Goal: Information Seeking & Learning: Find contact information

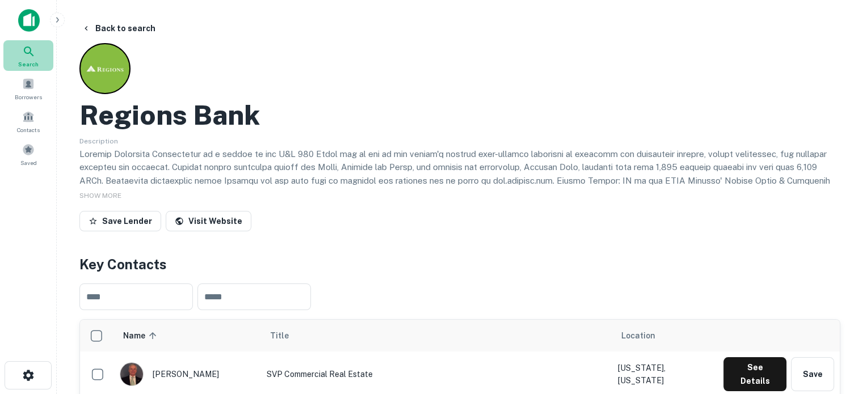
click at [36, 58] on div "Search" at bounding box center [28, 55] width 50 height 31
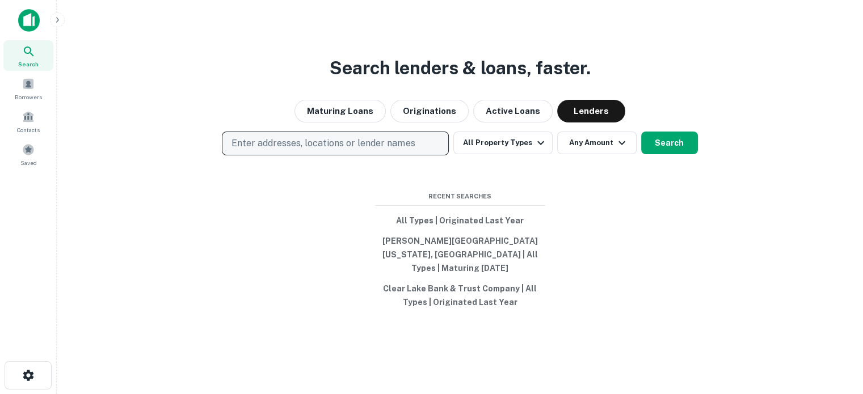
click at [312, 150] on p "Enter addresses, locations or lender names" at bounding box center [323, 144] width 183 height 14
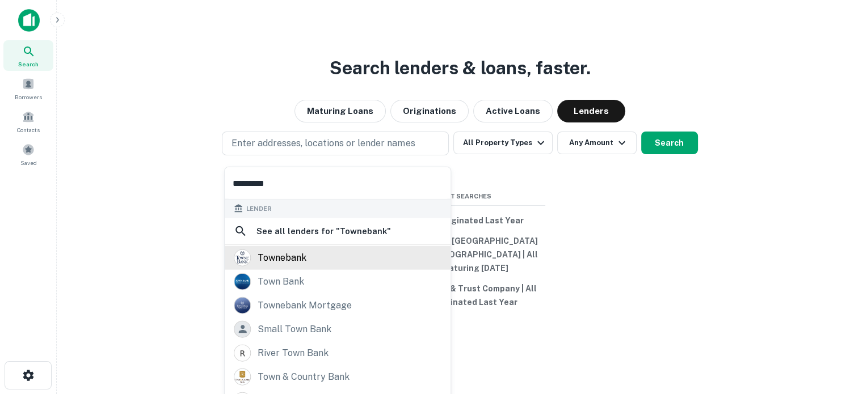
type input "*********"
click at [296, 257] on div "townebank" at bounding box center [282, 257] width 49 height 17
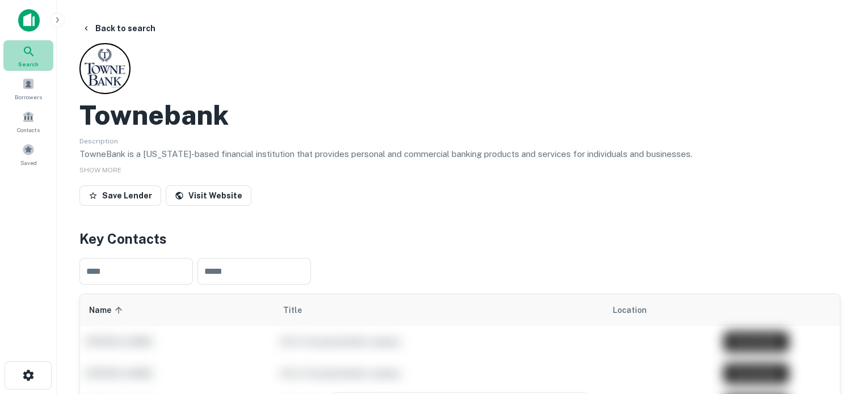
click at [39, 59] on div "Search" at bounding box center [28, 55] width 50 height 31
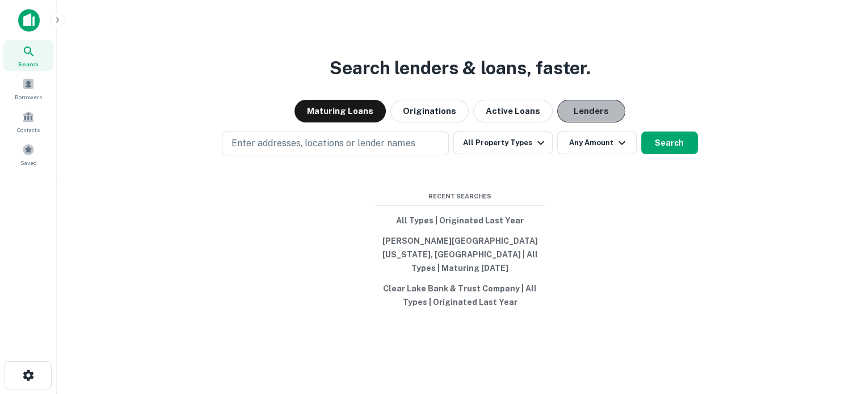
click at [569, 112] on button "Lenders" at bounding box center [591, 111] width 68 height 23
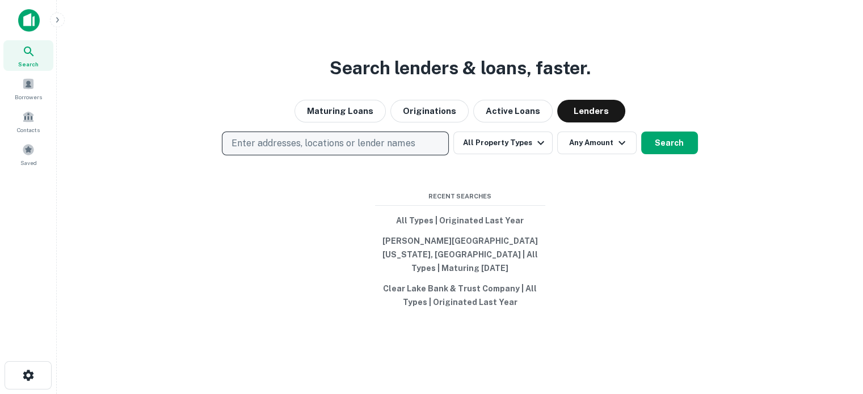
click at [379, 150] on p "Enter addresses, locations or lender names" at bounding box center [323, 144] width 183 height 14
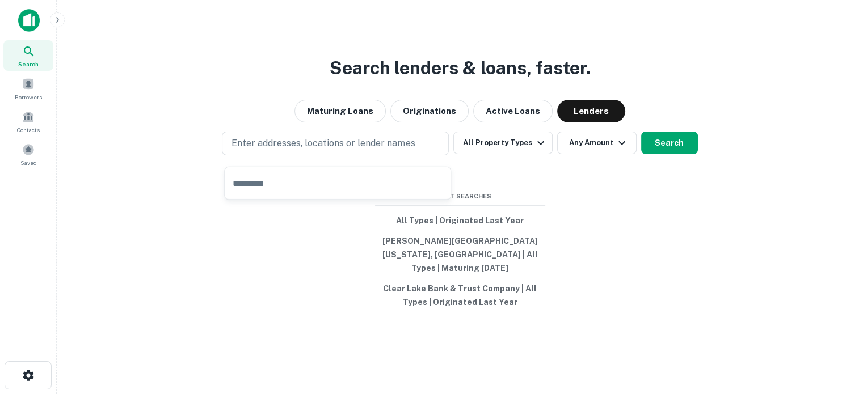
click at [327, 183] on input "text" at bounding box center [338, 183] width 226 height 32
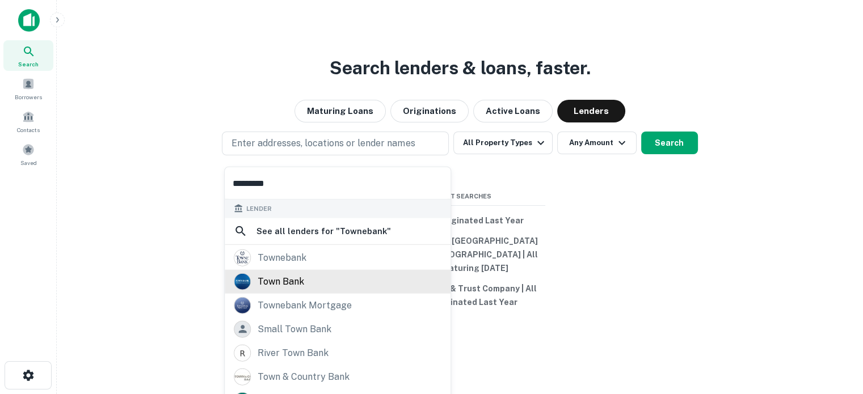
type input "*********"
click at [323, 285] on div "town bank" at bounding box center [338, 281] width 208 height 17
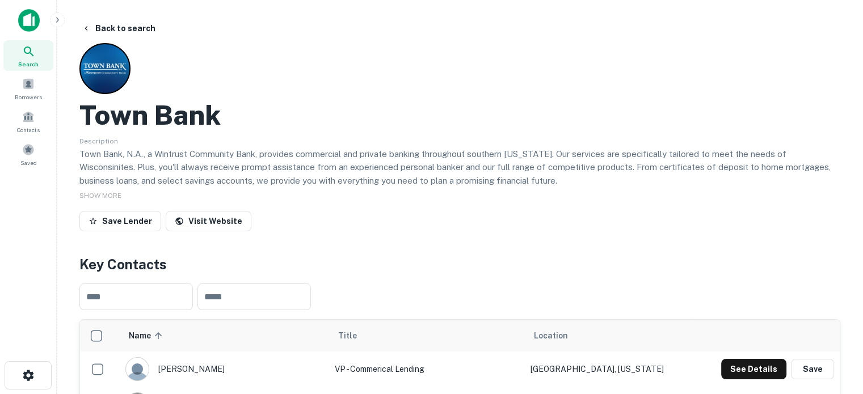
click at [35, 58] on div "Search" at bounding box center [28, 55] width 50 height 31
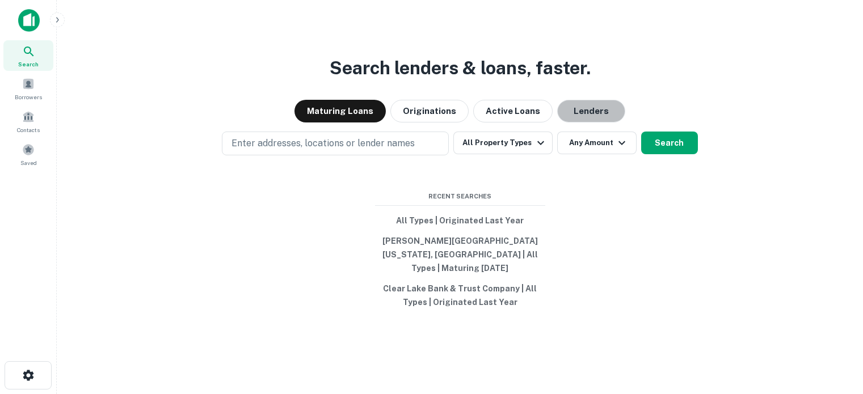
click at [597, 122] on button "Lenders" at bounding box center [591, 111] width 68 height 23
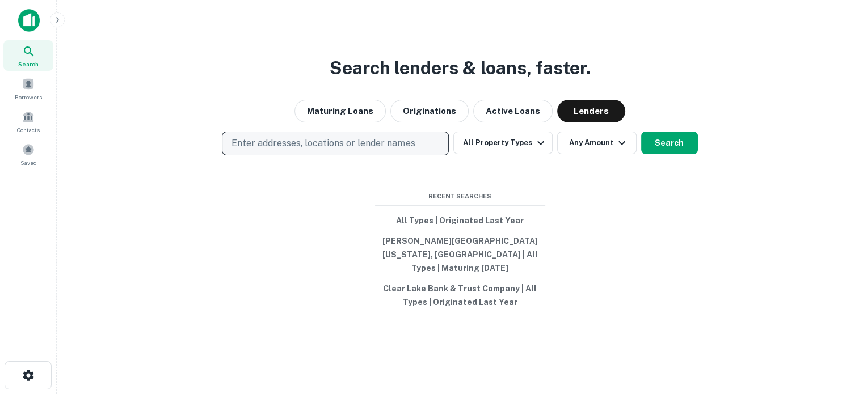
click at [281, 150] on p "Enter addresses, locations or lender names" at bounding box center [323, 144] width 183 height 14
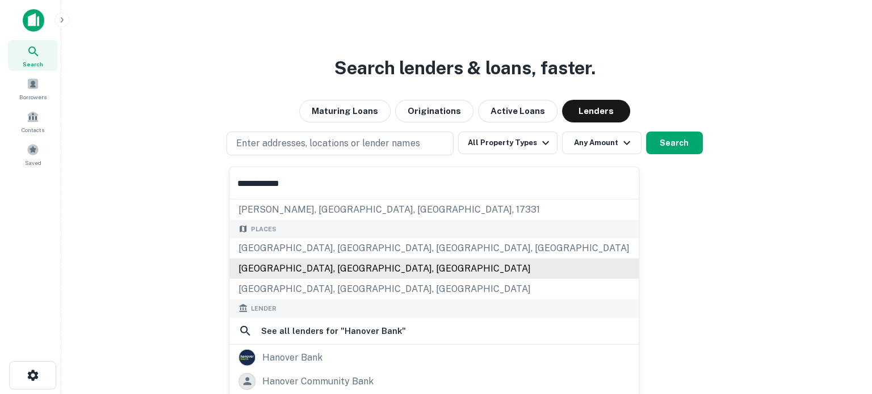
scroll to position [57, 0]
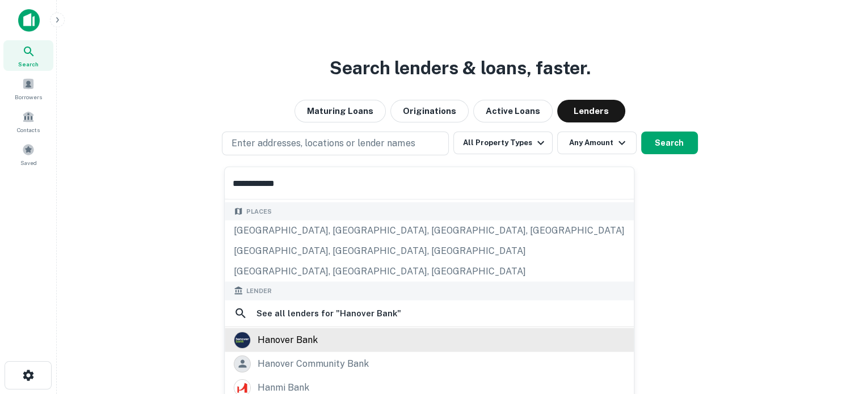
type input "**********"
click at [305, 344] on div "hanover bank" at bounding box center [288, 339] width 60 height 17
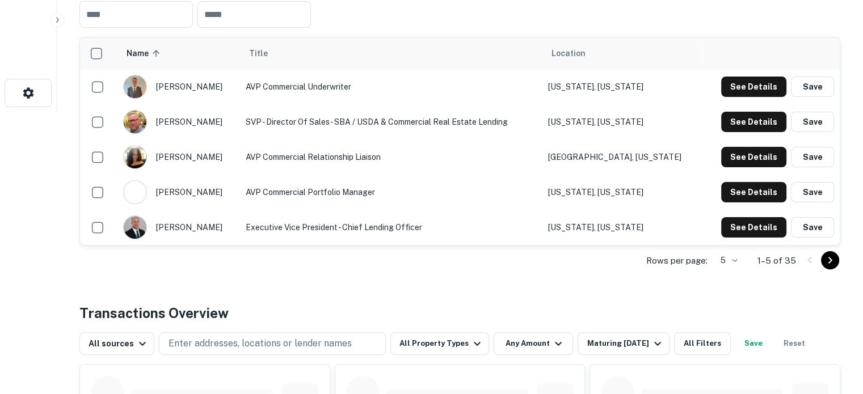
scroll to position [284, 0]
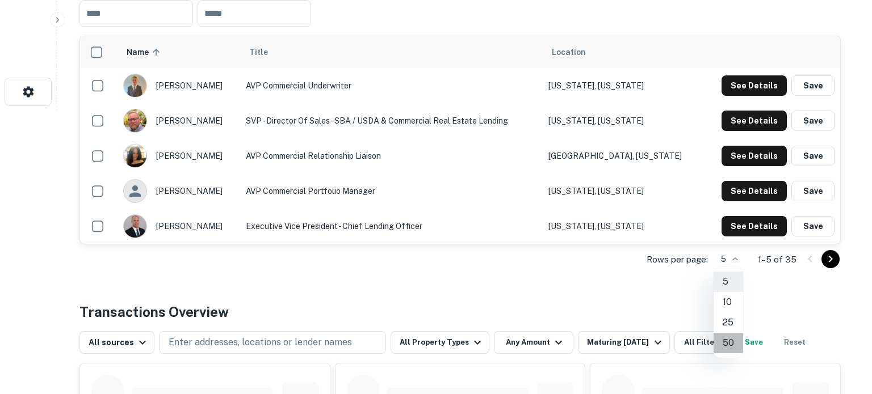
click at [729, 339] on li "50" at bounding box center [728, 343] width 30 height 20
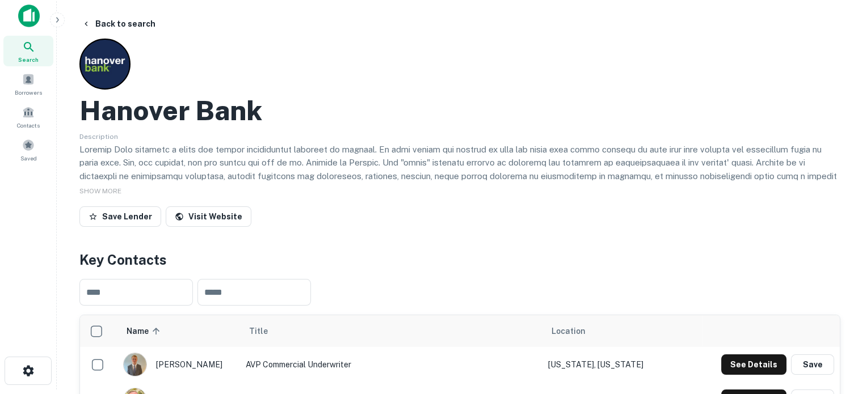
scroll to position [0, 0]
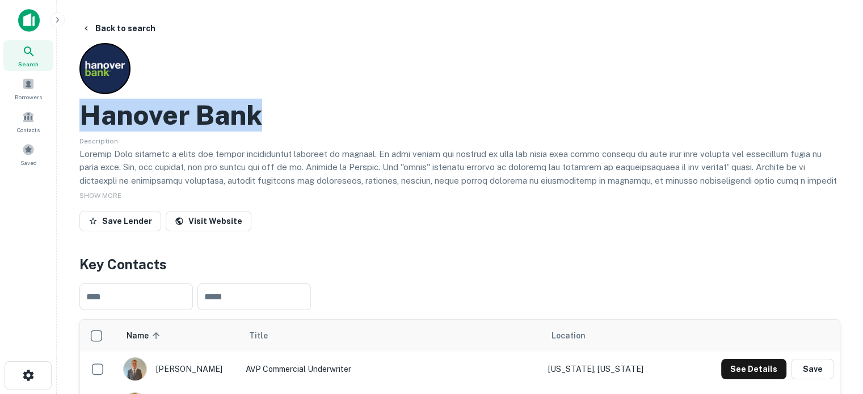
drag, startPoint x: 78, startPoint y: 120, endPoint x: 311, endPoint y: 124, distance: 233.3
copy h2 "Hanover Bank"
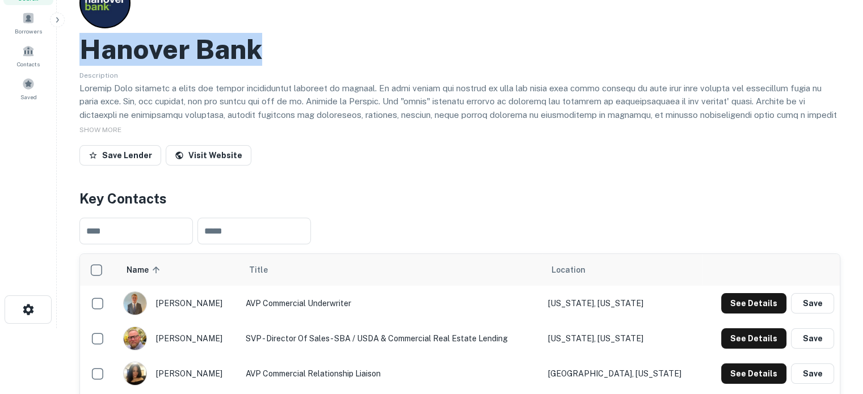
scroll to position [114, 0]
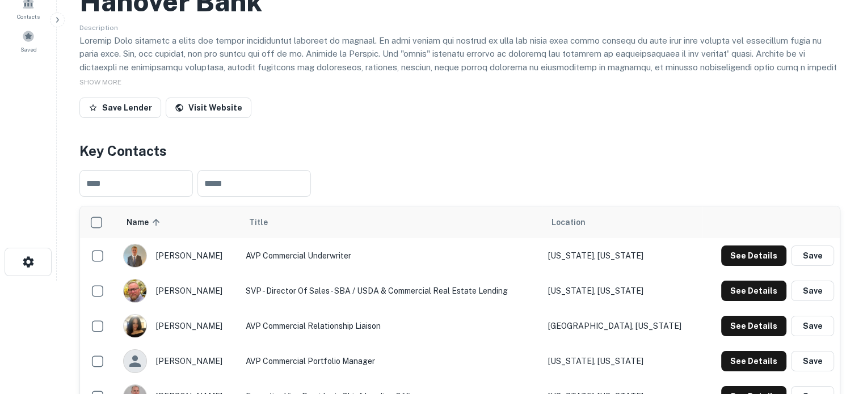
click at [524, 289] on td "SVP - Director of Sales - SBA / USDA & Commercial Real Estate Lending" at bounding box center [391, 291] width 302 height 35
click at [730, 250] on button "See Details" at bounding box center [753, 256] width 65 height 20
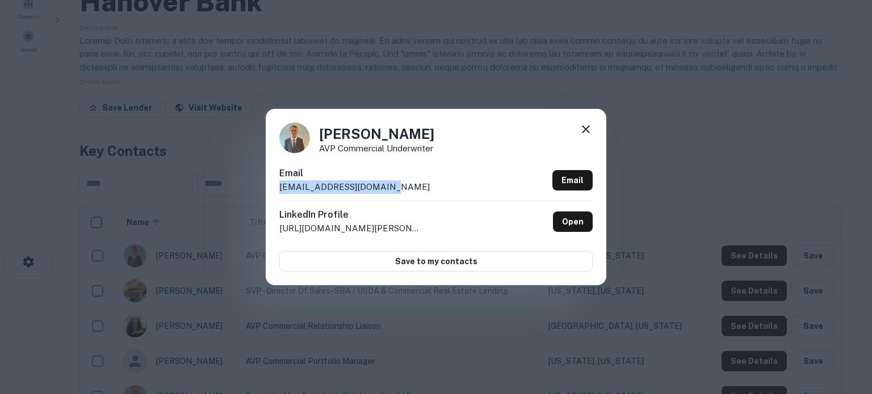
drag, startPoint x: 279, startPoint y: 190, endPoint x: 382, endPoint y: 191, distance: 102.7
click at [382, 191] on p "awright@hanoverbank.com" at bounding box center [354, 187] width 150 height 14
copy p "awright@hanoverbank.com"
click at [582, 131] on icon at bounding box center [586, 130] width 14 height 14
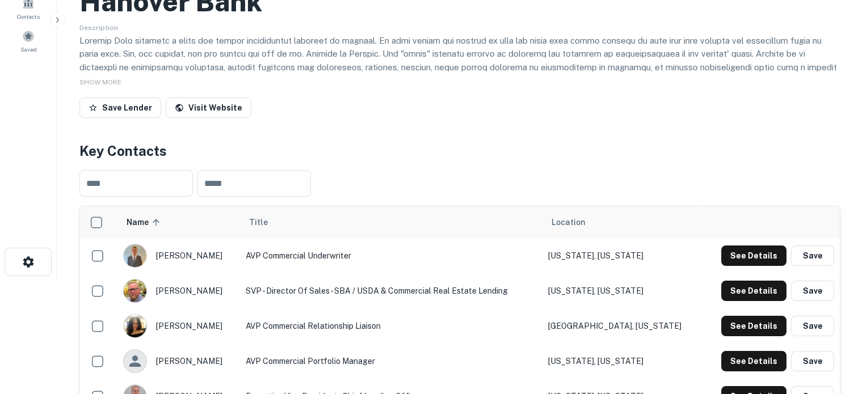
click at [721, 295] on div "See Details Save" at bounding box center [771, 291] width 126 height 20
click at [730, 295] on button "See Details" at bounding box center [753, 291] width 65 height 20
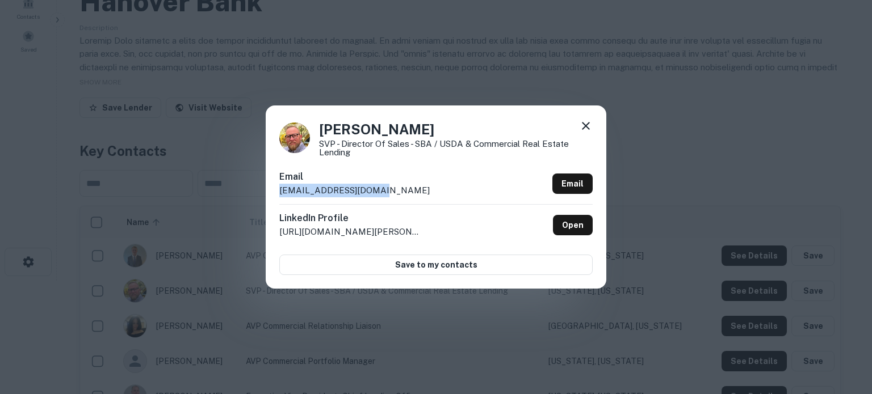
drag, startPoint x: 418, startPoint y: 183, endPoint x: 380, endPoint y: 191, distance: 38.4
click at [380, 191] on div "Email cgoldstein@valley.com Email" at bounding box center [435, 187] width 313 height 34
copy div "cgoldstein@valley.com"
click at [585, 125] on icon at bounding box center [586, 126] width 8 height 8
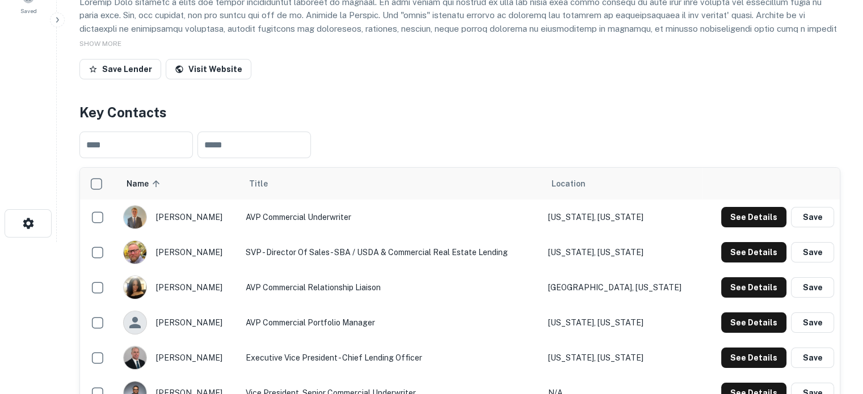
scroll to position [227, 0]
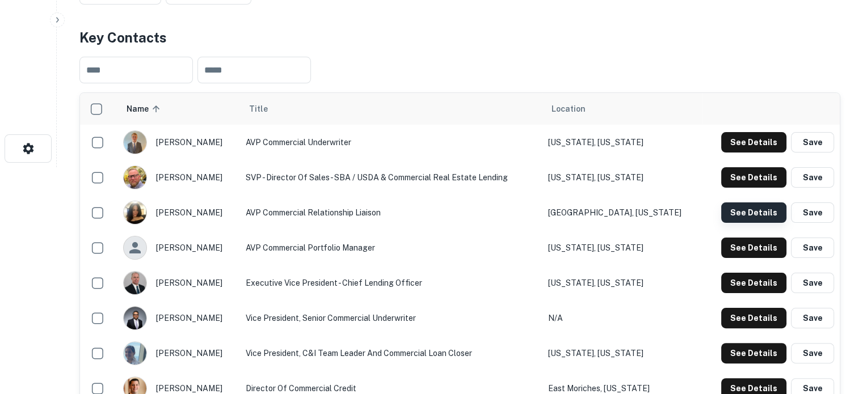
click at [726, 206] on button "See Details" at bounding box center [753, 213] width 65 height 20
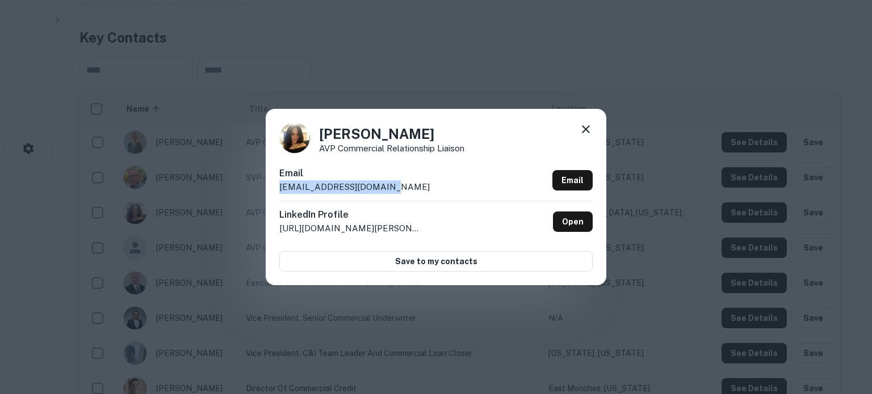
drag, startPoint x: 279, startPoint y: 190, endPoint x: 396, endPoint y: 190, distance: 116.3
click at [396, 190] on div "Email dalomar@hanoverbank.com Email" at bounding box center [435, 184] width 313 height 34
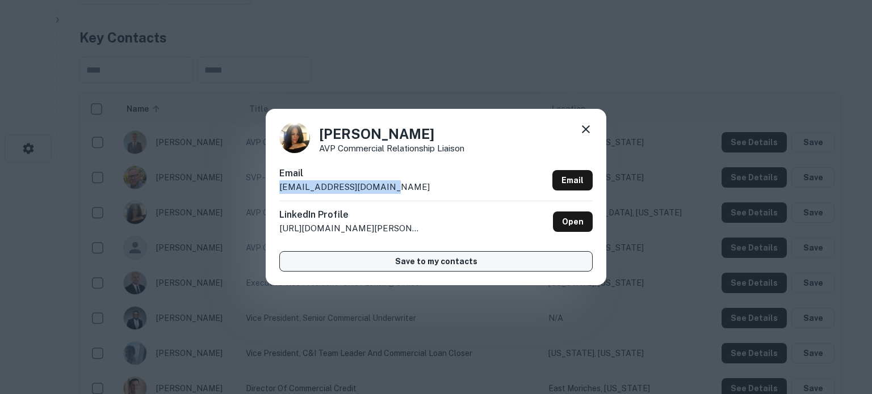
copy p "dalomar@hanoverbank.com"
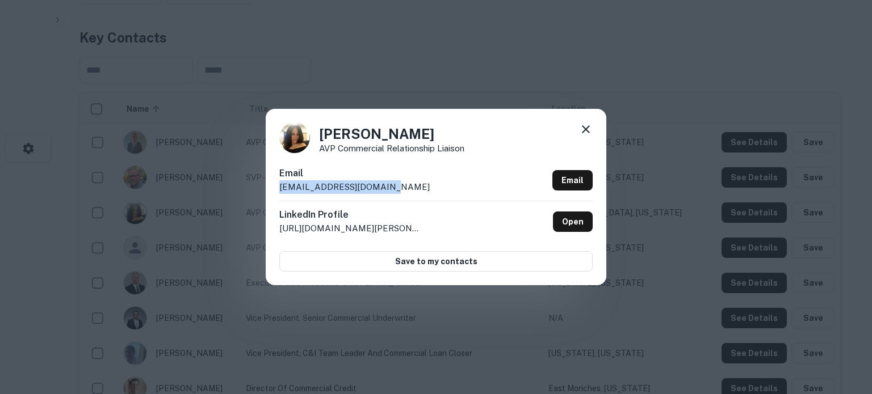
click at [586, 134] on icon at bounding box center [586, 130] width 14 height 14
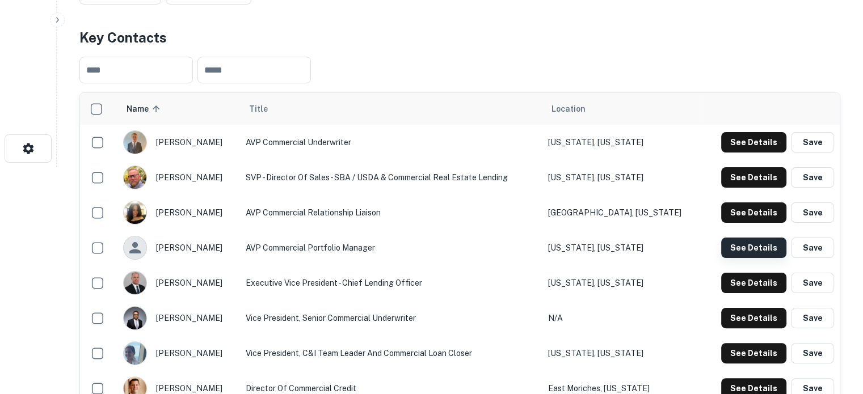
click at [761, 251] on button "See Details" at bounding box center [753, 248] width 65 height 20
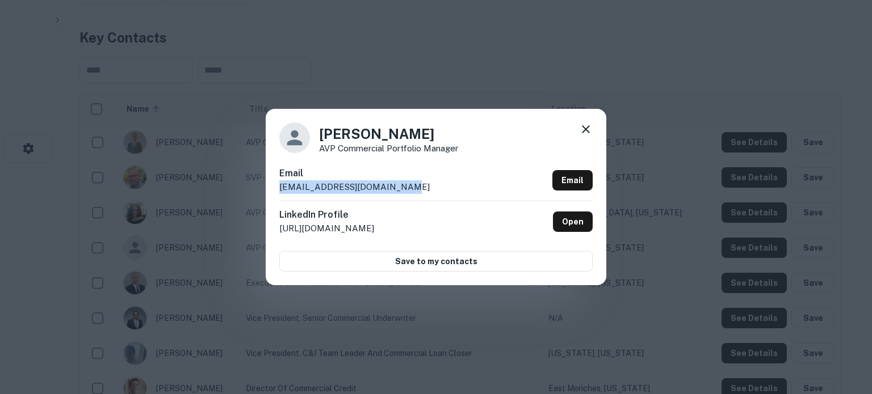
drag, startPoint x: 275, startPoint y: 190, endPoint x: 405, endPoint y: 189, distance: 130.0
click at [405, 189] on div "Javier Gutierrez AVP Commercial Portfolio Manager Email jgutierrez@hanoverbank.…" at bounding box center [436, 197] width 341 height 176
copy p "jgutierrez@hanoverbank.com"
click at [591, 131] on icon at bounding box center [586, 130] width 14 height 14
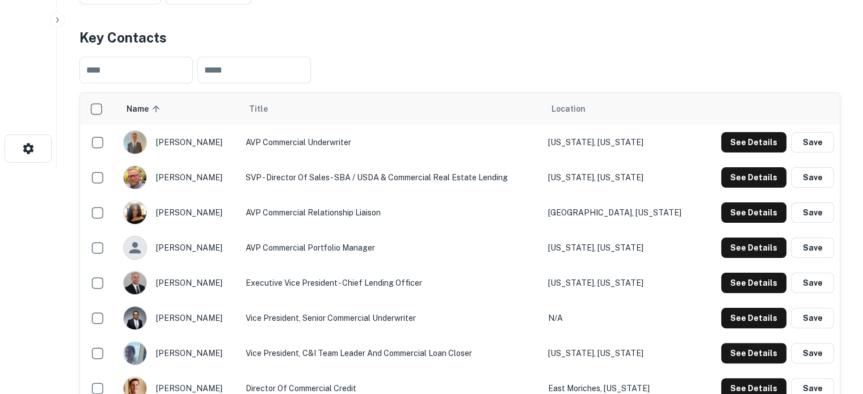
scroll to position [284, 0]
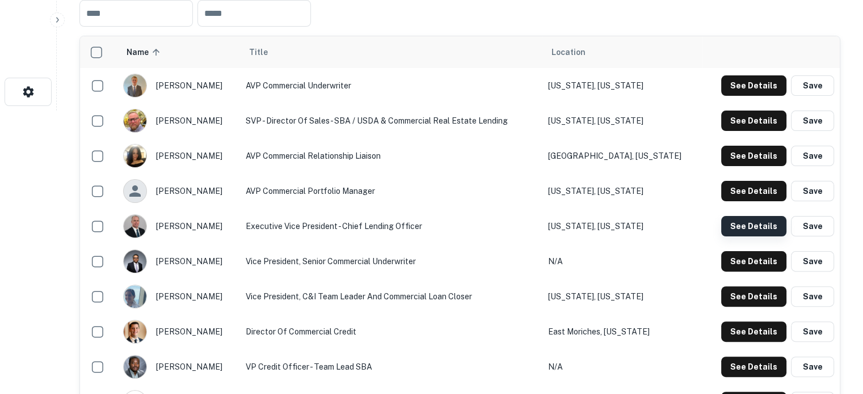
click at [768, 233] on button "See Details" at bounding box center [753, 226] width 65 height 20
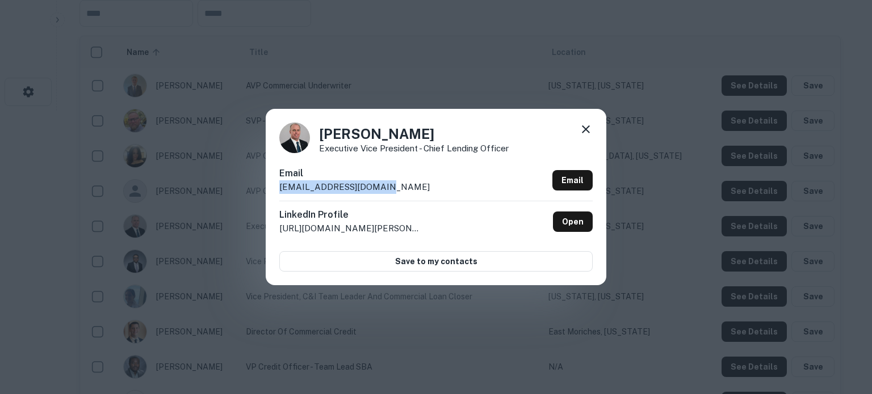
drag, startPoint x: 279, startPoint y: 189, endPoint x: 415, endPoint y: 190, distance: 135.6
click at [415, 190] on div "Email jburns@hanoverbank.com Email" at bounding box center [435, 184] width 313 height 34
copy p "jburns@hanoverbank.com"
click at [583, 133] on icon at bounding box center [586, 130] width 14 height 14
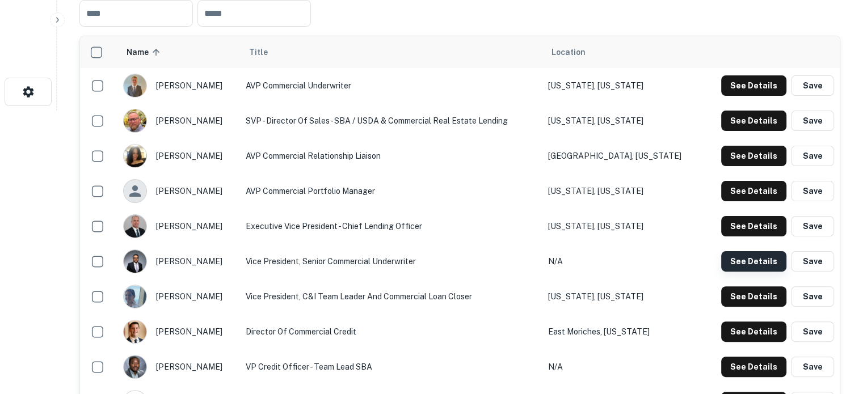
click at [728, 261] on button "See Details" at bounding box center [753, 261] width 65 height 20
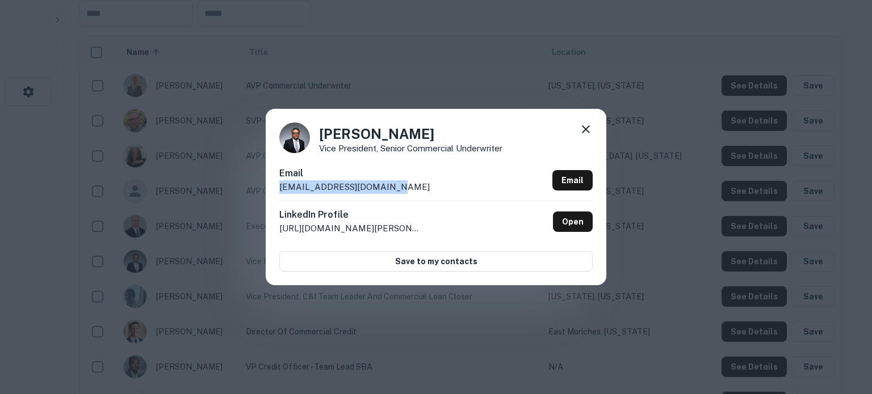
drag, startPoint x: 273, startPoint y: 194, endPoint x: 422, endPoint y: 187, distance: 149.4
click at [422, 187] on div "Keith Bernard Vice President, Senior Commercial Underwriter Email kbernard@hano…" at bounding box center [436, 197] width 341 height 176
copy p "kbernard@hanoverbank.com"
drag, startPoint x: 587, startPoint y: 133, endPoint x: 566, endPoint y: 170, distance: 42.7
click at [587, 133] on icon at bounding box center [586, 130] width 14 height 14
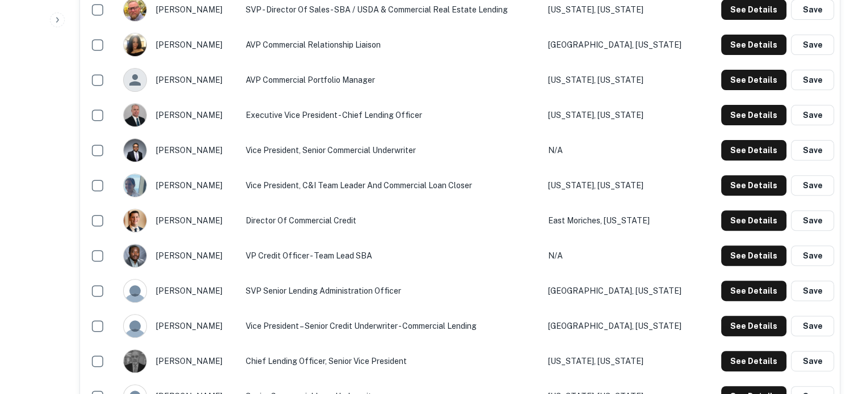
scroll to position [397, 0]
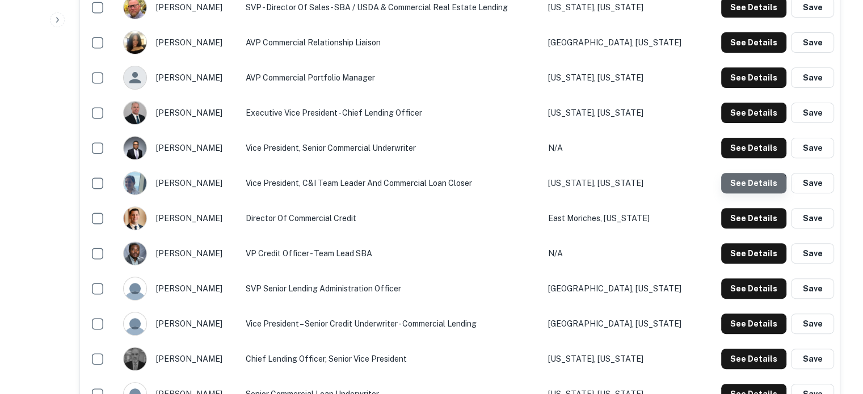
click at [754, 187] on button "See Details" at bounding box center [753, 183] width 65 height 20
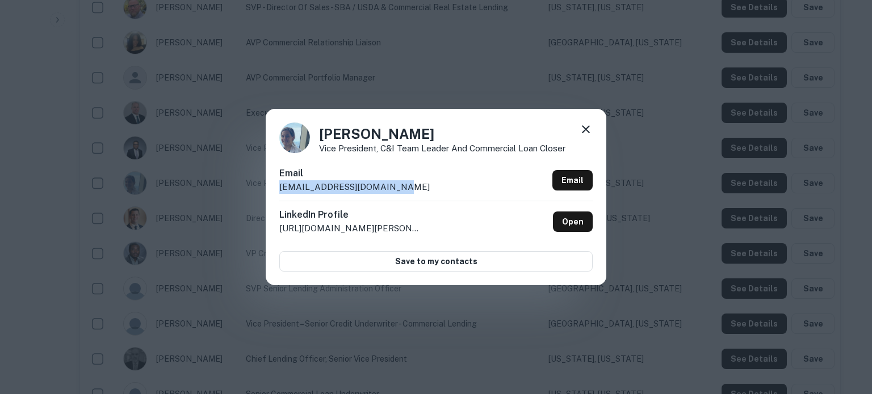
drag, startPoint x: 279, startPoint y: 188, endPoint x: 425, endPoint y: 191, distance: 145.9
click at [425, 191] on div "Email kraimonde@hanoverbank.com Email" at bounding box center [435, 184] width 313 height 34
copy p "kraimonde@hanoverbank.com"
click at [592, 129] on div "Kelli Raimonde Vice President, C&I Team Leader and Commercial Loan Closer Email…" at bounding box center [436, 197] width 341 height 176
click at [588, 129] on icon at bounding box center [586, 130] width 14 height 14
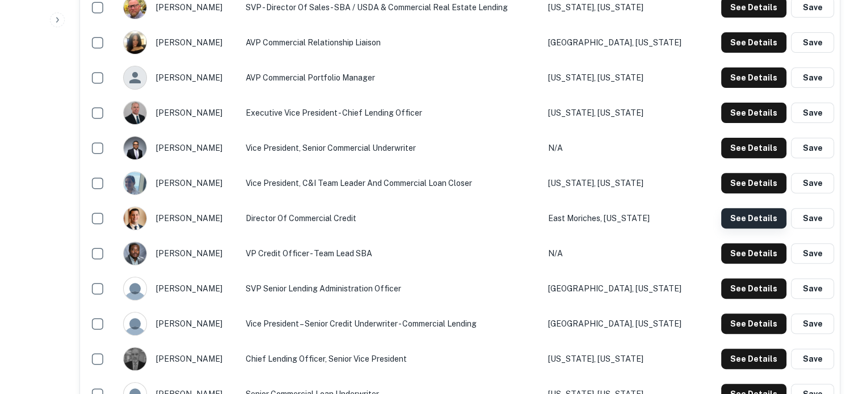
click at [722, 222] on button "See Details" at bounding box center [753, 218] width 65 height 20
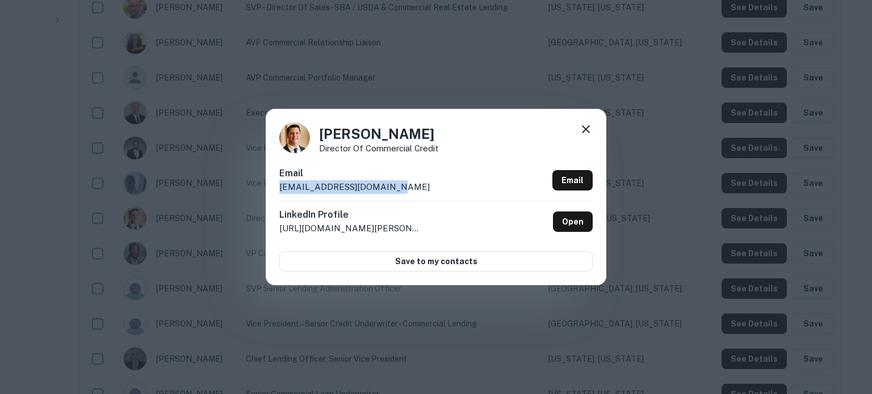
drag, startPoint x: 277, startPoint y: 191, endPoint x: 399, endPoint y: 190, distance: 122.0
click at [399, 190] on div "Matthew Crennan Director of Commercial Credit Email mcrennan@hanoverbank.com Em…" at bounding box center [436, 197] width 341 height 176
copy p "mcrennan@hanoverbank.com"
click at [585, 127] on icon at bounding box center [586, 130] width 14 height 14
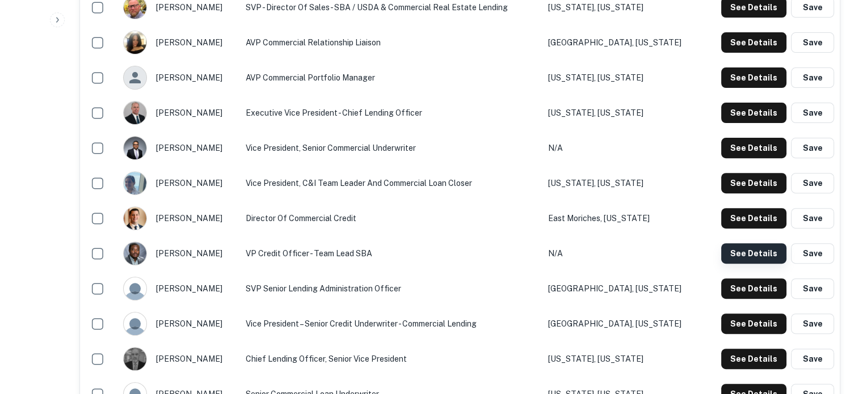
click at [751, 258] on button "See Details" at bounding box center [753, 253] width 65 height 20
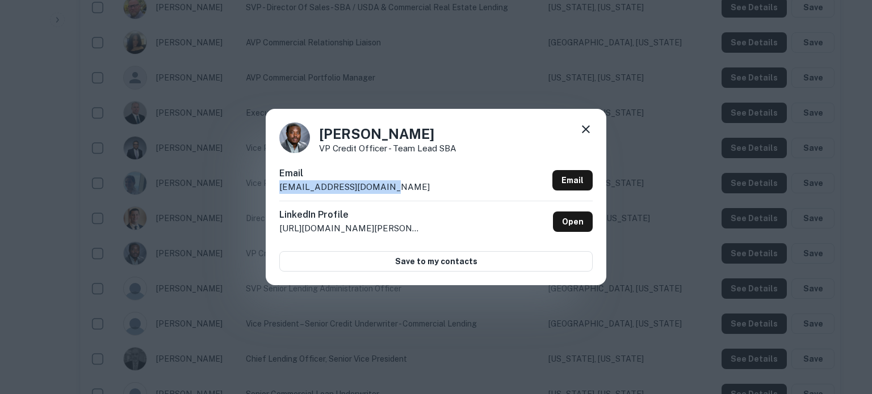
drag, startPoint x: 280, startPoint y: 188, endPoint x: 413, endPoint y: 194, distance: 132.9
click at [413, 194] on div "Email mdubose@hanoverbank.com Email" at bounding box center [435, 184] width 313 height 34
copy p "mdubose@hanoverbank.com"
click at [585, 131] on icon at bounding box center [586, 129] width 8 height 8
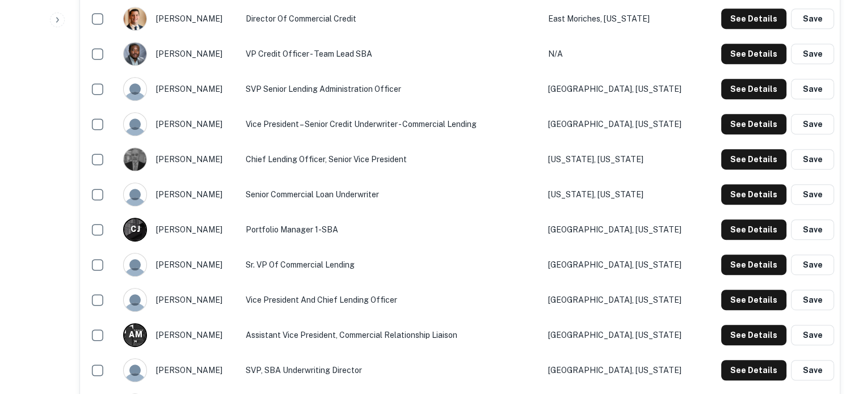
scroll to position [624, 0]
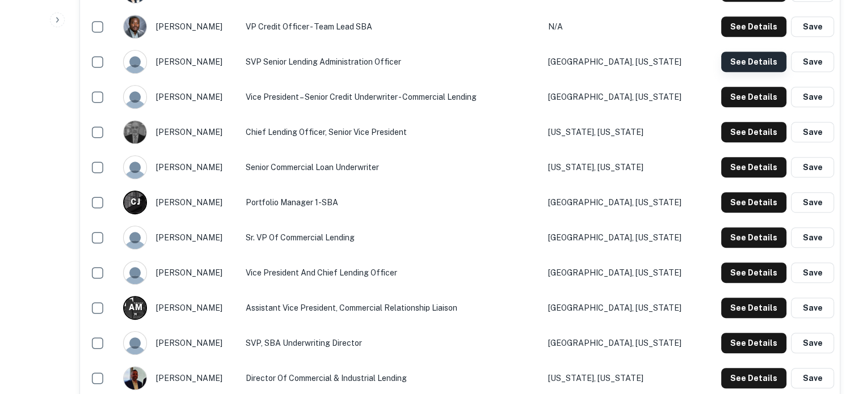
click at [745, 72] on button "See Details" at bounding box center [753, 62] width 65 height 20
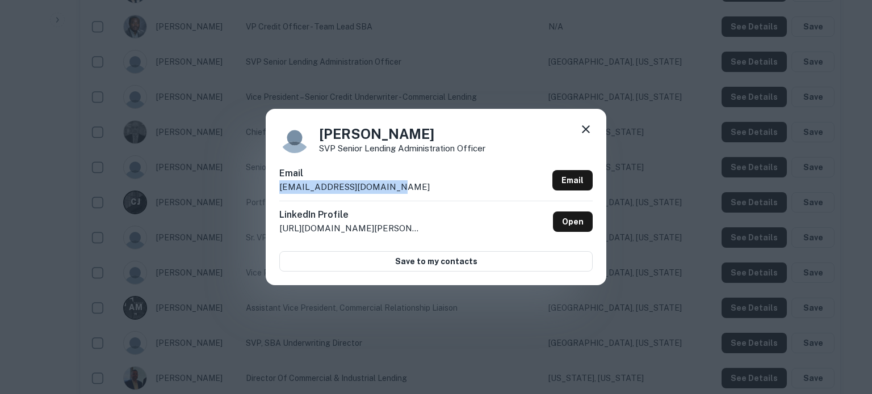
drag, startPoint x: 302, startPoint y: 190, endPoint x: 406, endPoint y: 190, distance: 103.9
click at [406, 190] on div "Michelle McAteer SVP Senior Lending Administration Officer Email mmcateer@hanov…" at bounding box center [436, 197] width 341 height 176
drag, startPoint x: 586, startPoint y: 130, endPoint x: 583, endPoint y: 137, distance: 7.2
click at [586, 131] on icon at bounding box center [586, 129] width 8 height 8
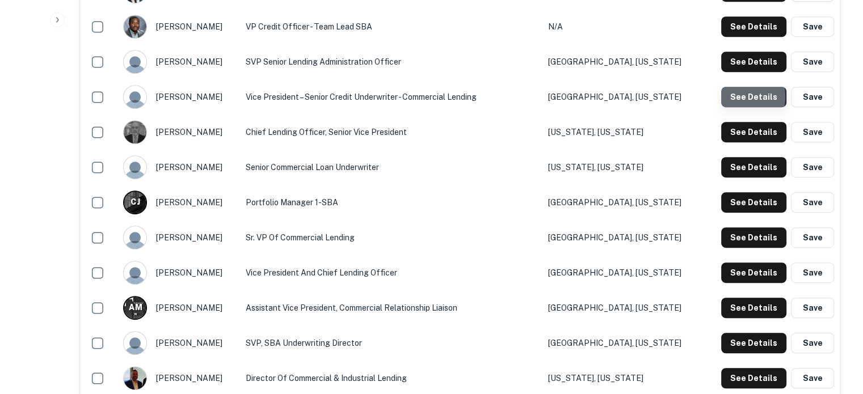
click at [732, 98] on button "See Details" at bounding box center [753, 97] width 65 height 20
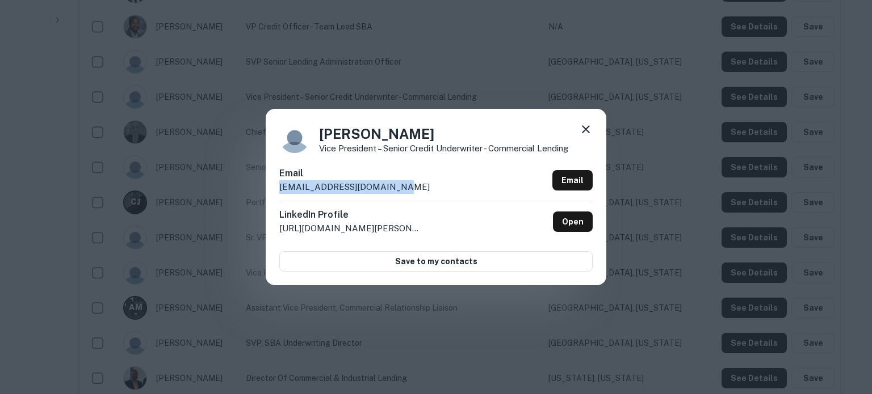
drag, startPoint x: 404, startPoint y: 192, endPoint x: 277, endPoint y: 197, distance: 127.2
click at [277, 197] on div "Paul Graziano Vice President – Senior Credit Underwriter - Commercial Lending E…" at bounding box center [436, 197] width 341 height 176
click at [582, 134] on icon at bounding box center [586, 130] width 14 height 14
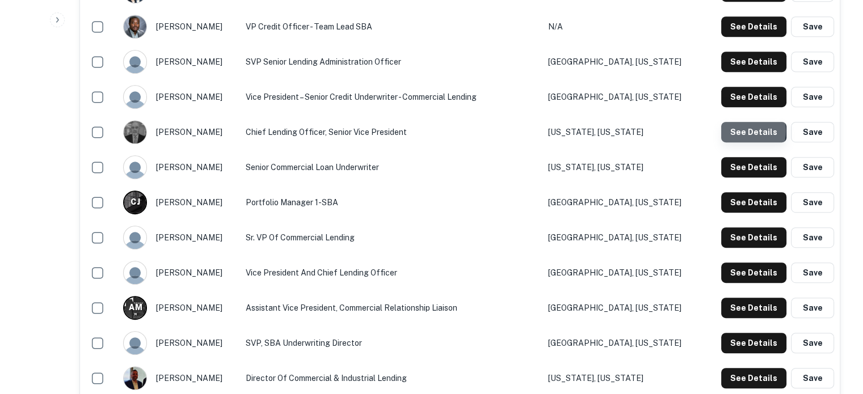
click at [737, 132] on button "See Details" at bounding box center [753, 132] width 65 height 20
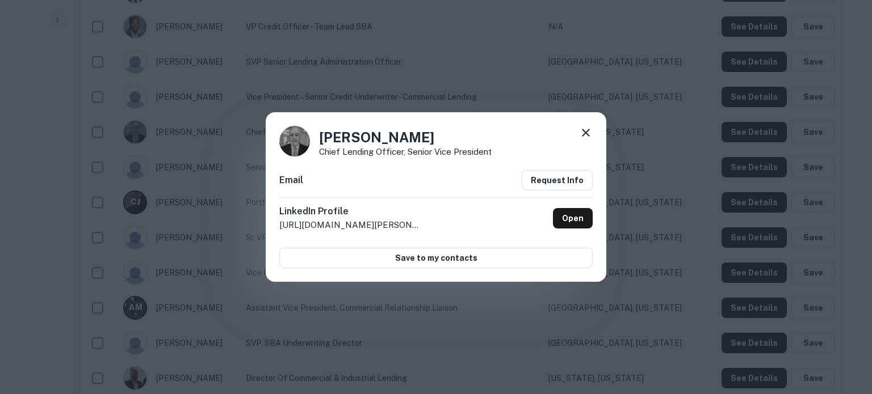
click at [585, 137] on icon at bounding box center [586, 133] width 14 height 14
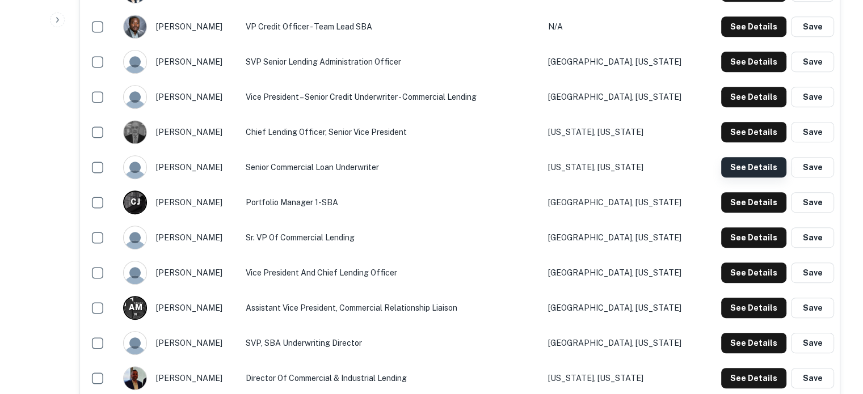
click at [748, 170] on button "See Details" at bounding box center [753, 167] width 65 height 20
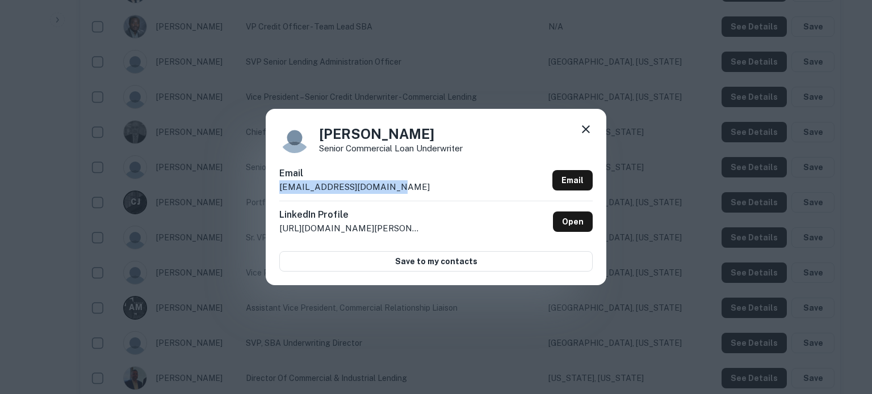
drag, startPoint x: 395, startPoint y: 186, endPoint x: 277, endPoint y: 195, distance: 118.4
click at [277, 195] on div "Carmela Paulich Senior Commercial Loan Underwriter Email cpaulich@hanoverbank.c…" at bounding box center [436, 197] width 341 height 176
click at [582, 132] on icon at bounding box center [586, 130] width 14 height 14
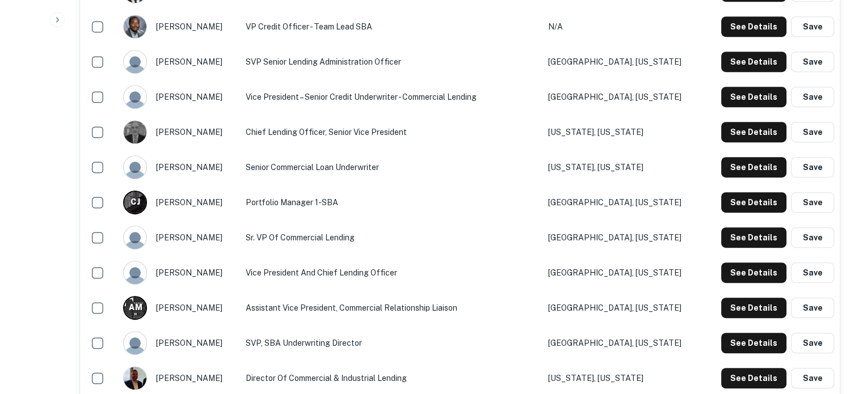
scroll to position [681, 0]
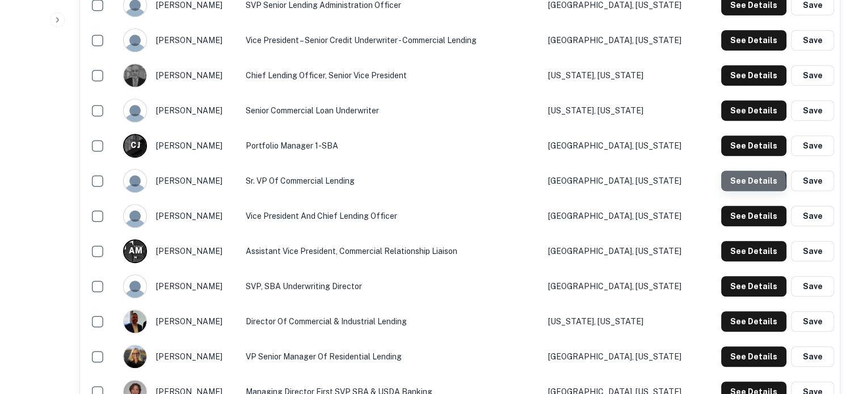
click at [741, 184] on button "See Details" at bounding box center [753, 181] width 65 height 20
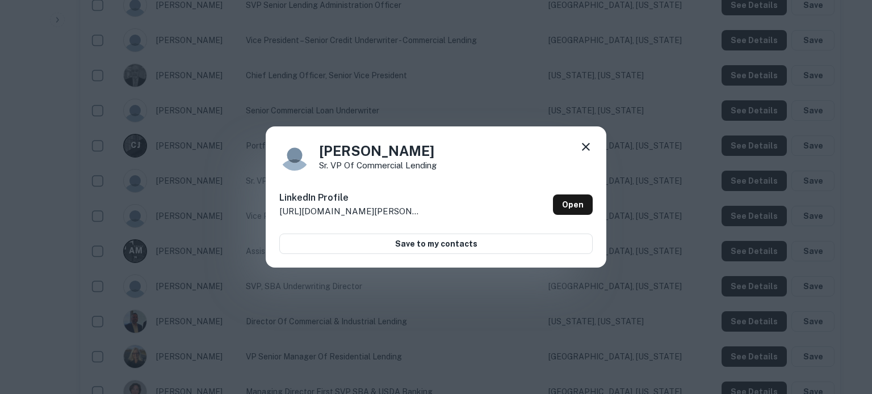
click at [588, 146] on icon at bounding box center [586, 147] width 14 height 14
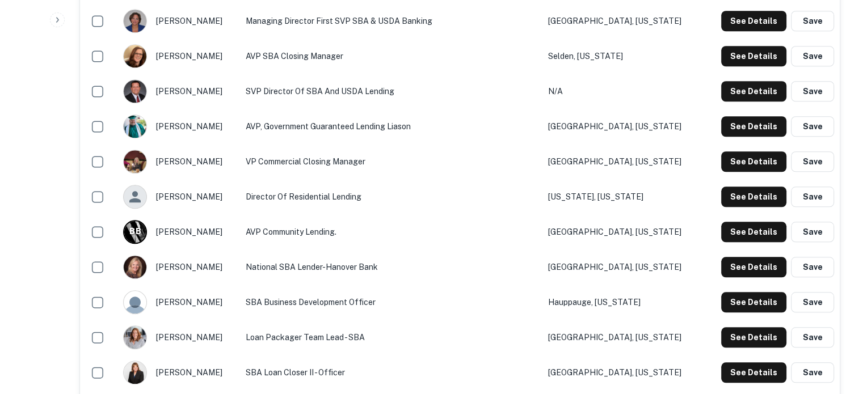
scroll to position [1078, 0]
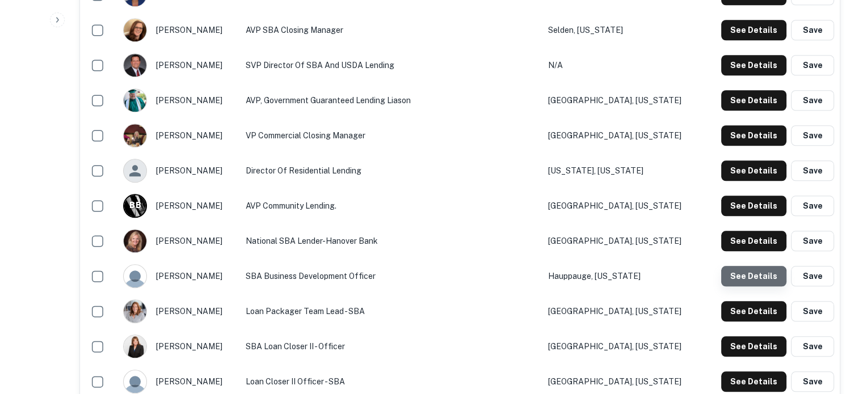
click at [745, 284] on button "See Details" at bounding box center [753, 276] width 65 height 20
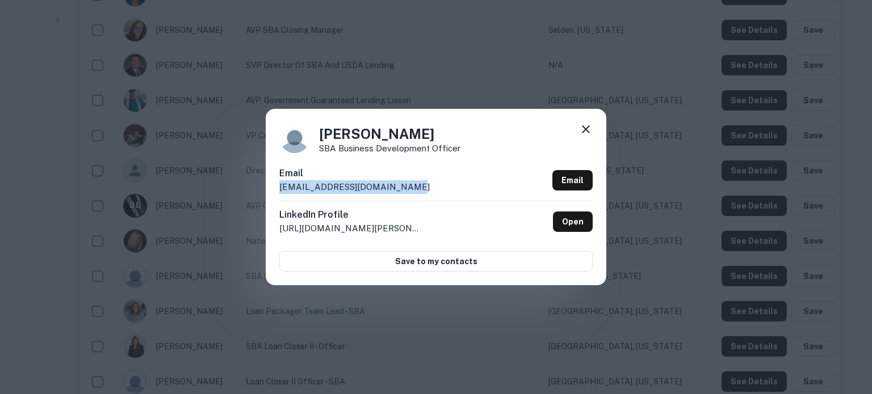
drag, startPoint x: 413, startPoint y: 184, endPoint x: 279, endPoint y: 195, distance: 134.9
click at [279, 195] on div "Karen Scutellaro SBA Business Development Officer Email kscutellaro@hanoverbank…" at bounding box center [436, 197] width 341 height 176
click at [586, 131] on icon at bounding box center [586, 129] width 8 height 8
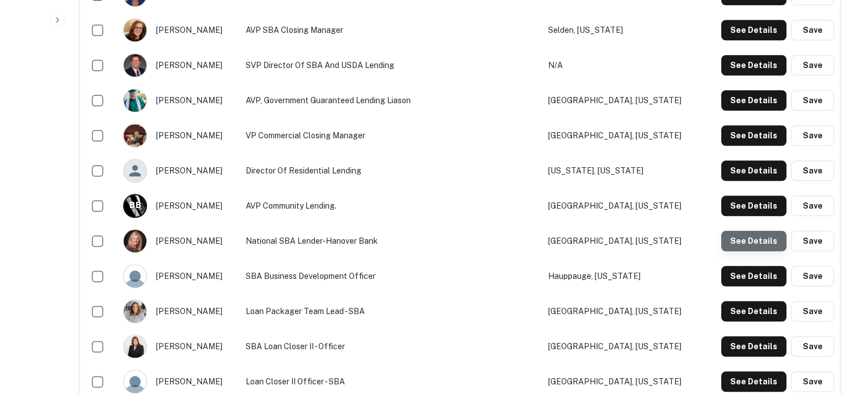
click at [756, 241] on button "See Details" at bounding box center [753, 241] width 65 height 20
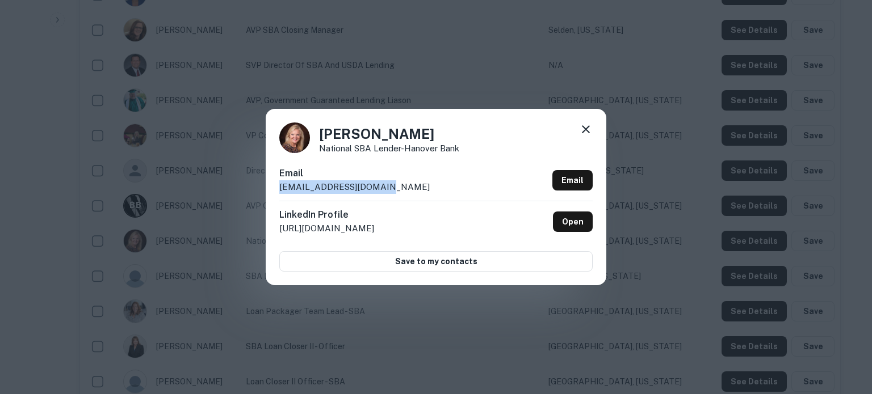
drag, startPoint x: 407, startPoint y: 191, endPoint x: 276, endPoint y: 189, distance: 131.7
click at [276, 189] on div "Jennifer Mason National SBA Lender-Hanover Bank Email jmason@hanoverbank.com Em…" at bounding box center [436, 197] width 341 height 176
click at [583, 131] on icon at bounding box center [586, 130] width 14 height 14
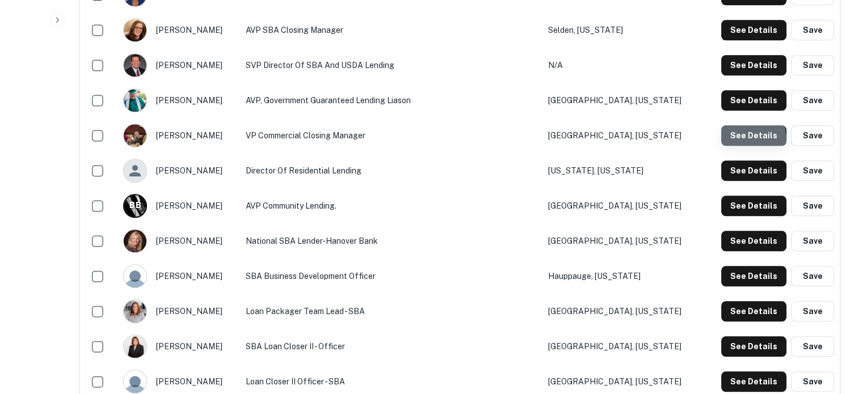
click at [735, 141] on button "See Details" at bounding box center [753, 135] width 65 height 20
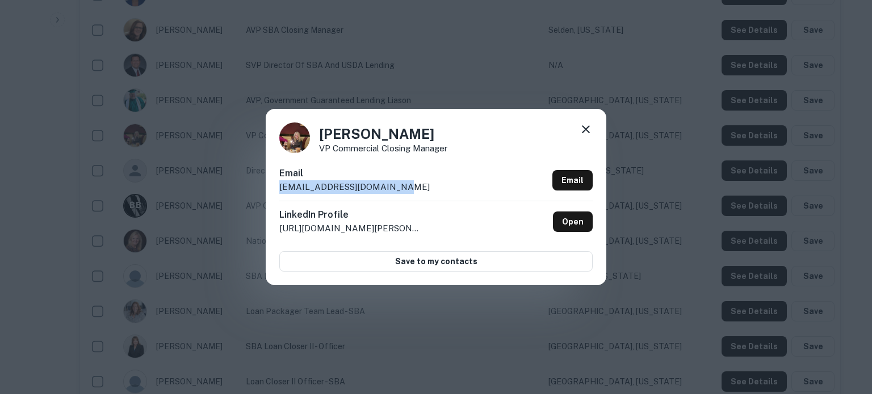
drag, startPoint x: 433, startPoint y: 186, endPoint x: 277, endPoint y: 193, distance: 156.2
click at [277, 193] on div "Veronica Sheppard VP Commercial Closing Manager Email vsheppard@hanoverbank.com…" at bounding box center [436, 197] width 341 height 176
click at [582, 133] on icon at bounding box center [586, 129] width 8 height 8
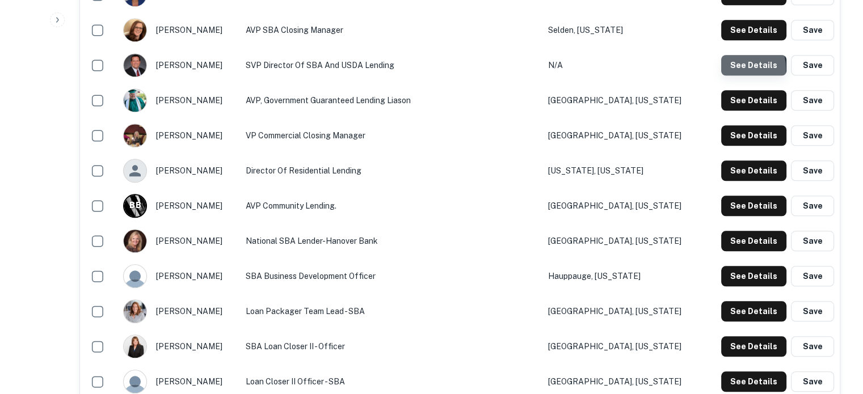
click at [729, 70] on button "See Details" at bounding box center [753, 65] width 65 height 20
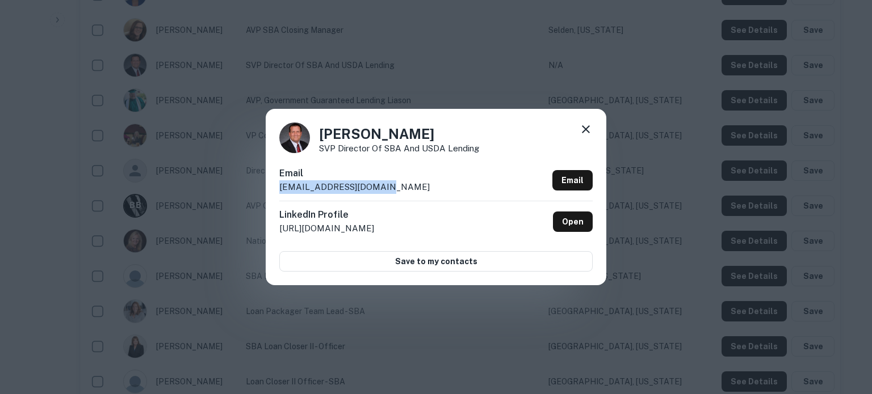
drag, startPoint x: 411, startPoint y: 190, endPoint x: 277, endPoint y: 192, distance: 134.5
click at [277, 192] on div "Morgan Johns SVP Director of SBA and USDA Lending Email mjohns@hanoverbank.com …" at bounding box center [436, 197] width 341 height 176
click at [586, 131] on icon at bounding box center [586, 129] width 8 height 8
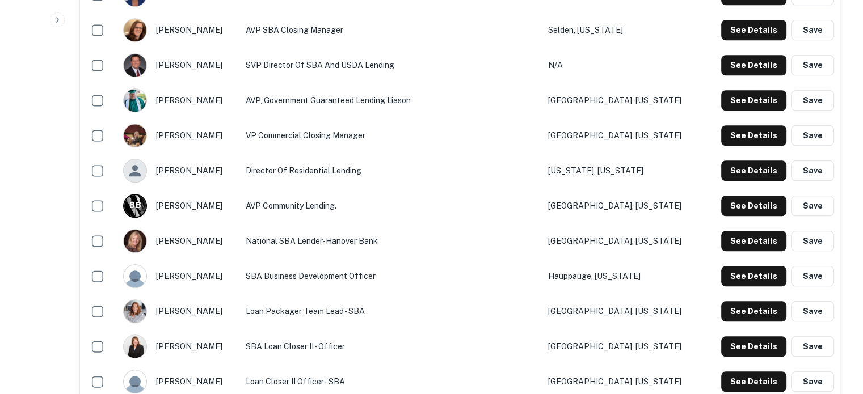
scroll to position [965, 0]
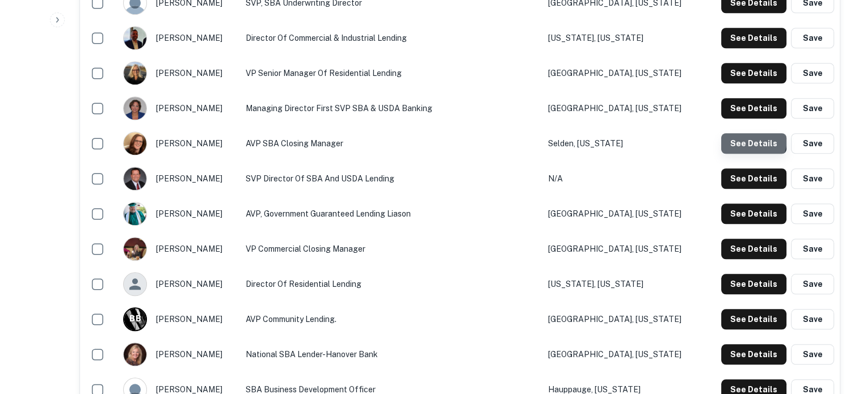
click at [739, 138] on button "See Details" at bounding box center [753, 143] width 65 height 20
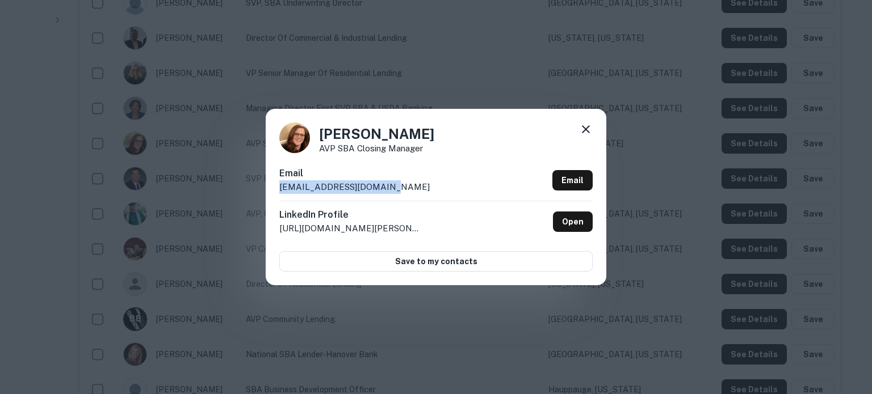
drag, startPoint x: 387, startPoint y: 183, endPoint x: 272, endPoint y: 192, distance: 115.6
click at [272, 192] on div "Iva Sutton AVP SBA Closing Manager Email isutton@hanoverbank.com Email LinkedIn…" at bounding box center [436, 197] width 341 height 176
click at [585, 127] on icon at bounding box center [586, 130] width 14 height 14
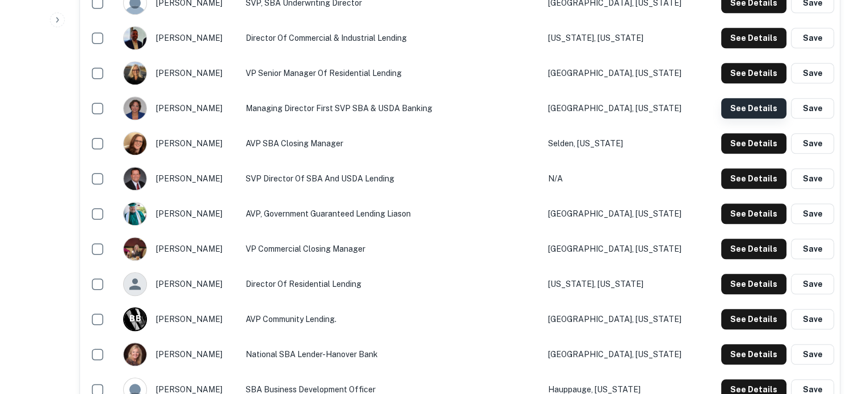
click at [745, 112] on button "See Details" at bounding box center [753, 108] width 65 height 20
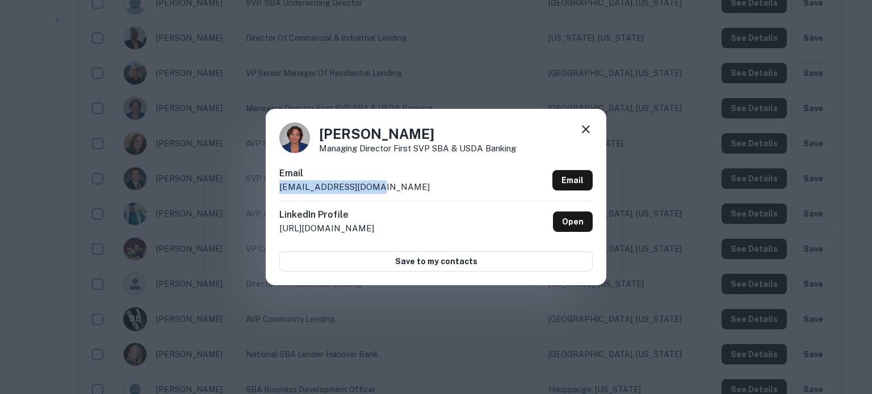
drag, startPoint x: 395, startPoint y: 186, endPoint x: 281, endPoint y: 186, distance: 113.5
click at [281, 186] on div "Email egray@banescousa.com Email" at bounding box center [435, 184] width 313 height 34
click at [585, 133] on icon at bounding box center [586, 130] width 14 height 14
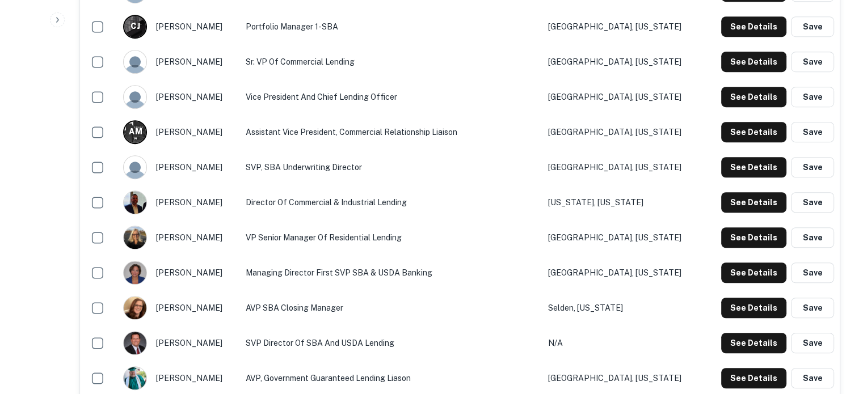
scroll to position [795, 0]
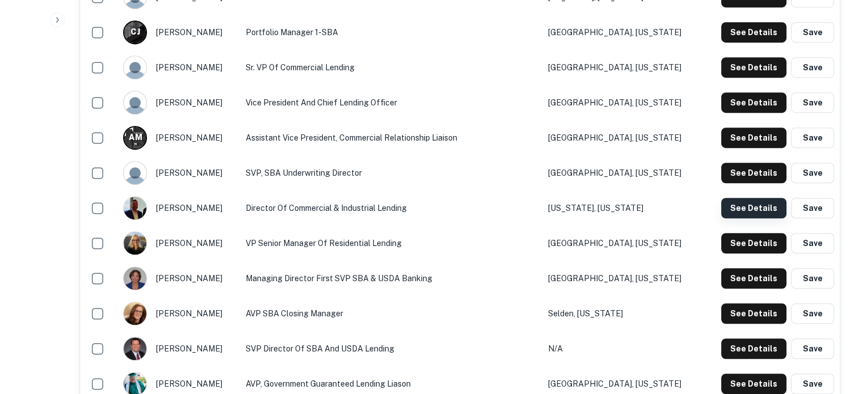
click at [754, 211] on button "See Details" at bounding box center [753, 208] width 65 height 20
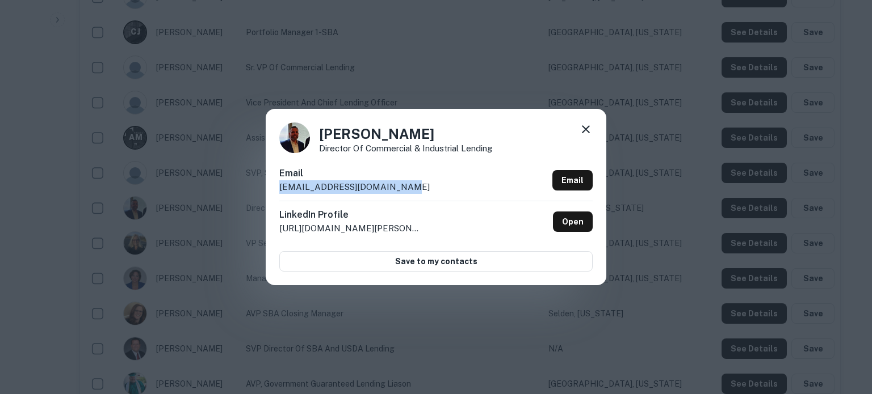
drag, startPoint x: 370, startPoint y: 190, endPoint x: 267, endPoint y: 191, distance: 102.7
click at [267, 191] on div "Craig Kittilsen Director of Commercial & Industrial Lending Email ckittilsen@ha…" at bounding box center [436, 197] width 341 height 176
click at [590, 132] on icon at bounding box center [586, 130] width 14 height 14
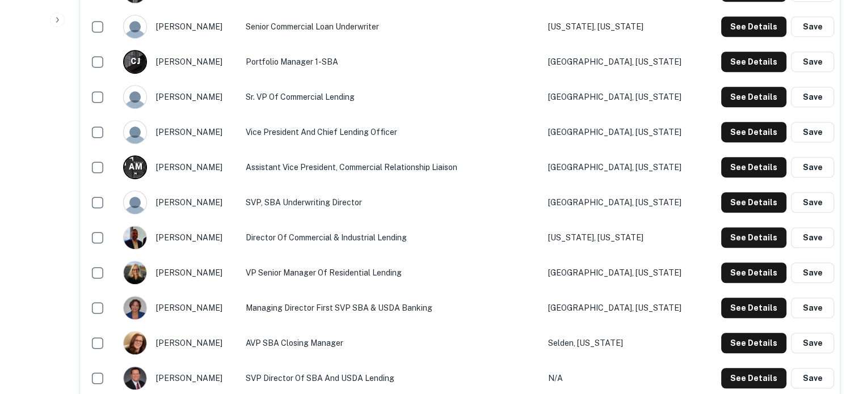
scroll to position [738, 0]
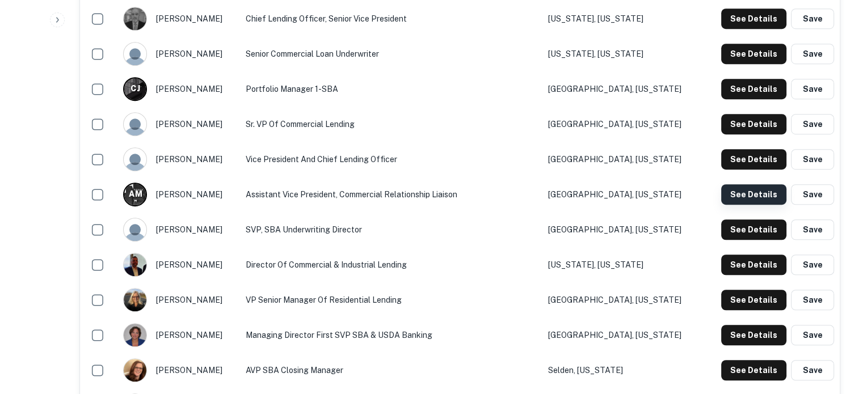
click at [738, 194] on button "See Details" at bounding box center [753, 194] width 65 height 20
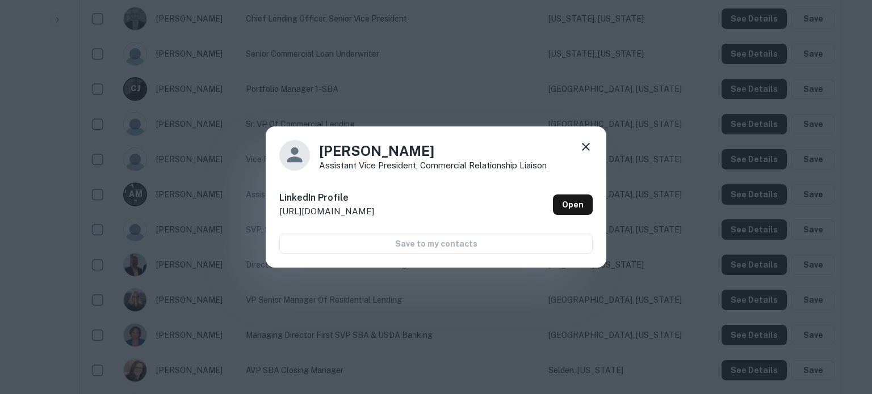
click at [581, 149] on icon at bounding box center [586, 147] width 14 height 14
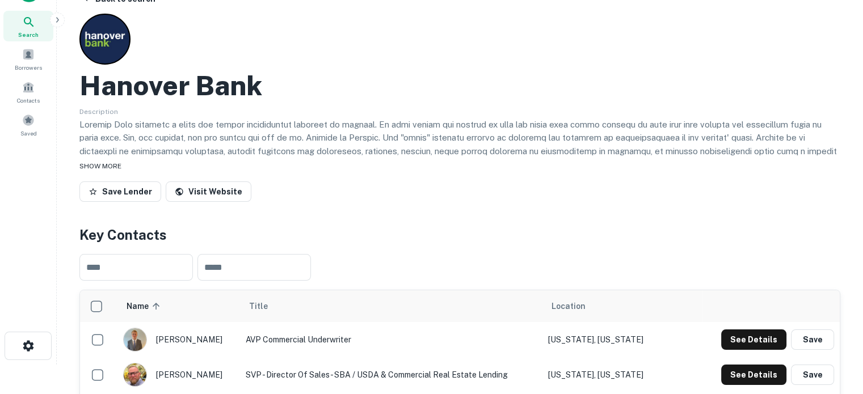
scroll to position [0, 0]
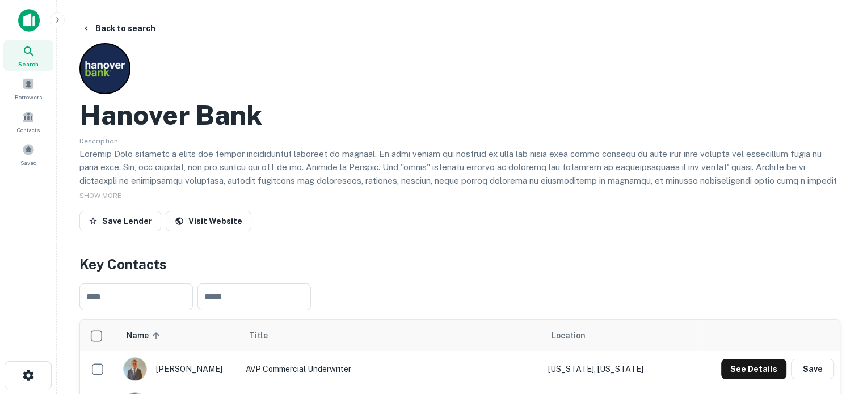
click at [39, 61] on div "Search" at bounding box center [28, 55] width 50 height 31
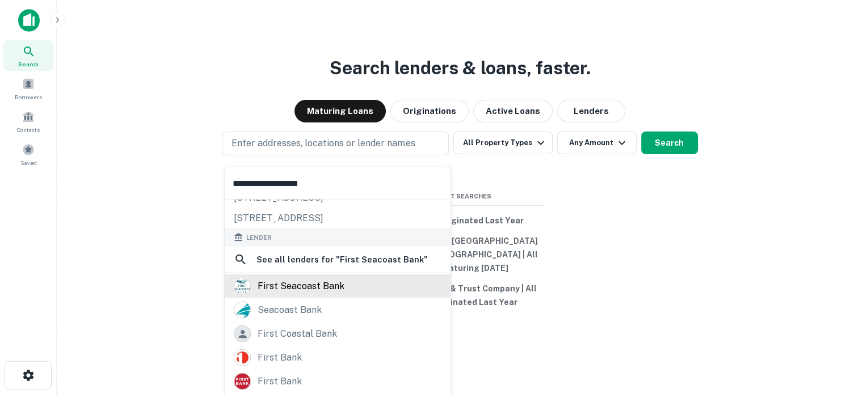
scroll to position [3, 0]
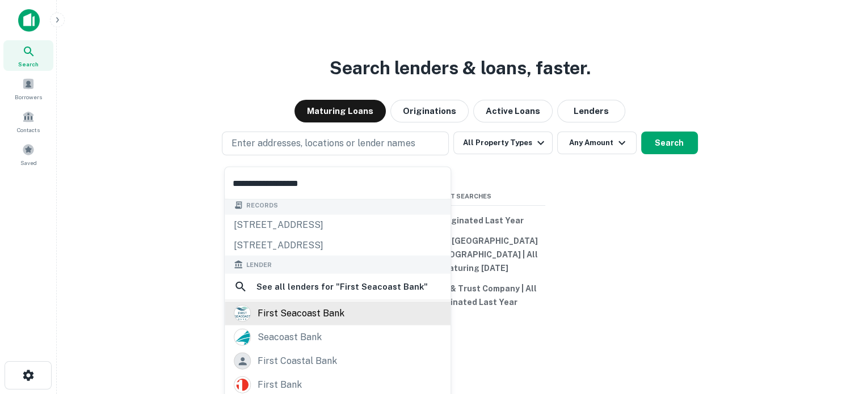
type input "**********"
click at [331, 315] on div "first seacoast bank" at bounding box center [301, 313] width 87 height 17
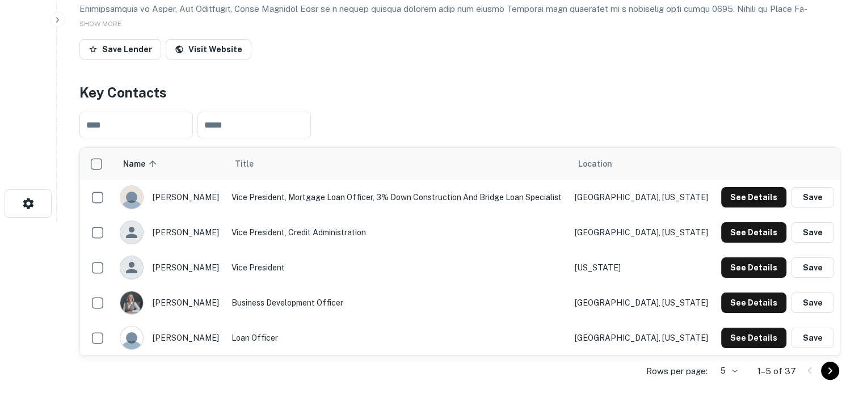
scroll to position [227, 0]
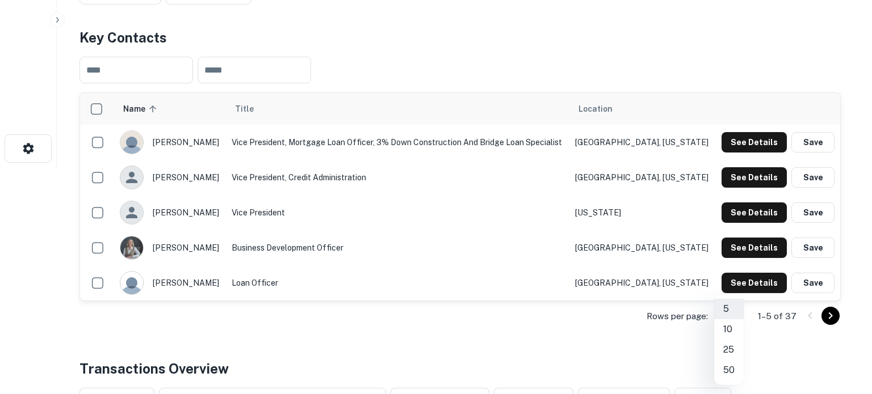
click at [735, 367] on li "50" at bounding box center [729, 370] width 30 height 20
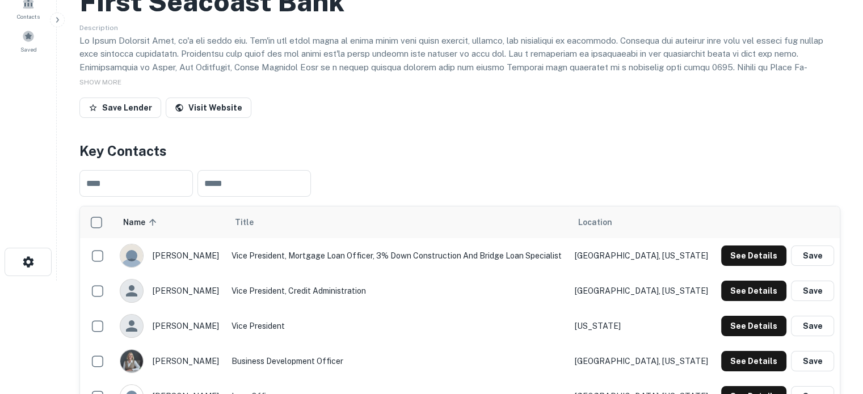
scroll to position [0, 0]
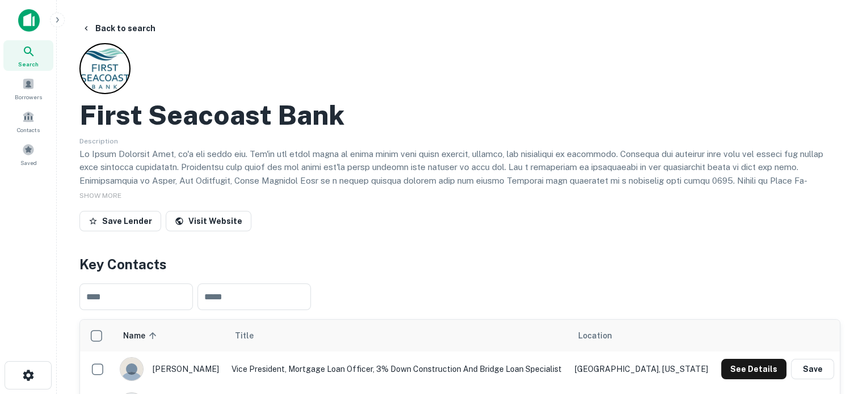
click at [30, 60] on span "Search" at bounding box center [28, 64] width 20 height 9
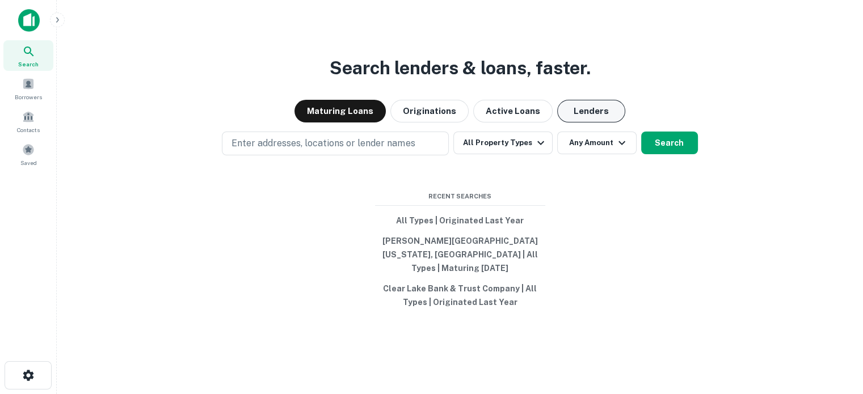
click at [588, 111] on button "Lenders" at bounding box center [591, 111] width 68 height 23
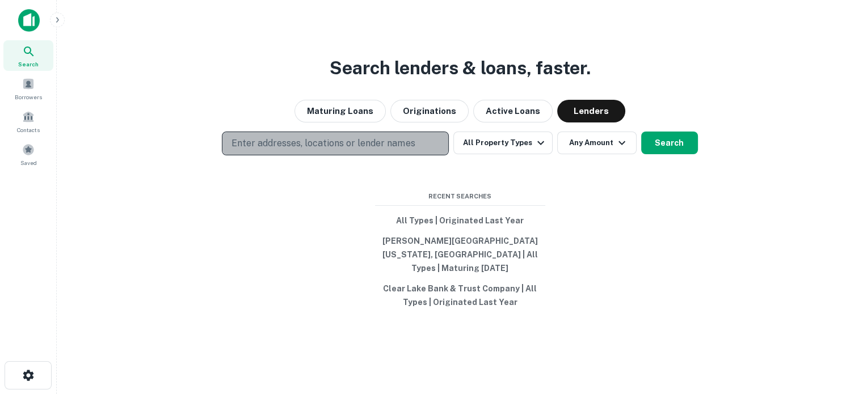
click at [274, 149] on p "Enter addresses, locations or lender names" at bounding box center [323, 144] width 183 height 14
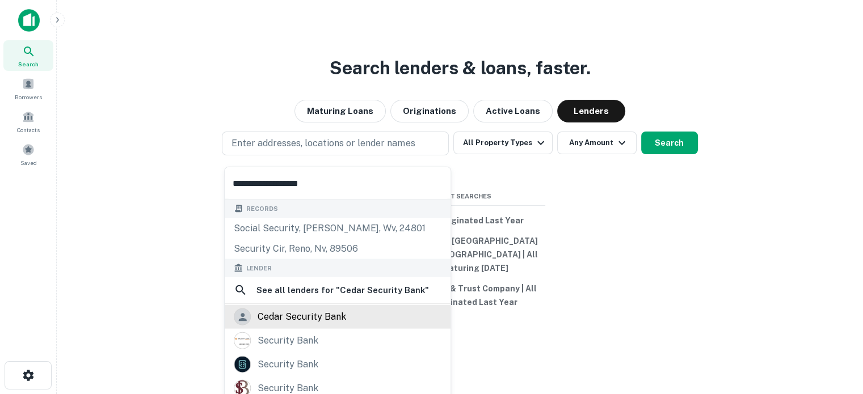
type input "**********"
click at [292, 315] on div "cedar security bank" at bounding box center [302, 317] width 89 height 17
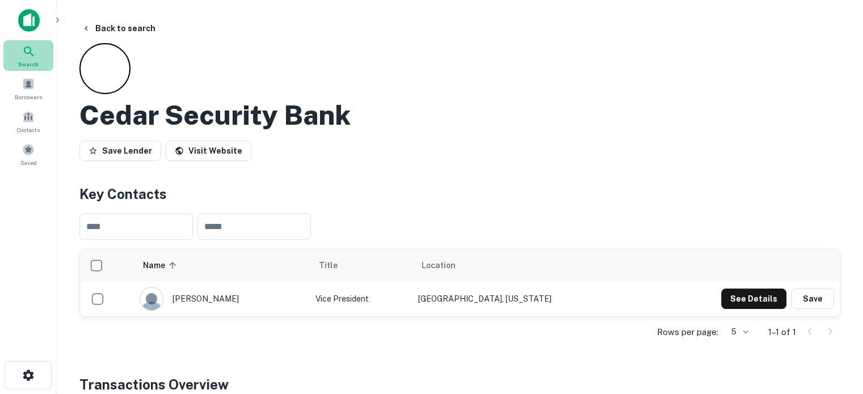
click at [34, 52] on icon at bounding box center [29, 52] width 14 height 14
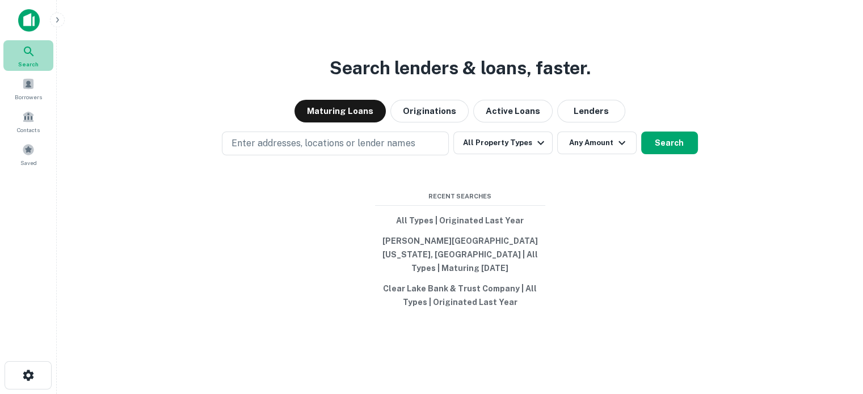
click at [37, 54] on div "Search" at bounding box center [28, 55] width 50 height 31
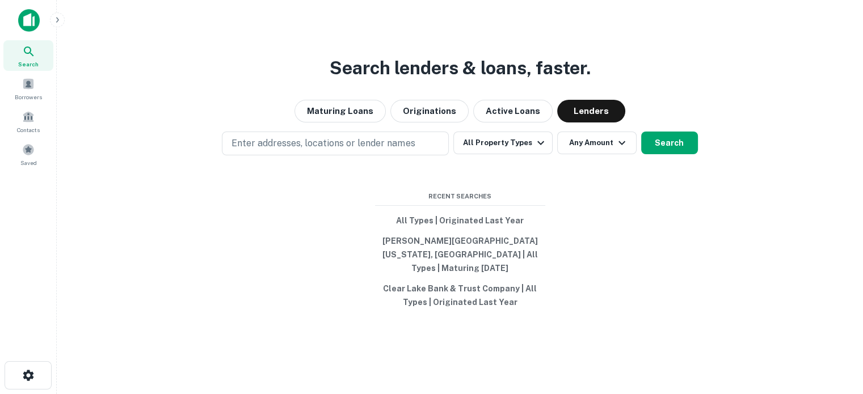
click at [338, 149] on p "Enter addresses, locations or lender names" at bounding box center [323, 144] width 183 height 14
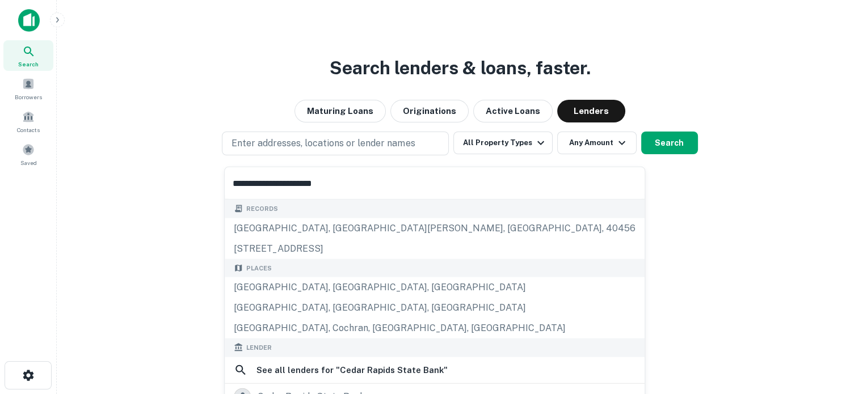
scroll to position [140, 0]
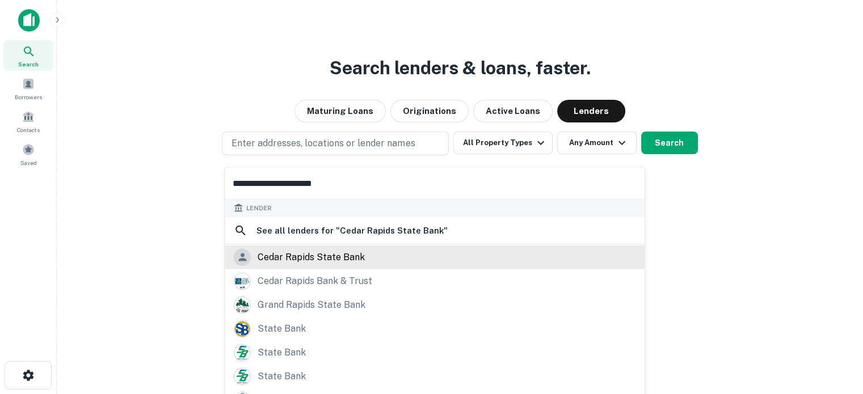
type input "**********"
click at [313, 258] on div "cedar rapids state bank" at bounding box center [311, 257] width 107 height 17
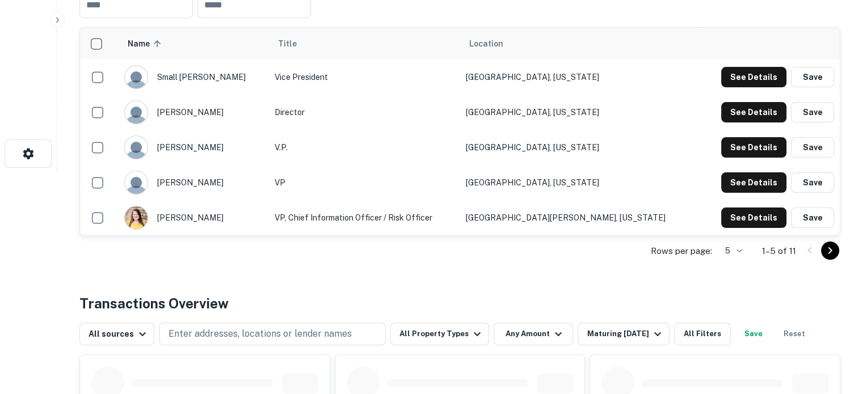
scroll to position [227, 0]
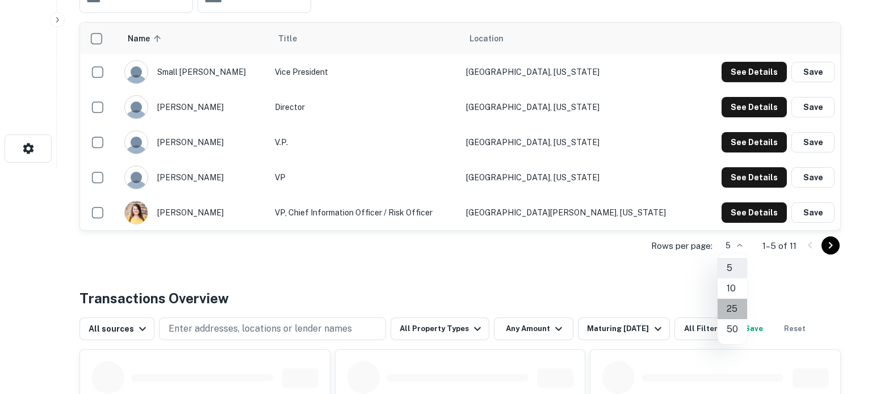
click at [733, 304] on li "25" at bounding box center [732, 309] width 30 height 20
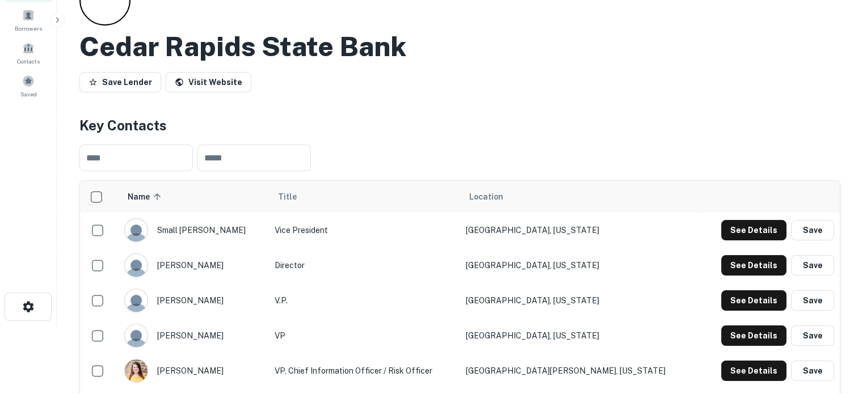
scroll to position [0, 0]
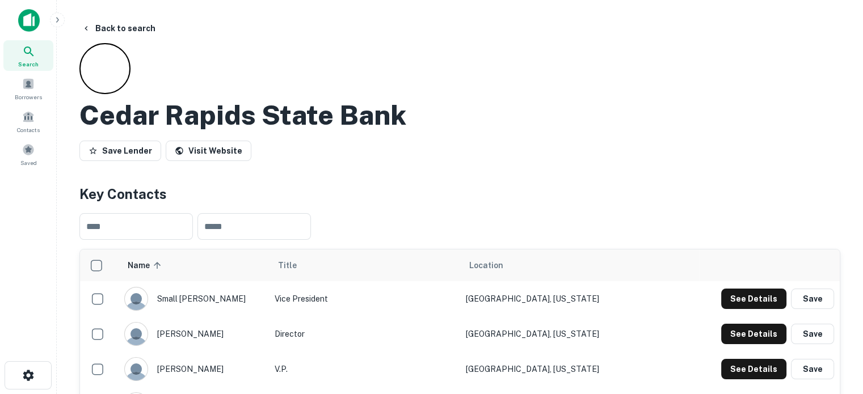
click at [39, 52] on div "Search" at bounding box center [28, 55] width 50 height 31
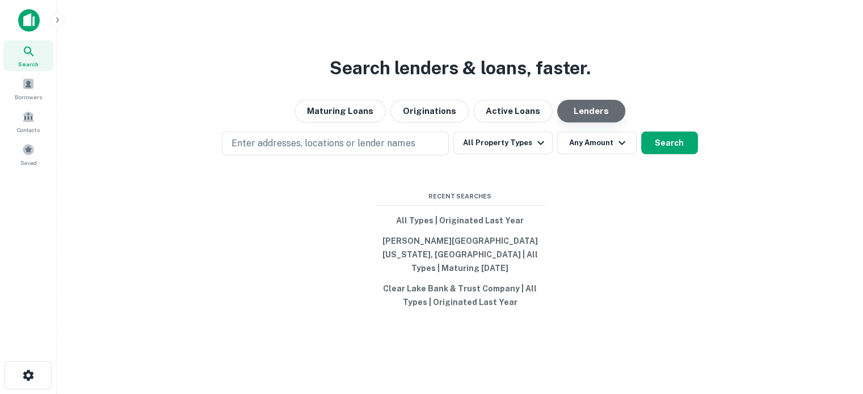
click at [572, 117] on button "Lenders" at bounding box center [591, 111] width 68 height 23
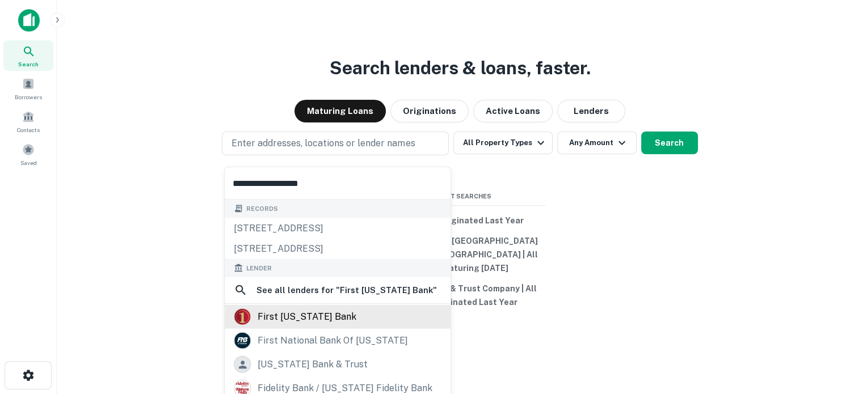
type input "**********"
click at [316, 324] on div "first oklahoma bank" at bounding box center [307, 317] width 99 height 17
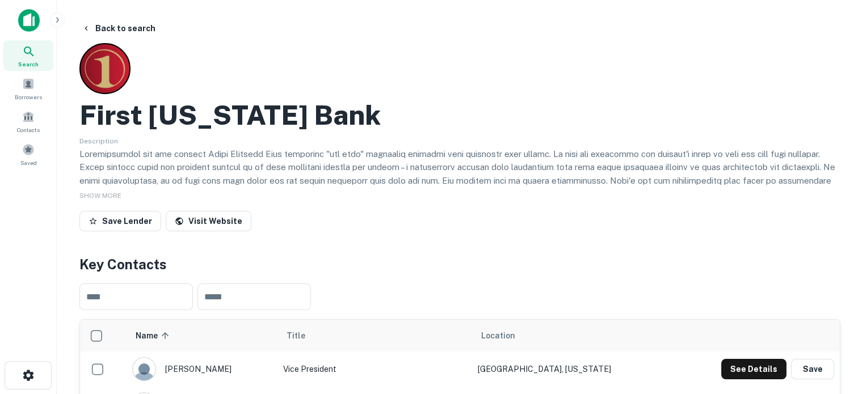
click at [316, 323] on th "Title" at bounding box center [375, 336] width 195 height 32
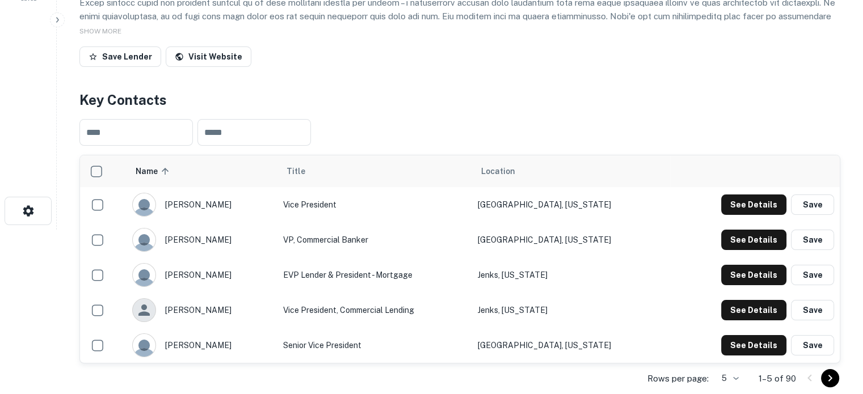
scroll to position [170, 0]
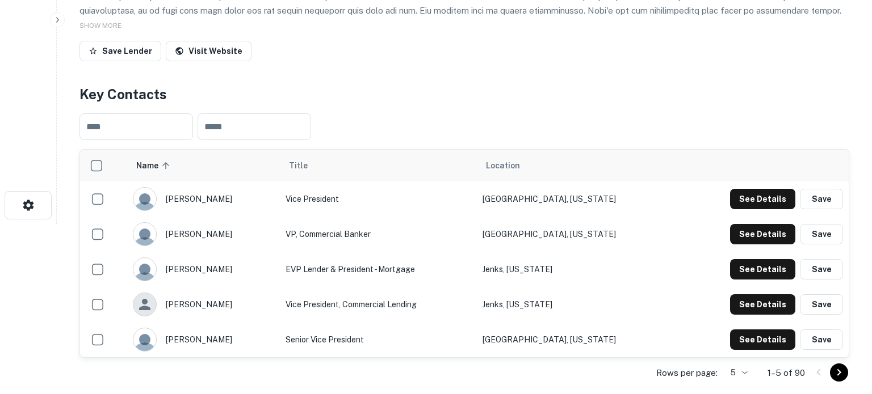
click at [733, 224] on body "Search Borrowers Contacts Saved Back to search First Oklahoma Bank Description …" at bounding box center [436, 27] width 872 height 394
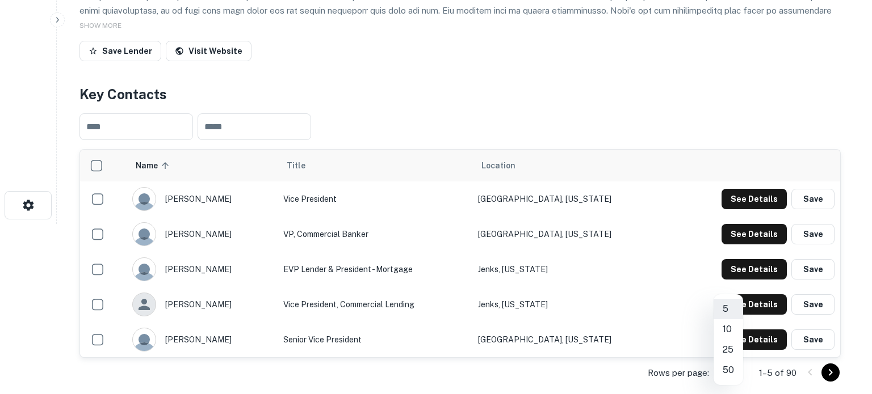
click at [731, 371] on li "50" at bounding box center [728, 370] width 30 height 20
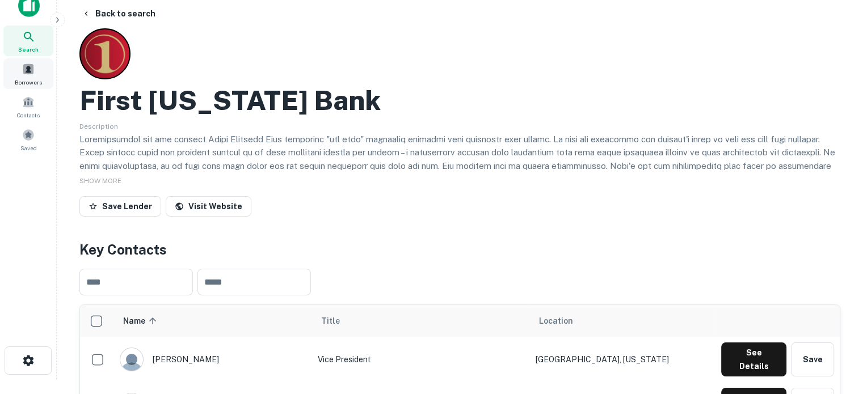
scroll to position [0, 0]
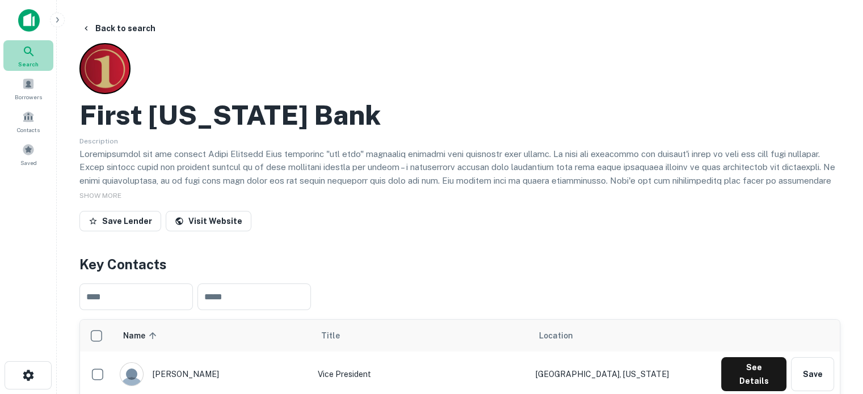
click at [33, 60] on span "Search" at bounding box center [28, 64] width 20 height 9
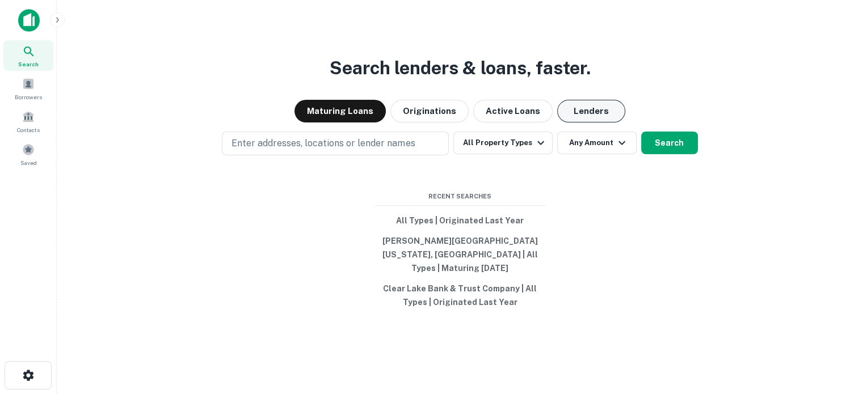
click at [608, 122] on button "Lenders" at bounding box center [591, 111] width 68 height 23
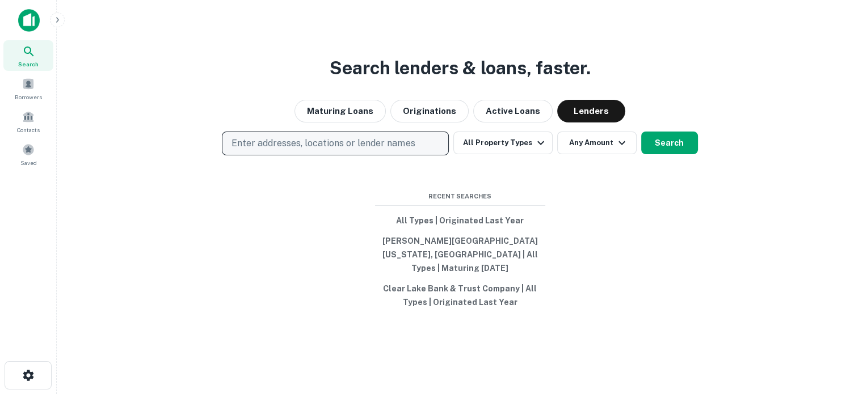
click at [355, 146] on p "Enter addresses, locations or lender names" at bounding box center [323, 144] width 183 height 14
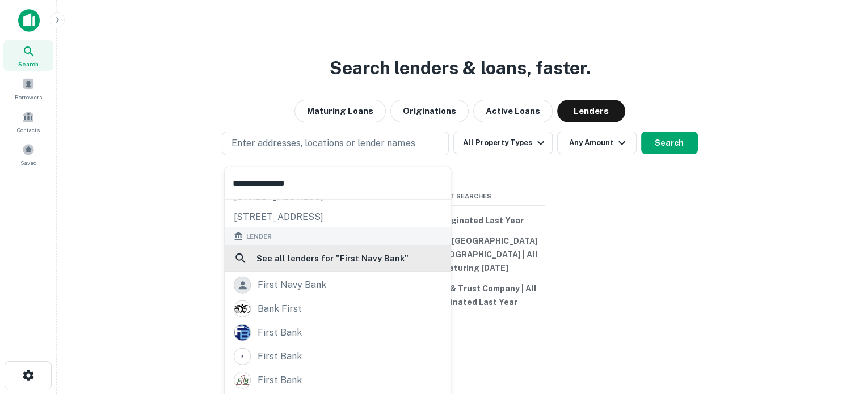
scroll to position [60, 0]
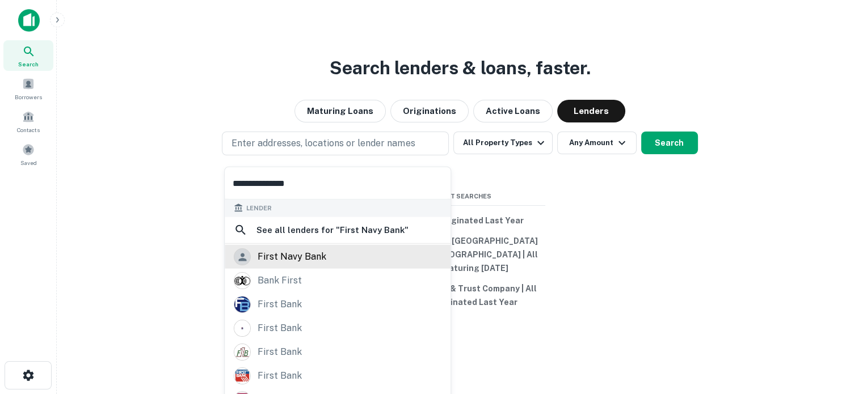
type input "**********"
click at [286, 254] on div "first navy bank" at bounding box center [292, 257] width 69 height 17
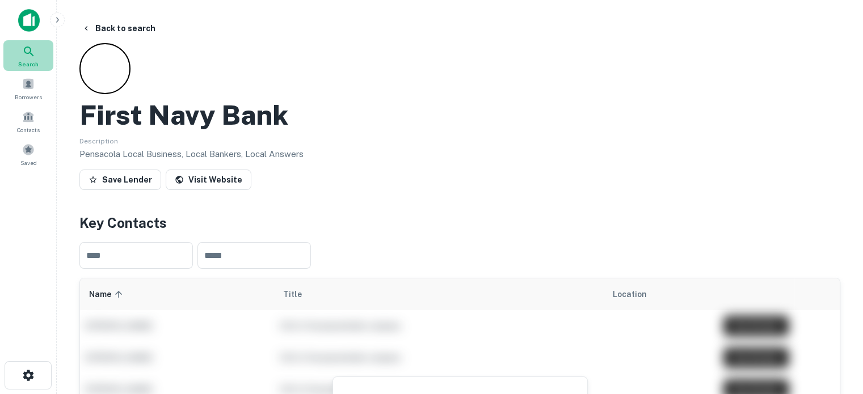
click at [40, 45] on div "Search" at bounding box center [28, 55] width 50 height 31
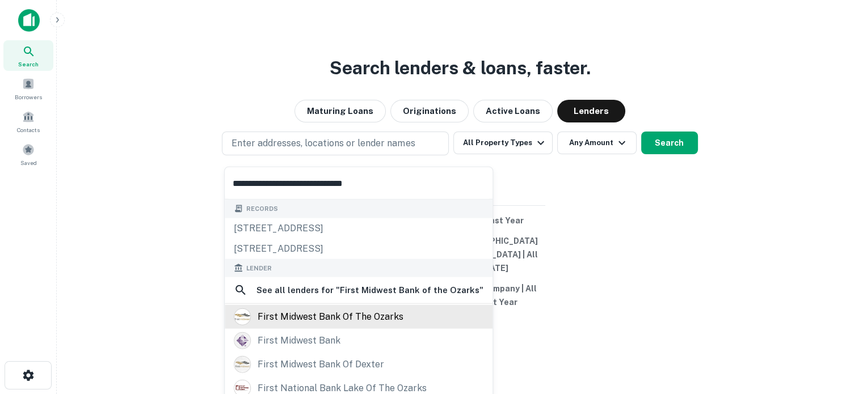
type input "**********"
click at [348, 322] on div "first midwest bank of the ozarks" at bounding box center [331, 317] width 146 height 17
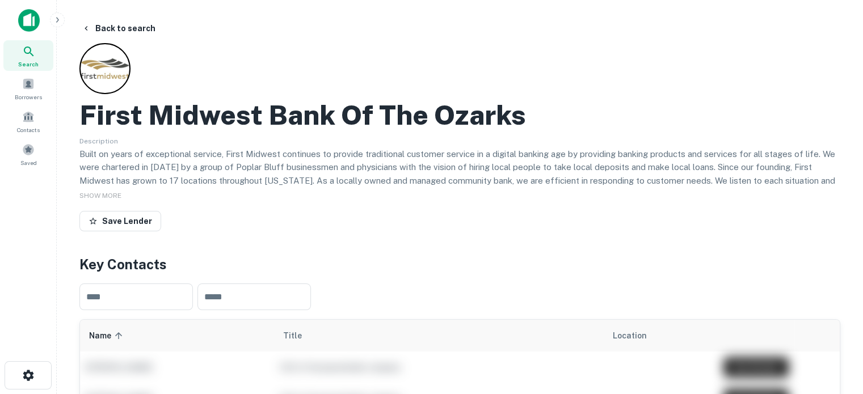
click at [27, 49] on icon at bounding box center [29, 52] width 14 height 14
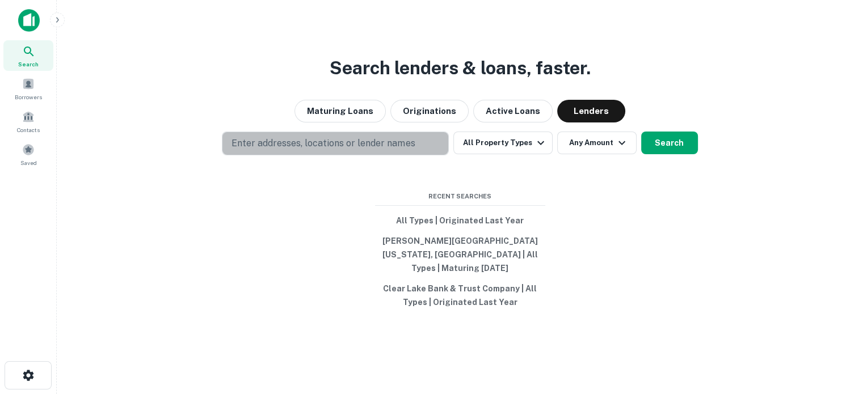
click at [338, 150] on p "Enter addresses, locations or lender names" at bounding box center [323, 144] width 183 height 14
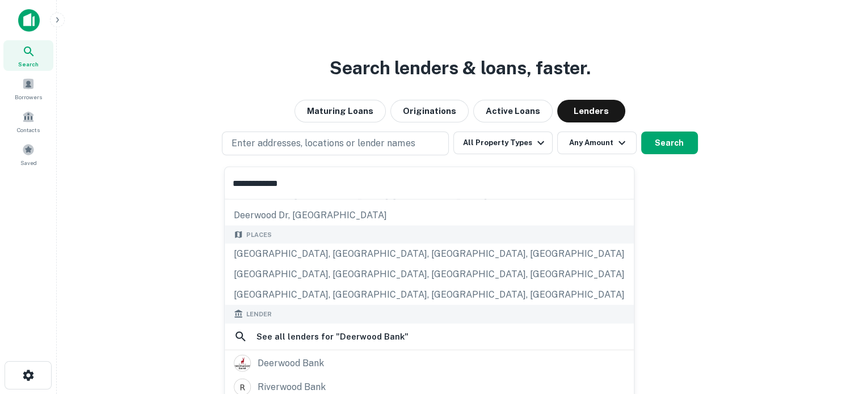
scroll to position [160, 0]
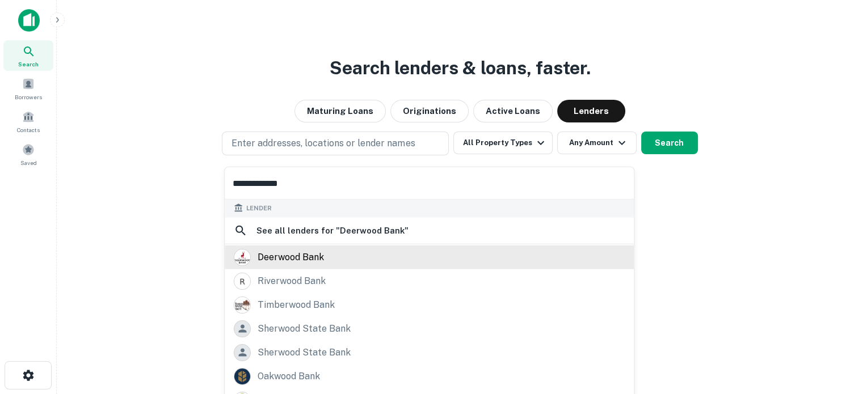
type input "**********"
click at [286, 255] on div "deerwood bank" at bounding box center [291, 257] width 66 height 17
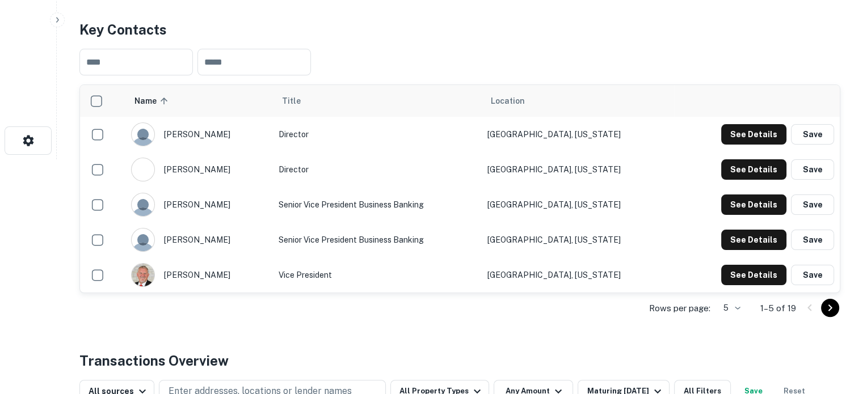
scroll to position [284, 0]
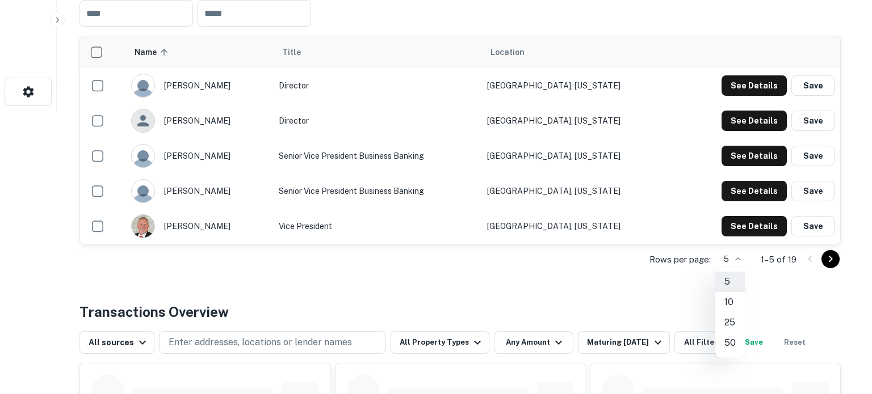
click at [733, 303] on li "10" at bounding box center [730, 302] width 30 height 20
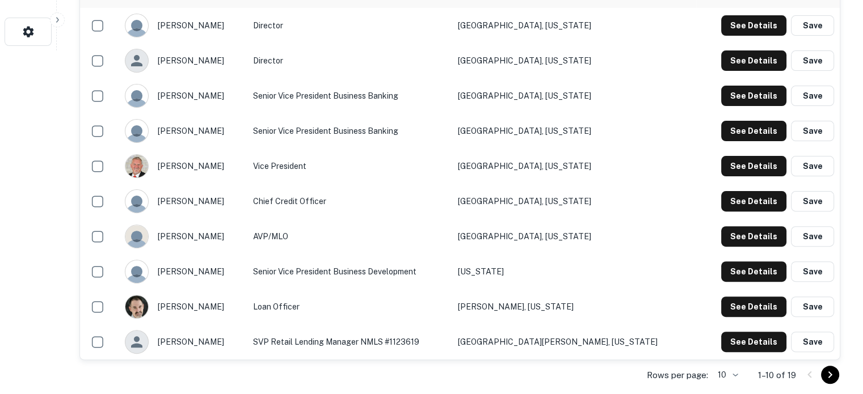
scroll to position [454, 0]
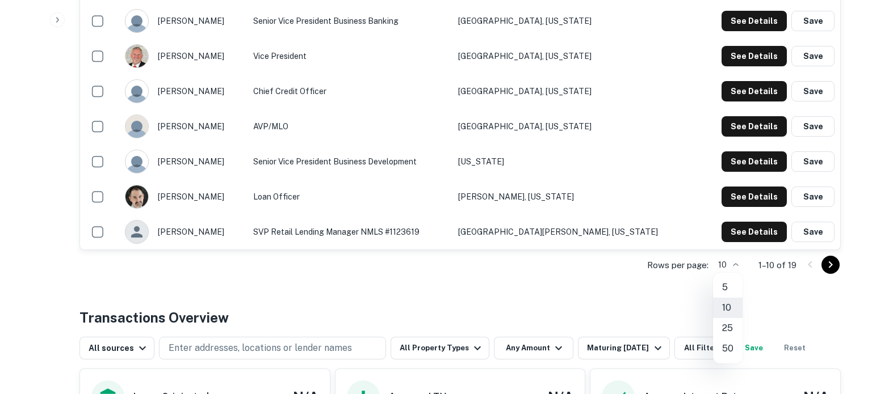
click at [726, 327] on li "25" at bounding box center [728, 328] width 30 height 20
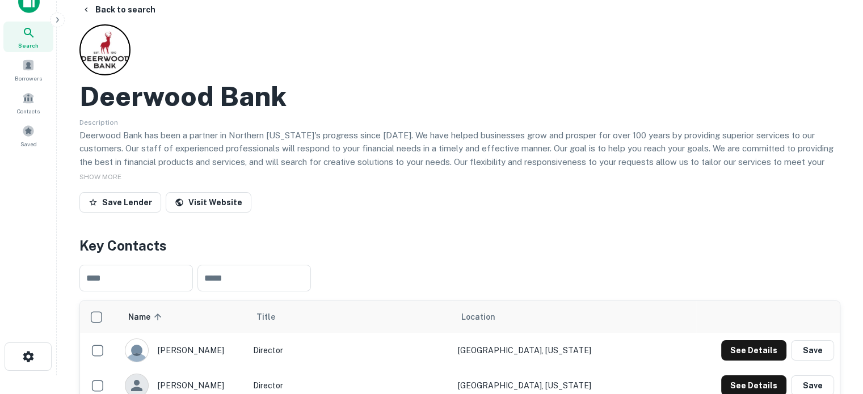
scroll to position [0, 0]
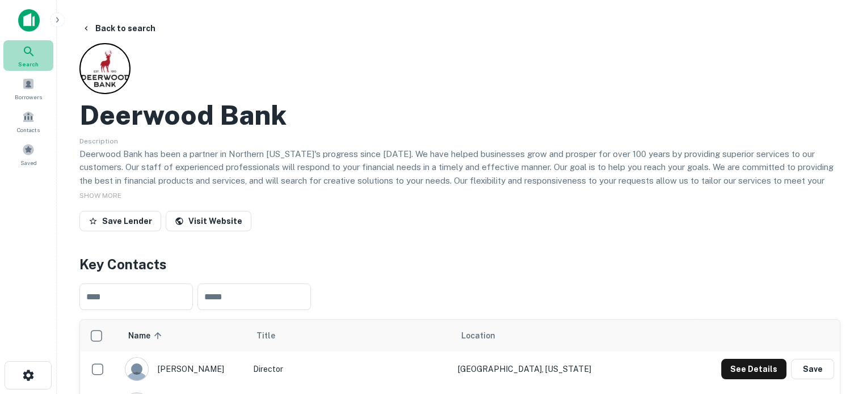
click at [39, 60] on div "Search" at bounding box center [28, 55] width 50 height 31
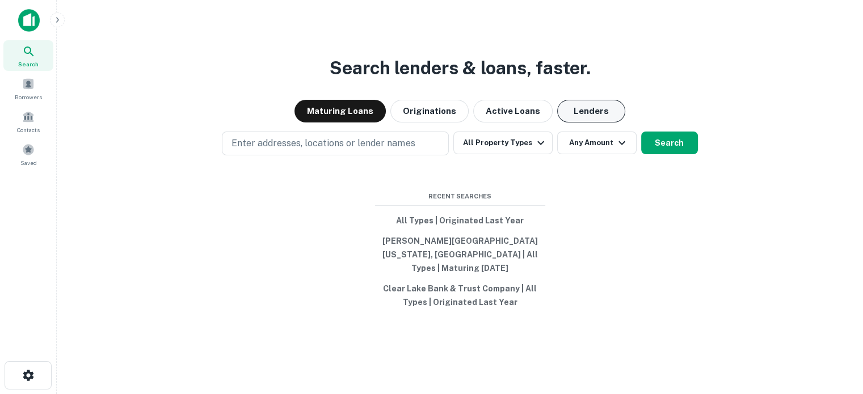
click at [611, 117] on button "Lenders" at bounding box center [591, 111] width 68 height 23
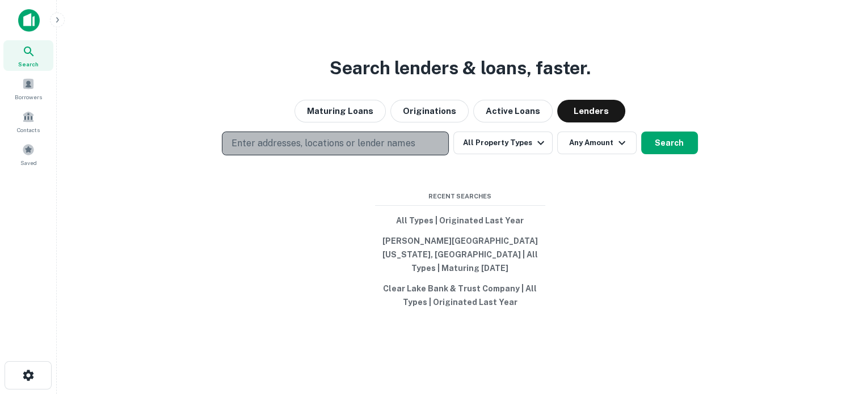
click at [362, 148] on p "Enter addresses, locations or lender names" at bounding box center [323, 144] width 183 height 14
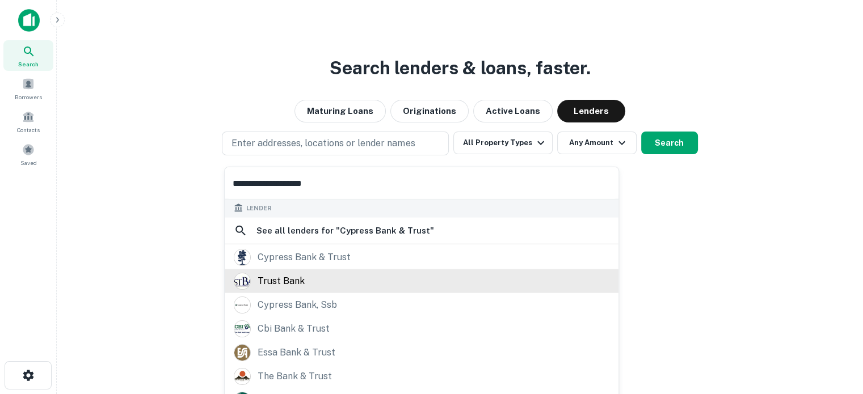
scroll to position [103, 0]
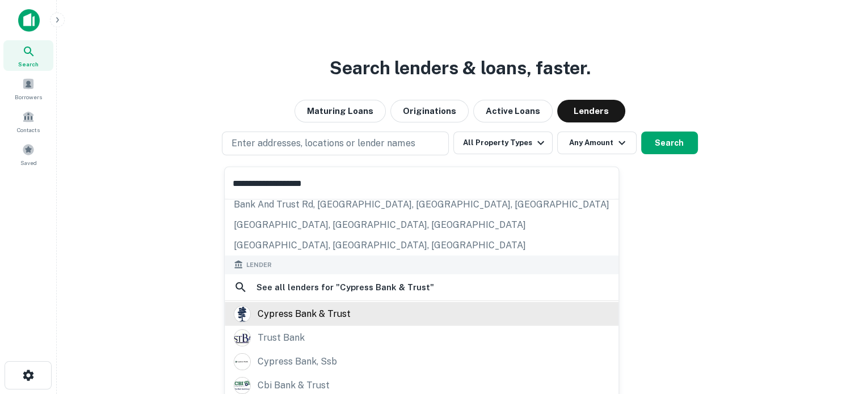
type input "**********"
click at [318, 307] on div "cypress bank & trust" at bounding box center [304, 313] width 93 height 17
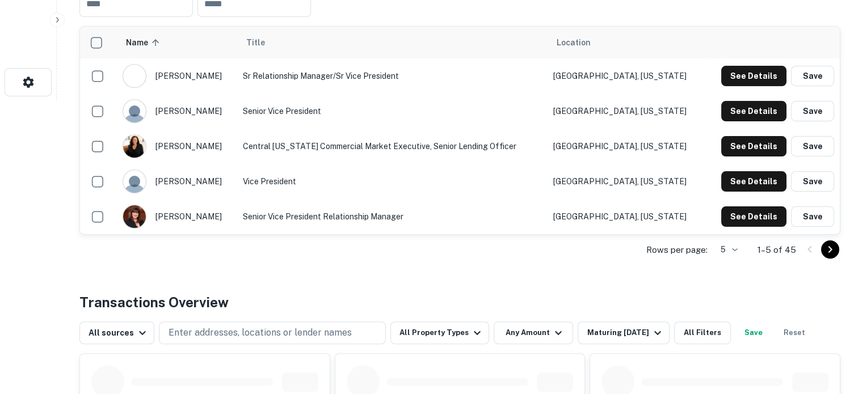
scroll to position [227, 0]
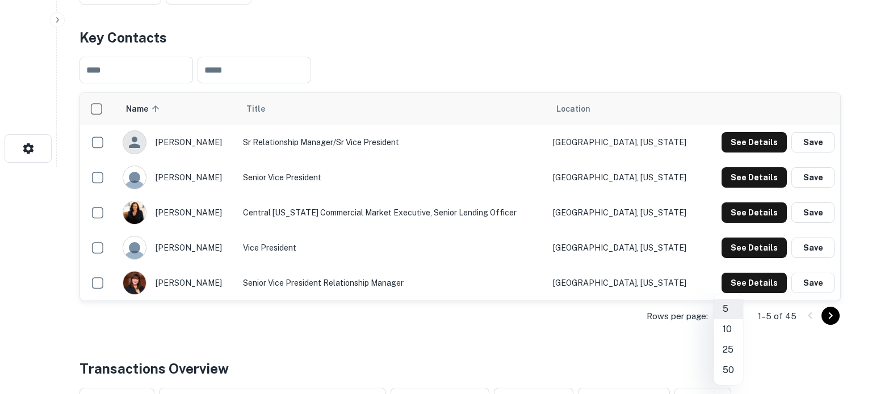
click at [730, 369] on li "50" at bounding box center [728, 370] width 30 height 20
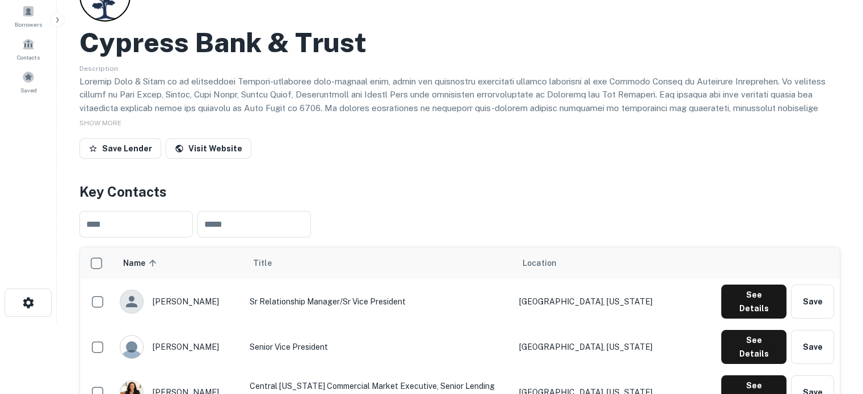
scroll to position [0, 0]
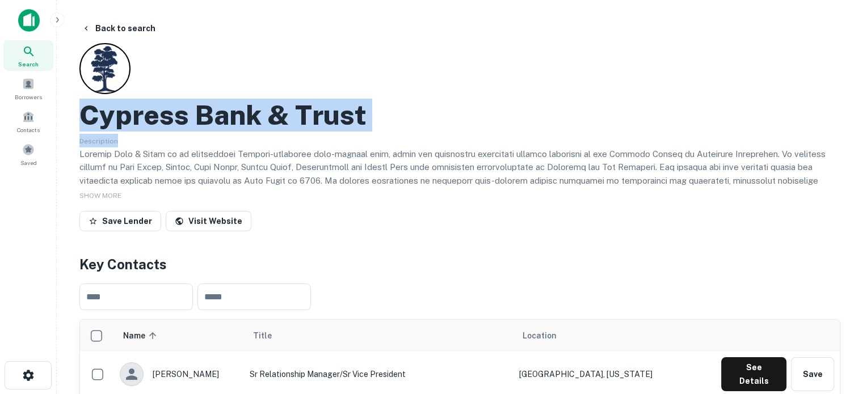
drag, startPoint x: 77, startPoint y: 119, endPoint x: 397, endPoint y: 136, distance: 320.5
copy div "Cypress Bank & Trust Description"
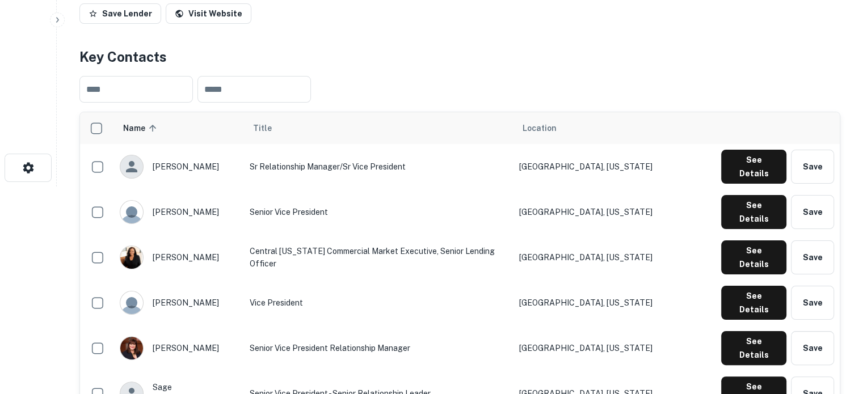
scroll to position [227, 0]
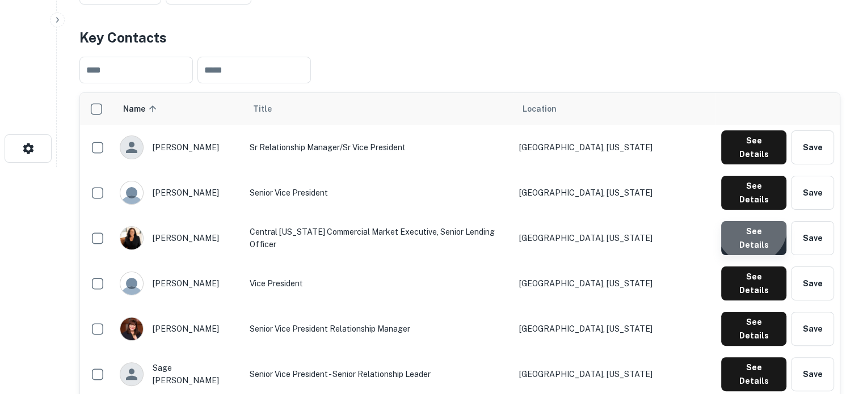
click at [753, 221] on button "See Details" at bounding box center [753, 238] width 65 height 34
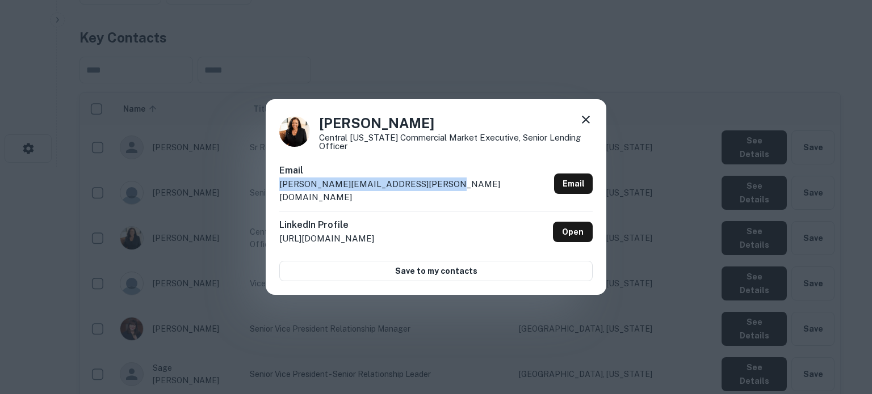
drag, startPoint x: 437, startPoint y: 190, endPoint x: 283, endPoint y: 190, distance: 154.4
click at [283, 190] on p "maria.rodammer@cypressbanktrust.com" at bounding box center [414, 191] width 270 height 27
copy p "maria.rodammer@cypressbanktrust.com"
click at [582, 125] on icon at bounding box center [586, 120] width 14 height 14
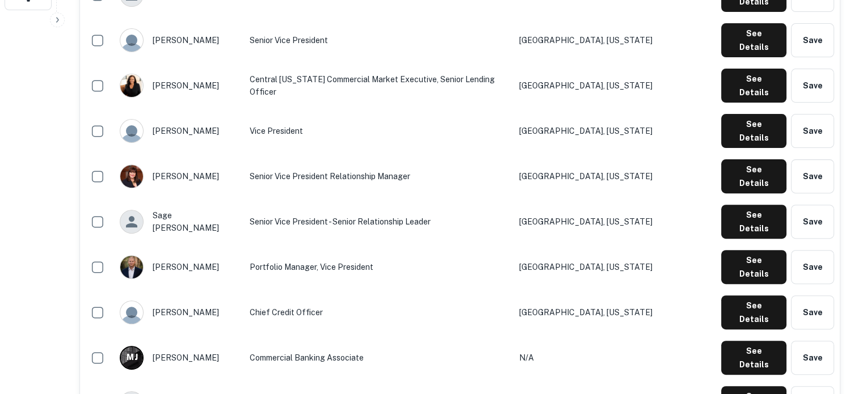
scroll to position [511, 0]
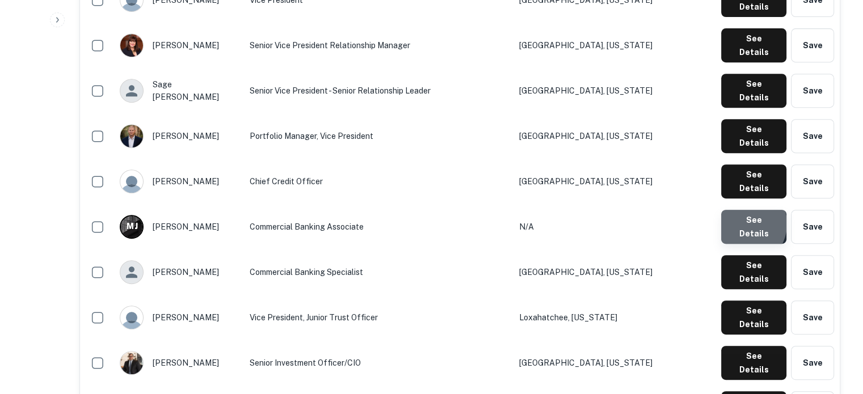
click at [743, 210] on button "See Details" at bounding box center [753, 227] width 65 height 34
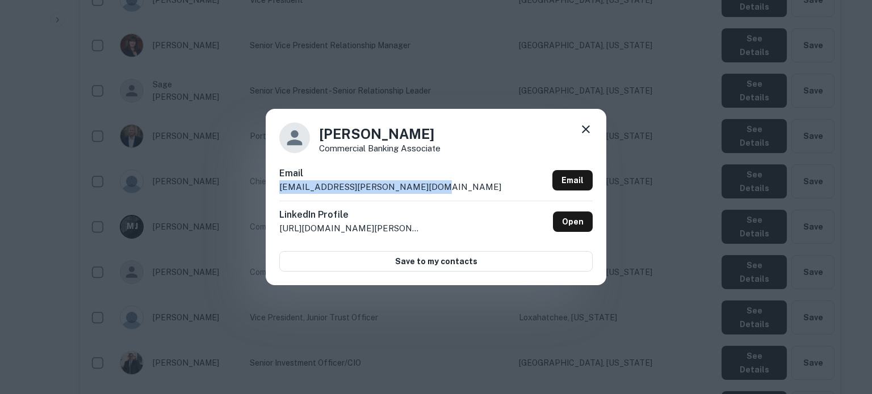
drag, startPoint x: 434, startPoint y: 188, endPoint x: 283, endPoint y: 191, distance: 151.6
click at [283, 191] on div "Email max.jasmund@cypressbanktrust.com Email" at bounding box center [435, 184] width 313 height 34
copy p "max.jasmund@cypressbanktrust.com"
click at [586, 132] on icon at bounding box center [586, 130] width 14 height 14
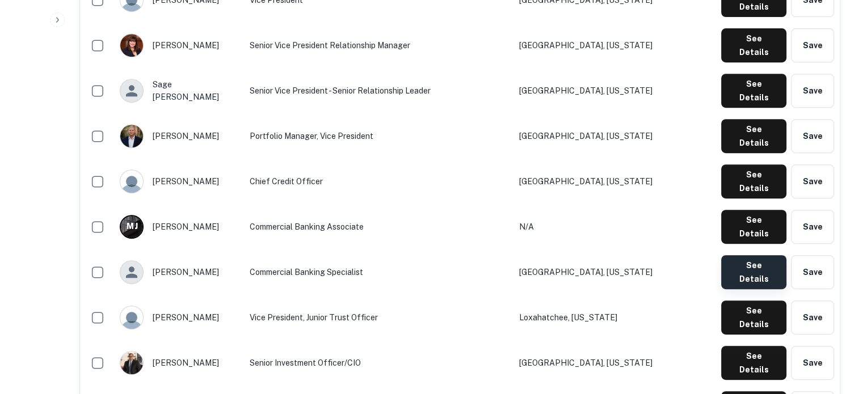
click at [745, 255] on button "See Details" at bounding box center [753, 272] width 65 height 34
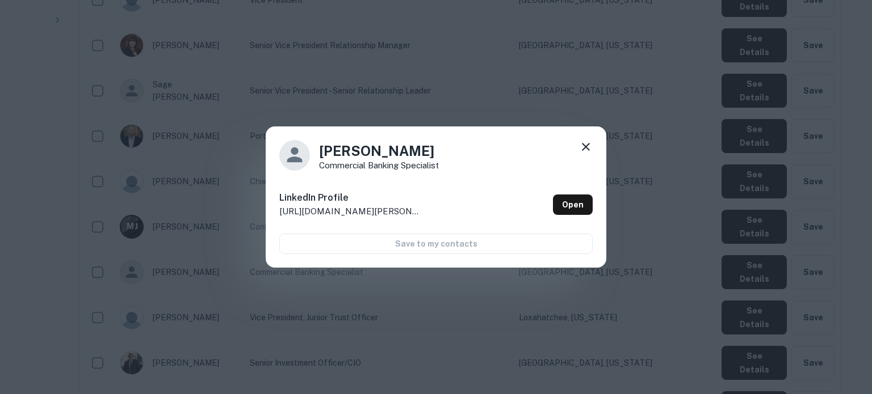
click at [591, 149] on icon at bounding box center [586, 147] width 14 height 14
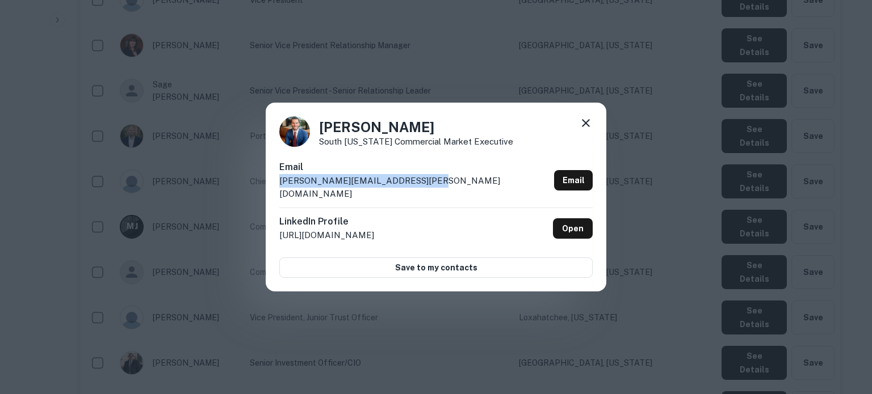
drag, startPoint x: 422, startPoint y: 190, endPoint x: 276, endPoint y: 196, distance: 146.6
click at [276, 196] on div "Erik Barnes South Florida Commercial Market Executive Email erik.barnes@cypress…" at bounding box center [436, 198] width 341 height 190
copy p "erik.barnes@cypressbanktrust.com"
click at [582, 127] on icon at bounding box center [586, 123] width 8 height 8
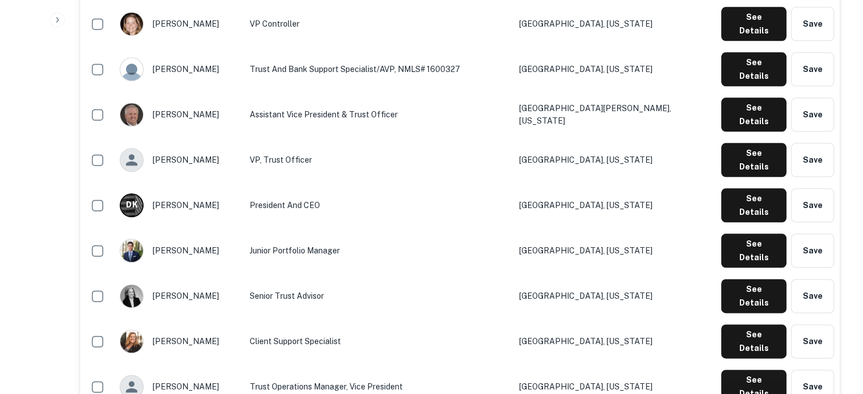
scroll to position [1419, 0]
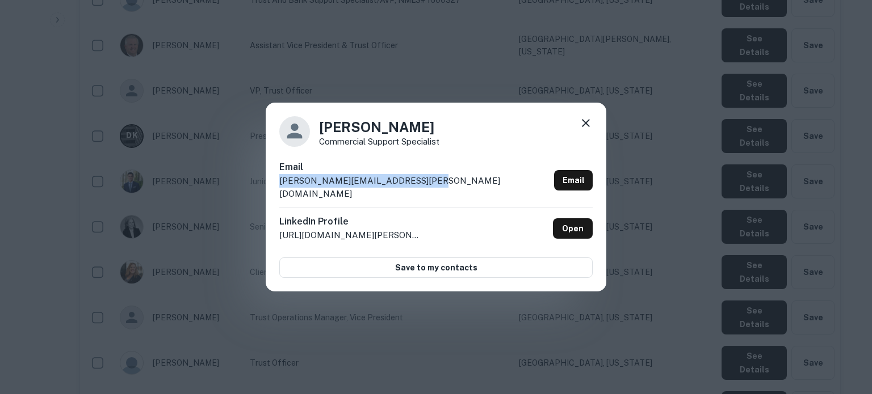
drag, startPoint x: 427, startPoint y: 190, endPoint x: 281, endPoint y: 197, distance: 145.4
click at [281, 197] on div "Email owen.straub@cypressbanktrust.com Email" at bounding box center [435, 184] width 313 height 47
copy p "owen.straub@cypressbanktrust.com"
click at [588, 130] on icon at bounding box center [586, 123] width 14 height 14
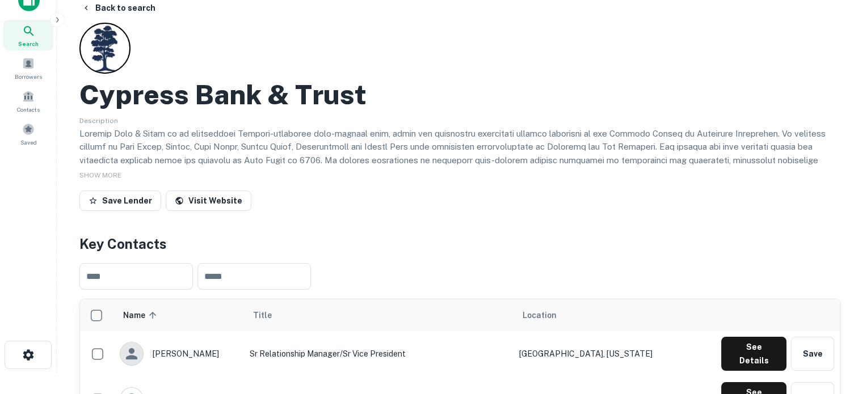
scroll to position [0, 0]
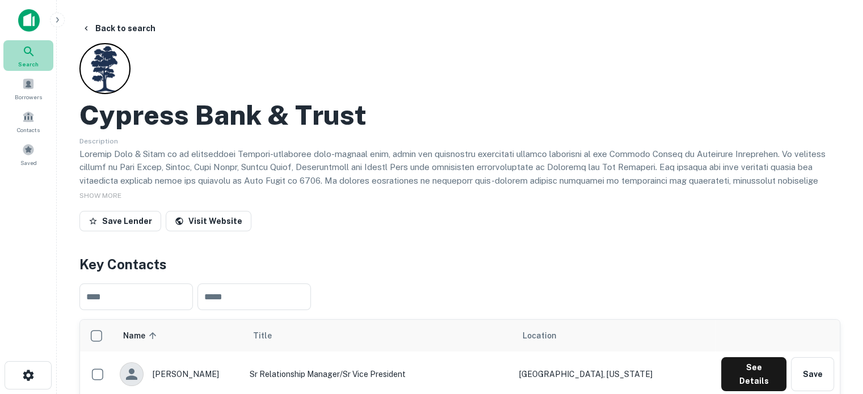
click at [30, 51] on icon at bounding box center [29, 52] width 10 height 10
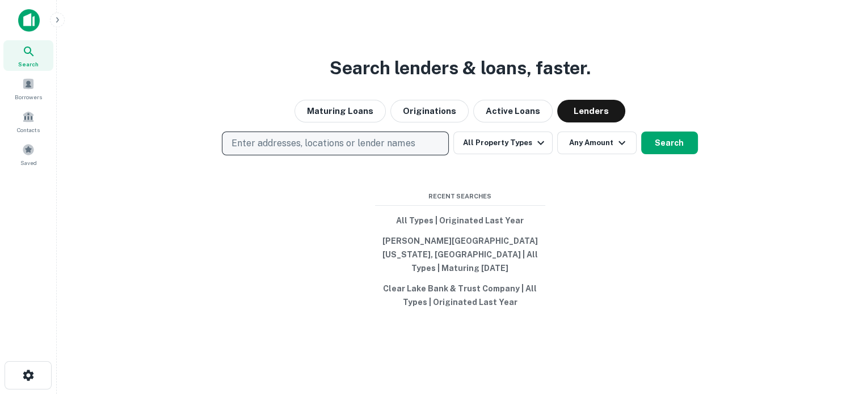
click at [363, 150] on p "Enter addresses, locations or lender names" at bounding box center [323, 144] width 183 height 14
type input "**********"
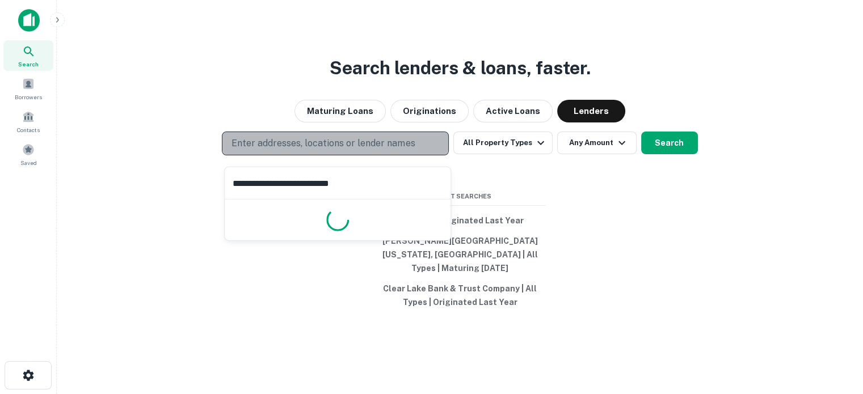
click at [364, 150] on p "Enter addresses, locations or lender names" at bounding box center [323, 144] width 183 height 14
click at [285, 155] on button "Enter addresses, locations or lender names" at bounding box center [335, 144] width 227 height 24
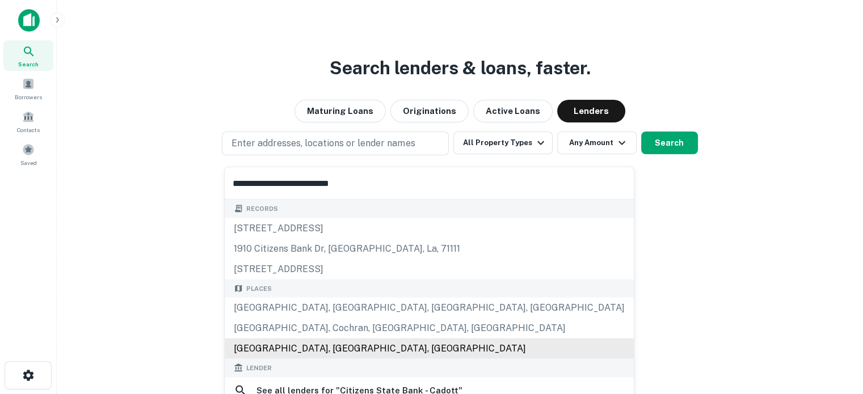
scroll to position [114, 0]
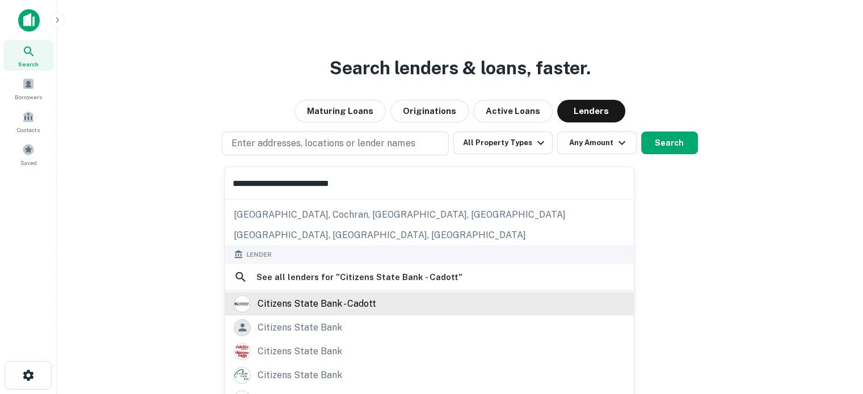
click at [311, 310] on div "citizens state bank - cadott" at bounding box center [317, 303] width 119 height 17
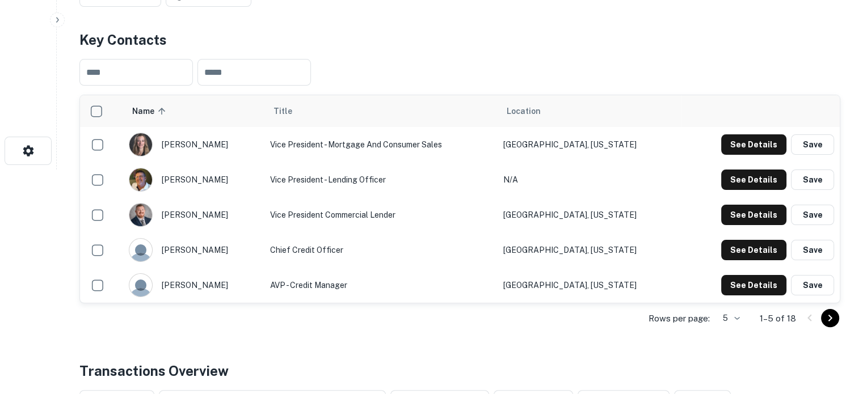
scroll to position [227, 0]
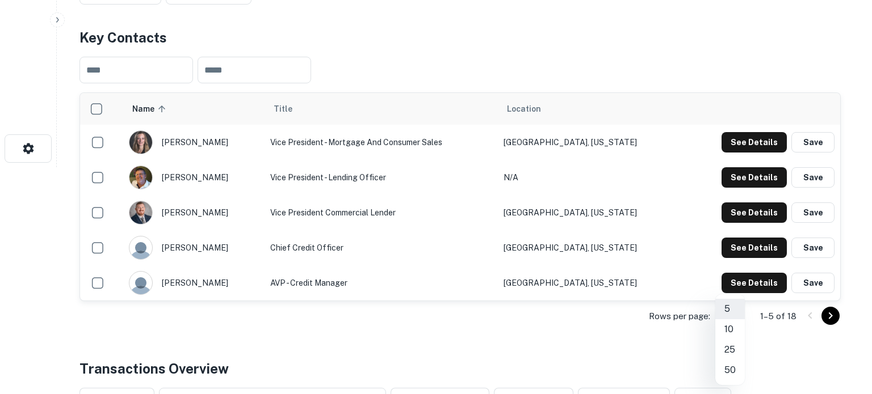
drag, startPoint x: 733, startPoint y: 369, endPoint x: 729, endPoint y: 358, distance: 12.6
click at [729, 358] on ul "5 10 25 50" at bounding box center [730, 340] width 30 height 91
click at [729, 354] on li "25" at bounding box center [730, 350] width 30 height 20
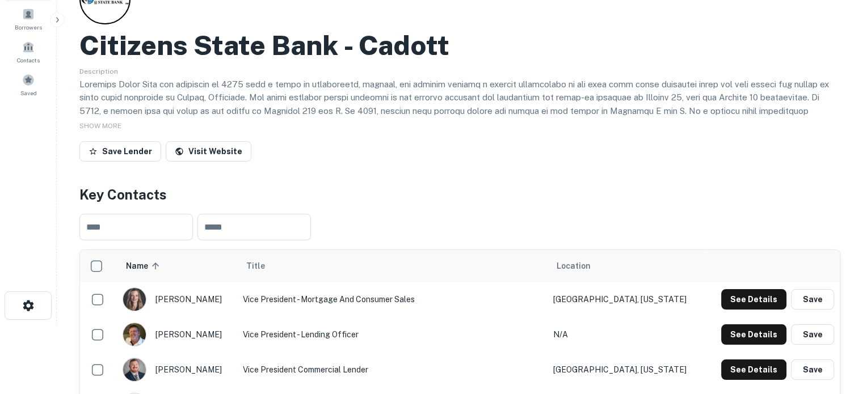
scroll to position [0, 0]
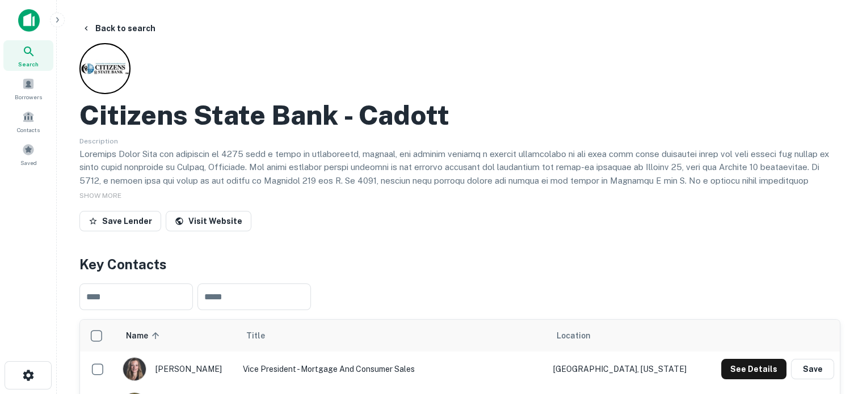
click at [27, 66] on span "Search" at bounding box center [28, 64] width 20 height 9
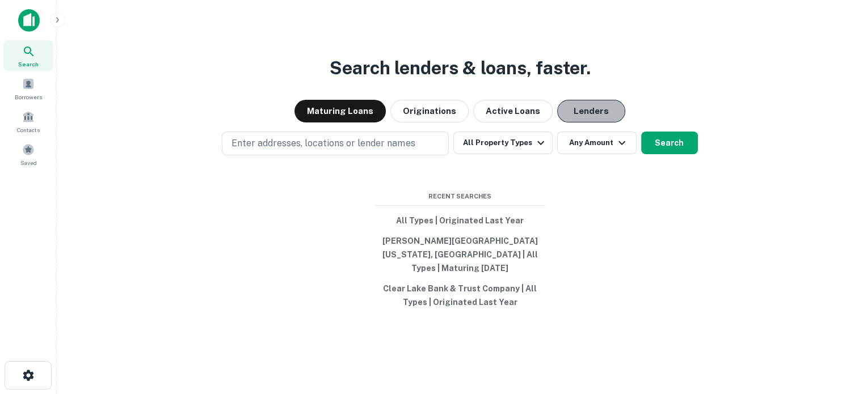
click at [579, 117] on button "Lenders" at bounding box center [591, 111] width 68 height 23
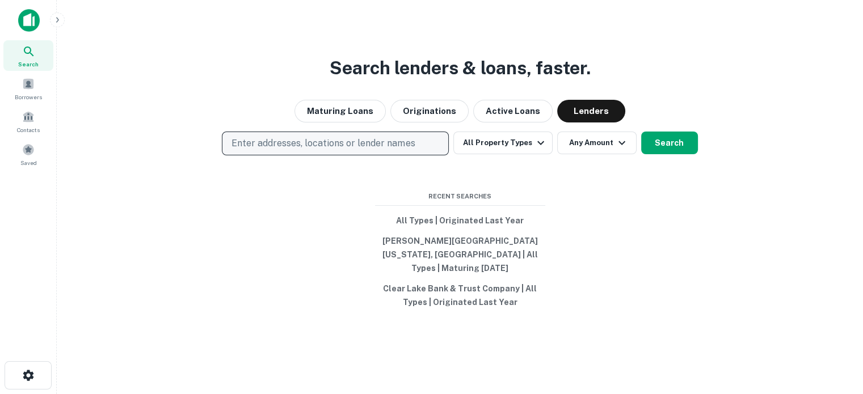
click at [322, 147] on p "Enter addresses, locations or lender names" at bounding box center [323, 144] width 183 height 14
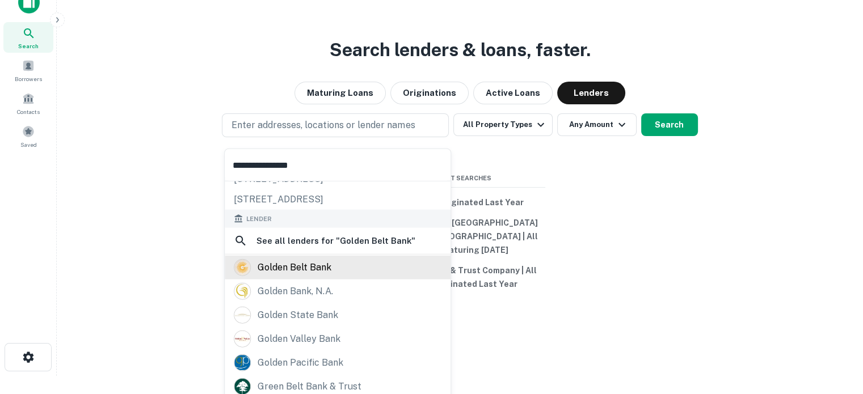
scroll to position [57, 0]
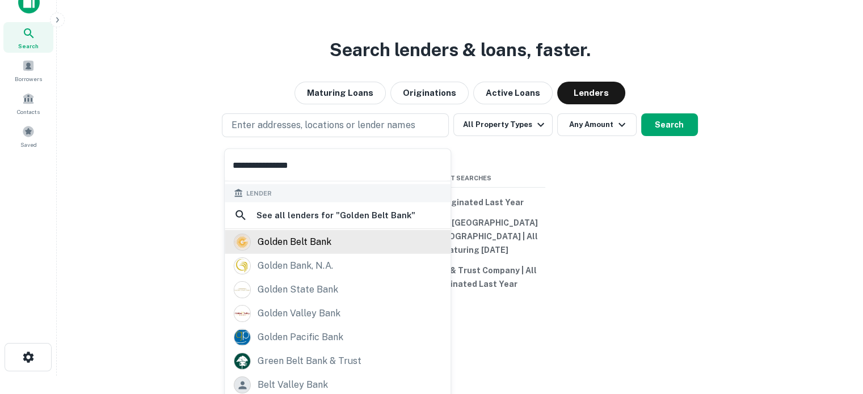
type input "**********"
click at [304, 249] on div "golden belt bank" at bounding box center [295, 242] width 74 height 17
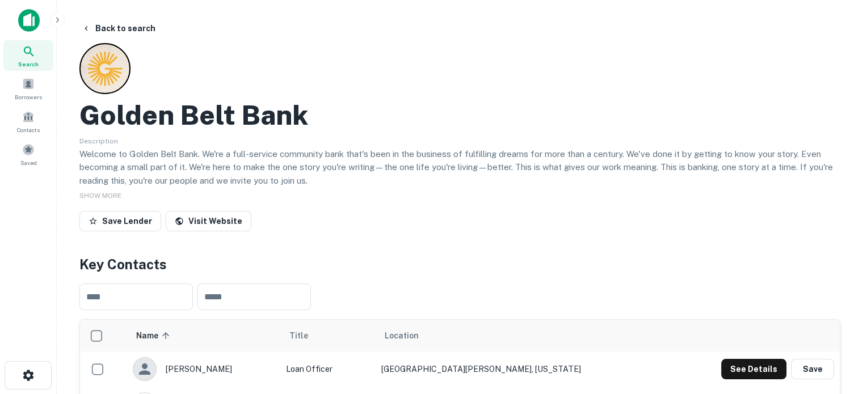
click at [37, 58] on div "Search" at bounding box center [28, 55] width 50 height 31
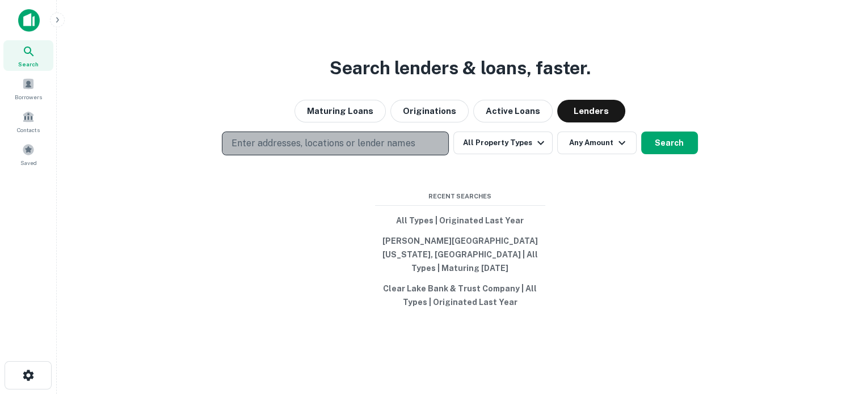
click at [321, 150] on p "Enter addresses, locations or lender names" at bounding box center [323, 144] width 183 height 14
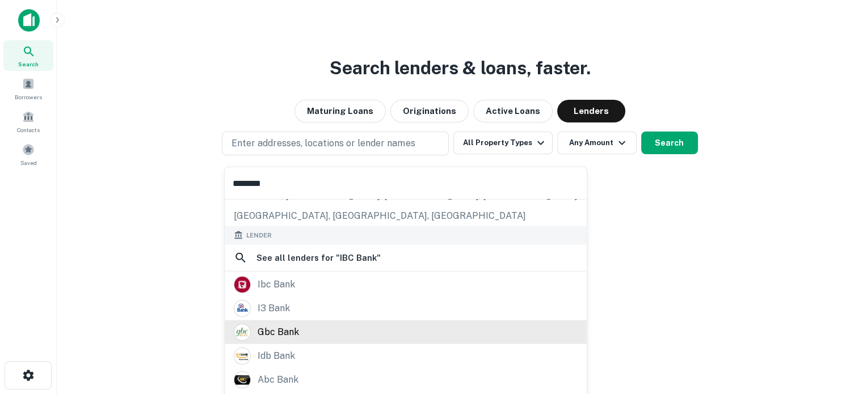
scroll to position [114, 0]
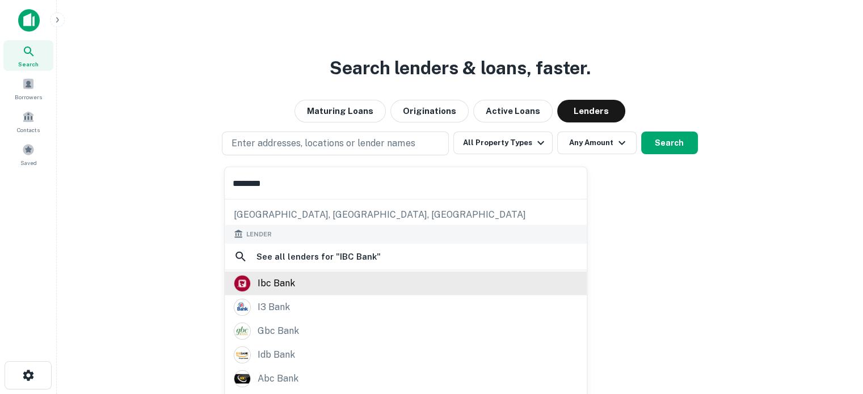
type input "********"
click at [287, 283] on div "ibc bank" at bounding box center [276, 283] width 37 height 17
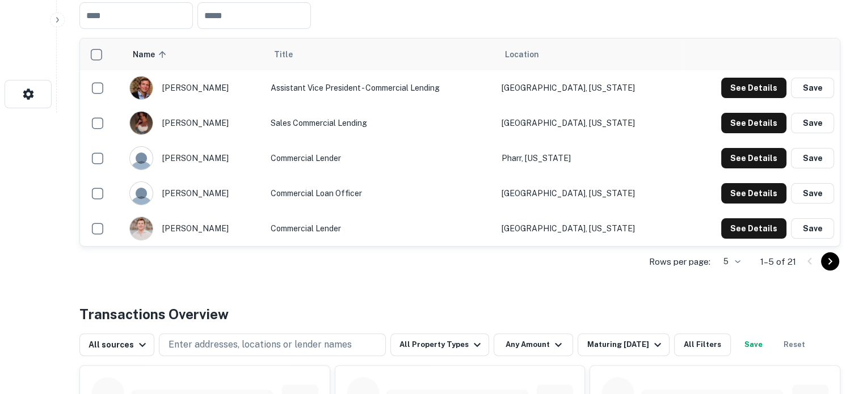
scroll to position [284, 0]
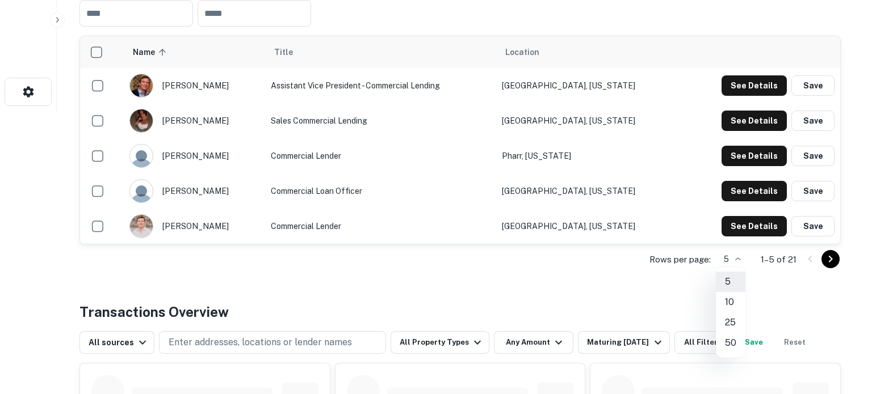
click at [735, 321] on li "25" at bounding box center [731, 323] width 30 height 20
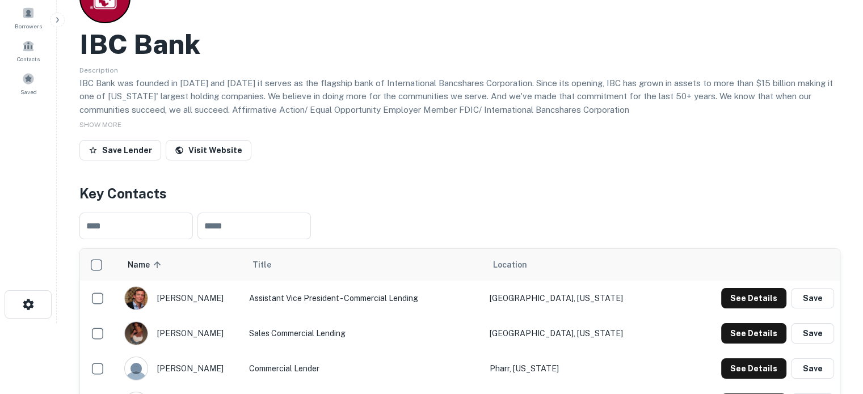
scroll to position [0, 0]
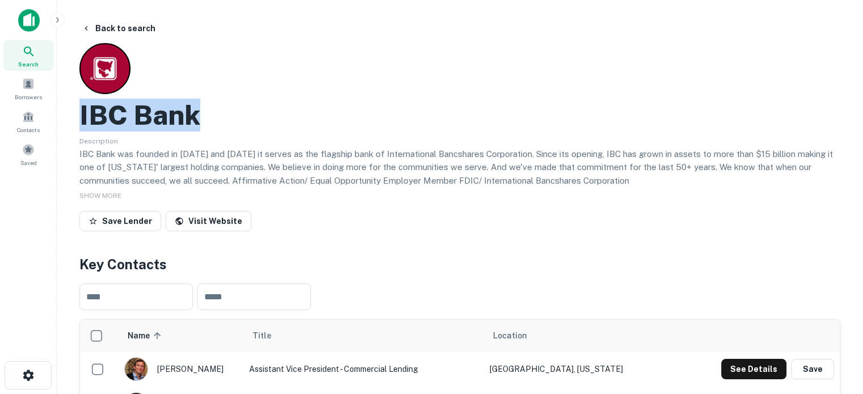
drag, startPoint x: 81, startPoint y: 117, endPoint x: 205, endPoint y: 116, distance: 124.9
click at [205, 116] on div "IBC Bank" at bounding box center [459, 115] width 761 height 33
copy h2 "IBC Bank"
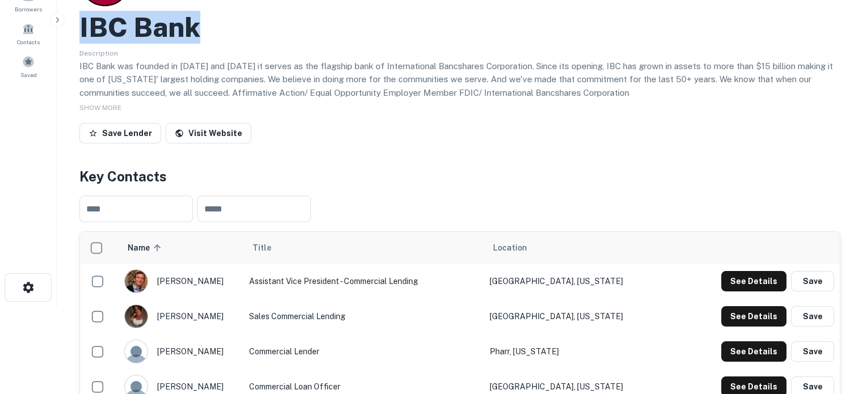
scroll to position [170, 0]
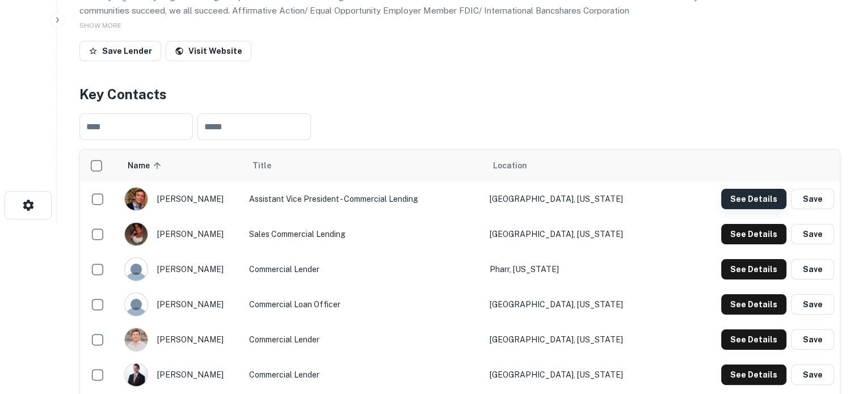
click at [768, 204] on button "See Details" at bounding box center [753, 199] width 65 height 20
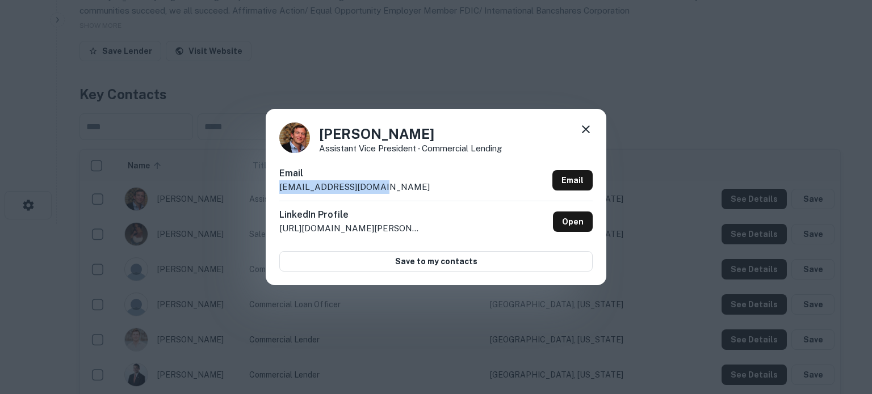
drag, startPoint x: 279, startPoint y: 191, endPoint x: 388, endPoint y: 189, distance: 109.0
click at [388, 189] on div "Email grahampearson@ibc.com Email" at bounding box center [435, 184] width 313 height 34
copy p "grahampearson@ibc.com"
click at [588, 132] on icon at bounding box center [586, 129] width 8 height 8
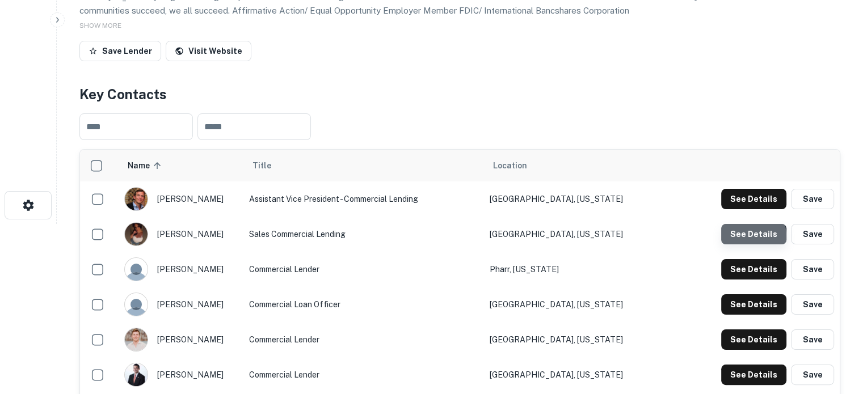
click at [743, 238] on button "See Details" at bounding box center [753, 234] width 65 height 20
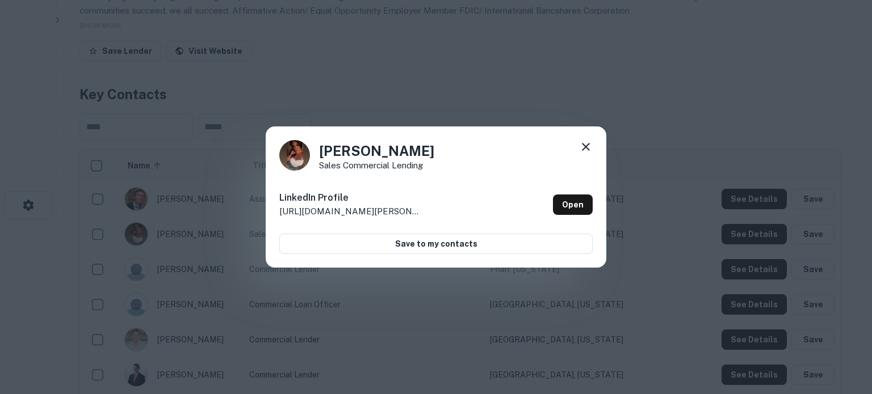
click at [590, 150] on icon at bounding box center [586, 147] width 14 height 14
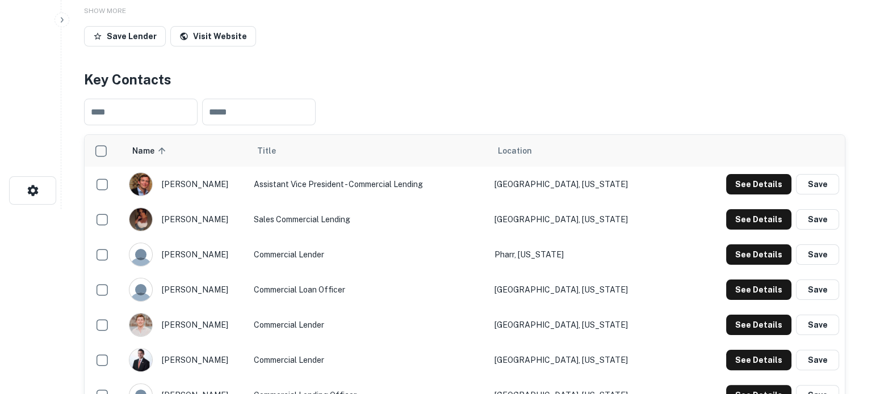
scroll to position [227, 0]
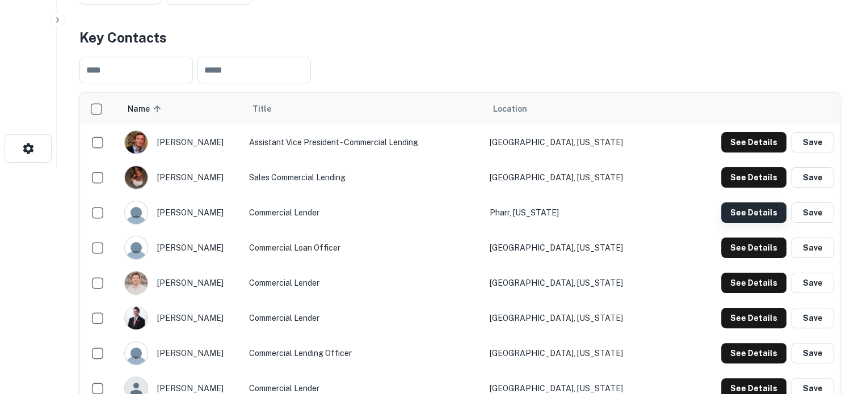
click at [733, 219] on button "See Details" at bounding box center [753, 213] width 65 height 20
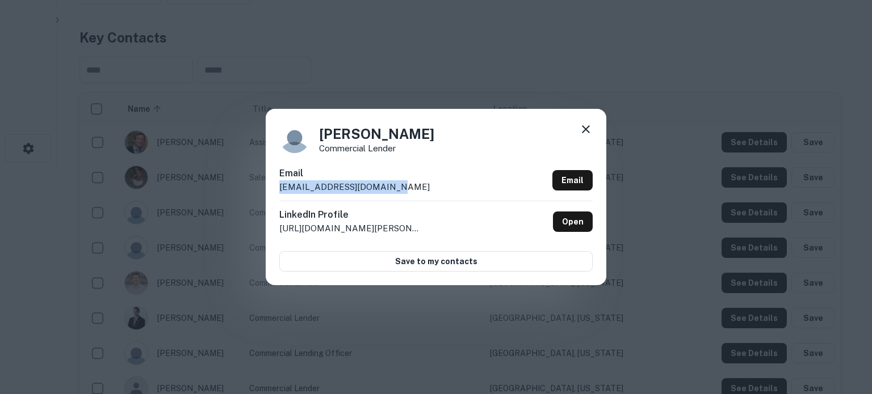
drag, startPoint x: 278, startPoint y: 190, endPoint x: 393, endPoint y: 188, distance: 115.2
click at [393, 188] on div "Blanca Villalobos Commercial Lender Email blancavillalobos@ibc.com Email Linked…" at bounding box center [436, 197] width 341 height 176
copy p "blancavillalobos@ibc.com"
click at [594, 126] on div "Blanca Villalobos Commercial Lender Email blancavillalobos@ibc.com Email Linked…" at bounding box center [436, 197] width 341 height 176
drag, startPoint x: 586, startPoint y: 132, endPoint x: 574, endPoint y: 149, distance: 20.5
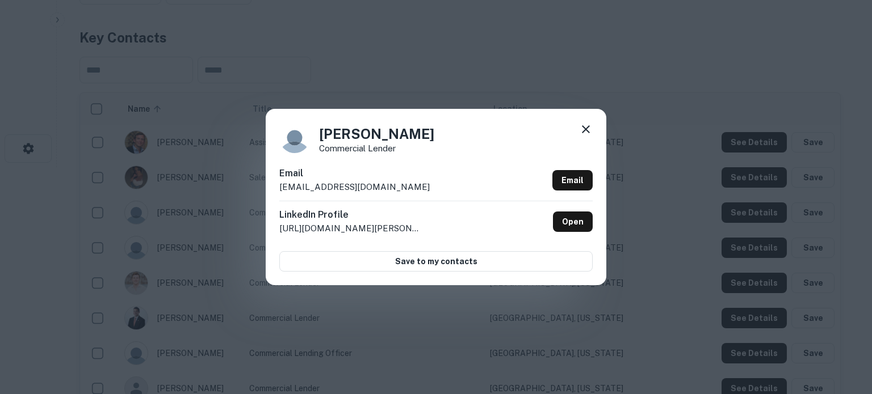
click at [586, 132] on icon at bounding box center [586, 130] width 14 height 14
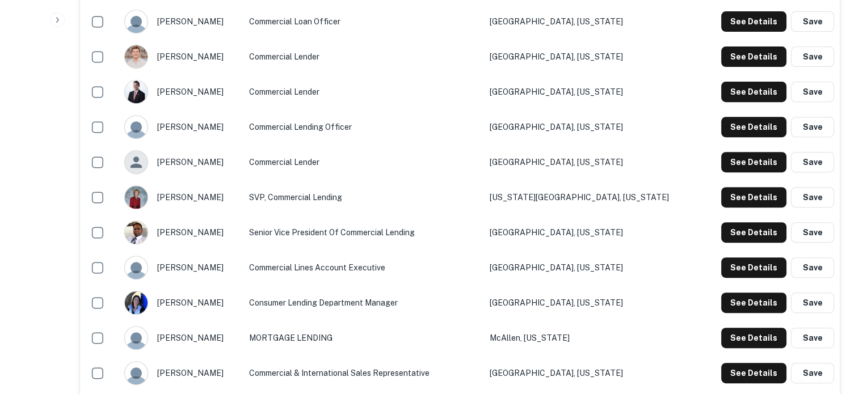
scroll to position [454, 0]
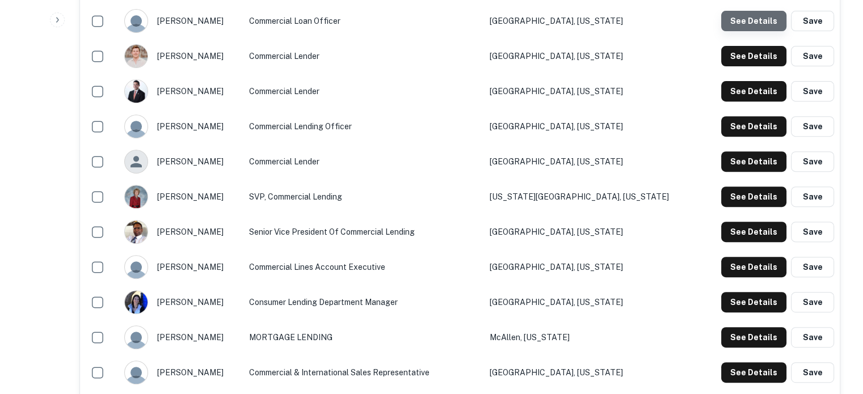
click at [747, 31] on button "See Details" at bounding box center [753, 21] width 65 height 20
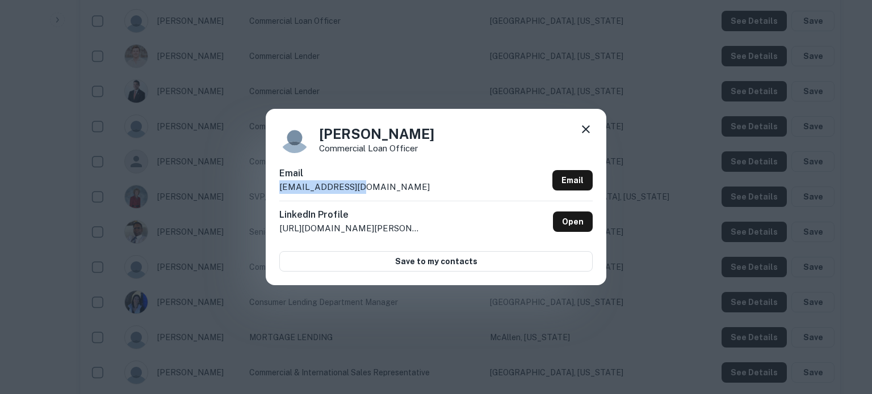
drag, startPoint x: 400, startPoint y: 183, endPoint x: 275, endPoint y: 193, distance: 125.2
click at [275, 193] on div "Cal Howard Commercial Loan Officer Email calhoward@ibc.com Email LinkedIn Profi…" at bounding box center [436, 197] width 341 height 176
copy p "calhoward@ibc.com"
click at [590, 133] on icon at bounding box center [586, 130] width 14 height 14
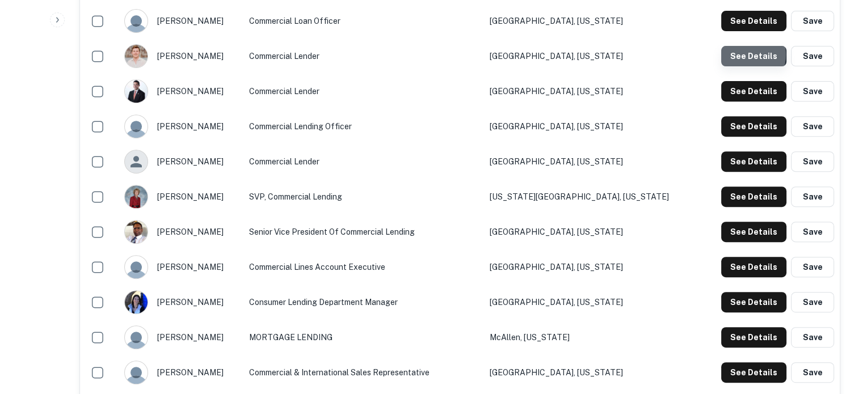
click at [742, 56] on button "See Details" at bounding box center [753, 56] width 65 height 20
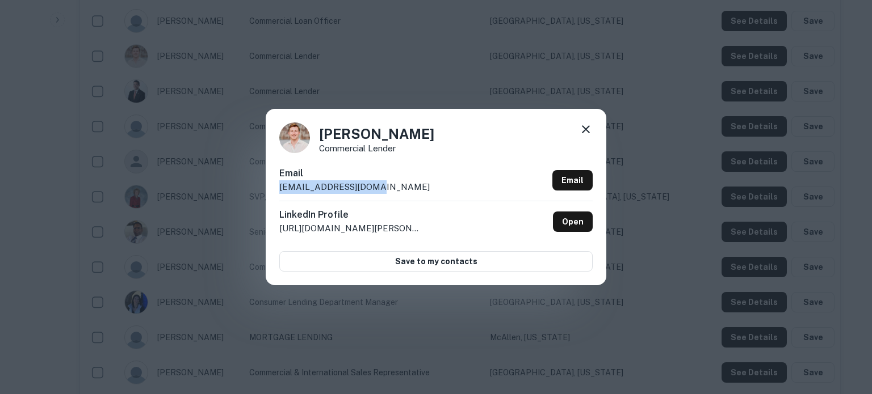
drag, startPoint x: 415, startPoint y: 197, endPoint x: 279, endPoint y: 198, distance: 136.8
click at [279, 198] on div "Grant Fleming Commercial Lender Email grantfleming@ibc.com Email LinkedIn Profi…" at bounding box center [436, 197] width 341 height 176
copy p "grantfleming@ibc.com"
click at [586, 134] on icon at bounding box center [586, 130] width 14 height 14
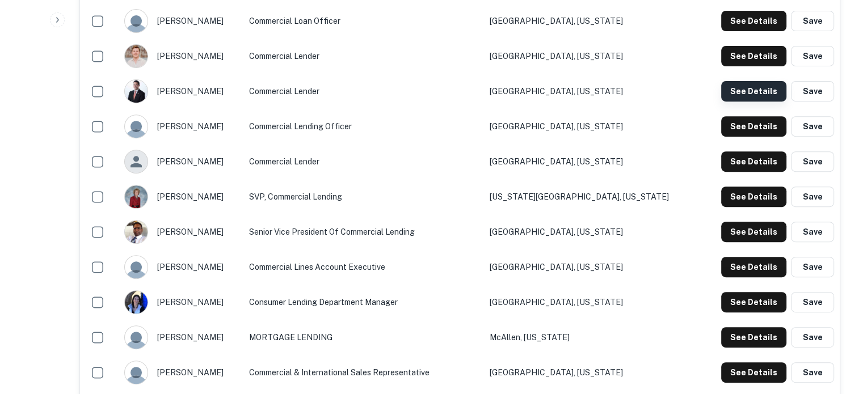
click at [758, 86] on button "See Details" at bounding box center [753, 91] width 65 height 20
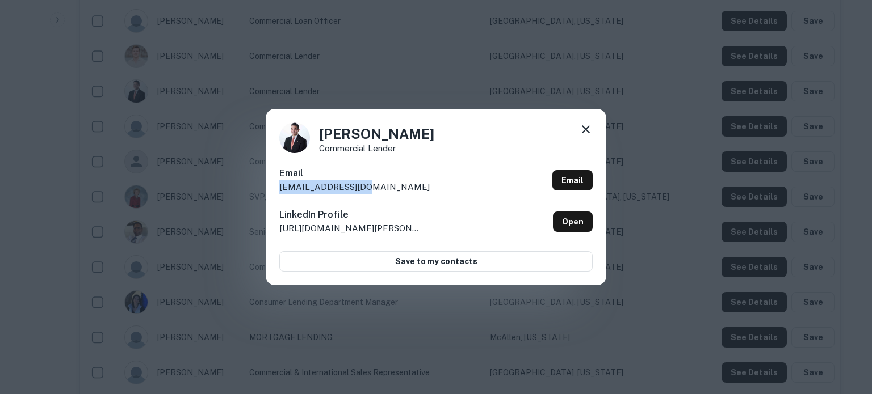
drag, startPoint x: 384, startPoint y: 195, endPoint x: 272, endPoint y: 192, distance: 111.9
click at [272, 192] on div "Peter Leong Commercial Lender Email peterleong@ibc.com Email LinkedIn Profile h…" at bounding box center [436, 197] width 341 height 176
copy p "peterleong@ibc.com"
click at [588, 133] on icon at bounding box center [586, 130] width 14 height 14
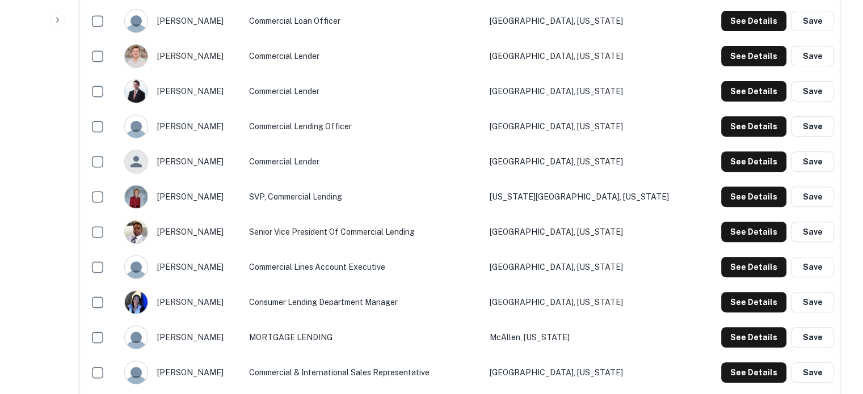
click at [721, 131] on div "See Details Save" at bounding box center [769, 126] width 129 height 20
click at [743, 128] on button "See Details" at bounding box center [753, 126] width 65 height 20
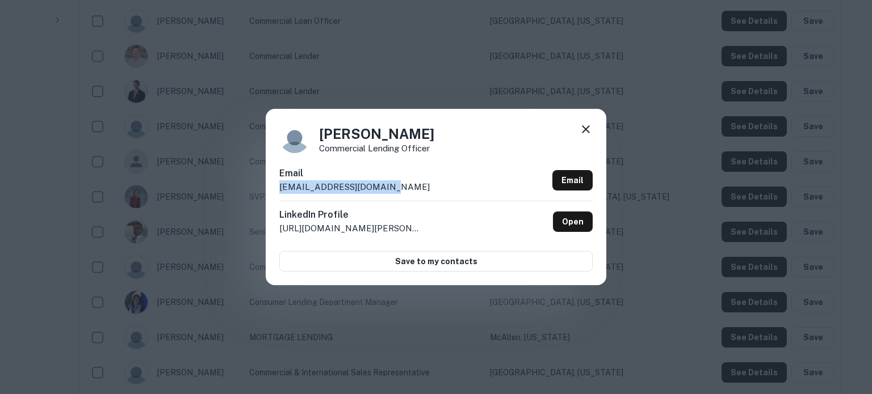
drag, startPoint x: 397, startPoint y: 186, endPoint x: 279, endPoint y: 186, distance: 118.0
click at [279, 186] on div "Email ricardotijerina@ibc.com Email" at bounding box center [435, 184] width 313 height 34
copy p "ricardotijerina@ibc.com"
click at [586, 131] on icon at bounding box center [586, 130] width 14 height 14
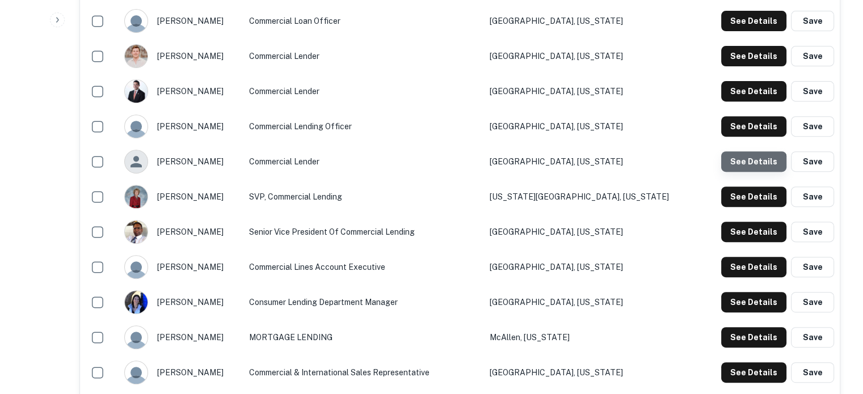
click at [753, 169] on button "See Details" at bounding box center [753, 162] width 65 height 20
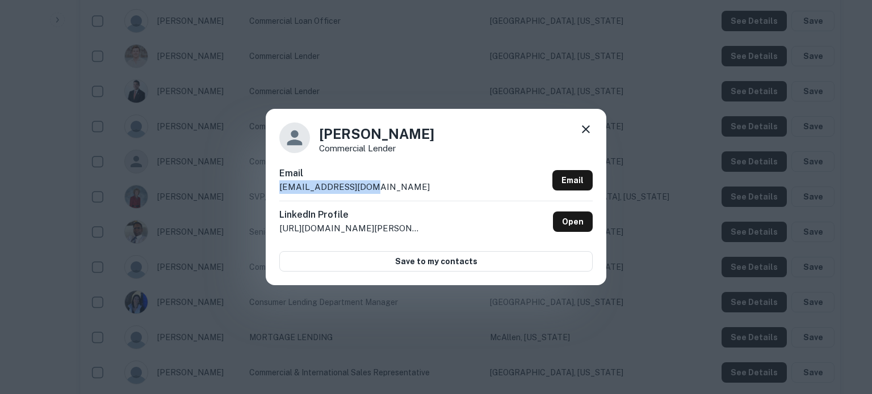
drag, startPoint x: 388, startPoint y: 191, endPoint x: 277, endPoint y: 192, distance: 110.7
click at [277, 192] on div "Ruben Macias Commercial Lender Email rubenmacias@ibc.com Email LinkedIn Profile…" at bounding box center [436, 197] width 341 height 176
copy p "rubenmacias@ibc.com"
click at [587, 130] on icon at bounding box center [586, 130] width 14 height 14
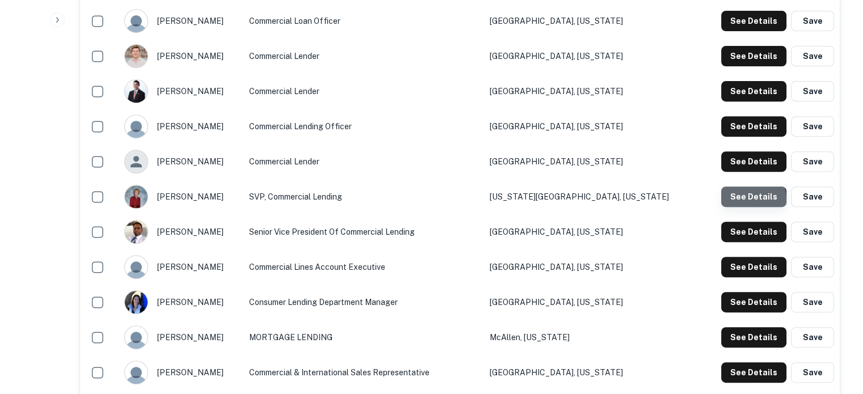
click at [749, 200] on button "See Details" at bounding box center [753, 197] width 65 height 20
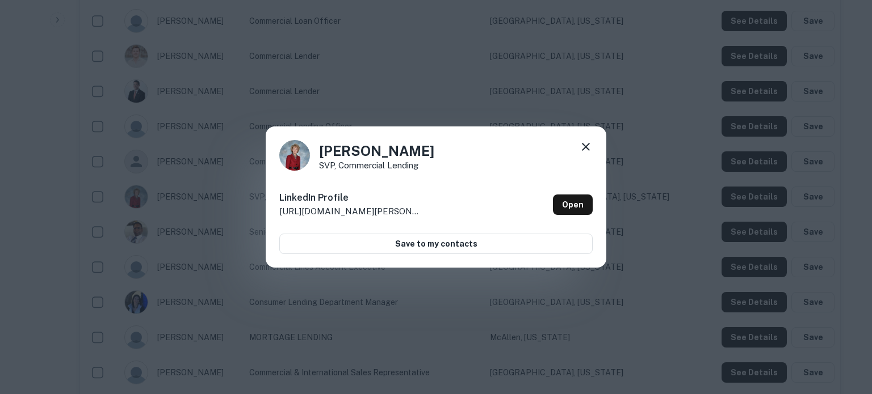
click at [581, 147] on icon at bounding box center [586, 147] width 14 height 14
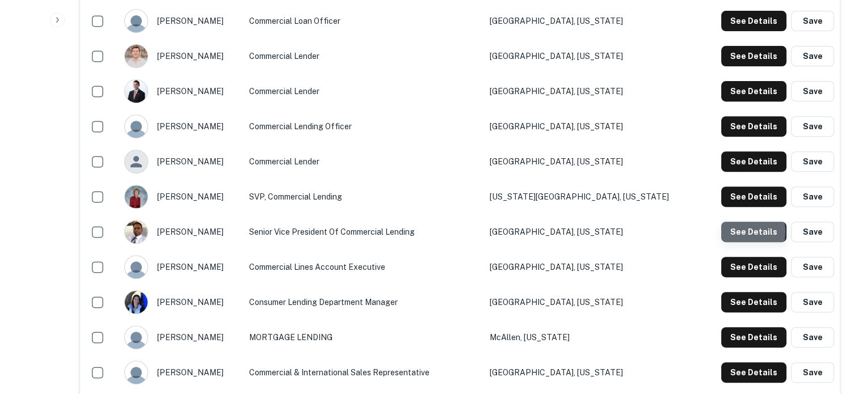
click at [729, 232] on button "See Details" at bounding box center [753, 232] width 65 height 20
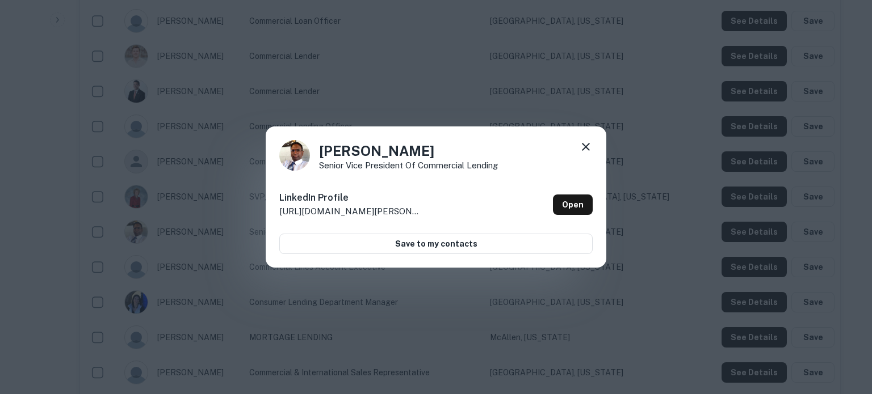
click at [587, 152] on icon at bounding box center [586, 147] width 14 height 14
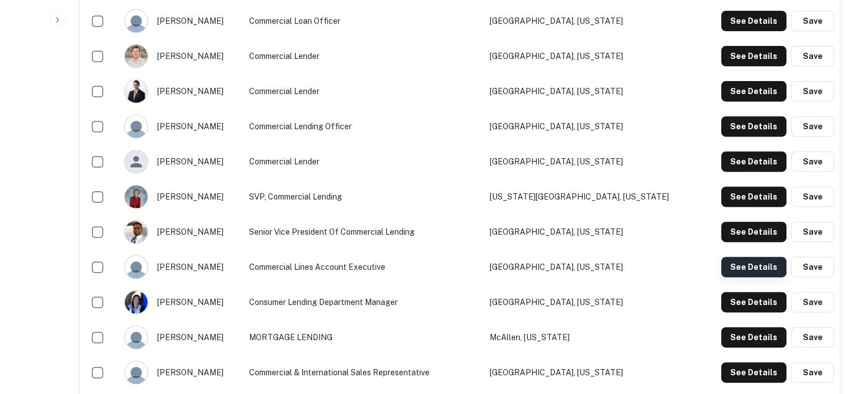
click at [730, 268] on button "See Details" at bounding box center [753, 267] width 65 height 20
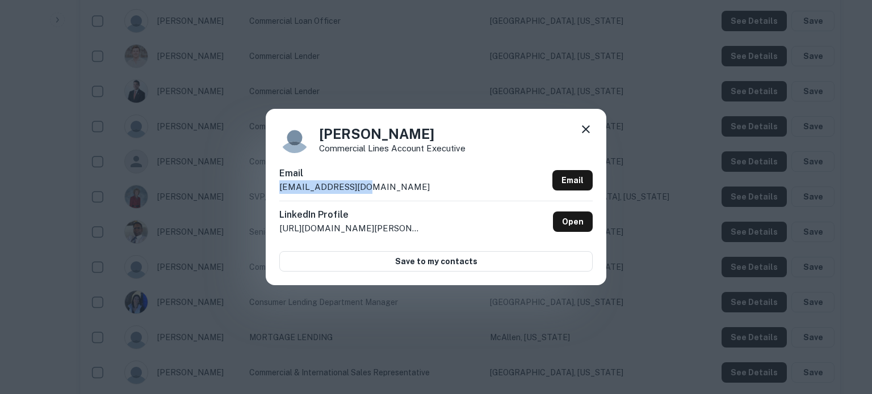
drag, startPoint x: 400, startPoint y: 195, endPoint x: 276, endPoint y: 195, distance: 123.2
click at [276, 195] on div "Shumate Amy Commercial Lines Account Executive Email shumateamy@ibc.com Email L…" at bounding box center [436, 197] width 341 height 176
copy p "shumateamy@ibc.com"
click at [583, 129] on icon at bounding box center [586, 129] width 8 height 8
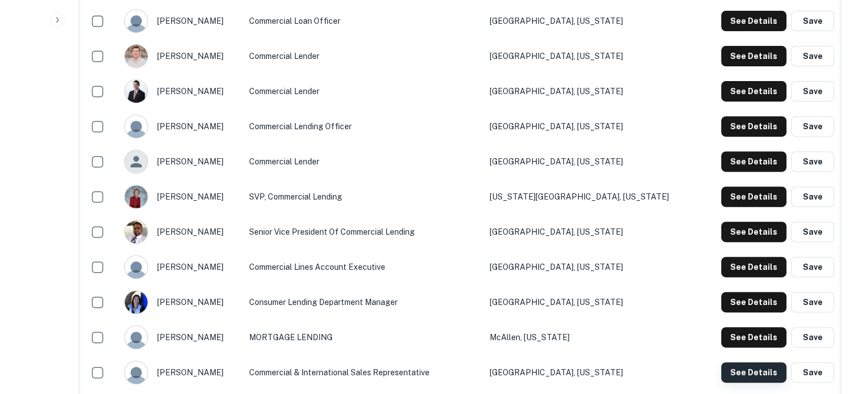
click at [744, 380] on button "See Details" at bounding box center [753, 373] width 65 height 20
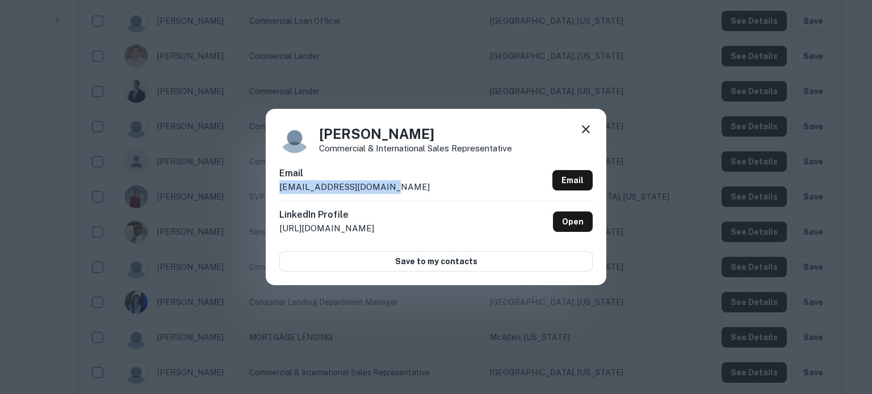
drag, startPoint x: 419, startPoint y: 182, endPoint x: 271, endPoint y: 190, distance: 147.7
click at [271, 190] on div "Fernando Pizani Commercial & International Sales Representative Email fernandog…" at bounding box center [436, 197] width 341 height 176
copy p "fernandoguanipa@ibc.com"
click at [587, 130] on icon at bounding box center [586, 130] width 14 height 14
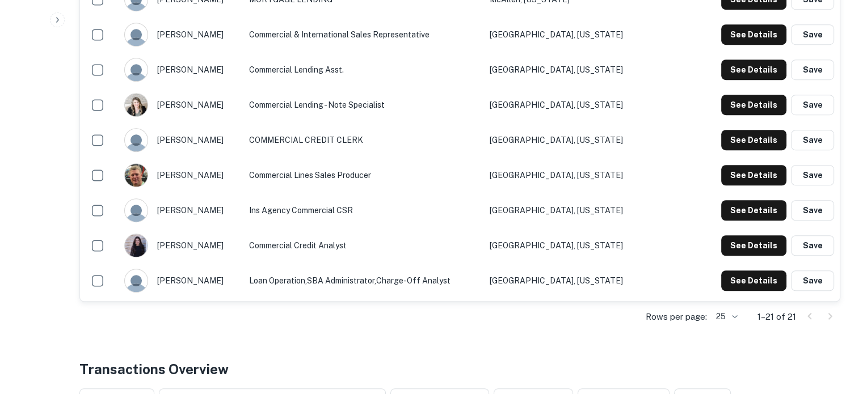
scroll to position [795, 0]
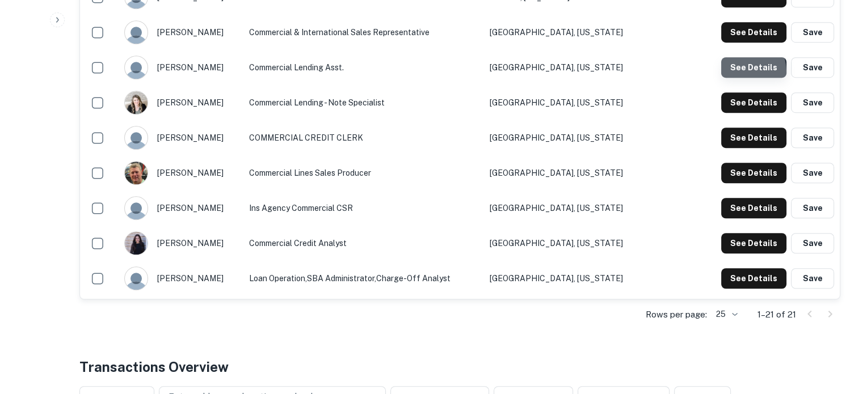
click at [730, 74] on button "See Details" at bounding box center [753, 67] width 65 height 20
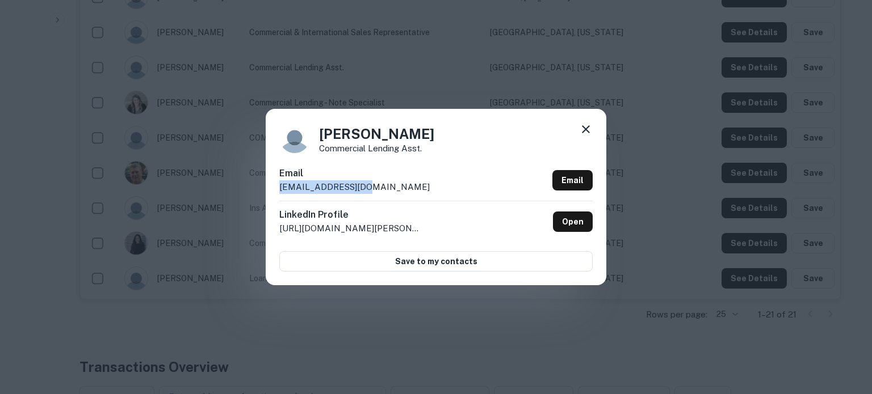
drag, startPoint x: 397, startPoint y: 186, endPoint x: 261, endPoint y: 187, distance: 136.2
click at [261, 187] on div "Jennifer Delagarza Commercial Lending Asst. Email jdelagarza@ibc.com Email Link…" at bounding box center [436, 197] width 872 height 394
click at [586, 131] on icon at bounding box center [586, 130] width 14 height 14
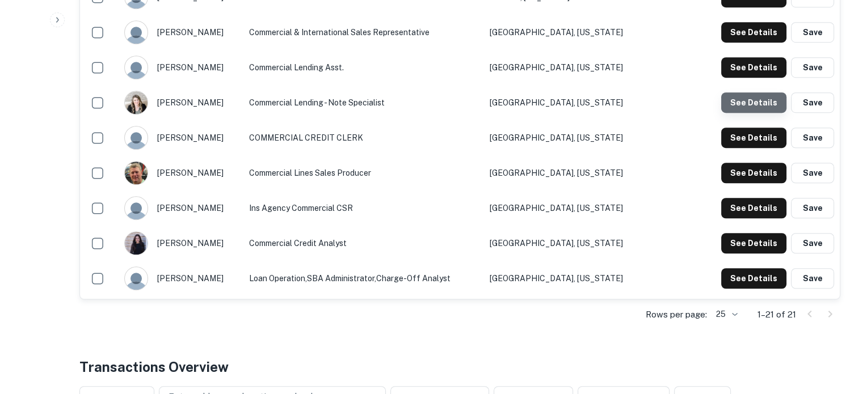
click at [761, 106] on button "See Details" at bounding box center [753, 103] width 65 height 20
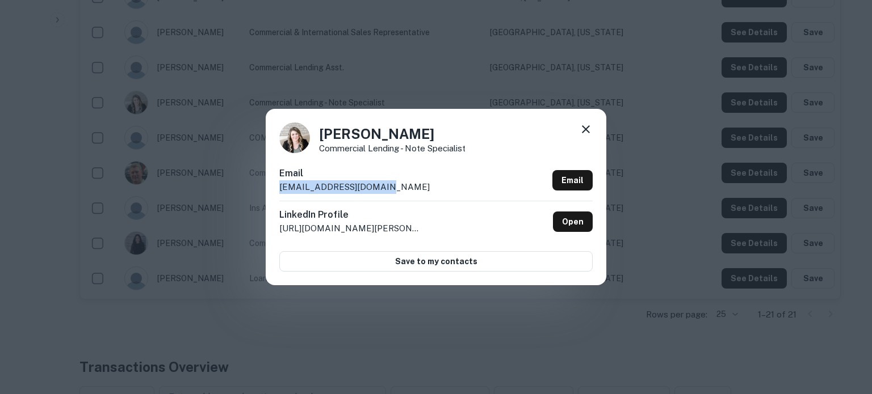
drag, startPoint x: 379, startPoint y: 186, endPoint x: 279, endPoint y: 191, distance: 100.0
click at [279, 191] on div "Email lindsaywebster@ibc.com Email" at bounding box center [435, 184] width 313 height 34
click at [583, 132] on icon at bounding box center [586, 129] width 8 height 8
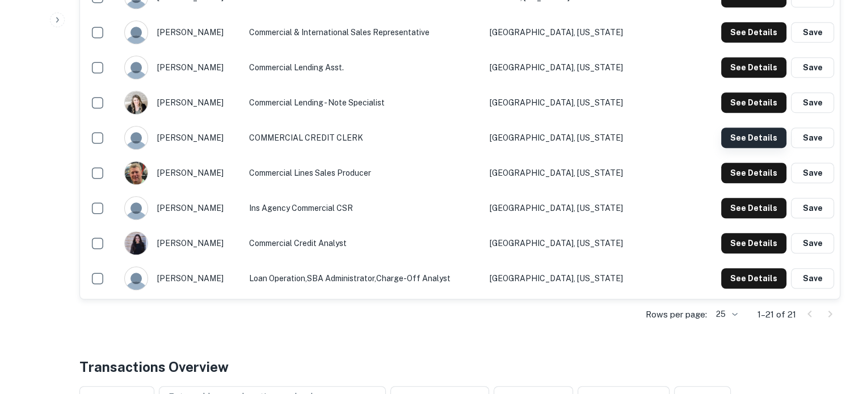
click at [759, 138] on button "See Details" at bounding box center [753, 138] width 65 height 20
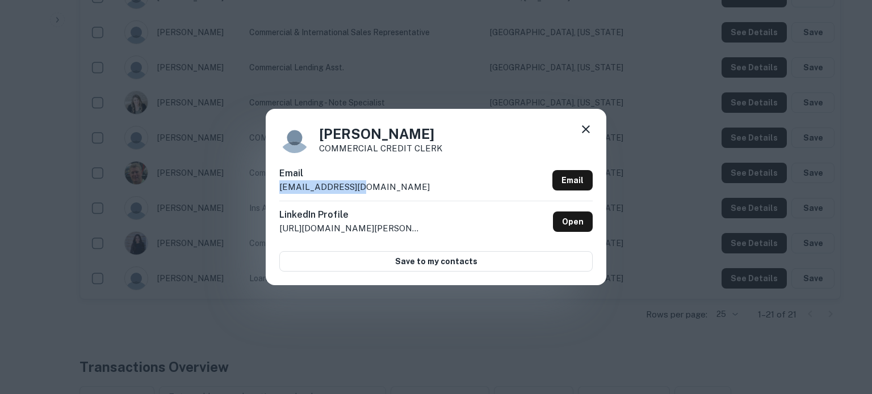
drag, startPoint x: 407, startPoint y: 190, endPoint x: 265, endPoint y: 191, distance: 142.5
click at [265, 191] on div "Norma Hinojosa COMMERCIAL CREDIT CLERK Email nhinojosa@ibc.com Email LinkedIn P…" at bounding box center [436, 197] width 872 height 394
click at [589, 135] on icon at bounding box center [586, 130] width 14 height 14
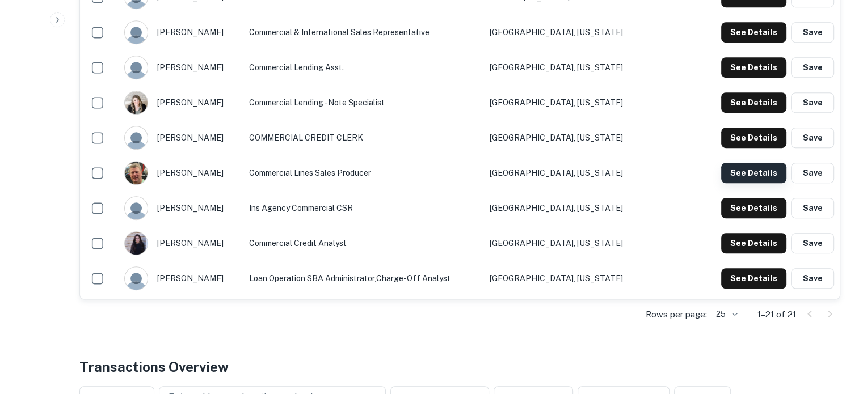
click at [766, 176] on button "See Details" at bounding box center [753, 173] width 65 height 20
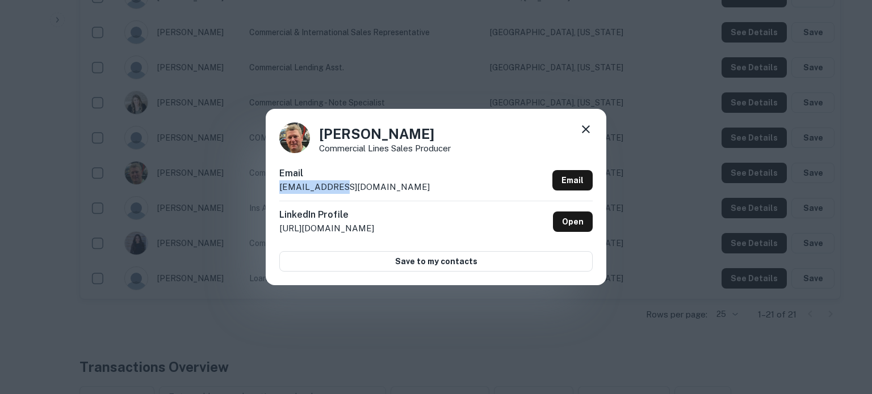
drag, startPoint x: 377, startPoint y: 191, endPoint x: 279, endPoint y: 192, distance: 97.6
click at [279, 192] on div "Email tcash@ibc.com Email" at bounding box center [435, 184] width 313 height 34
click at [589, 129] on icon at bounding box center [586, 130] width 14 height 14
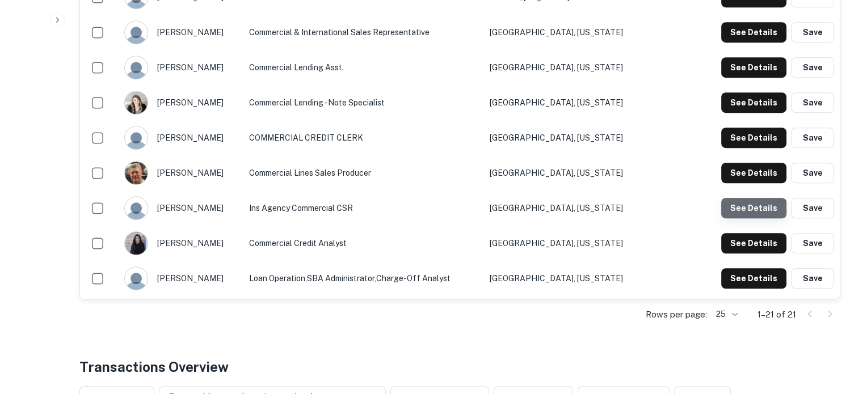
click at [746, 215] on button "See Details" at bounding box center [753, 208] width 65 height 20
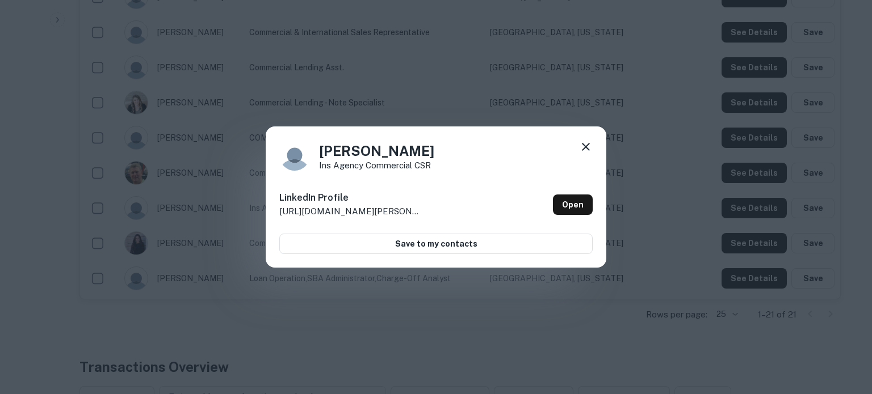
click at [584, 154] on div at bounding box center [586, 149] width 14 height 18
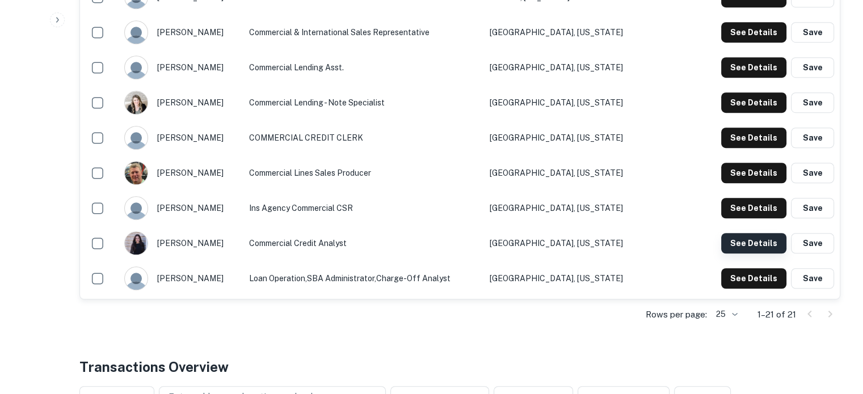
click at [726, 243] on button "See Details" at bounding box center [753, 243] width 65 height 20
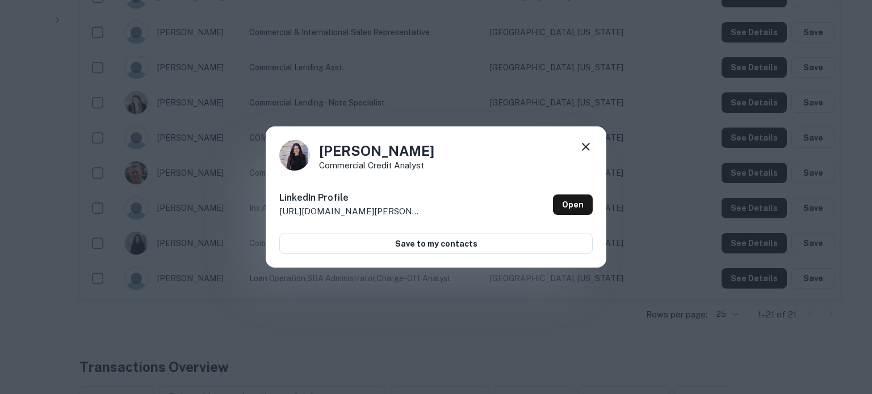
click at [583, 150] on icon at bounding box center [586, 147] width 14 height 14
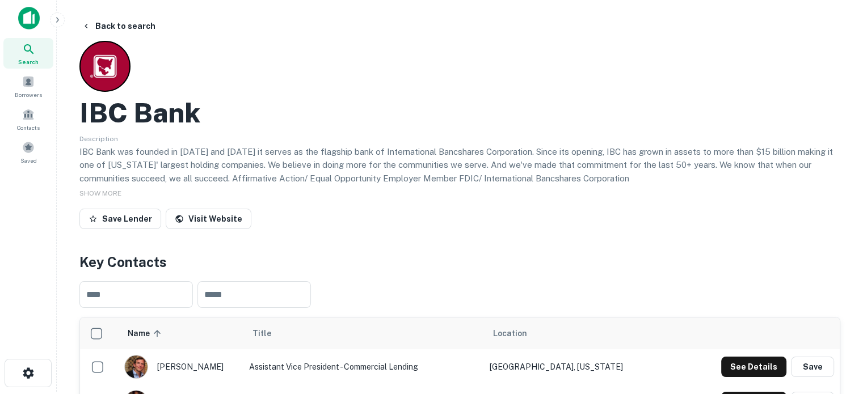
scroll to position [0, 0]
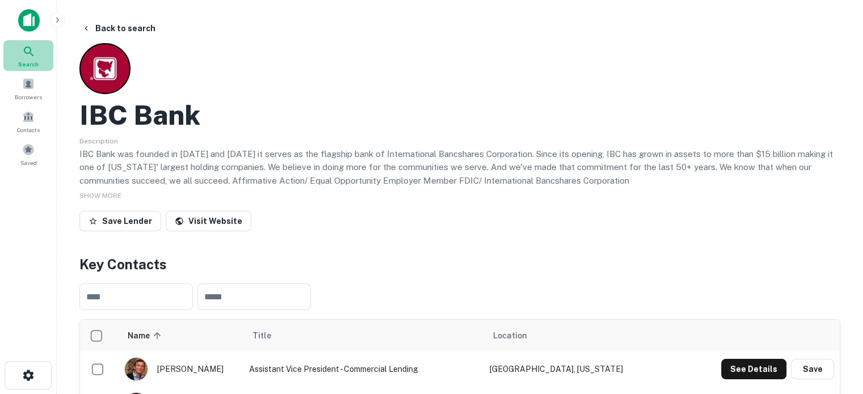
click at [39, 54] on div "Search" at bounding box center [28, 55] width 50 height 31
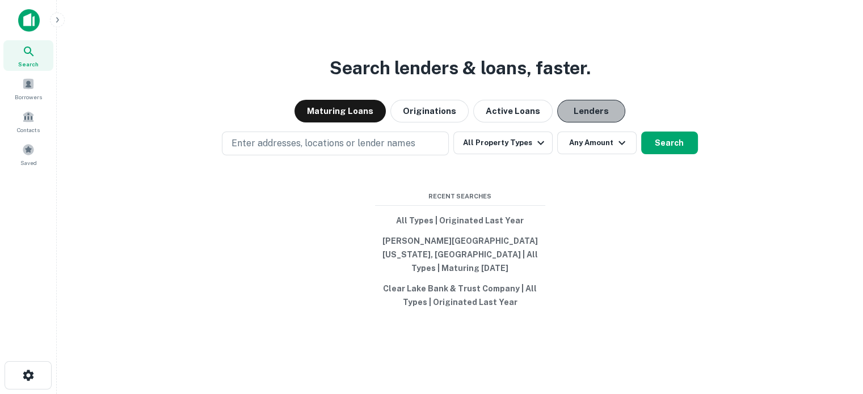
click at [590, 123] on button "Lenders" at bounding box center [591, 111] width 68 height 23
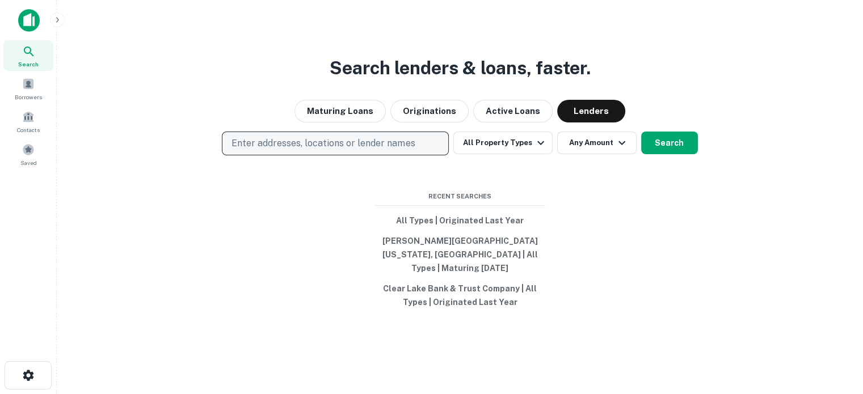
click at [363, 150] on p "Enter addresses, locations or lender names" at bounding box center [323, 144] width 183 height 14
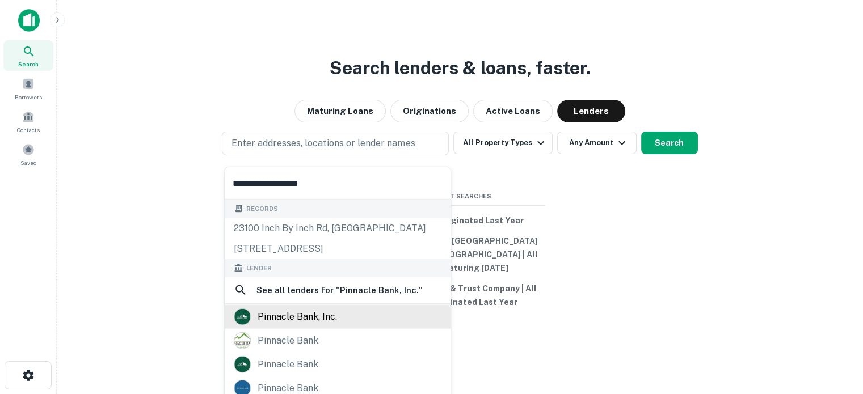
type input "**********"
click at [293, 323] on div "pinnacle bank, inc." at bounding box center [297, 317] width 79 height 17
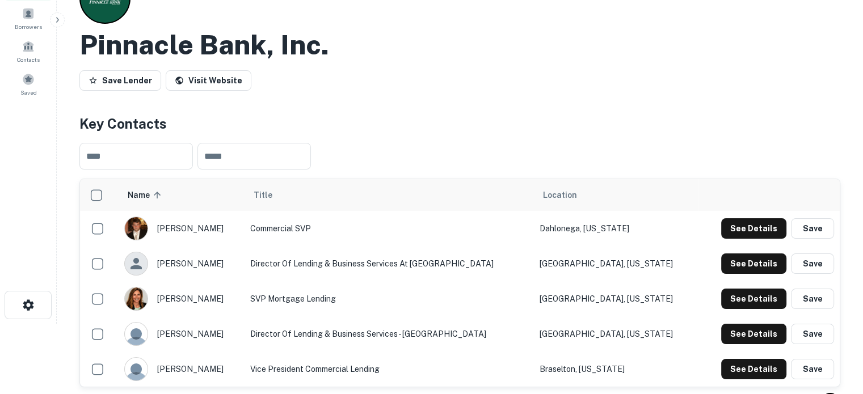
scroll to position [114, 0]
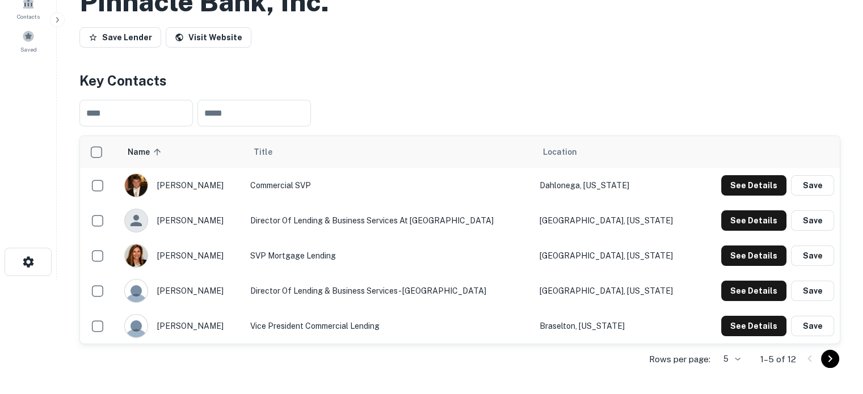
click at [734, 281] on body "Search Borrowers Contacts Saved Back to search Pinnacle Bank, Inc. Save Lender …" at bounding box center [431, 83] width 863 height 394
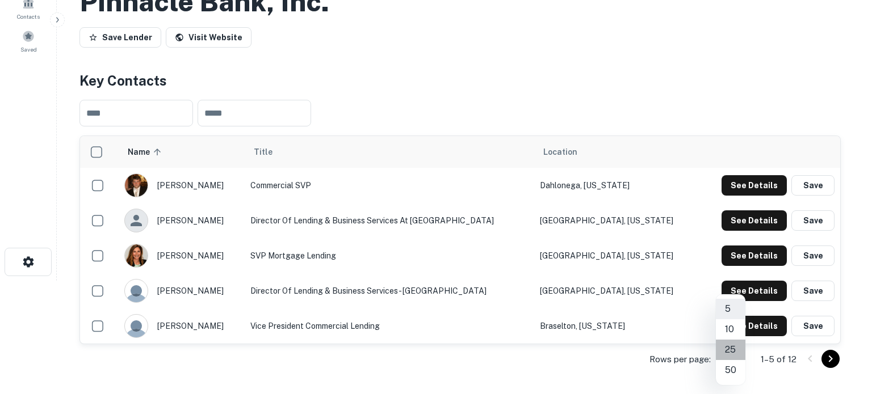
click at [733, 351] on li "25" at bounding box center [731, 350] width 30 height 20
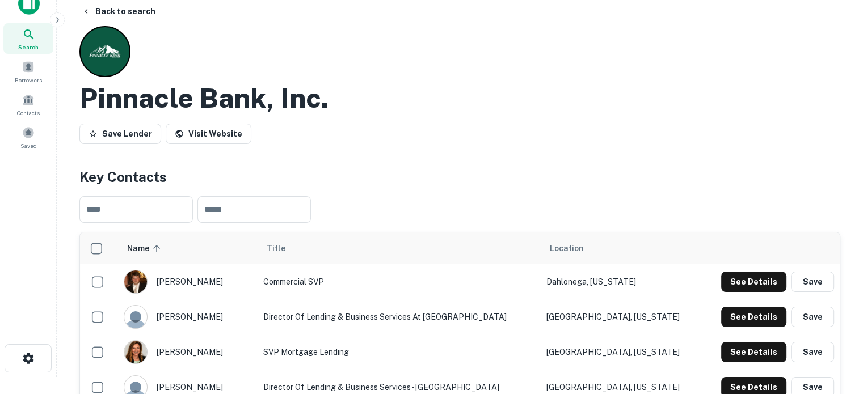
scroll to position [0, 0]
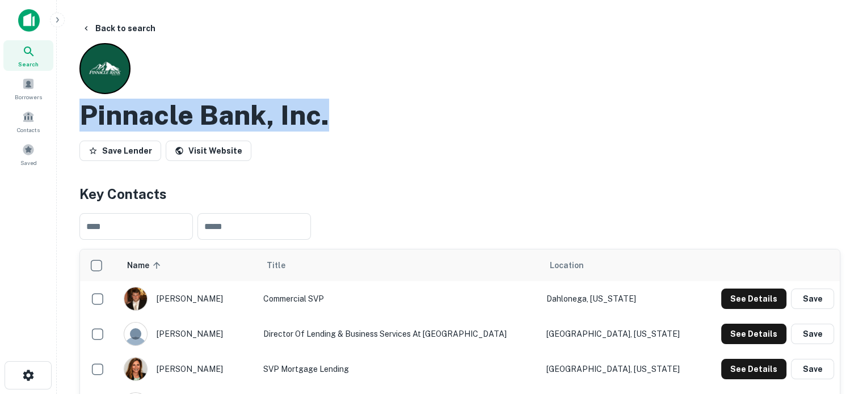
drag, startPoint x: 83, startPoint y: 116, endPoint x: 359, endPoint y: 121, distance: 275.9
click at [359, 121] on div "Pinnacle Bank, Inc." at bounding box center [459, 115] width 761 height 33
copy h2 "Pinnacle Bank, Inc."
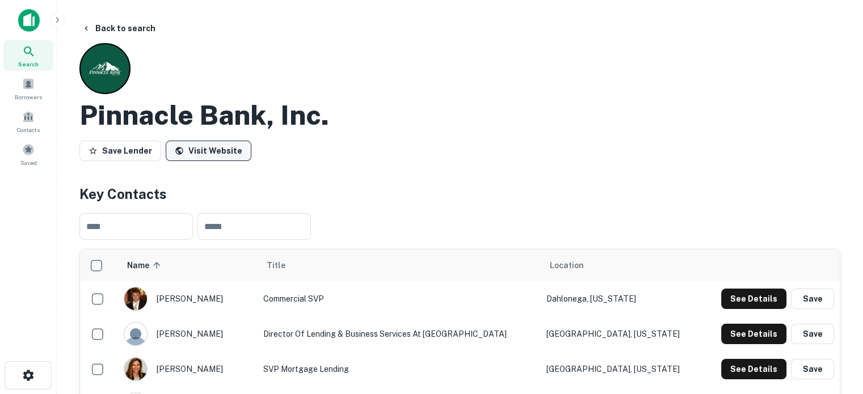
drag, startPoint x: 224, startPoint y: 165, endPoint x: 224, endPoint y: 154, distance: 11.4
click at [742, 293] on button "See Details" at bounding box center [753, 299] width 65 height 20
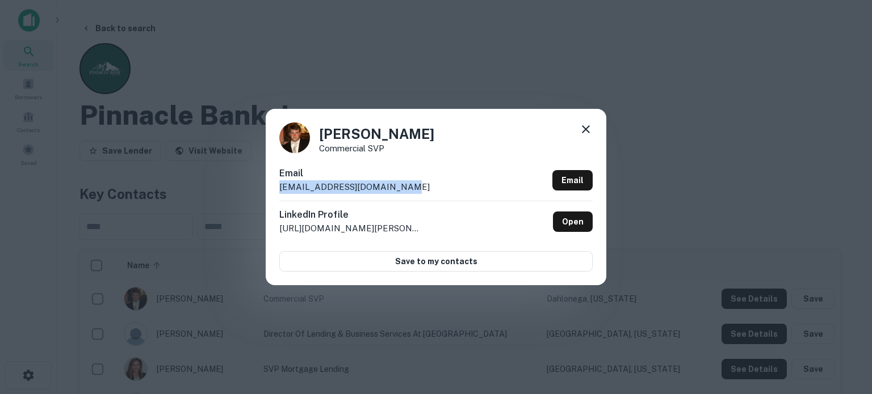
drag, startPoint x: 418, startPoint y: 188, endPoint x: 279, endPoint y: 193, distance: 138.5
click at [279, 193] on div "Email caseymoye@pinnaclebank.com Email" at bounding box center [435, 184] width 313 height 34
copy p "caseymoye@pinnaclebank.com"
click at [581, 129] on icon at bounding box center [586, 130] width 14 height 14
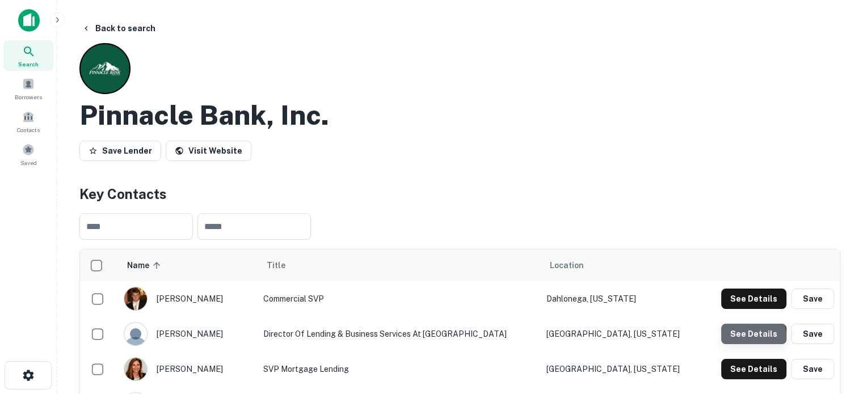
click at [745, 338] on button "See Details" at bounding box center [753, 334] width 65 height 20
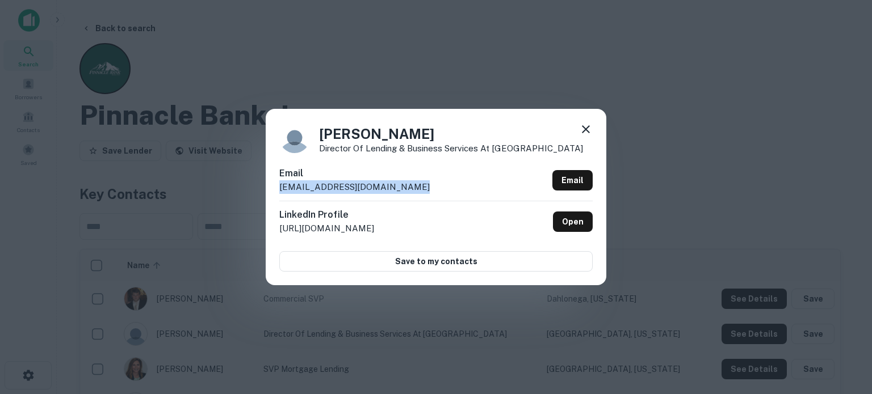
drag, startPoint x: 428, startPoint y: 187, endPoint x: 287, endPoint y: 194, distance: 141.5
click at [276, 192] on div "Dustin Young Director of Lending & Business Services at Pinnacle Bank Email dus…" at bounding box center [436, 197] width 341 height 176
copy p "dustinyoung@pinnaclebank.com"
click at [586, 134] on icon at bounding box center [586, 130] width 14 height 14
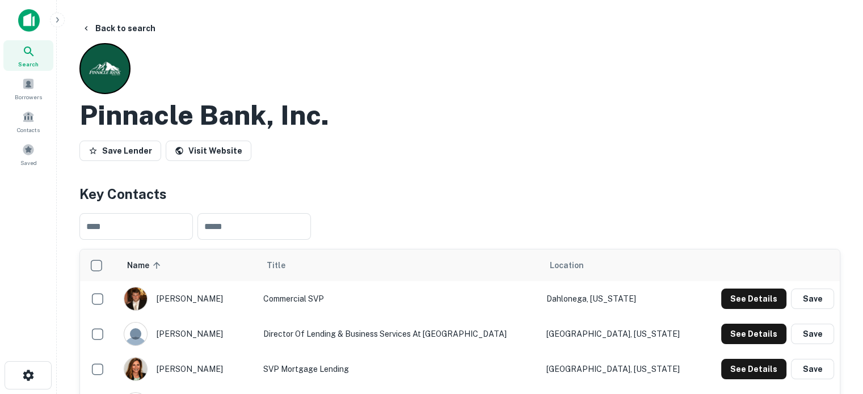
scroll to position [114, 0]
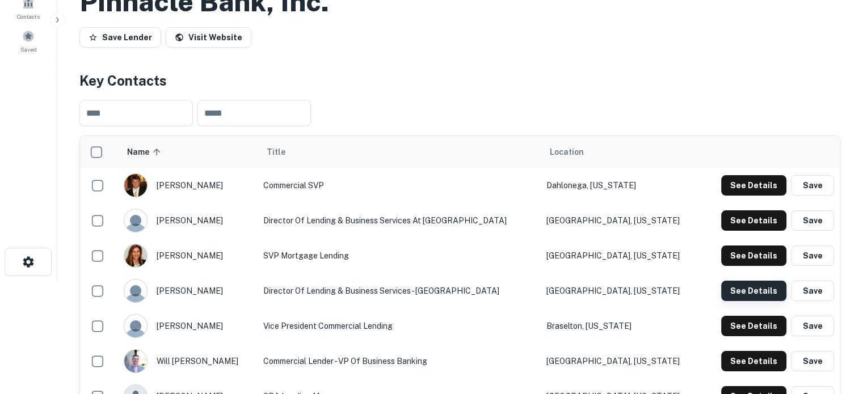
click at [740, 294] on button "See Details" at bounding box center [753, 291] width 65 height 20
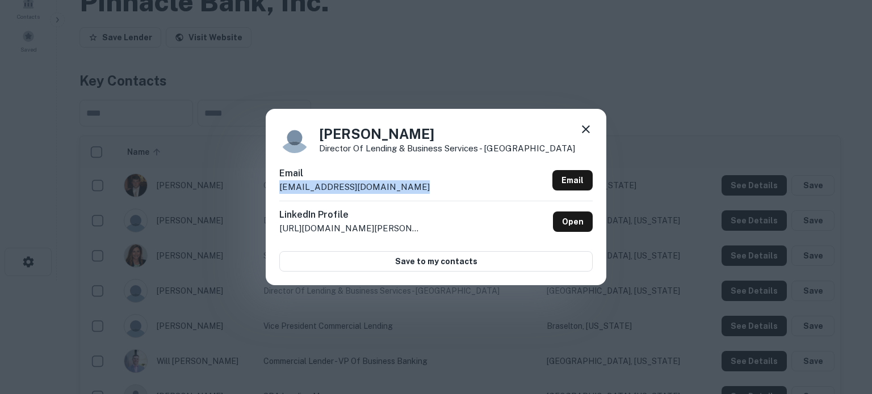
drag, startPoint x: 423, startPoint y: 191, endPoint x: 279, endPoint y: 192, distance: 144.2
click at [279, 192] on div "Email ryanhammock@pinnaclebank.com Email" at bounding box center [435, 184] width 313 height 34
copy p "ryanhammock@pinnaclebank.com"
click at [586, 134] on icon at bounding box center [586, 130] width 14 height 14
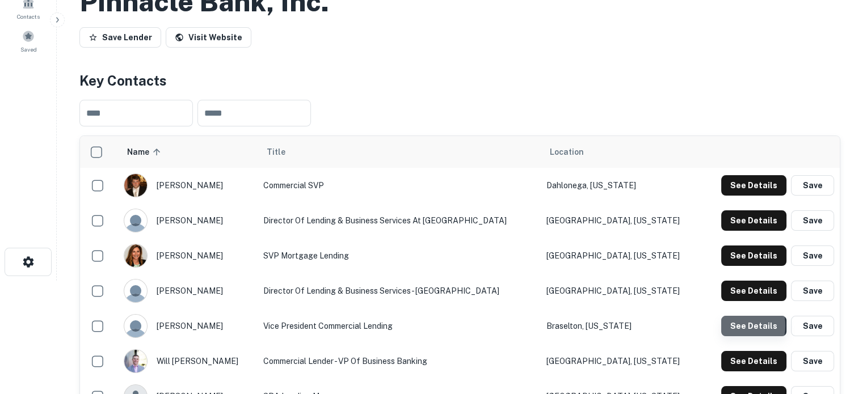
click at [726, 327] on button "See Details" at bounding box center [753, 326] width 65 height 20
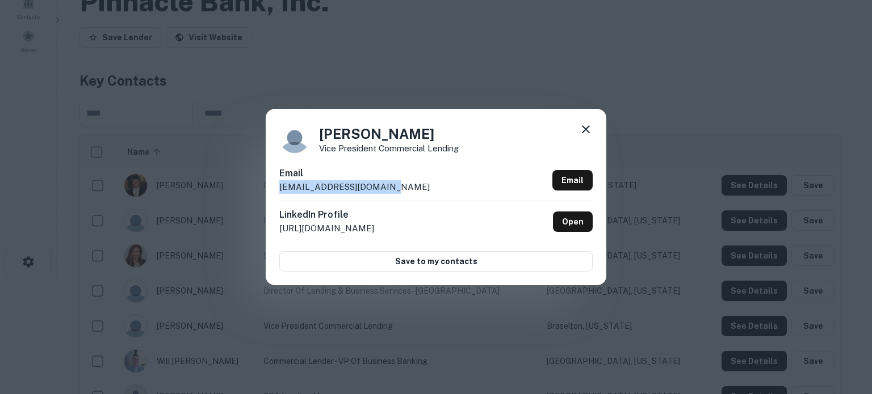
drag, startPoint x: 418, startPoint y: 186, endPoint x: 279, endPoint y: 193, distance: 139.2
click at [279, 193] on div "Email scrane@pinnaclebank.com Email" at bounding box center [435, 184] width 313 height 34
copy p "scrane@pinnaclebank.com"
click at [589, 132] on icon at bounding box center [586, 130] width 14 height 14
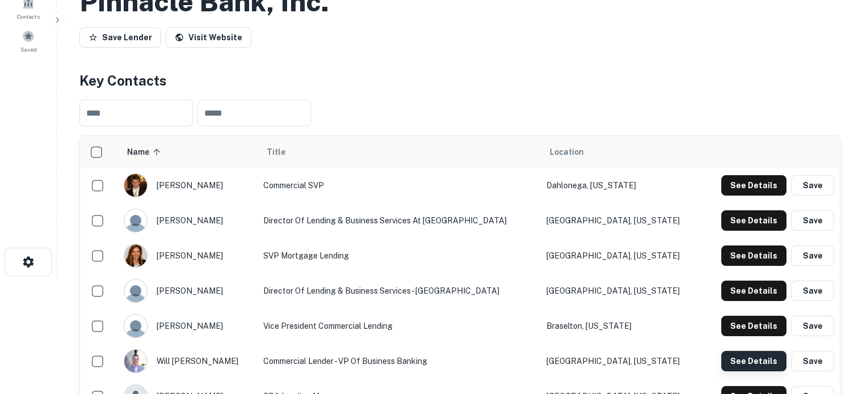
click at [740, 357] on button "See Details" at bounding box center [753, 361] width 65 height 20
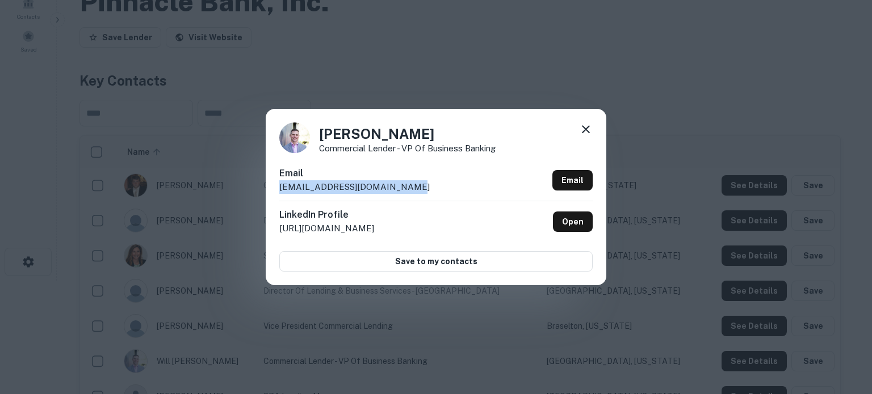
drag, startPoint x: 427, startPoint y: 192, endPoint x: 280, endPoint y: 191, distance: 147.0
click at [280, 191] on div "Email willhodges@pinnaclebank.com Email" at bounding box center [435, 184] width 313 height 34
copy p "willhodges@pinnaclebank.com"
click at [583, 134] on icon at bounding box center [586, 130] width 14 height 14
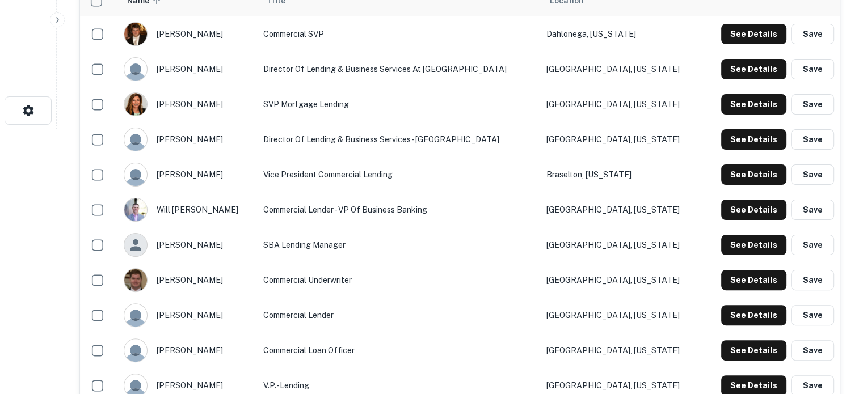
scroll to position [284, 0]
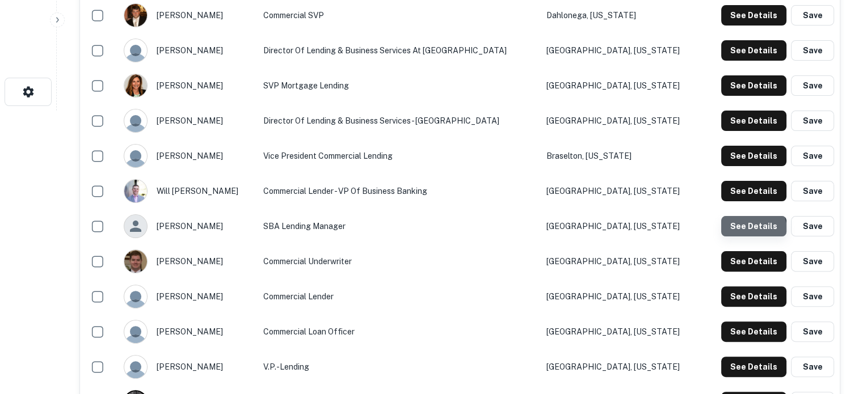
click at [733, 236] on button "See Details" at bounding box center [753, 226] width 65 height 20
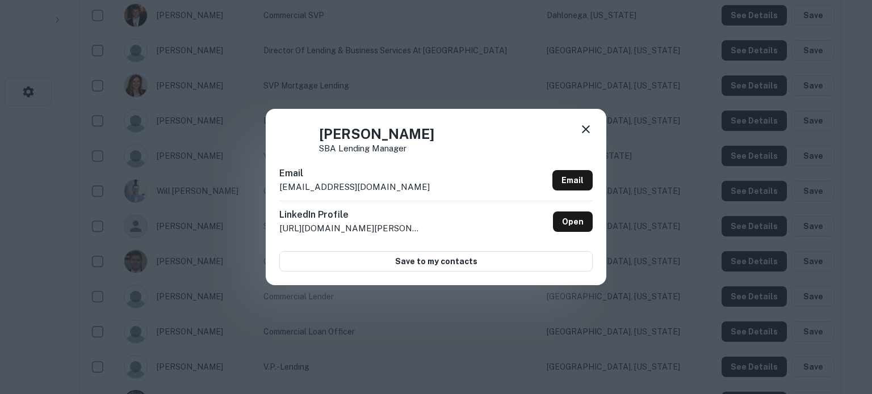
drag, startPoint x: 409, startPoint y: 188, endPoint x: 270, endPoint y: 190, distance: 138.5
click at [270, 190] on div "Jeffe Herrick SBA Lending Manager Email jeffeherrick@pinnaclebank.com Email Lin…" at bounding box center [436, 197] width 341 height 176
copy p "jeffeherrick@pinnaclebank.com"
click at [581, 133] on icon at bounding box center [586, 130] width 14 height 14
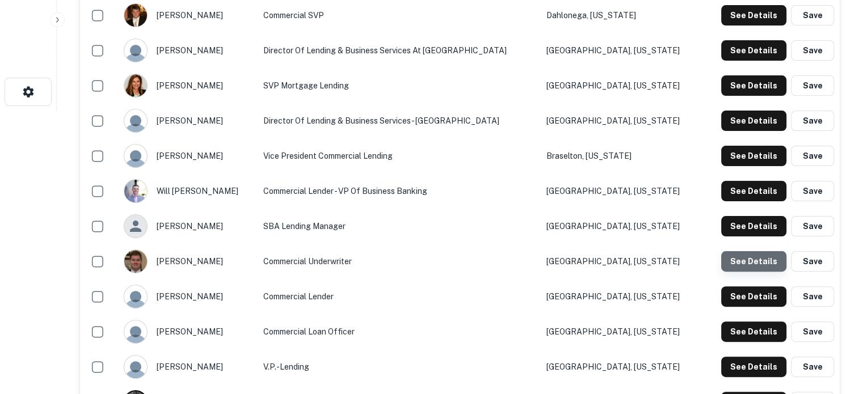
click at [758, 263] on button "See Details" at bounding box center [753, 261] width 65 height 20
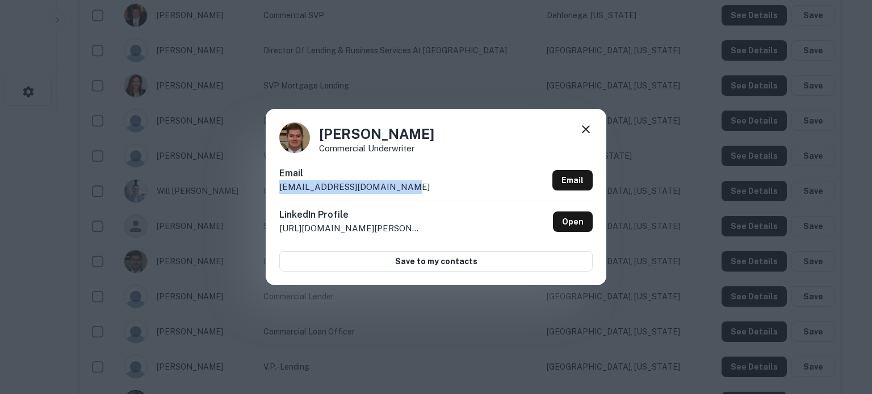
drag, startPoint x: 427, startPoint y: 189, endPoint x: 280, endPoint y: 195, distance: 146.6
click at [280, 195] on div "Email paulyoung@pinnaclebank.com Email" at bounding box center [435, 184] width 313 height 34
copy p "paulyoung@pinnaclebank.com"
click at [587, 131] on icon at bounding box center [586, 129] width 8 height 8
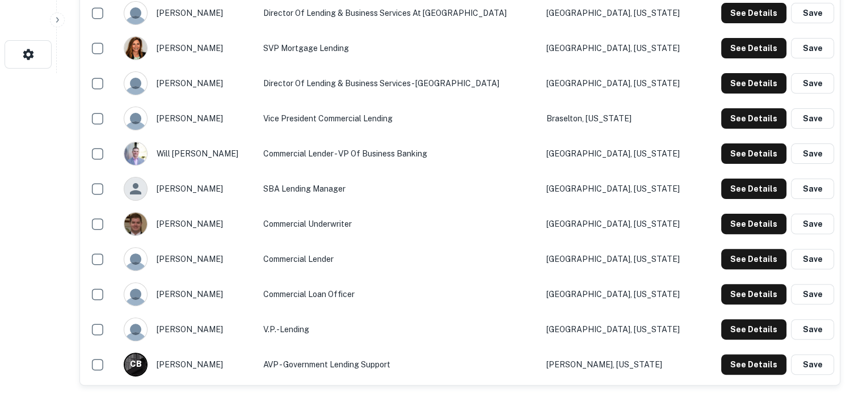
scroll to position [341, 0]
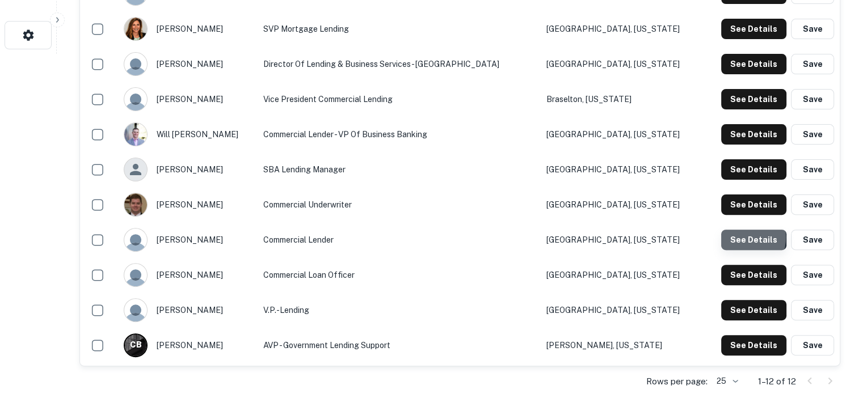
click at [741, 238] on button "See Details" at bounding box center [753, 240] width 65 height 20
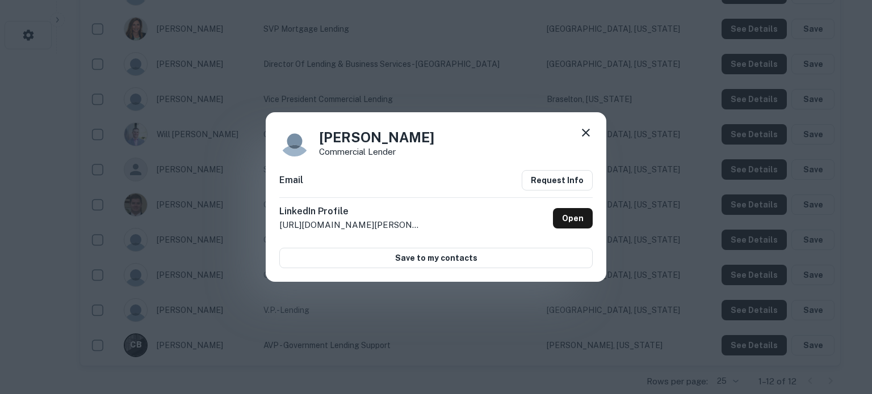
click at [586, 133] on icon at bounding box center [586, 133] width 8 height 8
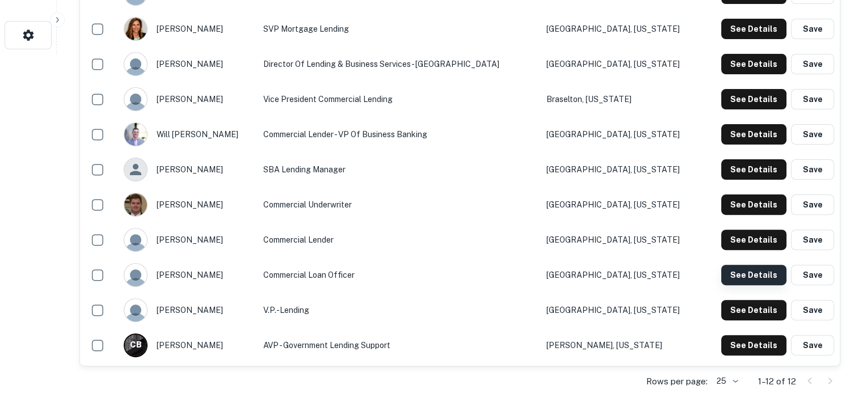
click at [739, 281] on button "See Details" at bounding box center [753, 275] width 65 height 20
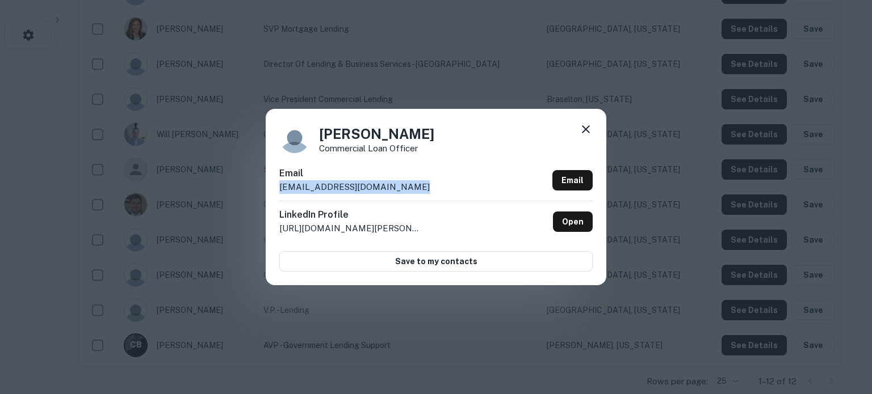
drag, startPoint x: 422, startPoint y: 187, endPoint x: 276, endPoint y: 196, distance: 146.7
click at [276, 196] on div "Stewart York Commercial loan officer Email stewartyork@pinnaclebank.com Email L…" at bounding box center [436, 197] width 341 height 176
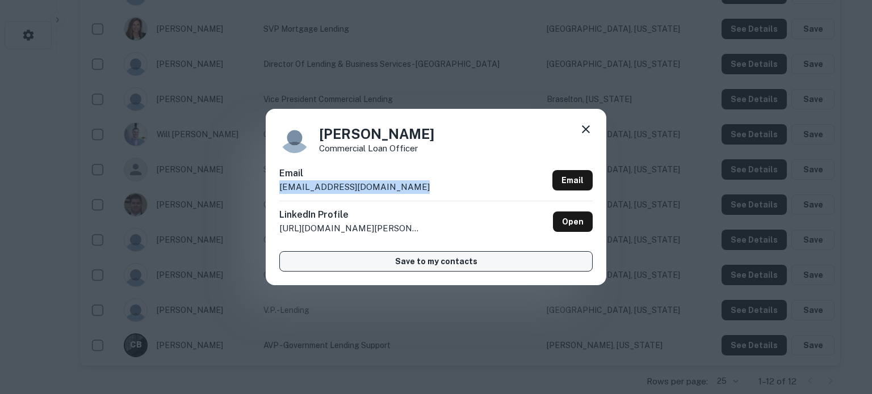
copy p "stewartyork@pinnaclebank.com"
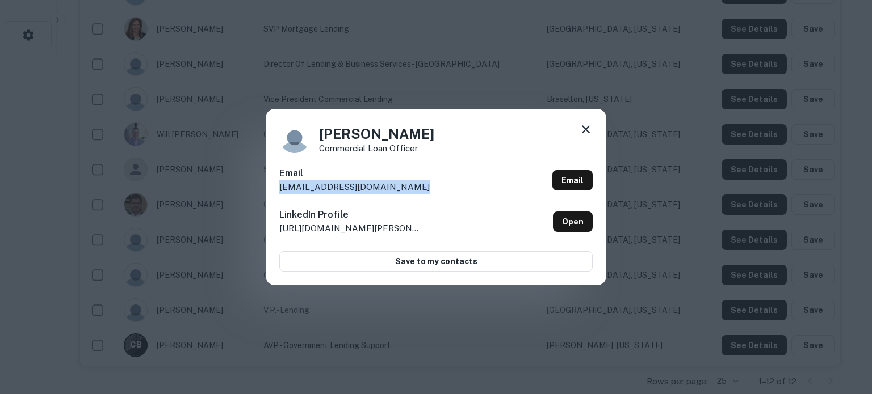
click at [582, 132] on icon at bounding box center [586, 130] width 14 height 14
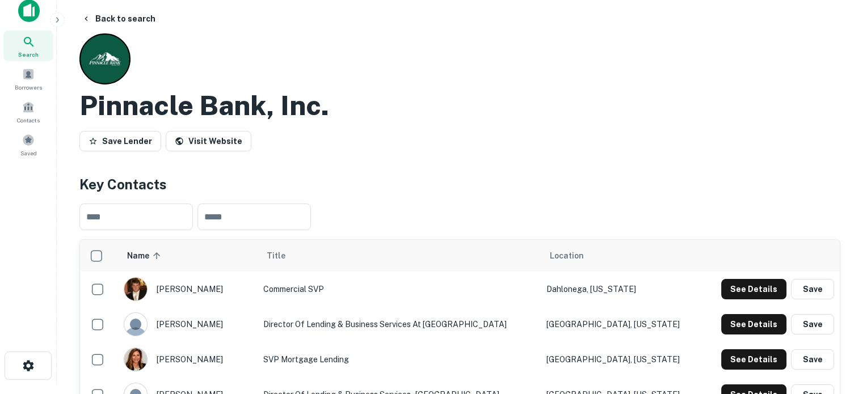
scroll to position [0, 0]
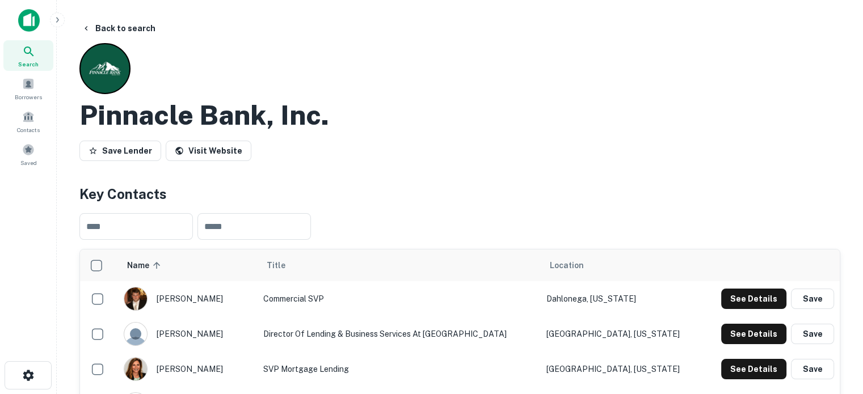
click at [27, 62] on span "Search" at bounding box center [28, 64] width 20 height 9
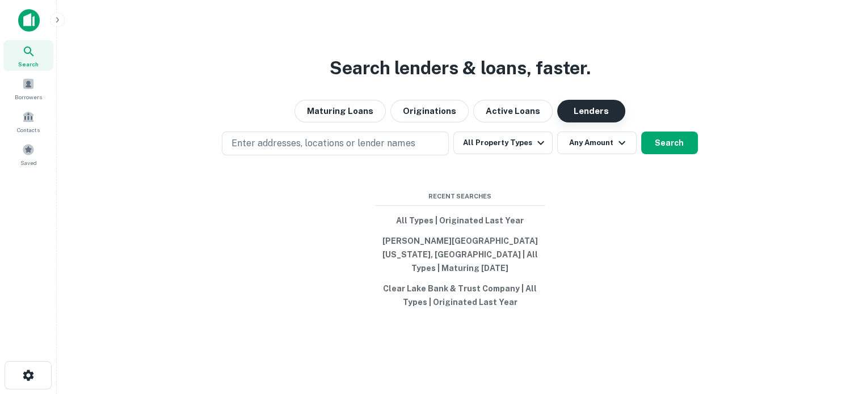
click at [592, 115] on button "Lenders" at bounding box center [591, 111] width 68 height 23
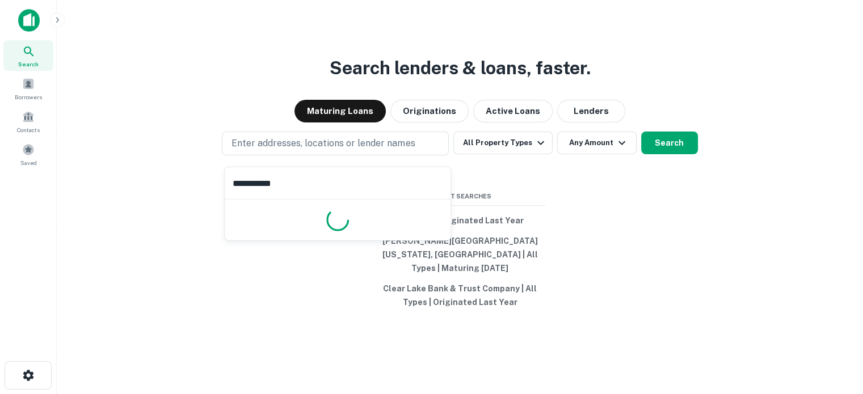
type input "**********"
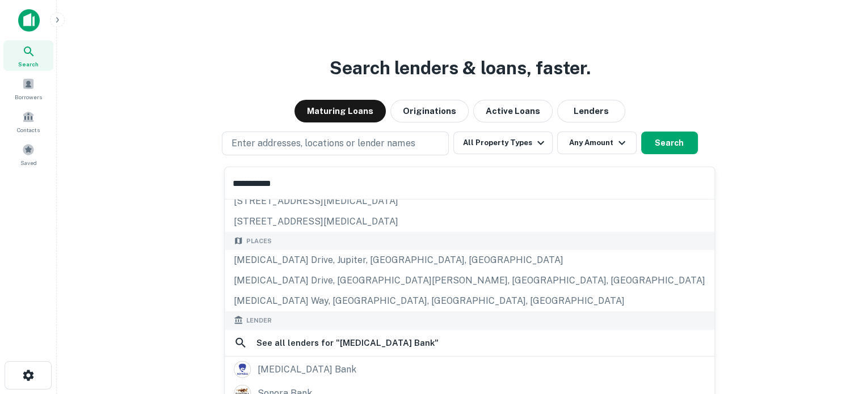
scroll to position [114, 0]
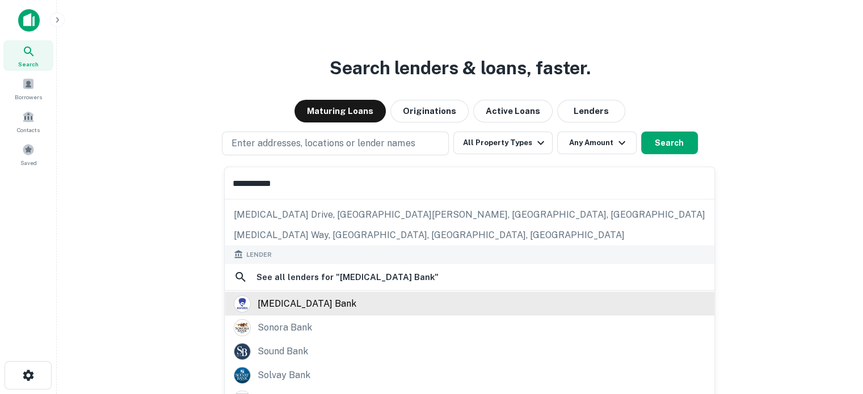
drag, startPoint x: 299, startPoint y: 302, endPoint x: 308, endPoint y: 301, distance: 8.6
click at [299, 302] on div "[MEDICAL_DATA] bank" at bounding box center [307, 303] width 99 height 17
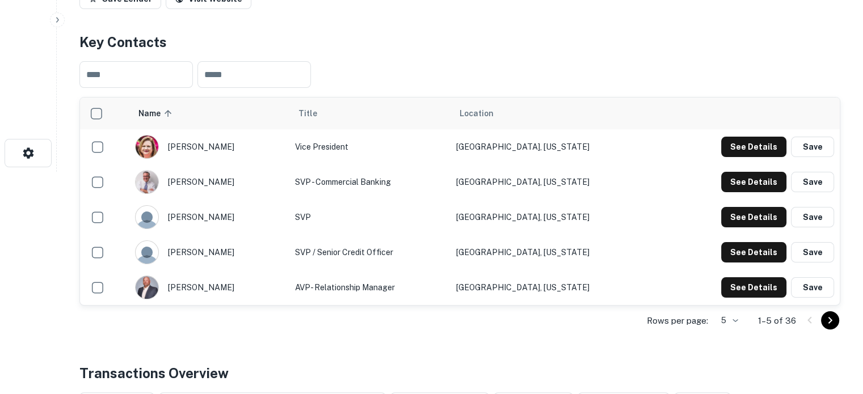
scroll to position [284, 0]
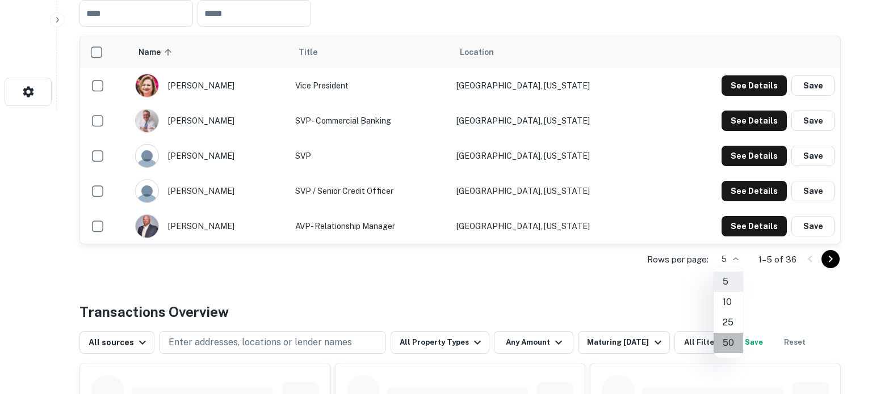
click at [729, 341] on li "50" at bounding box center [728, 343] width 30 height 20
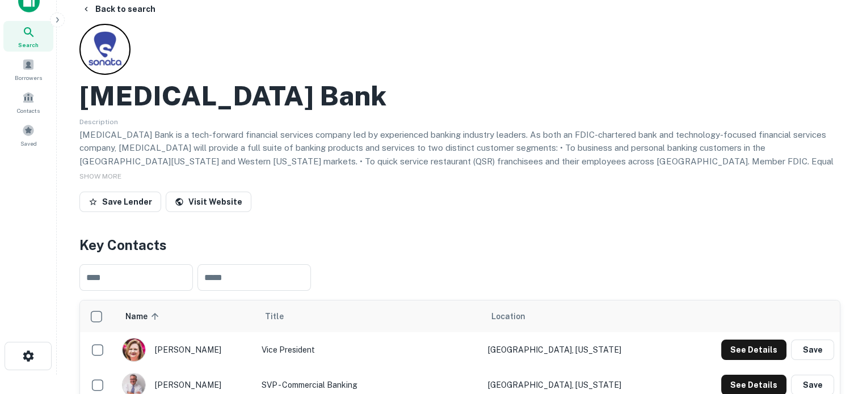
scroll to position [0, 0]
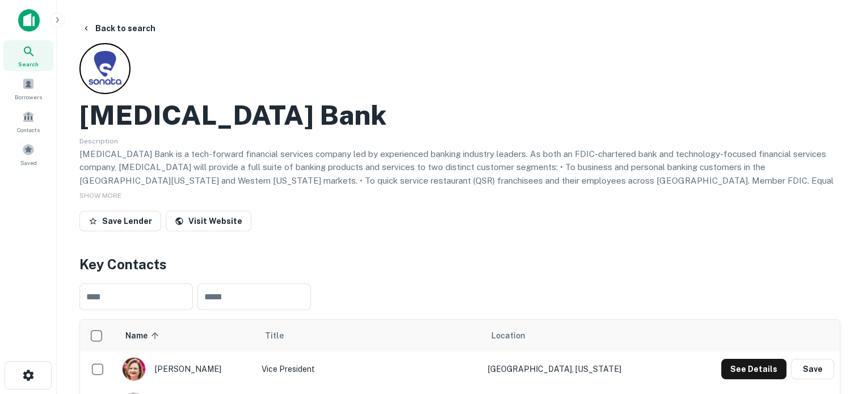
click at [42, 62] on div "Search" at bounding box center [28, 55] width 50 height 31
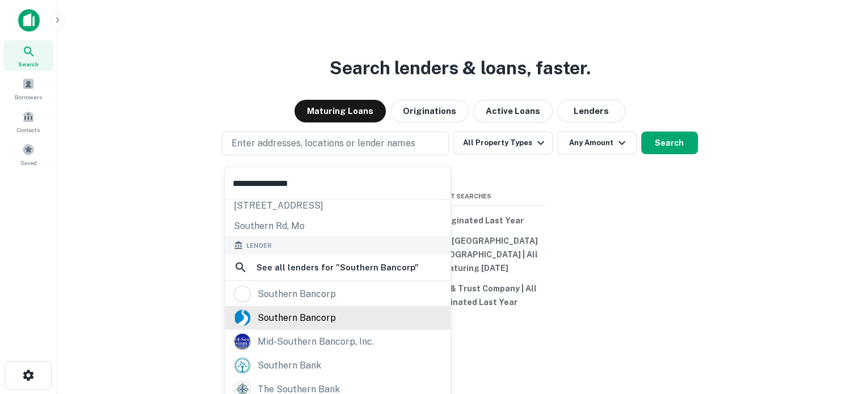
scroll to position [81, 0]
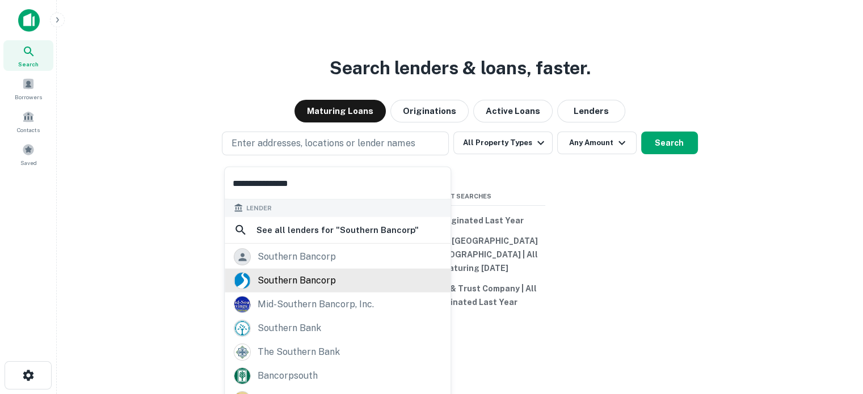
click at [287, 281] on div "southern bancorp" at bounding box center [297, 280] width 78 height 17
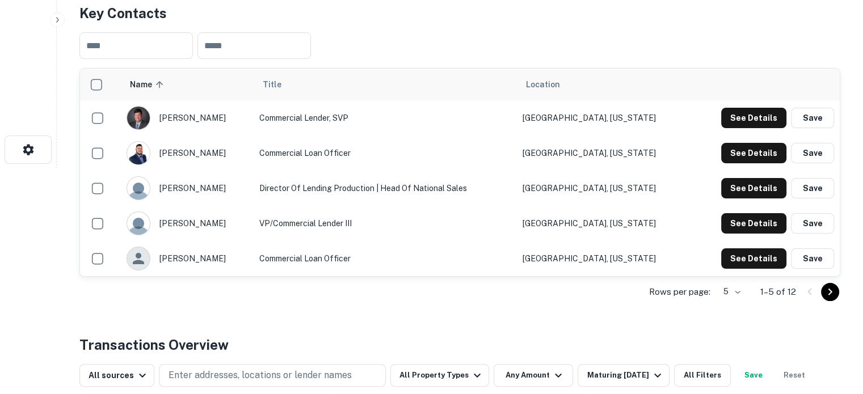
scroll to position [227, 0]
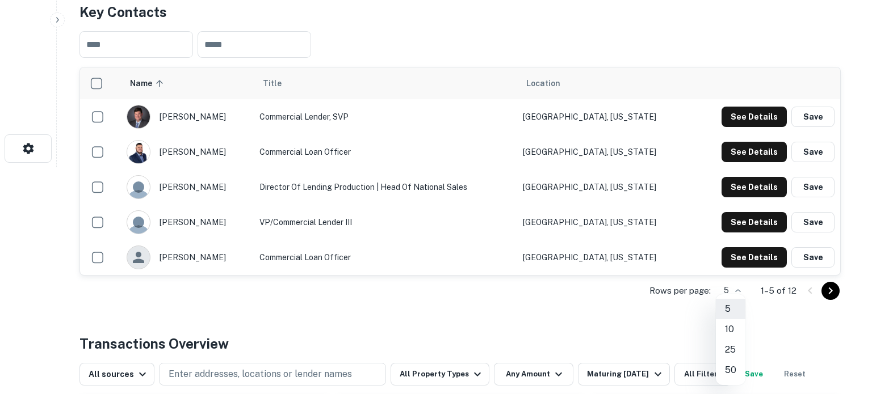
click at [732, 343] on li "25" at bounding box center [731, 350] width 30 height 20
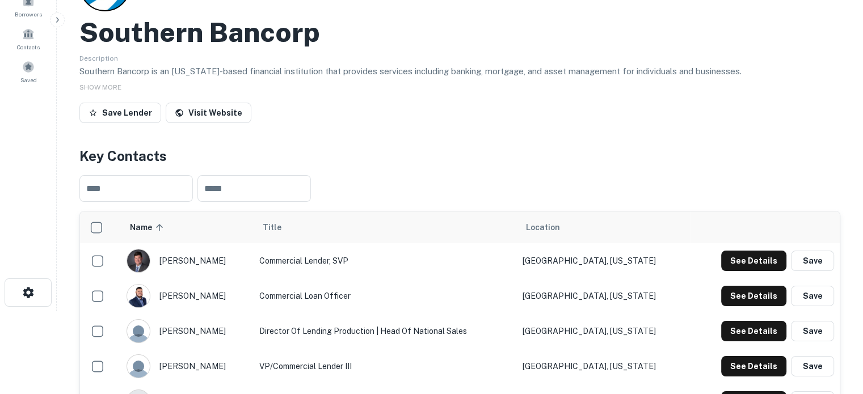
scroll to position [0, 0]
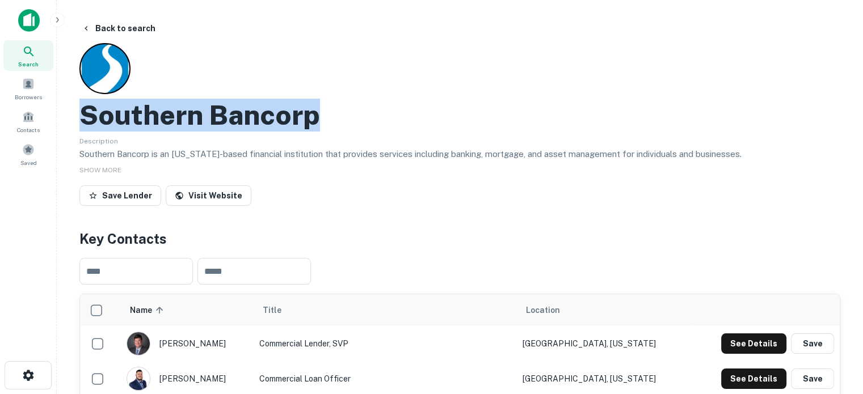
drag, startPoint x: 85, startPoint y: 115, endPoint x: 329, endPoint y: 119, distance: 244.1
click at [329, 119] on div "Southern Bancorp" at bounding box center [459, 115] width 761 height 33
copy h2 "Southern Bancorp"
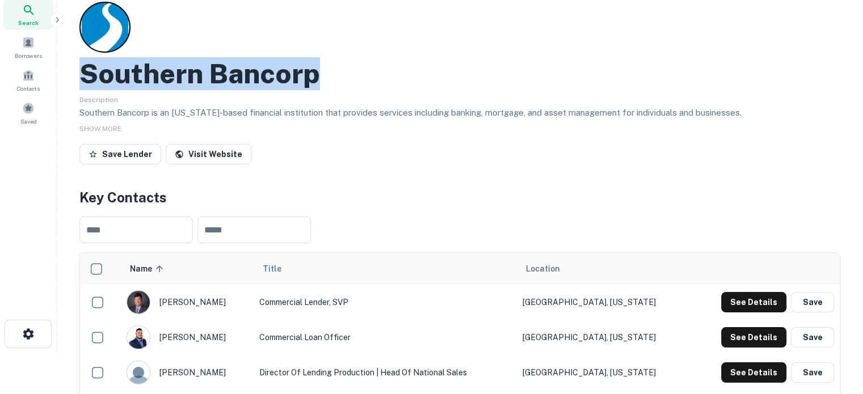
scroll to position [114, 0]
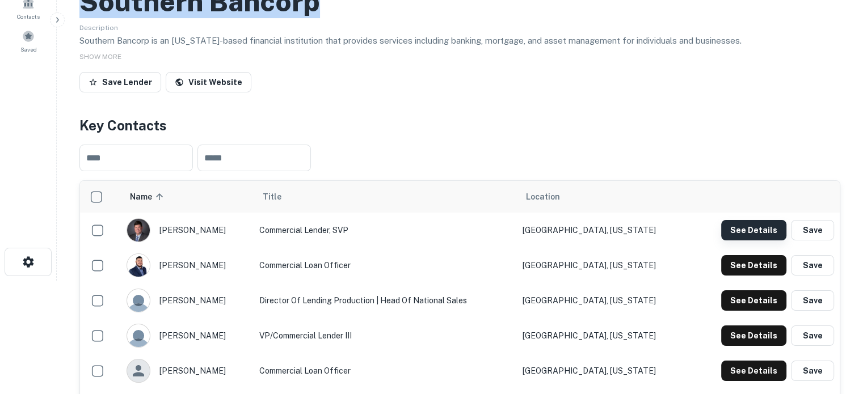
click at [749, 230] on button "See Details" at bounding box center [753, 230] width 65 height 20
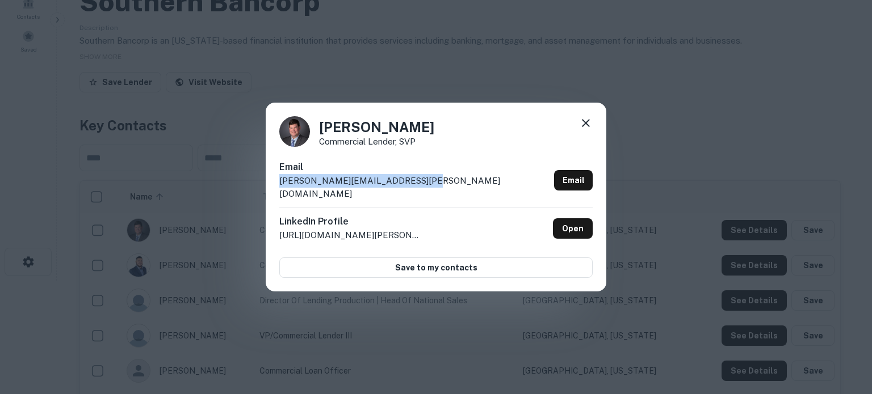
drag, startPoint x: 279, startPoint y: 188, endPoint x: 427, endPoint y: 194, distance: 147.6
click at [427, 194] on div "Email daniel.stewart@banksouthern.com Email" at bounding box center [435, 184] width 313 height 47
copy p "daniel.stewart@banksouthern.com"
click at [585, 127] on icon at bounding box center [586, 123] width 8 height 8
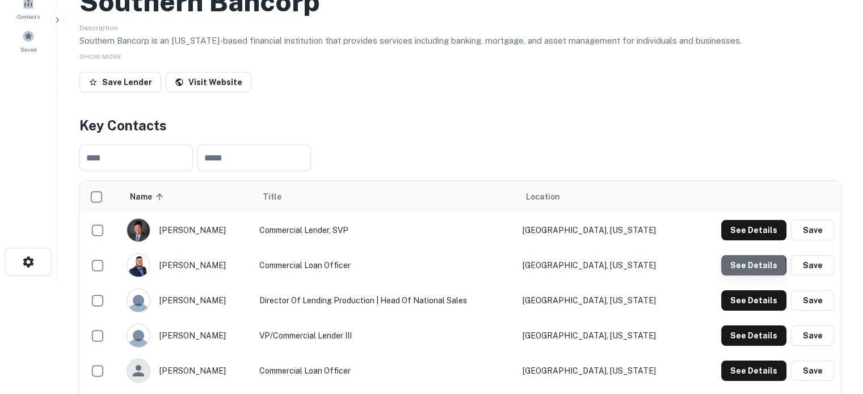
click at [743, 267] on button "See Details" at bounding box center [753, 265] width 65 height 20
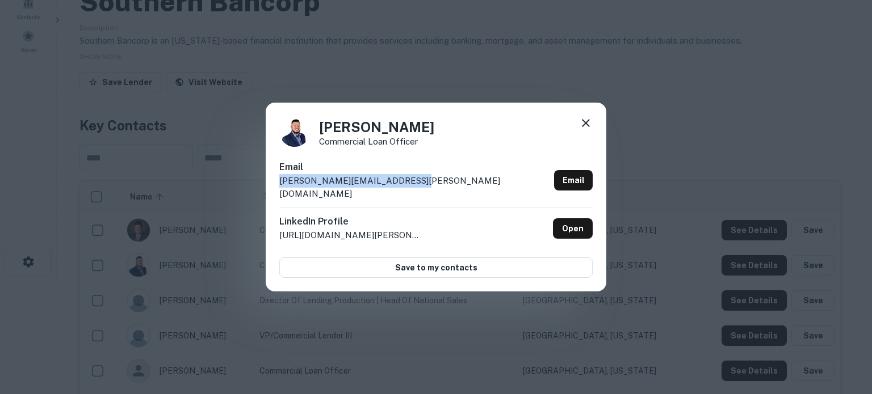
drag, startPoint x: 276, startPoint y: 190, endPoint x: 410, endPoint y: 187, distance: 133.4
click at [410, 187] on div "Arturo Moraga Commercial Loan Officer Email arturo.moraga@banksouthern.com Emai…" at bounding box center [436, 198] width 341 height 190
click at [415, 187] on p "arturo.moraga@banksouthern.com" at bounding box center [414, 187] width 270 height 27
drag, startPoint x: 422, startPoint y: 187, endPoint x: 385, endPoint y: 237, distance: 61.3
click at [270, 192] on div "Arturo Moraga Commercial Loan Officer Email arturo.moraga@banksouthern.com Emai…" at bounding box center [436, 198] width 341 height 190
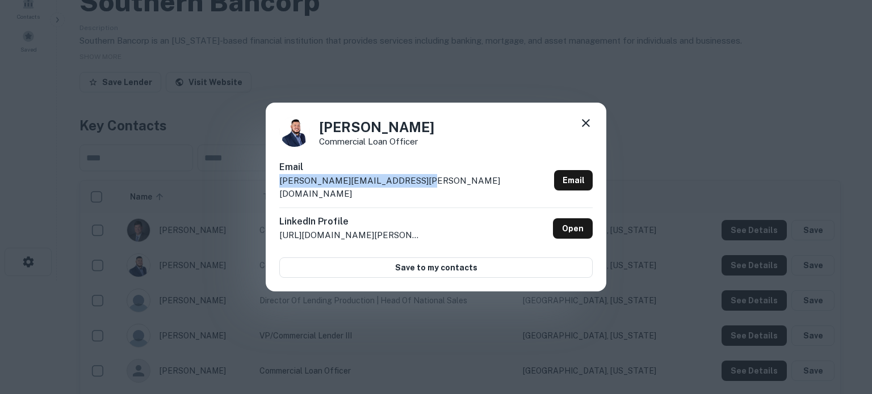
copy p "arturo.moraga@banksouthern.com"
click at [583, 130] on icon at bounding box center [586, 123] width 14 height 14
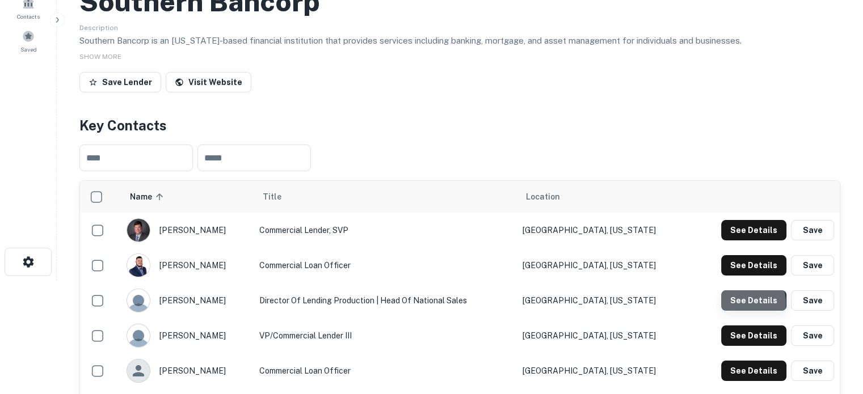
click at [744, 304] on button "See Details" at bounding box center [753, 301] width 65 height 20
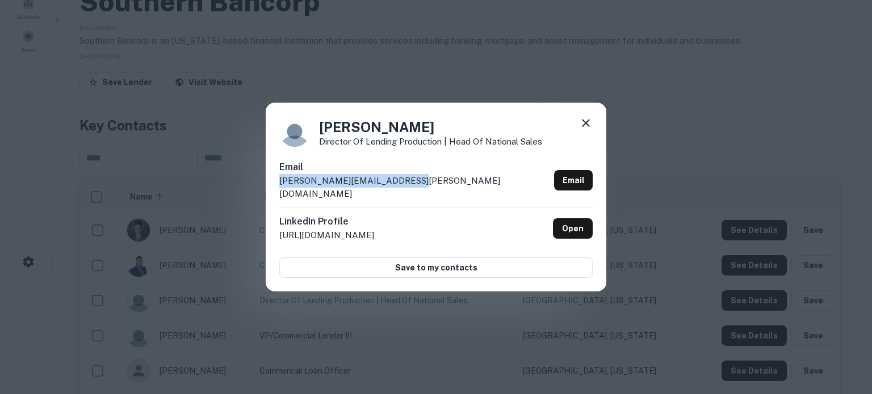
drag, startPoint x: 280, startPoint y: 189, endPoint x: 416, endPoint y: 188, distance: 135.6
click at [416, 188] on div "Email miguel.vega@banksouthern.com Email" at bounding box center [435, 184] width 313 height 47
copy p "miguel.vega@banksouthern.com"
click at [585, 130] on icon at bounding box center [586, 123] width 14 height 14
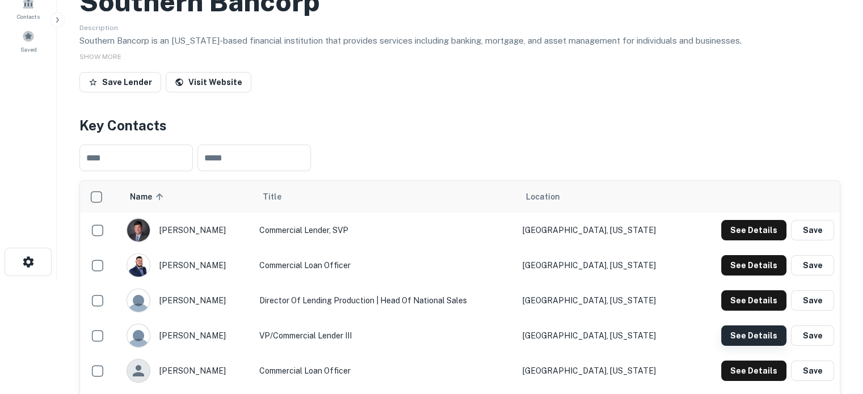
click at [764, 329] on button "See Details" at bounding box center [753, 336] width 65 height 20
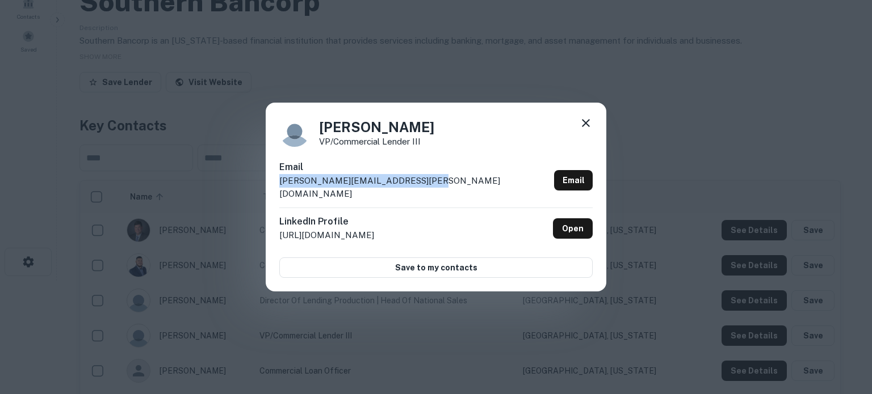
drag, startPoint x: 279, startPoint y: 188, endPoint x: 420, endPoint y: 187, distance: 140.7
click at [420, 187] on p "teddie.hamilton@banksouthern.com" at bounding box center [414, 187] width 270 height 27
copy p "teddie.hamilton@banksouthern.com"
click at [583, 130] on icon at bounding box center [586, 123] width 14 height 14
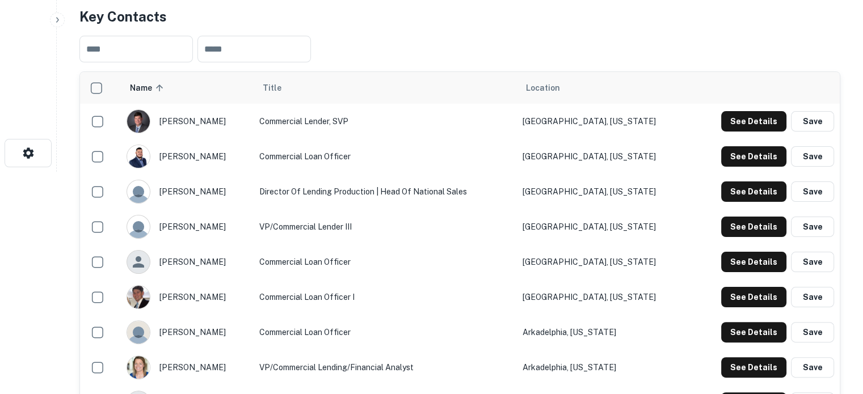
scroll to position [227, 0]
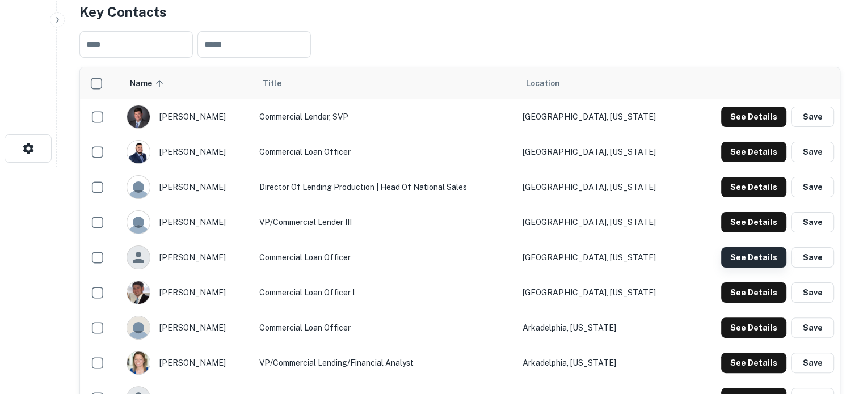
click at [748, 262] on button "See Details" at bounding box center [753, 257] width 65 height 20
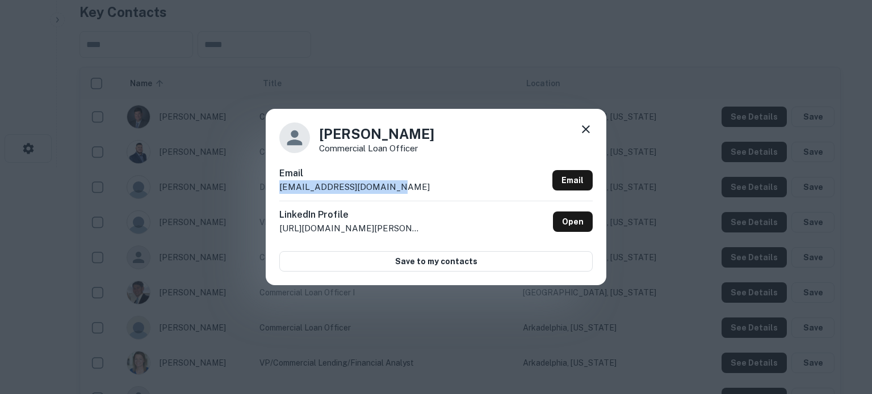
drag, startPoint x: 279, startPoint y: 188, endPoint x: 402, endPoint y: 188, distance: 122.6
click at [402, 188] on div "Email cqualls@banksouthern.com Email" at bounding box center [435, 184] width 313 height 34
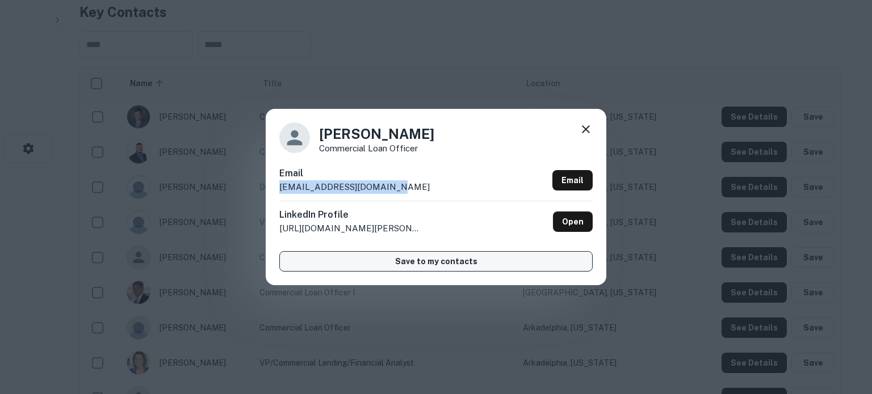
copy p "cqualls@banksouthern.com"
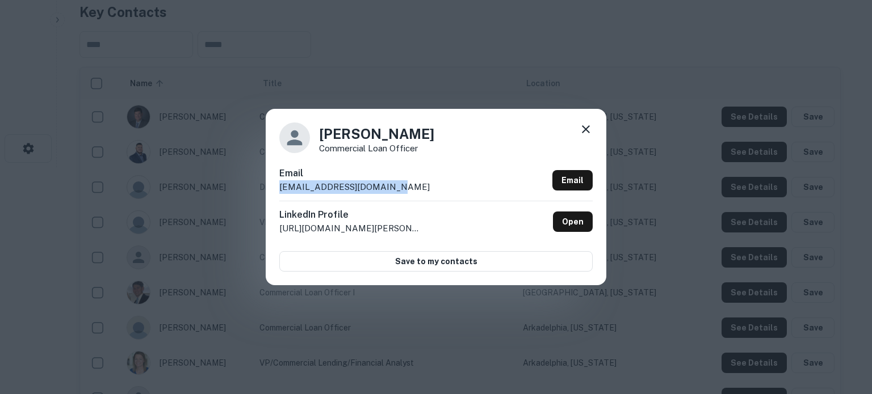
click at [583, 134] on icon at bounding box center [586, 130] width 14 height 14
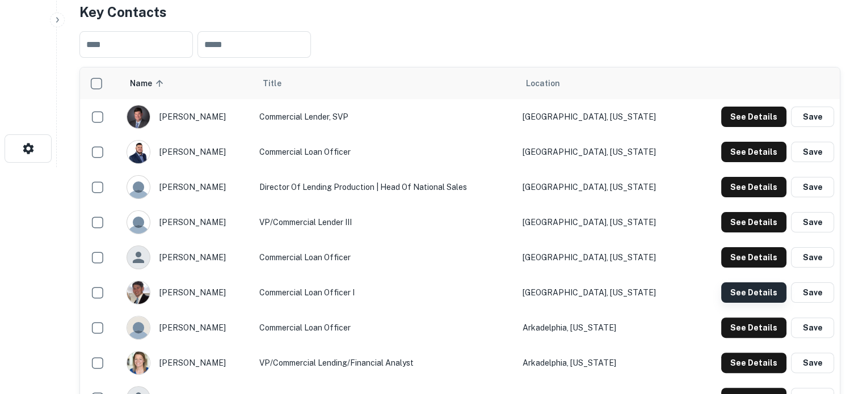
click at [752, 292] on button "See Details" at bounding box center [753, 293] width 65 height 20
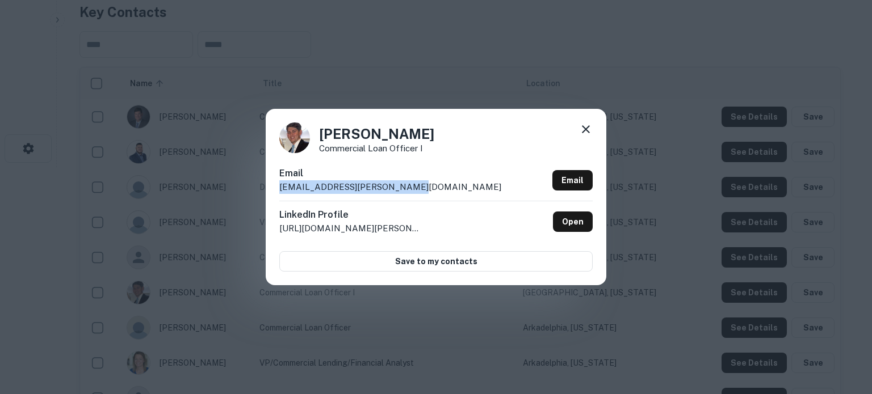
drag, startPoint x: 279, startPoint y: 191, endPoint x: 406, endPoint y: 186, distance: 127.2
click at [406, 186] on p "kade.bueker@banksouthern.com" at bounding box center [390, 187] width 222 height 14
copy p "kade.bueker@banksouthern.com"
click at [587, 131] on icon at bounding box center [586, 129] width 8 height 8
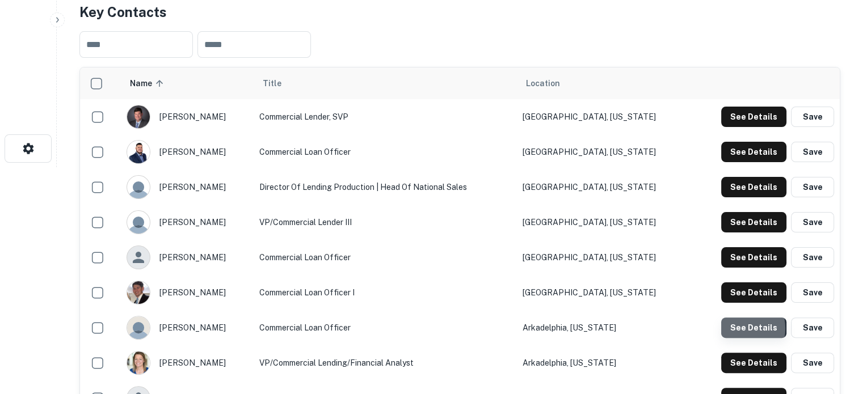
click at [736, 330] on button "See Details" at bounding box center [753, 328] width 65 height 20
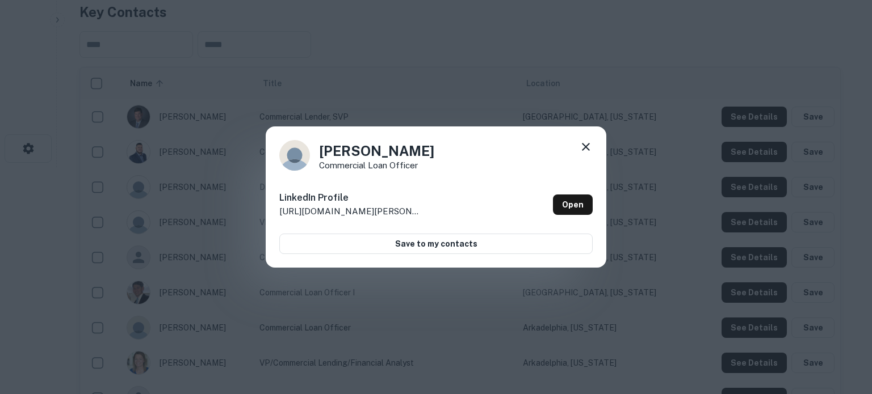
click at [591, 146] on icon at bounding box center [586, 147] width 14 height 14
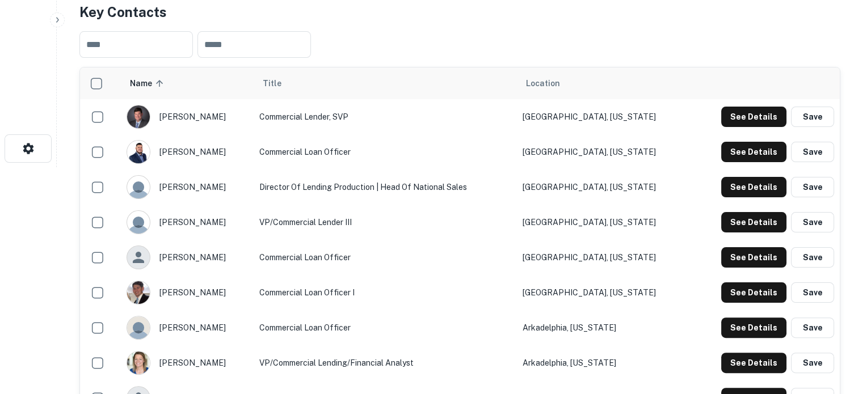
scroll to position [341, 0]
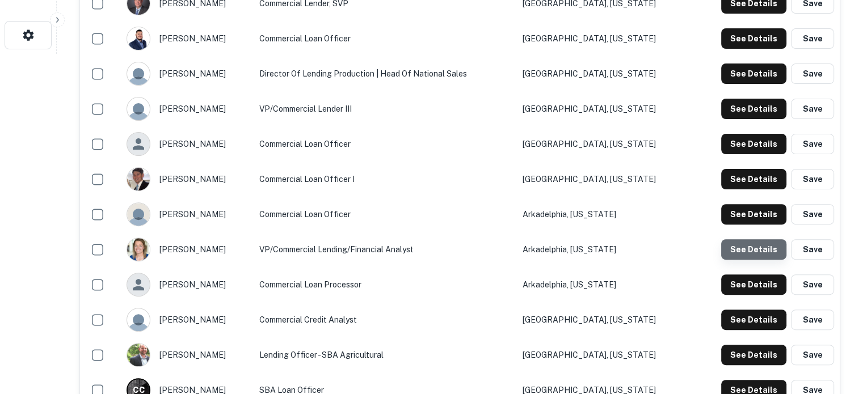
click at [757, 246] on button "See Details" at bounding box center [753, 249] width 65 height 20
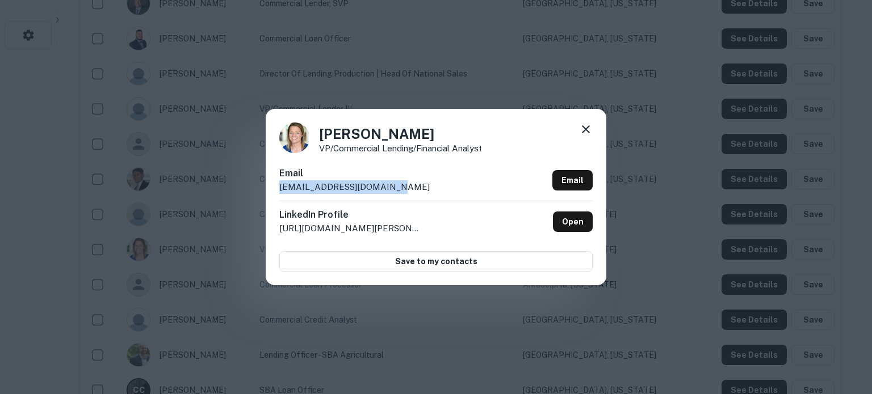
drag, startPoint x: 277, startPoint y: 189, endPoint x: 398, endPoint y: 188, distance: 121.5
click at [398, 188] on div "Shari Echols VP/Commercial Lending/Financial Analyst Email sechols@banksouthern…" at bounding box center [436, 197] width 341 height 176
copy p "sechols@banksouthern.com"
click at [587, 133] on icon at bounding box center [586, 130] width 14 height 14
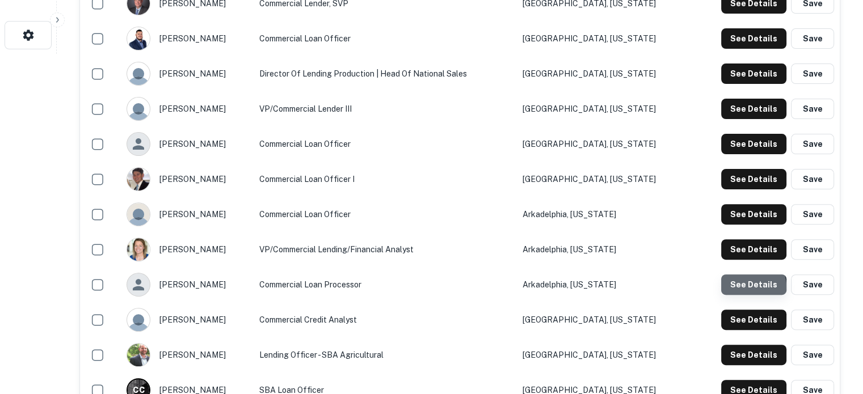
click at [749, 288] on button "See Details" at bounding box center [753, 285] width 65 height 20
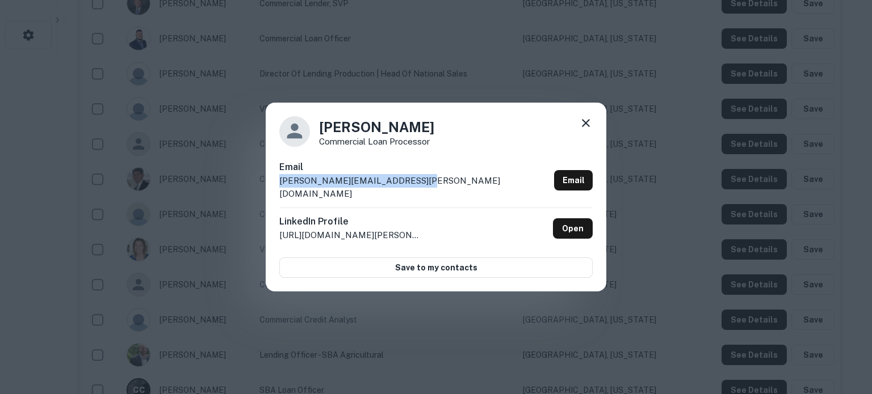
drag, startPoint x: 281, startPoint y: 188, endPoint x: 412, endPoint y: 187, distance: 131.1
click at [412, 187] on p "brandi.hodges@banksouthern.com" at bounding box center [414, 187] width 270 height 27
copy p "brandi.hodges@banksouthern.com"
click at [587, 130] on icon at bounding box center [586, 123] width 14 height 14
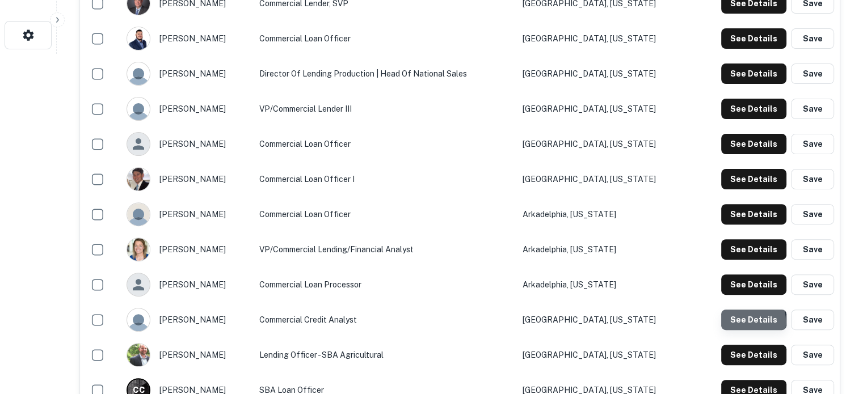
click at [733, 323] on button "See Details" at bounding box center [753, 320] width 65 height 20
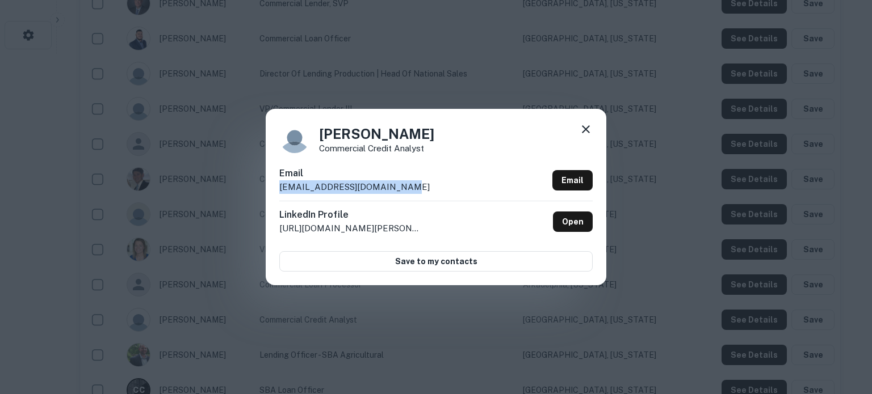
drag, startPoint x: 272, startPoint y: 190, endPoint x: 419, endPoint y: 192, distance: 147.0
click at [419, 192] on div "David Barnette Commercial Credit Analyst Email dbarnette@banksouthern.com Email…" at bounding box center [436, 197] width 341 height 176
copy p "dbarnette@banksouthern.com"
click at [584, 132] on icon at bounding box center [586, 129] width 8 height 8
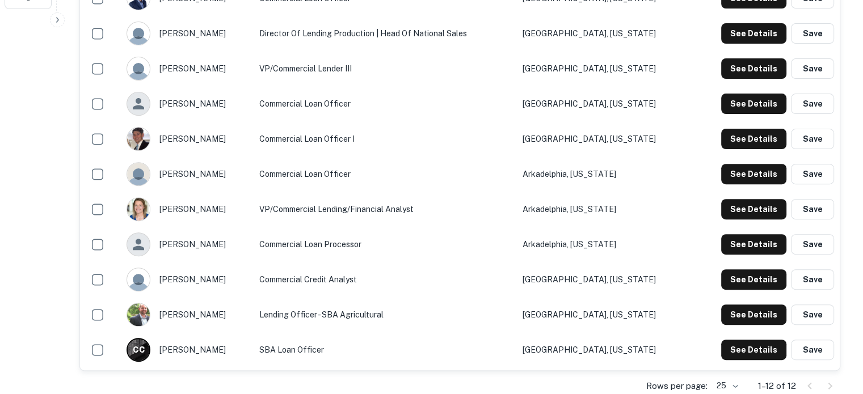
scroll to position [454, 0]
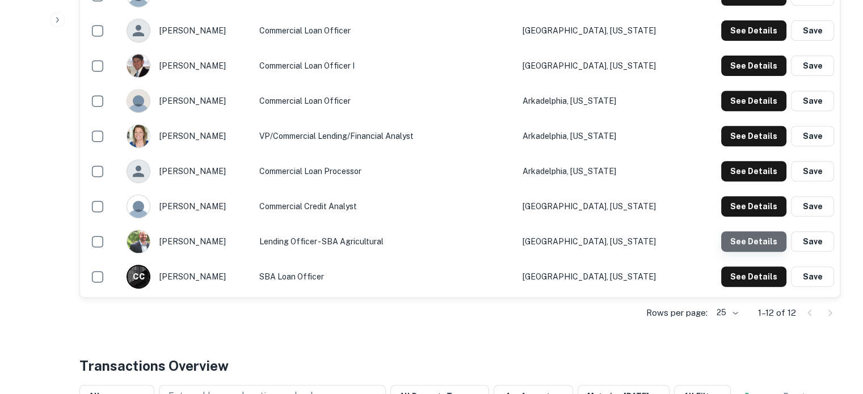
click at [756, 247] on button "See Details" at bounding box center [753, 242] width 65 height 20
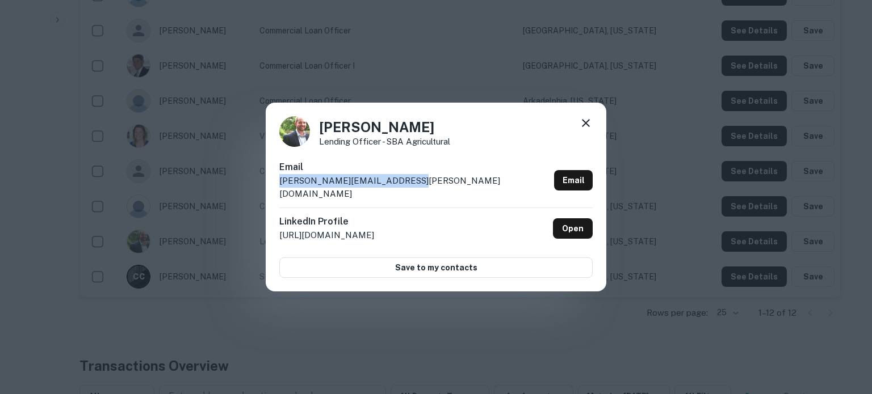
drag, startPoint x: 276, startPoint y: 189, endPoint x: 403, endPoint y: 188, distance: 126.6
click at [403, 188] on div "Josh Austin Lending Officer - SBA Agricultural Email josh.austin@banksouthern.c…" at bounding box center [436, 198] width 341 height 190
click at [588, 127] on icon at bounding box center [586, 123] width 8 height 8
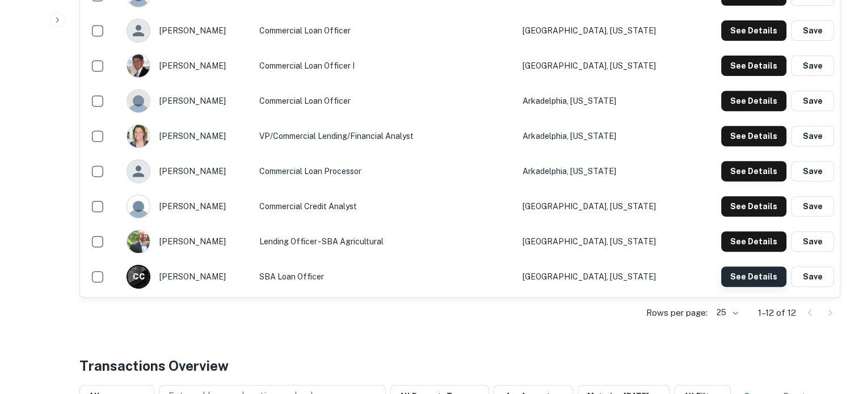
click at [769, 281] on button "See Details" at bounding box center [753, 277] width 65 height 20
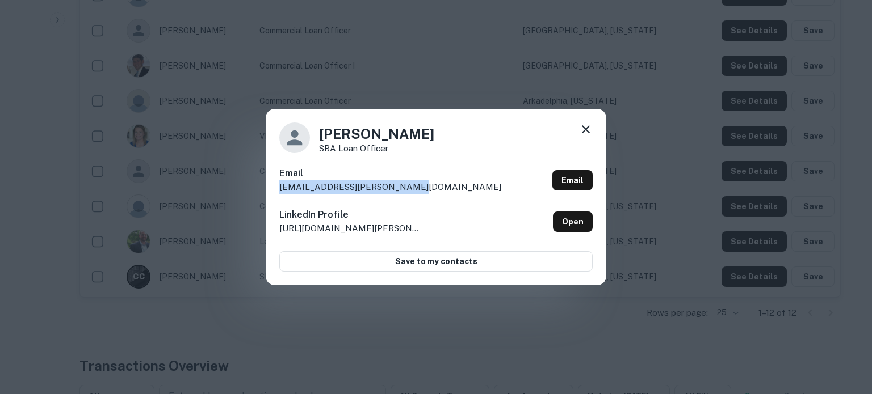
drag, startPoint x: 277, startPoint y: 190, endPoint x: 436, endPoint y: 190, distance: 158.9
click at [436, 190] on div "Cam Coleman SBA Loan Officer Email cam.coleman@banksouthern.com Email LinkedIn …" at bounding box center [436, 197] width 341 height 176
click at [588, 132] on icon at bounding box center [586, 129] width 8 height 8
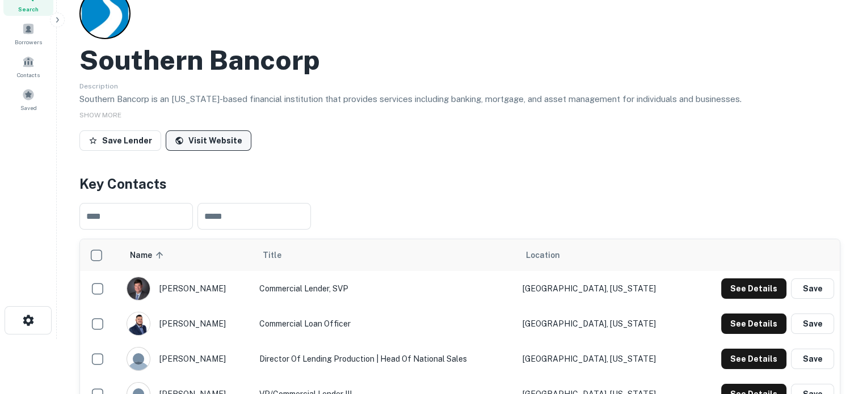
scroll to position [0, 0]
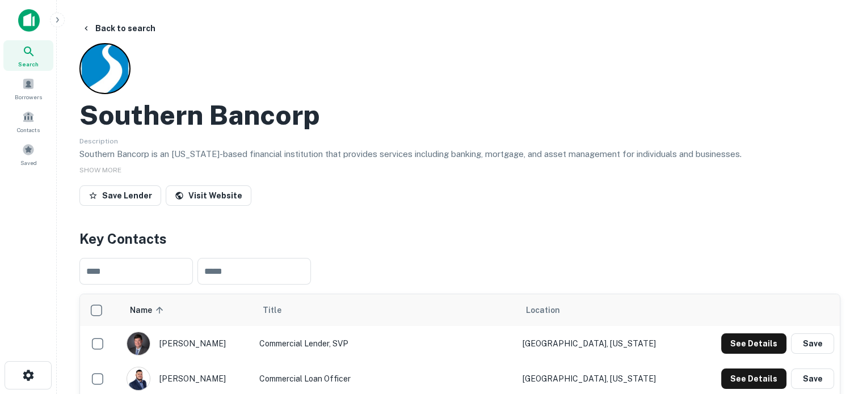
click at [27, 66] on span "Search" at bounding box center [28, 64] width 20 height 9
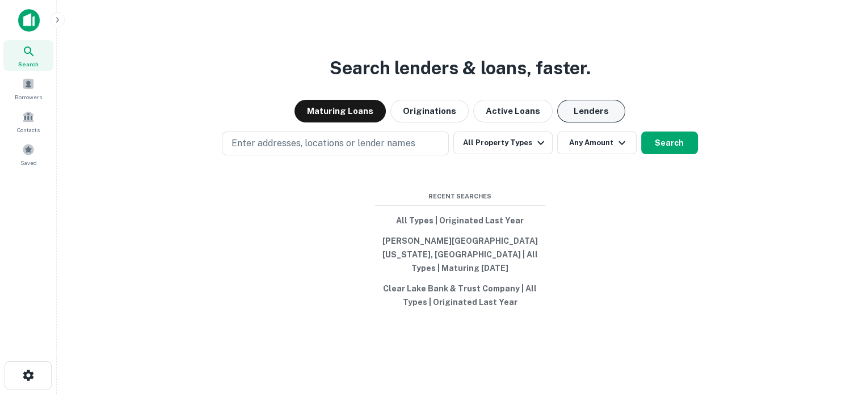
click at [579, 123] on button "Lenders" at bounding box center [591, 111] width 68 height 23
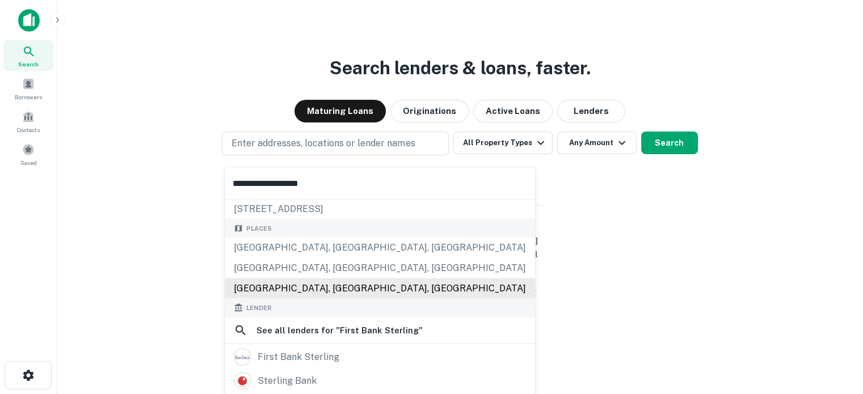
scroll to position [57, 0]
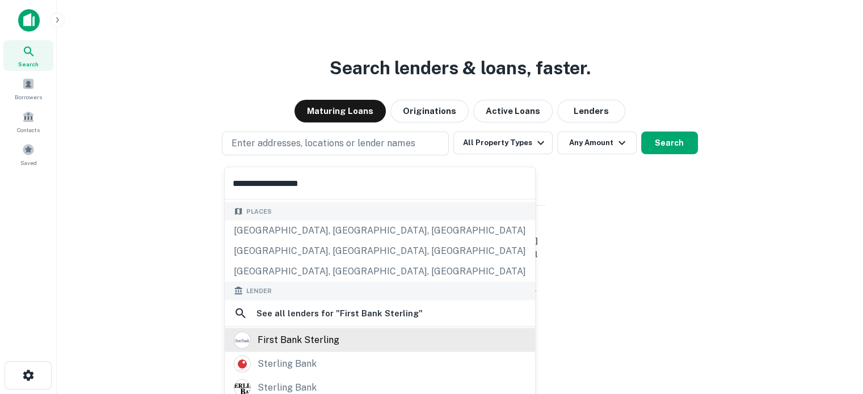
type input "**********"
click at [308, 338] on div "first bank sterling" at bounding box center [299, 339] width 82 height 17
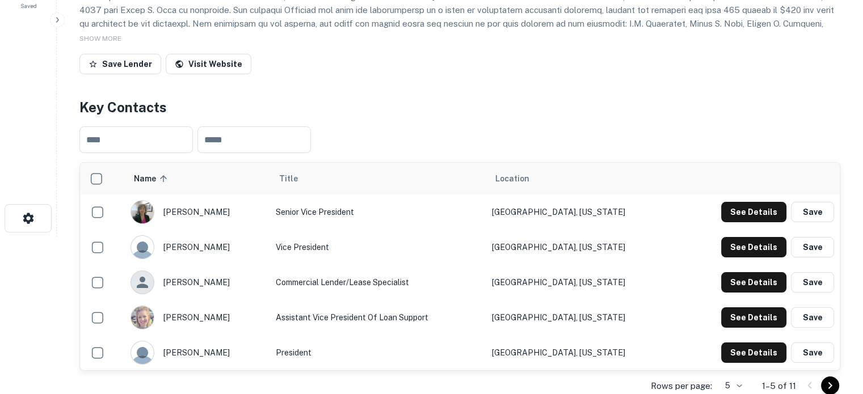
scroll to position [227, 0]
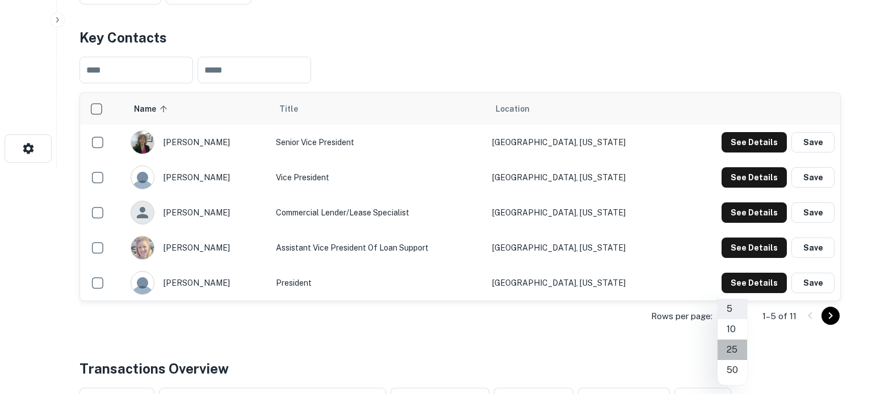
click at [733, 344] on li "25" at bounding box center [732, 350] width 30 height 20
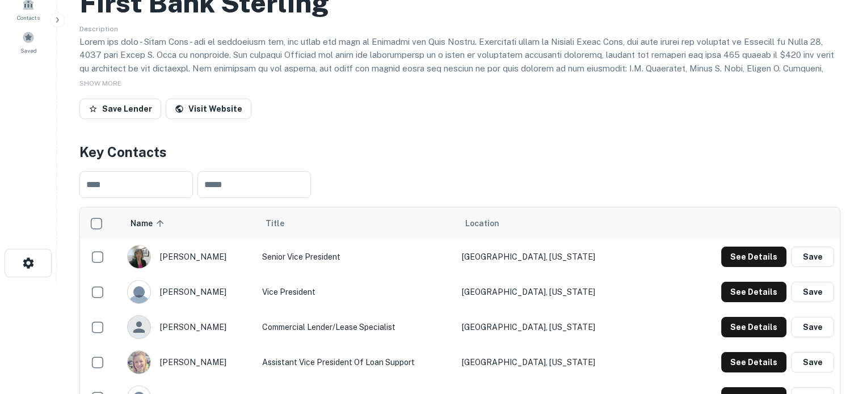
scroll to position [0, 0]
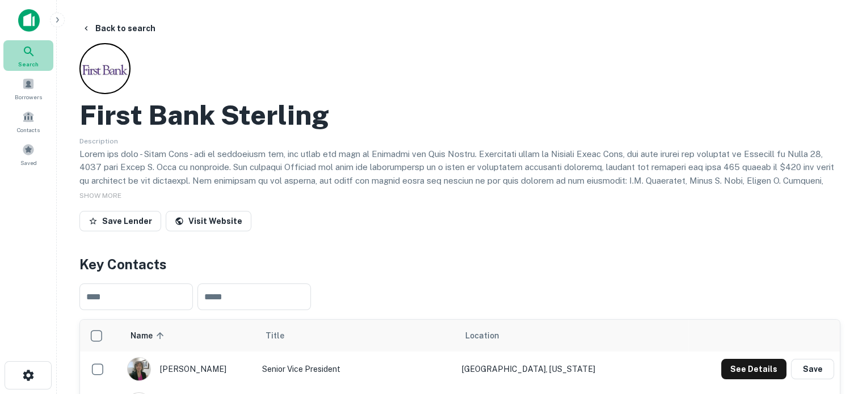
click at [43, 52] on div "Search" at bounding box center [28, 55] width 50 height 31
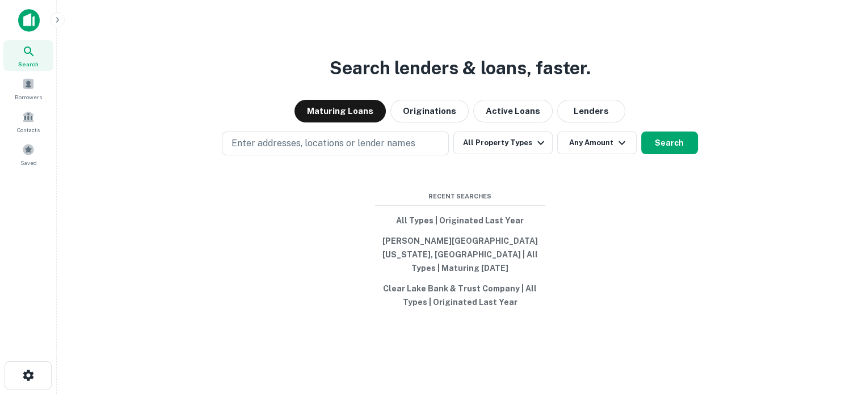
click at [600, 131] on div "Search lenders & loans, faster. Maturing Loans Originations Active Loans Lender…" at bounding box center [460, 224] width 788 height 394
click at [600, 119] on button "Lenders" at bounding box center [591, 111] width 68 height 23
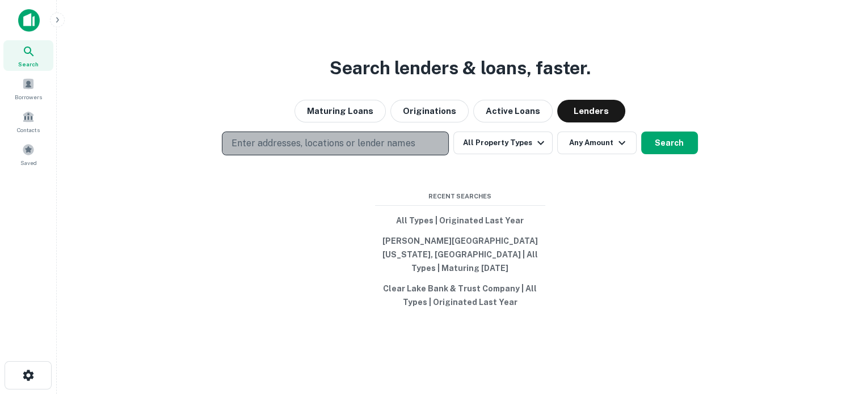
click at [360, 149] on p "Enter addresses, locations or lender names" at bounding box center [323, 144] width 183 height 14
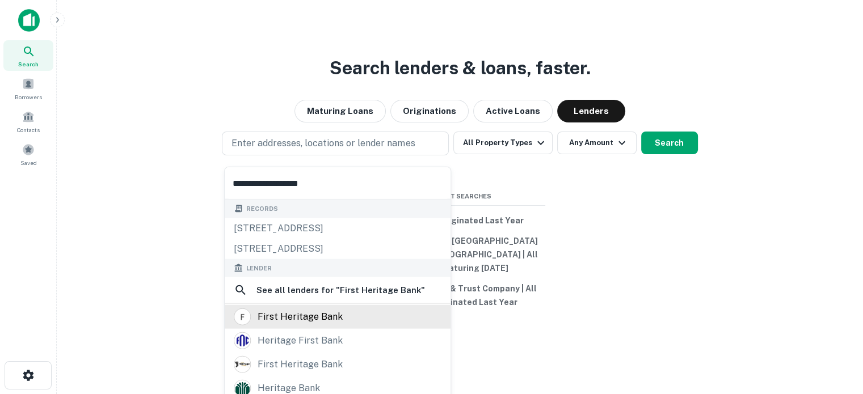
type input "**********"
click at [311, 309] on div "first heritage bank" at bounding box center [300, 317] width 85 height 17
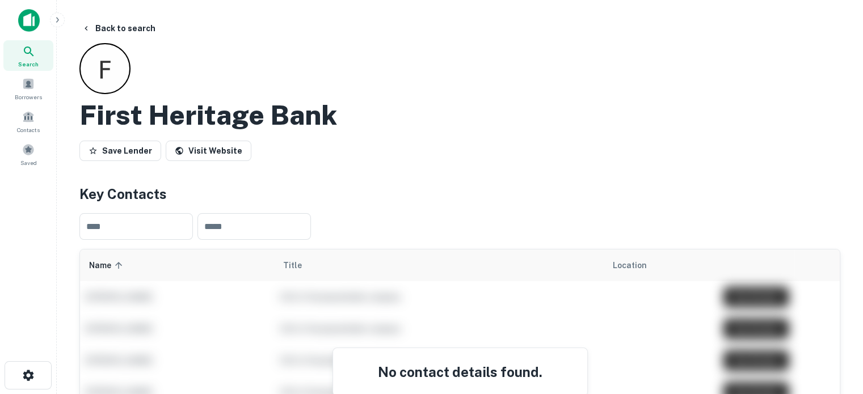
click at [28, 57] on icon at bounding box center [29, 52] width 14 height 14
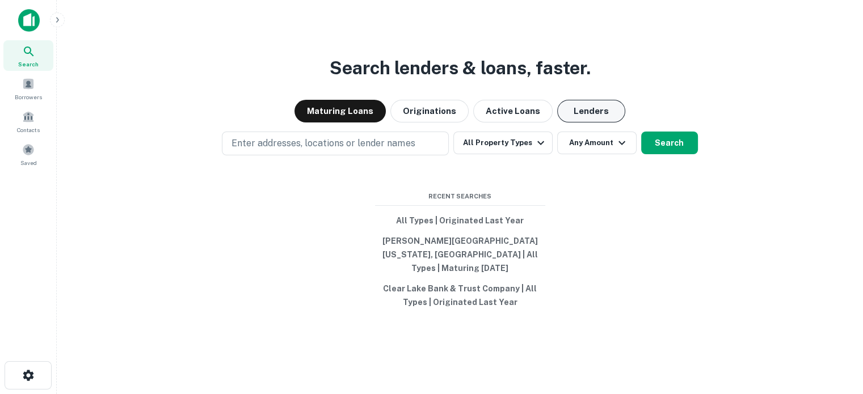
click at [595, 121] on button "Lenders" at bounding box center [591, 111] width 68 height 23
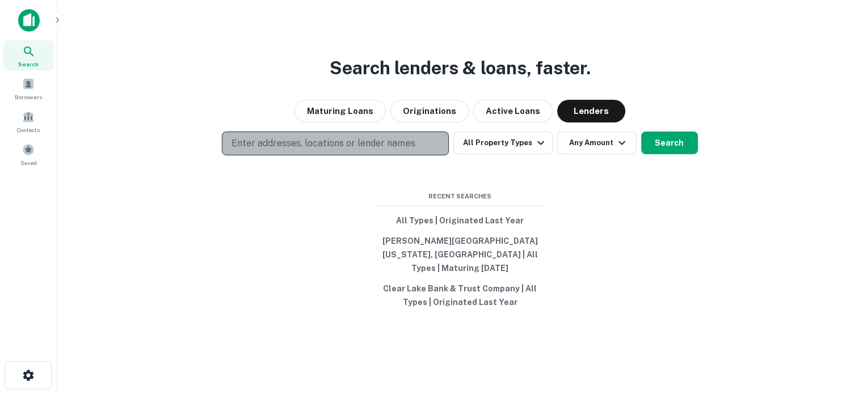
click at [346, 144] on p "Enter addresses, locations or lender names" at bounding box center [323, 144] width 183 height 14
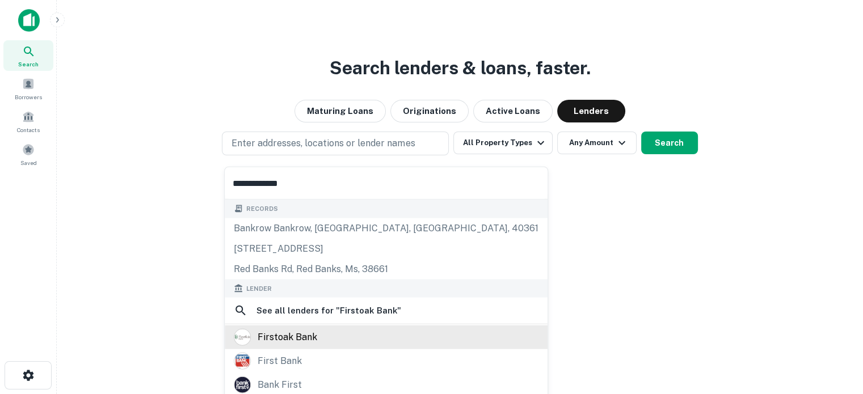
type input "**********"
click at [311, 331] on div "firstoak bank" at bounding box center [288, 337] width 60 height 17
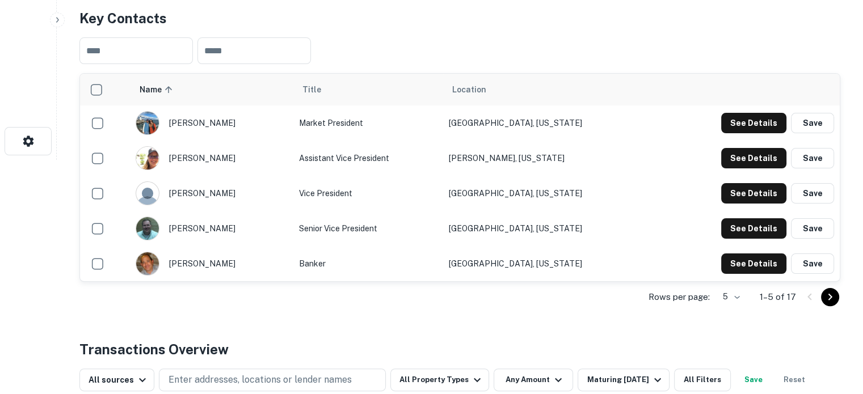
scroll to position [284, 0]
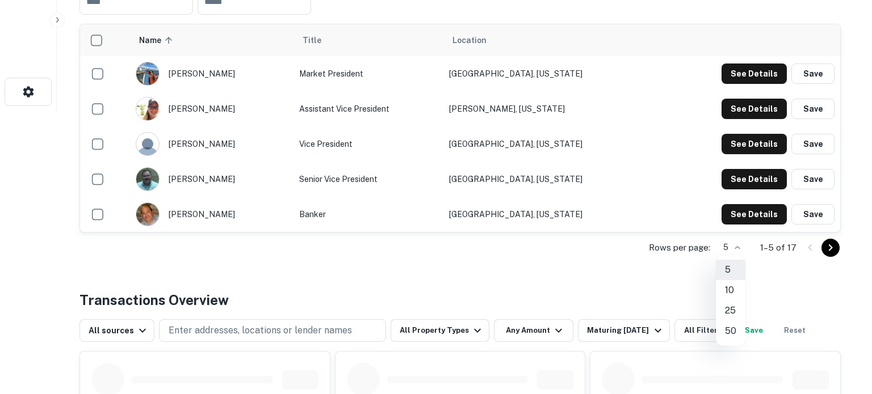
click at [729, 306] on li "25" at bounding box center [731, 311] width 30 height 20
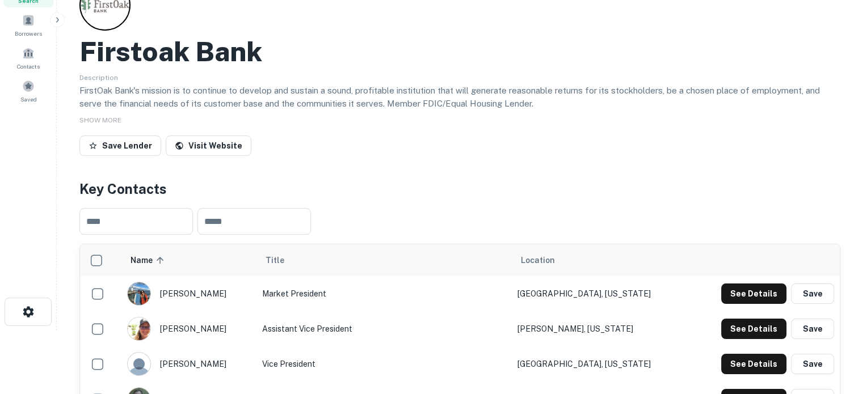
scroll to position [0, 0]
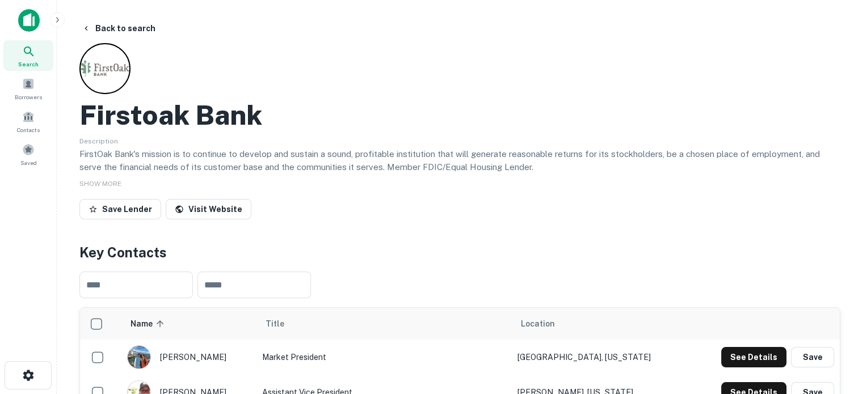
click at [37, 58] on div "Search" at bounding box center [28, 55] width 50 height 31
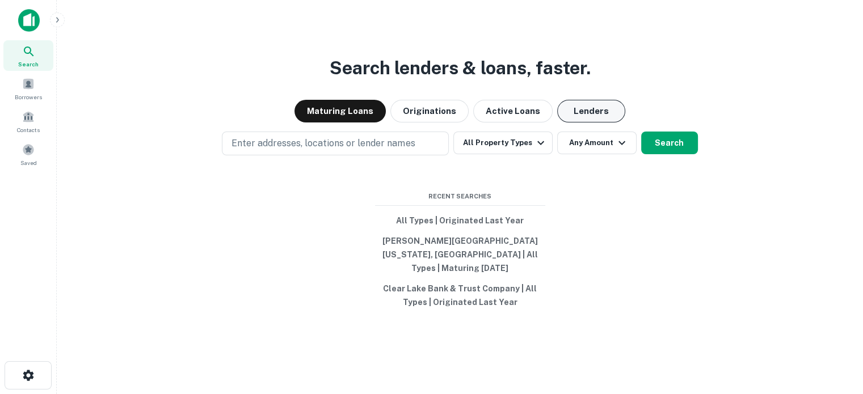
click at [616, 114] on button "Lenders" at bounding box center [591, 111] width 68 height 23
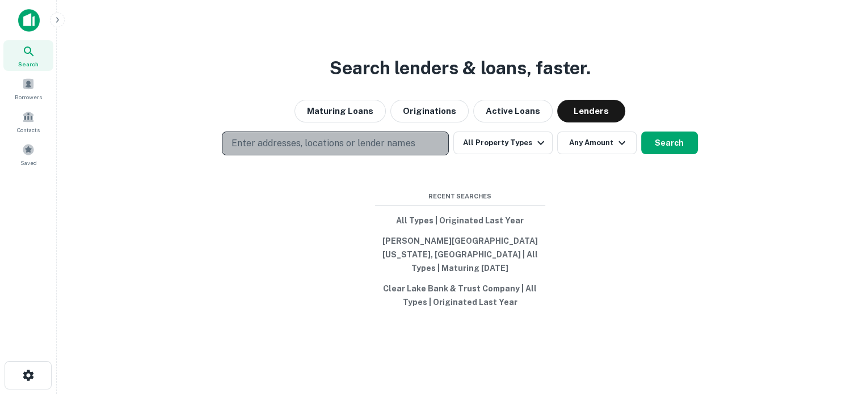
click at [443, 150] on button "Enter addresses, locations or lender names" at bounding box center [335, 144] width 227 height 24
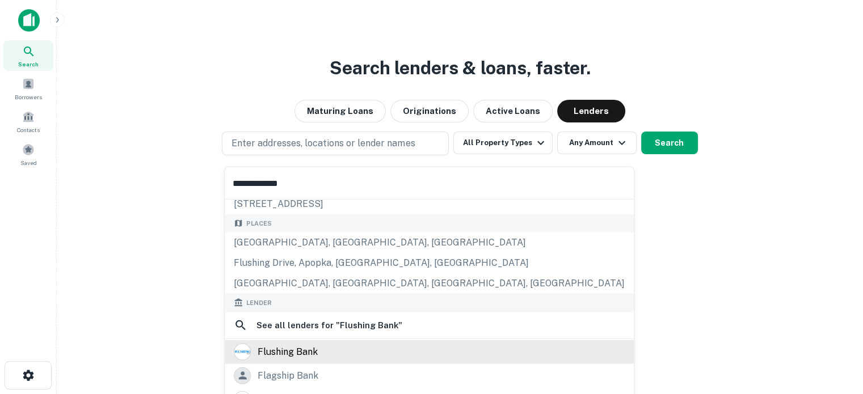
scroll to position [114, 0]
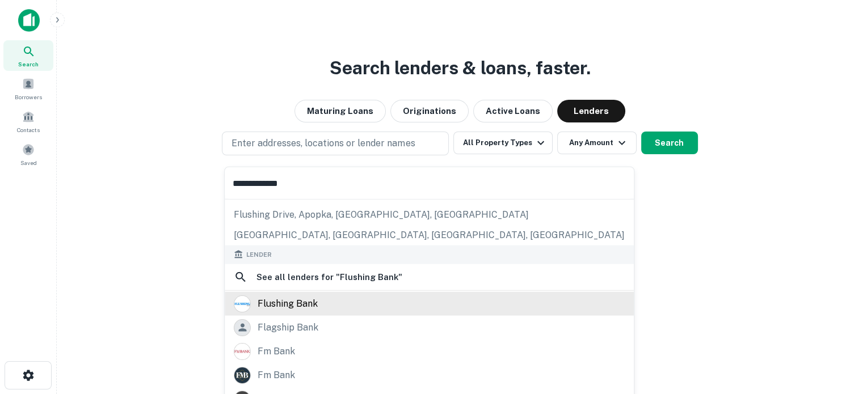
type input "**********"
click at [280, 310] on div "flushing bank" at bounding box center [288, 303] width 60 height 17
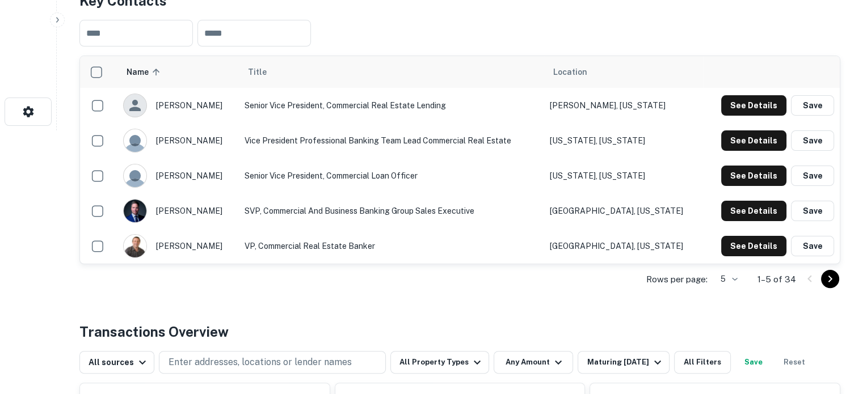
scroll to position [284, 0]
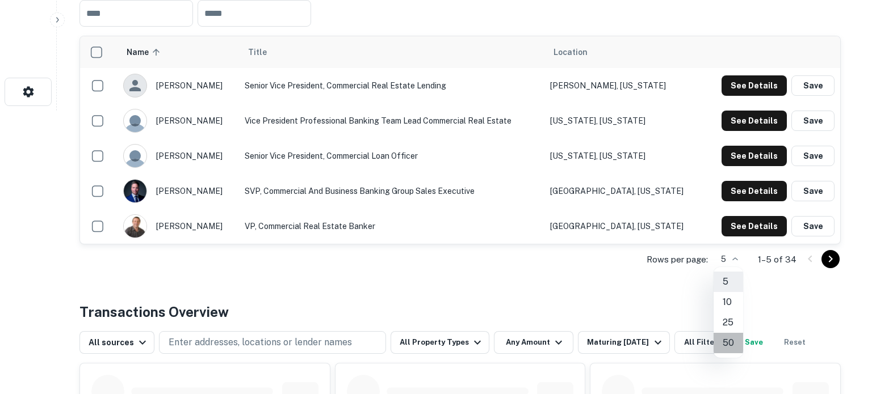
click at [732, 343] on li "50" at bounding box center [728, 343] width 30 height 20
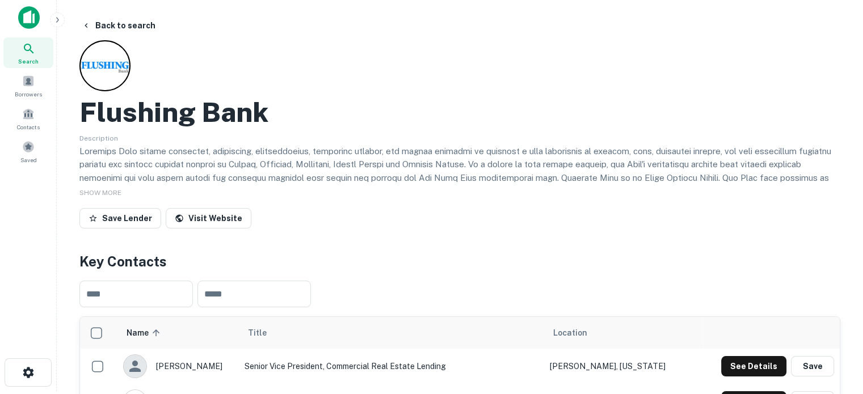
scroll to position [0, 0]
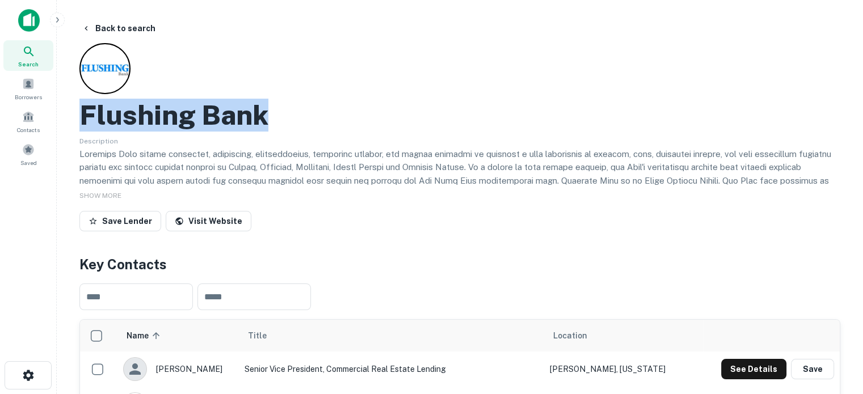
drag, startPoint x: 83, startPoint y: 123, endPoint x: 270, endPoint y: 122, distance: 187.3
click at [270, 122] on div "Flushing Bank" at bounding box center [459, 115] width 761 height 33
copy h2 "Flushing Bank"
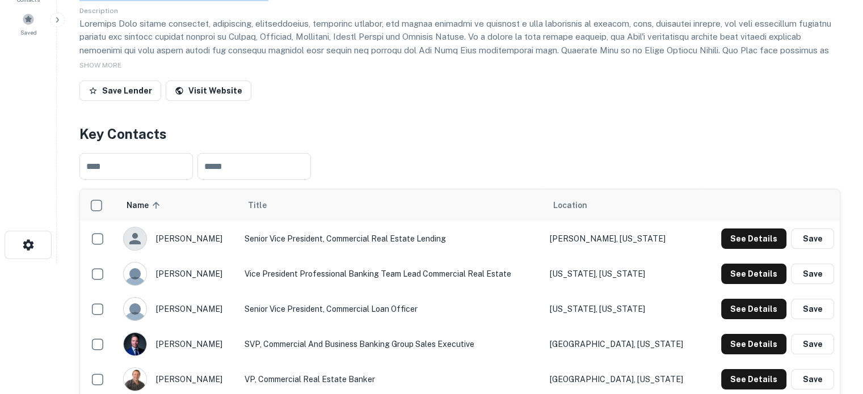
scroll to position [170, 0]
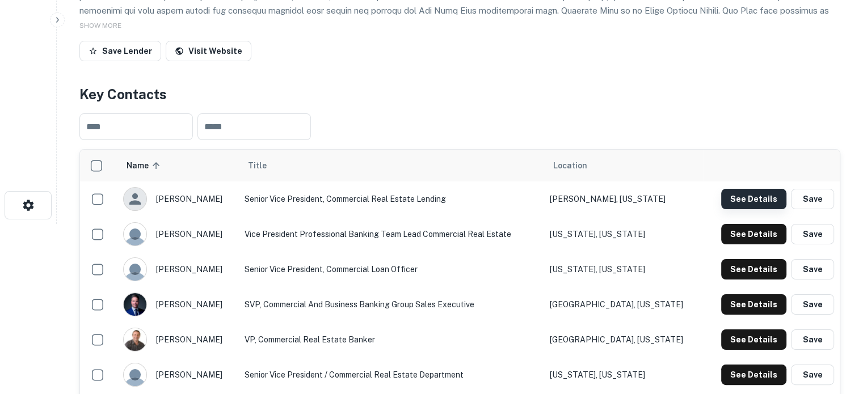
click at [747, 201] on button "See Details" at bounding box center [753, 199] width 65 height 20
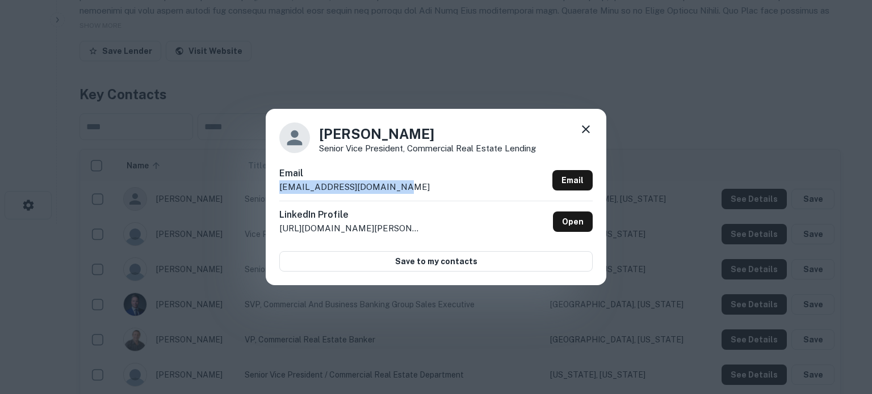
drag, startPoint x: 405, startPoint y: 187, endPoint x: 281, endPoint y: 192, distance: 123.3
click at [281, 192] on div "Email abozzolo@flushingbank.com Email" at bounding box center [435, 184] width 313 height 34
copy p "abozzolo@flushingbank.com"
click at [586, 132] on icon at bounding box center [586, 130] width 14 height 14
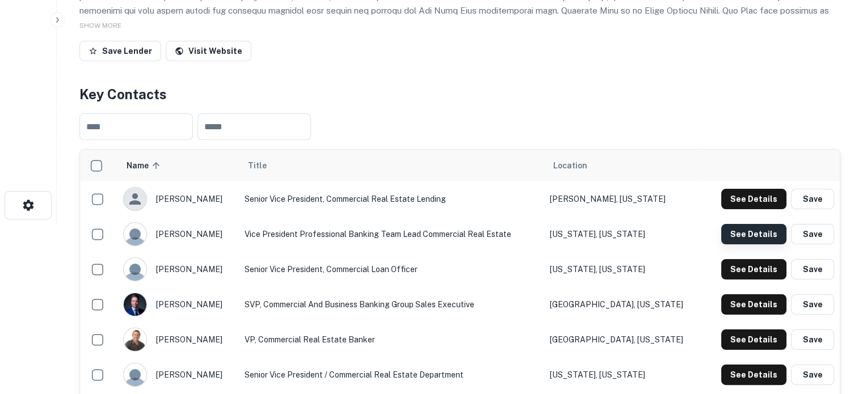
click at [735, 233] on button "See Details" at bounding box center [753, 234] width 65 height 20
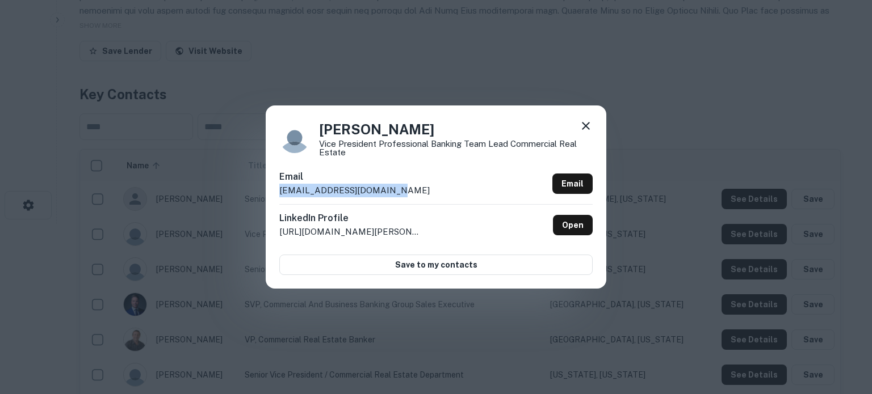
drag, startPoint x: 407, startPoint y: 195, endPoint x: 275, endPoint y: 196, distance: 132.8
click at [275, 196] on div "Cathy Jusino Vice President Professional Banking Team Lead Commercial Real Esta…" at bounding box center [436, 197] width 341 height 183
copy p "cjusino@flushingbank.com"
click at [392, 186] on div "Email cjusino@flushingbank.com Email" at bounding box center [435, 187] width 313 height 34
drag, startPoint x: 409, startPoint y: 188, endPoint x: 269, endPoint y: 192, distance: 140.2
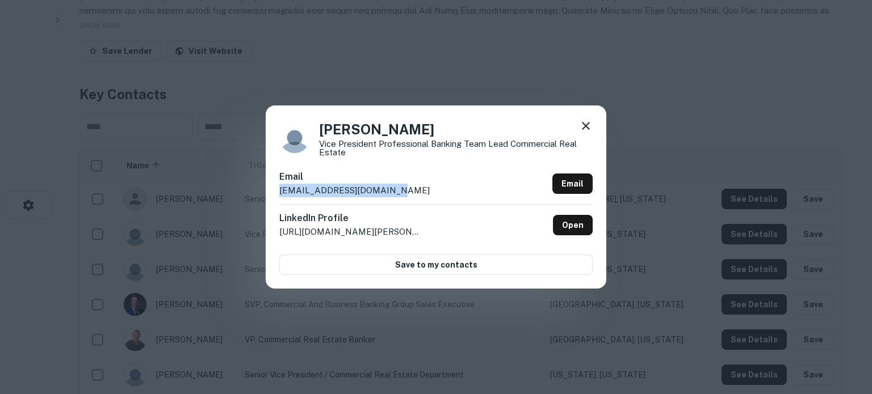
click at [269, 192] on div "Cathy Jusino Vice President Professional Banking Team Lead Commercial Real Esta…" at bounding box center [436, 197] width 341 height 183
copy p "cjusino@flushingbank.com"
click at [593, 126] on div "Cathy Jusino Vice President Professional Banking Team Lead Commercial Real Esta…" at bounding box center [436, 197] width 341 height 183
click at [590, 119] on icon at bounding box center [586, 126] width 14 height 14
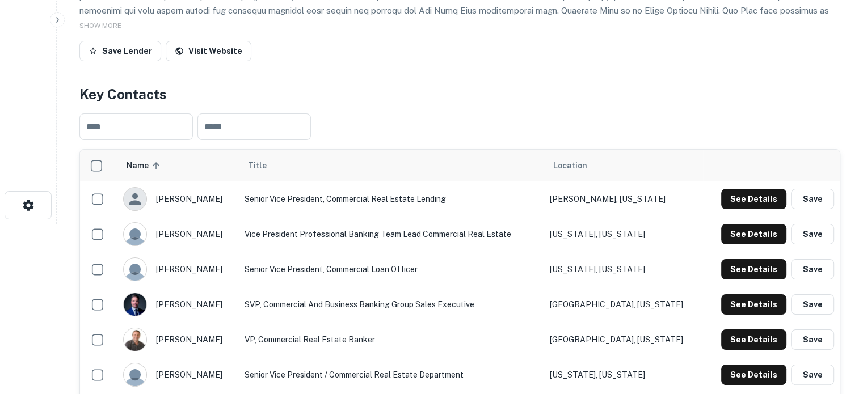
click at [716, 272] on div "See Details Save" at bounding box center [771, 269] width 125 height 20
click at [726, 272] on button "See Details" at bounding box center [753, 269] width 65 height 20
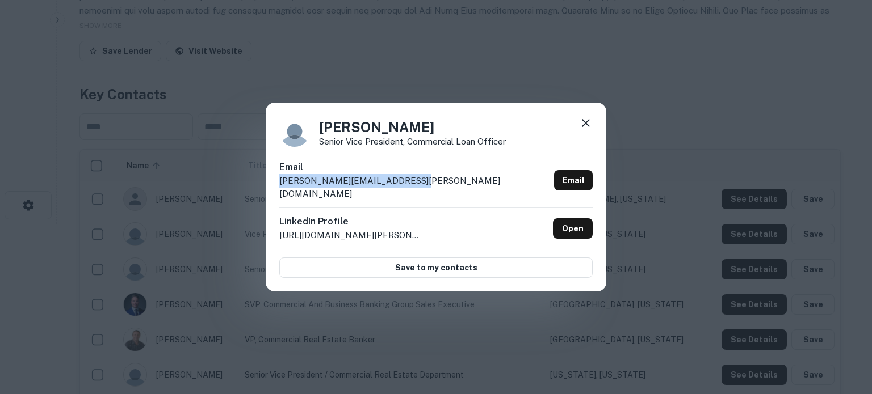
drag, startPoint x: 280, startPoint y: 190, endPoint x: 415, endPoint y: 195, distance: 135.1
click at [415, 195] on div "Email denis.mangan@flushingbank.com Email" at bounding box center [435, 184] width 313 height 47
copy p "denis.mangan@flushingbank.com"
click at [587, 127] on icon at bounding box center [586, 123] width 8 height 8
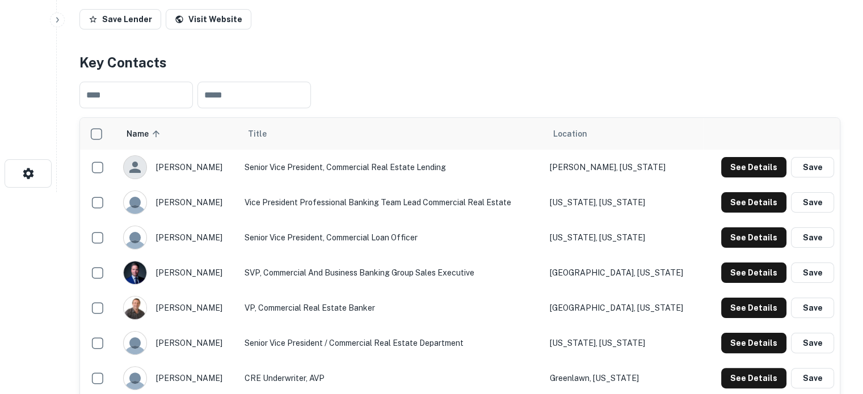
scroll to position [227, 0]
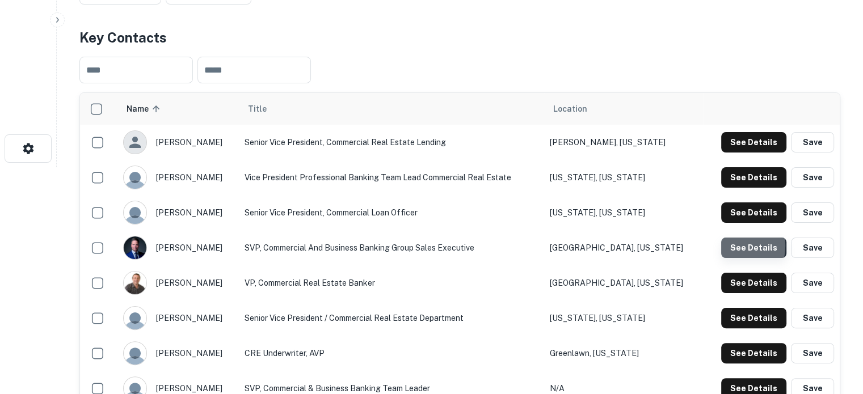
click at [727, 247] on button "See Details" at bounding box center [753, 248] width 65 height 20
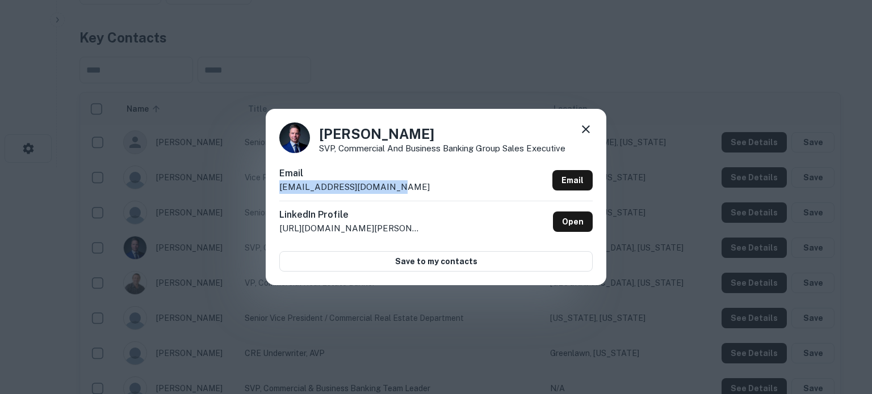
drag, startPoint x: 279, startPoint y: 190, endPoint x: 402, endPoint y: 191, distance: 123.2
click at [402, 191] on div "Email graisig@flushingbank.com Email" at bounding box center [435, 184] width 313 height 34
copy p "graisig@flushingbank.com"
click at [585, 125] on icon at bounding box center [586, 130] width 14 height 14
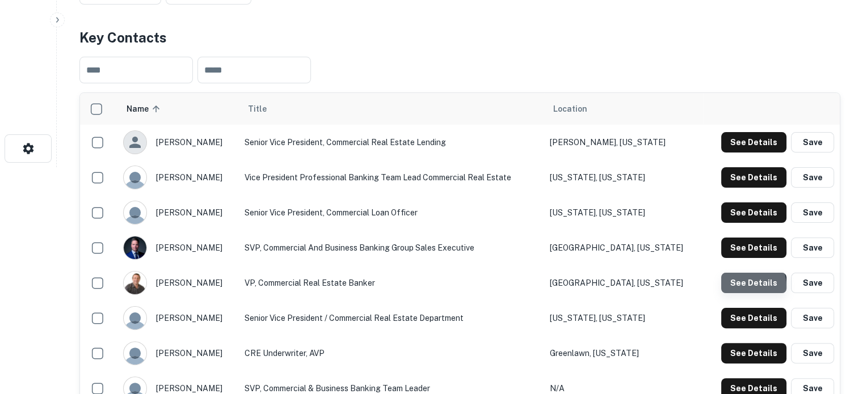
click at [742, 288] on button "See Details" at bounding box center [753, 283] width 65 height 20
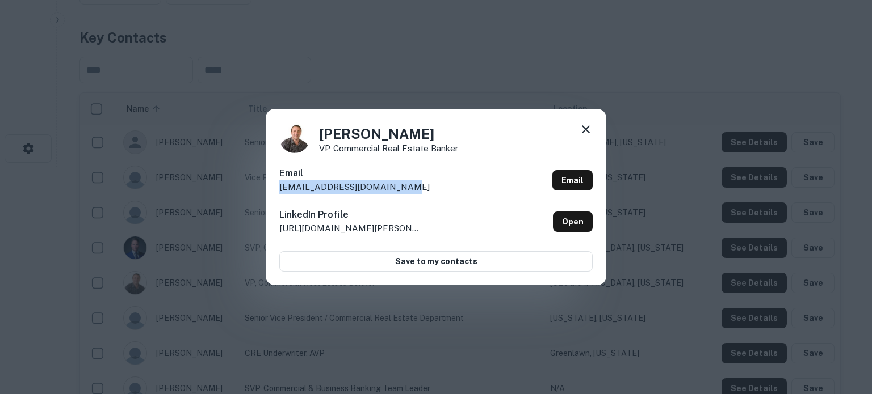
drag, startPoint x: 278, startPoint y: 187, endPoint x: 438, endPoint y: 192, distance: 160.1
click at [438, 192] on div "Jeff Levintov VP, Commercial Real Estate Banker Email jlevintov@flushingbank.co…" at bounding box center [436, 197] width 341 height 176
copy p "jlevintov@flushingbank.com"
click at [589, 125] on icon at bounding box center [586, 130] width 14 height 14
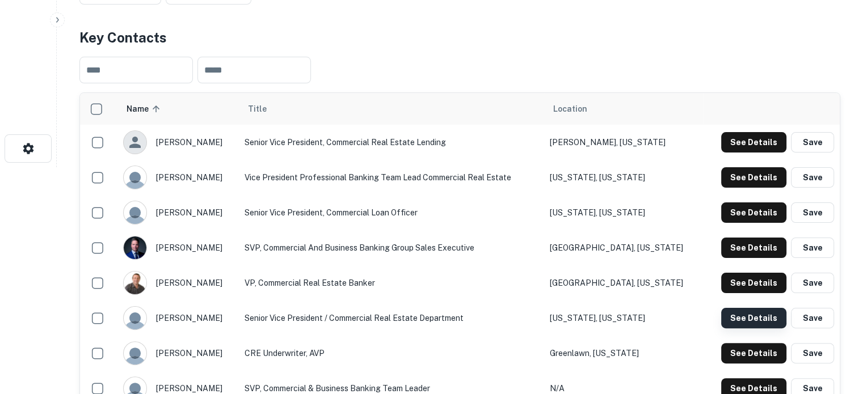
click at [734, 320] on button "See Details" at bounding box center [753, 318] width 65 height 20
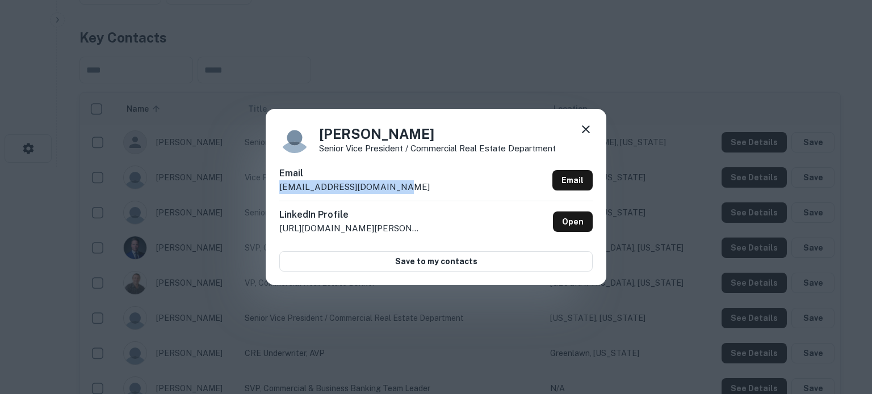
drag, startPoint x: 278, startPoint y: 188, endPoint x: 404, endPoint y: 193, distance: 126.1
click at [404, 193] on div "John O'Connor Senior Vice President / Commercial Real Estate Department Email j…" at bounding box center [436, 197] width 341 height 176
copy p "joconnor@flushingbank.com"
click at [585, 131] on icon at bounding box center [586, 129] width 8 height 8
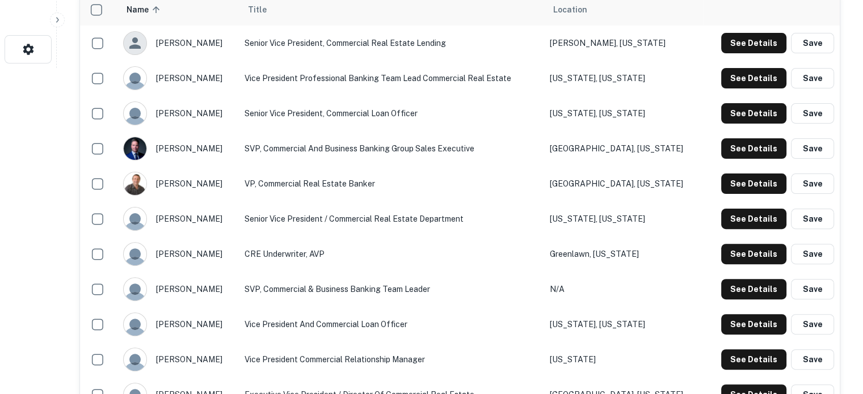
scroll to position [341, 0]
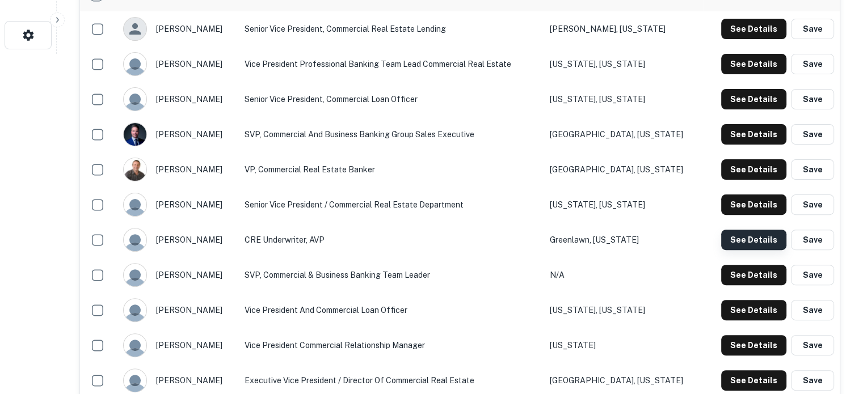
click at [739, 246] on button "See Details" at bounding box center [753, 240] width 65 height 20
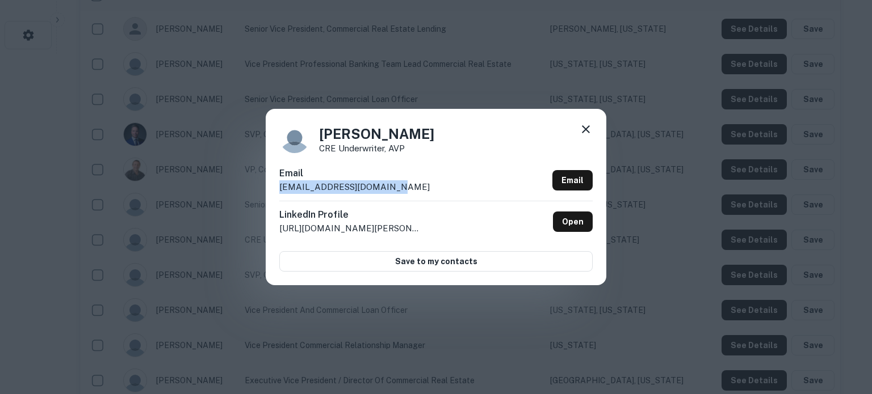
drag, startPoint x: 280, startPoint y: 189, endPoint x: 405, endPoint y: 190, distance: 124.9
click at [405, 190] on div "Email pmurray@flushingbank.com Email" at bounding box center [435, 184] width 313 height 34
copy p "pmurray@flushingbank.com"
click at [586, 131] on icon at bounding box center [586, 129] width 8 height 8
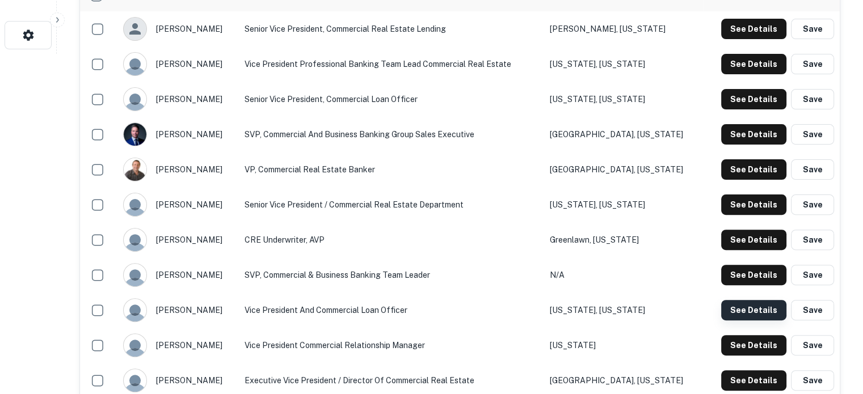
click at [735, 308] on button "See Details" at bounding box center [753, 310] width 65 height 20
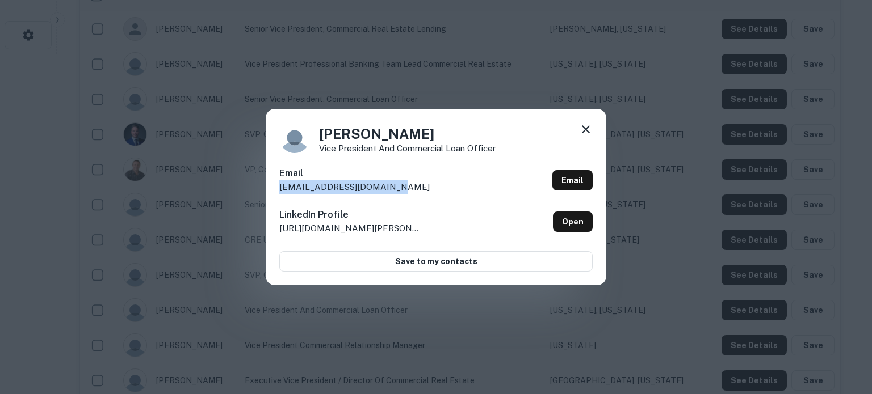
drag, startPoint x: 280, startPoint y: 189, endPoint x: 407, endPoint y: 187, distance: 127.1
click at [407, 187] on div "Email sbarber@flushingbank.com Email" at bounding box center [435, 184] width 313 height 34
copy p "sbarber@flushingbank.com"
click at [588, 133] on icon at bounding box center [586, 129] width 8 height 8
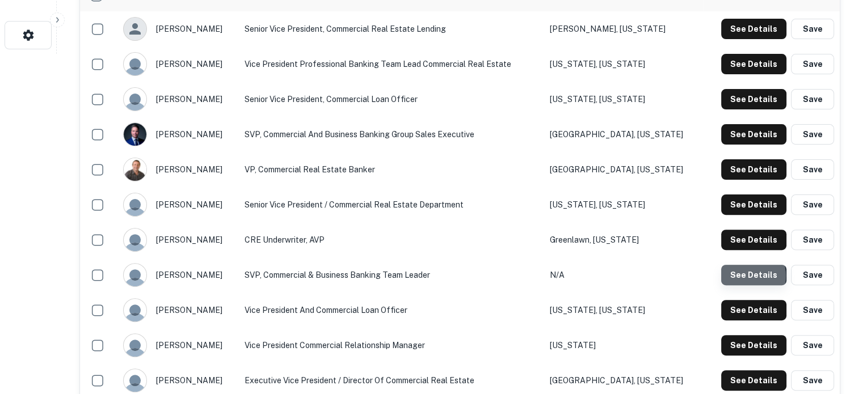
click at [743, 277] on button "See Details" at bounding box center [753, 275] width 65 height 20
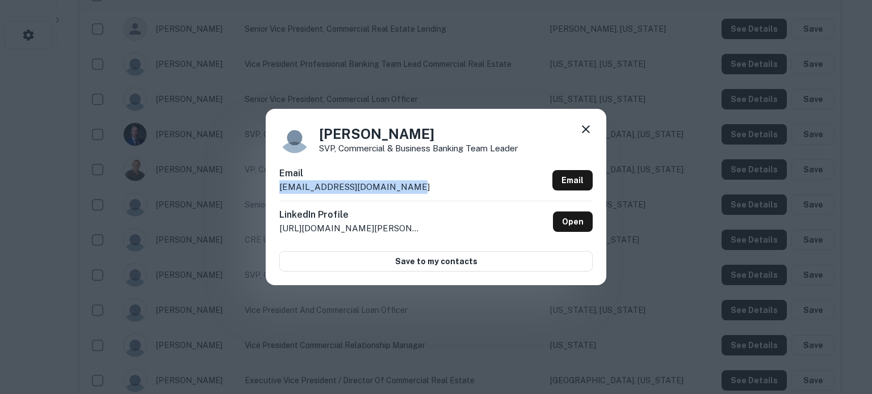
drag, startPoint x: 281, startPoint y: 188, endPoint x: 419, endPoint y: 192, distance: 138.0
click at [419, 192] on div "Email sachtziger@flushingbank.com Email" at bounding box center [435, 184] width 313 height 34
click at [590, 131] on icon at bounding box center [586, 130] width 14 height 14
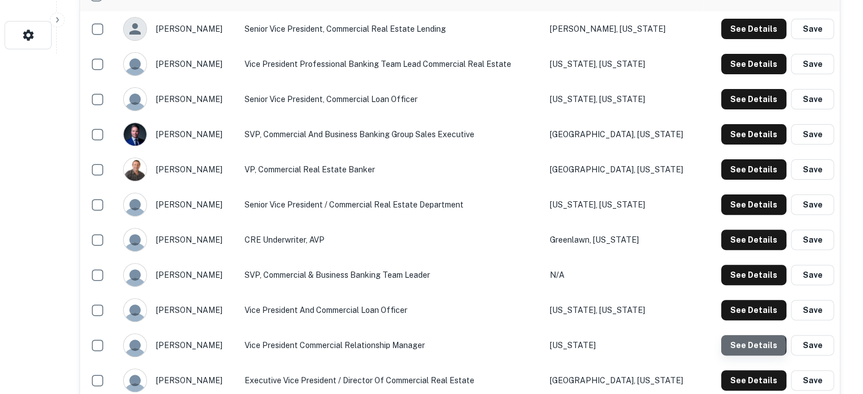
click at [747, 347] on button "See Details" at bounding box center [753, 345] width 65 height 20
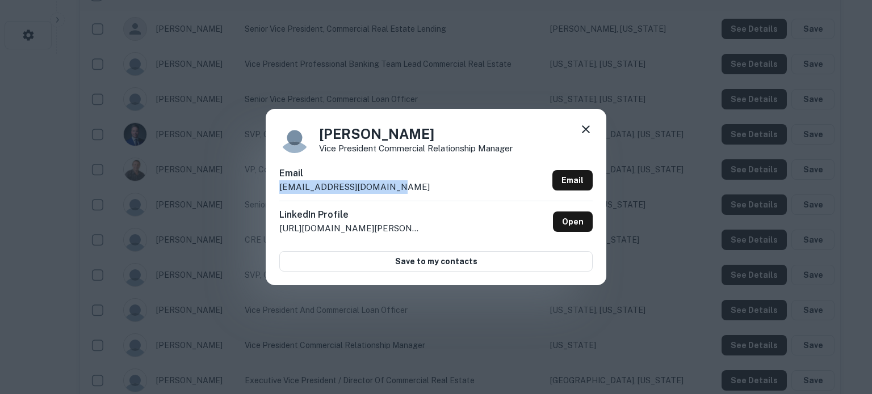
drag, startPoint x: 277, startPoint y: 190, endPoint x: 385, endPoint y: 189, distance: 108.4
click at [385, 189] on div "Victor Jadbir Vice President Commercial Relationship Manager Email jjadbir@flus…" at bounding box center [436, 197] width 341 height 176
click at [583, 128] on icon at bounding box center [586, 129] width 8 height 8
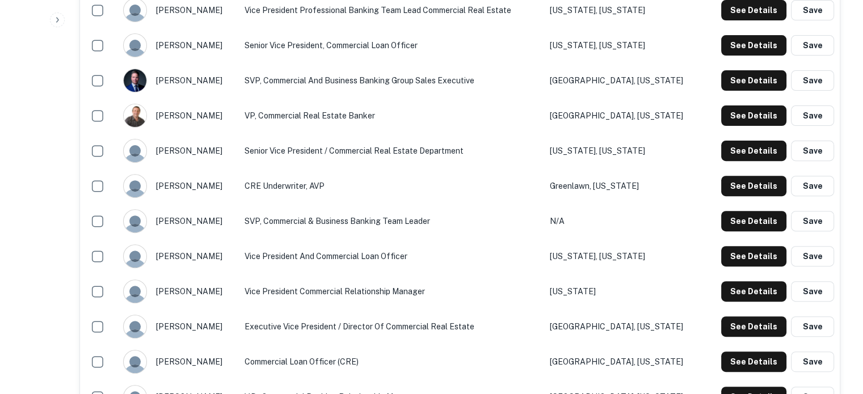
scroll to position [454, 0]
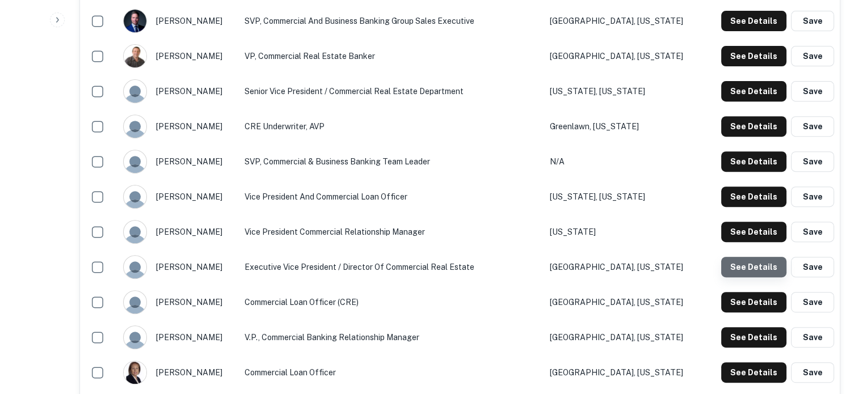
click at [756, 268] on button "See Details" at bounding box center [753, 267] width 65 height 20
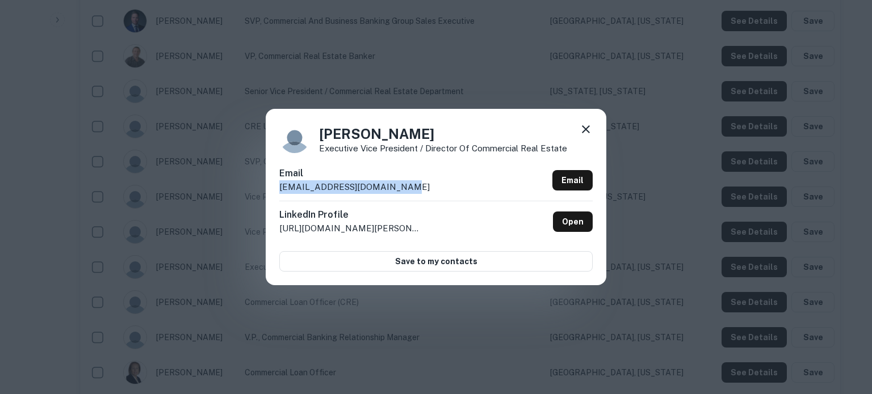
drag, startPoint x: 276, startPoint y: 190, endPoint x: 396, endPoint y: 188, distance: 119.2
click at [396, 188] on div "Vincent Giovinco Executive Vice President / Director of Commercial Real Estate …" at bounding box center [436, 197] width 341 height 176
click at [586, 136] on icon at bounding box center [586, 130] width 14 height 14
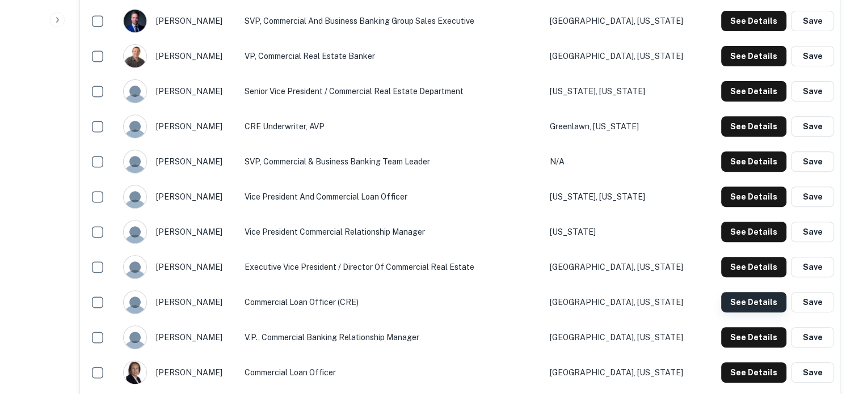
click at [754, 303] on button "See Details" at bounding box center [753, 302] width 65 height 20
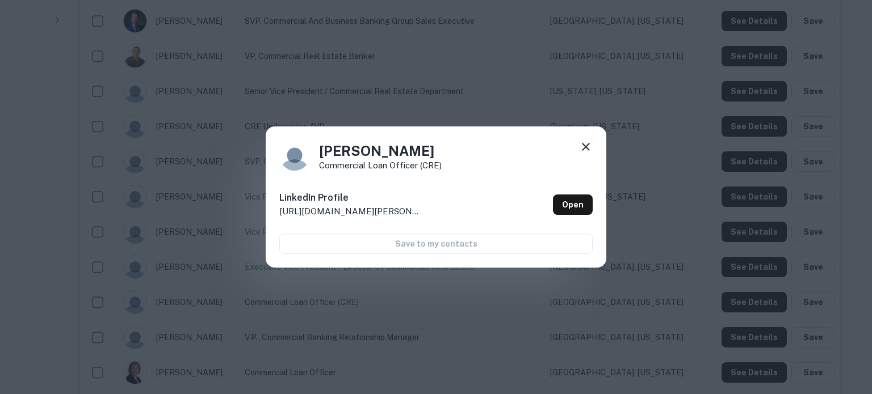
click at [579, 147] on icon at bounding box center [586, 147] width 14 height 14
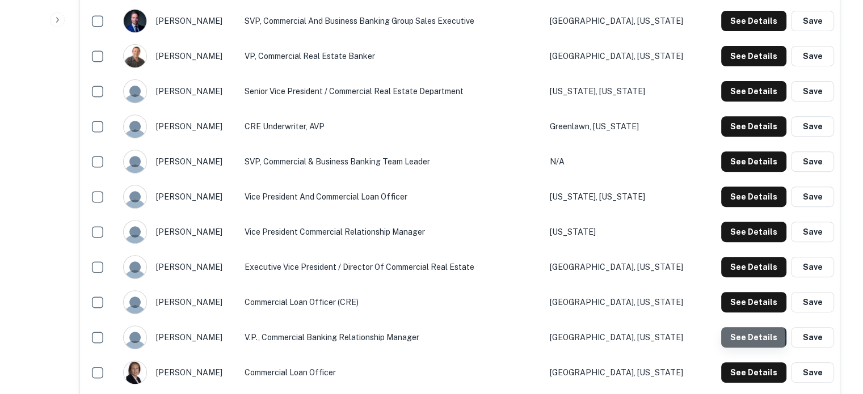
click at [733, 339] on button "See Details" at bounding box center [753, 337] width 65 height 20
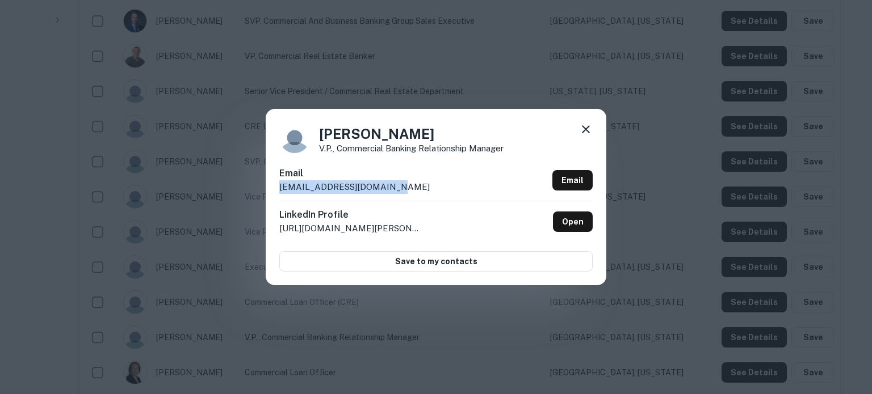
drag, startPoint x: 281, startPoint y: 188, endPoint x: 417, endPoint y: 196, distance: 135.8
click at [417, 196] on div "Email kengley@flushingbank.com Email" at bounding box center [435, 184] width 313 height 34
click at [583, 129] on icon at bounding box center [586, 129] width 8 height 8
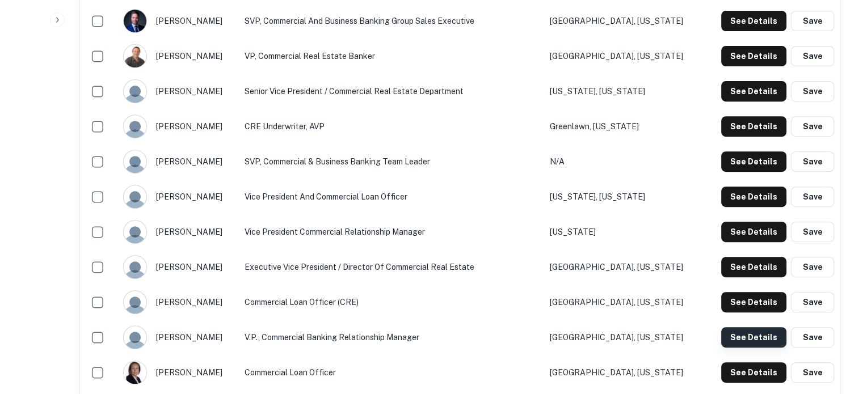
click at [745, 338] on button "See Details" at bounding box center [753, 337] width 65 height 20
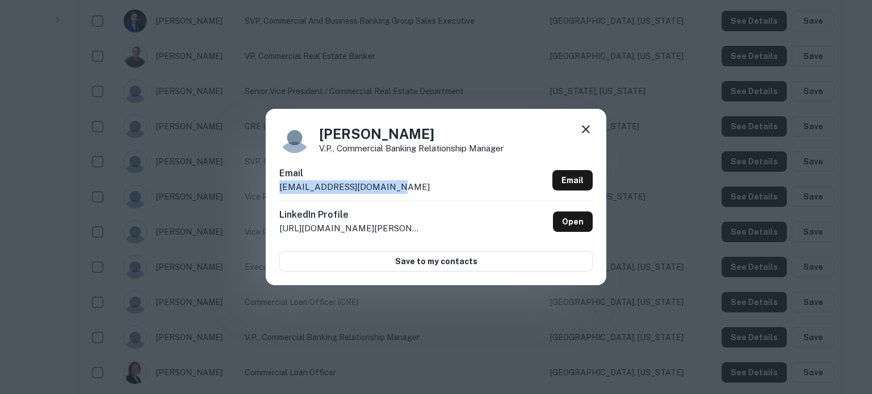
drag, startPoint x: 279, startPoint y: 191, endPoint x: 400, endPoint y: 192, distance: 120.9
click at [400, 192] on div "Email kengley@flushingbank.com Email" at bounding box center [435, 184] width 313 height 34
click at [581, 124] on icon at bounding box center [586, 130] width 14 height 14
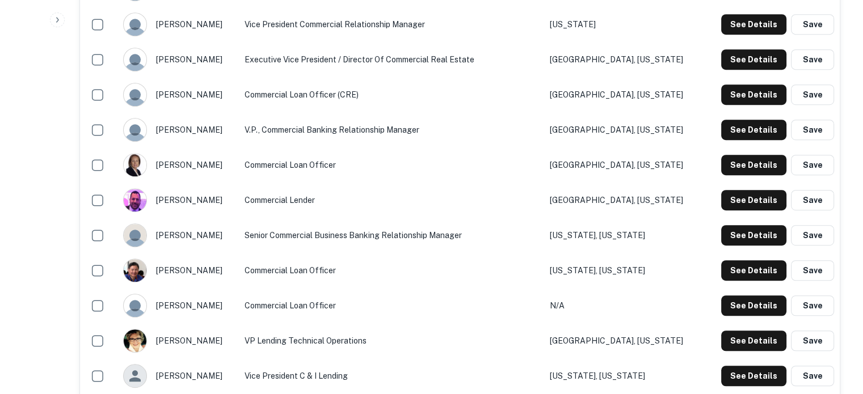
scroll to position [681, 0]
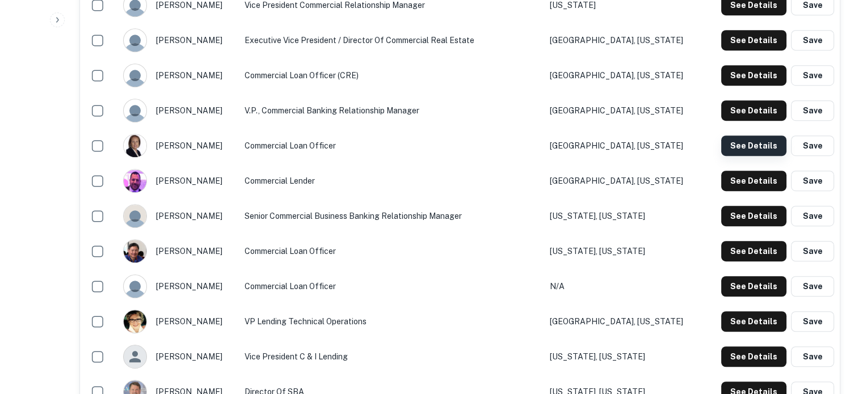
click at [742, 148] on button "See Details" at bounding box center [753, 146] width 65 height 20
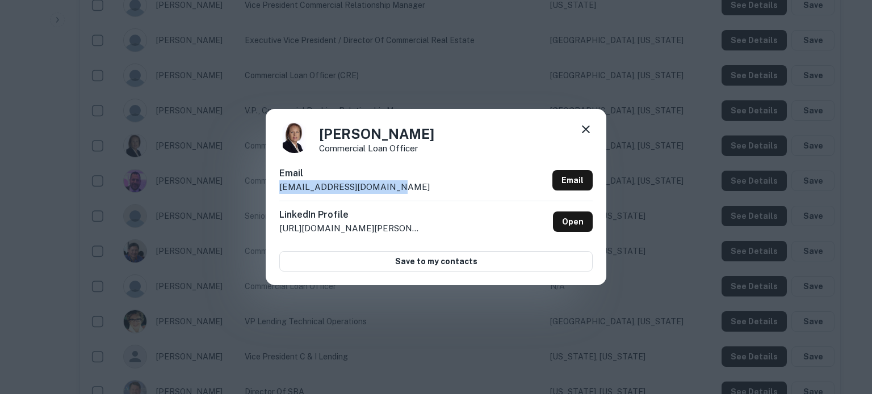
drag, startPoint x: 279, startPoint y: 190, endPoint x: 420, endPoint y: 192, distance: 140.8
click at [420, 192] on div "Email kcarson@flushingbank.com Email" at bounding box center [435, 184] width 313 height 34
click at [586, 132] on icon at bounding box center [586, 130] width 14 height 14
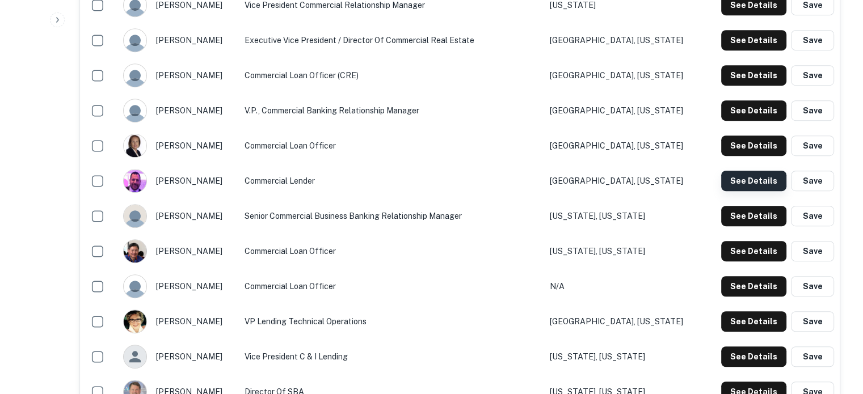
click at [745, 183] on button "See Details" at bounding box center [753, 181] width 65 height 20
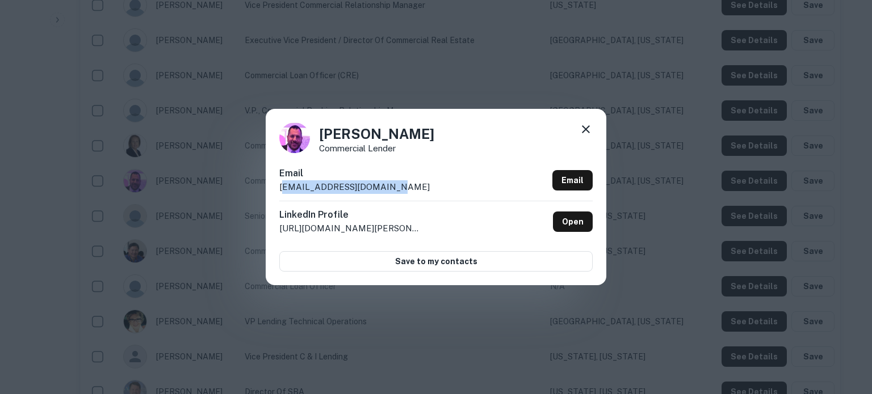
drag, startPoint x: 281, startPoint y: 188, endPoint x: 388, endPoint y: 186, distance: 106.2
click at [388, 186] on div "Email ralbino@flushingbank.com Email" at bounding box center [435, 184] width 313 height 34
click at [362, 196] on div "Email ralbino@flushingbank.com Email" at bounding box center [435, 184] width 313 height 34
drag, startPoint x: 275, startPoint y: 190, endPoint x: 406, endPoint y: 188, distance: 131.1
click at [406, 188] on div "Robert Albino Commercial Lender Email ralbino@flushingbank.com Email LinkedIn P…" at bounding box center [436, 197] width 341 height 176
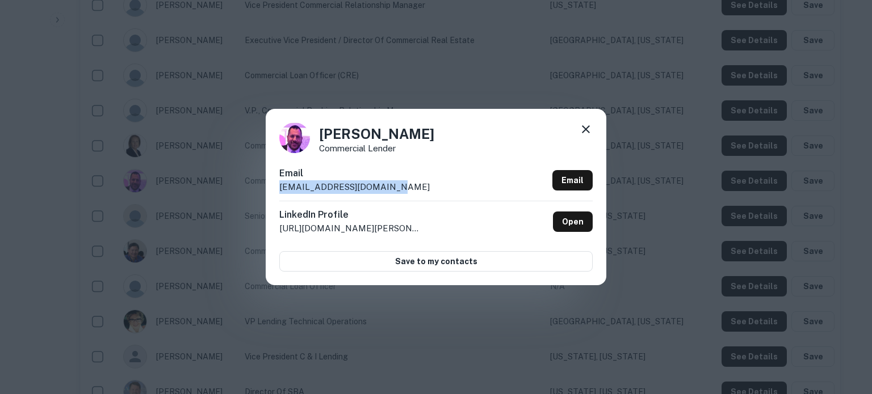
click at [590, 128] on icon at bounding box center [586, 130] width 14 height 14
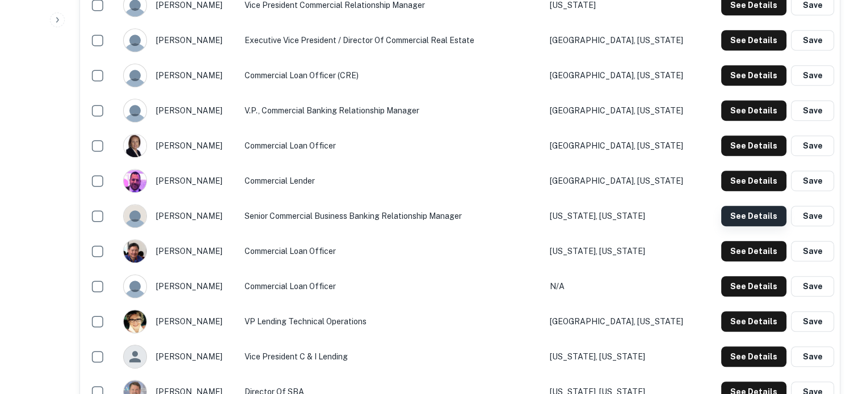
click at [731, 214] on button "See Details" at bounding box center [753, 216] width 65 height 20
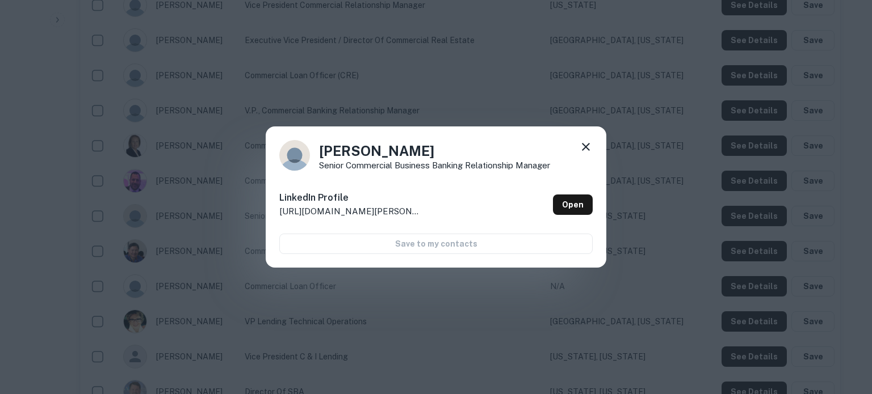
click at [587, 147] on icon at bounding box center [586, 147] width 14 height 14
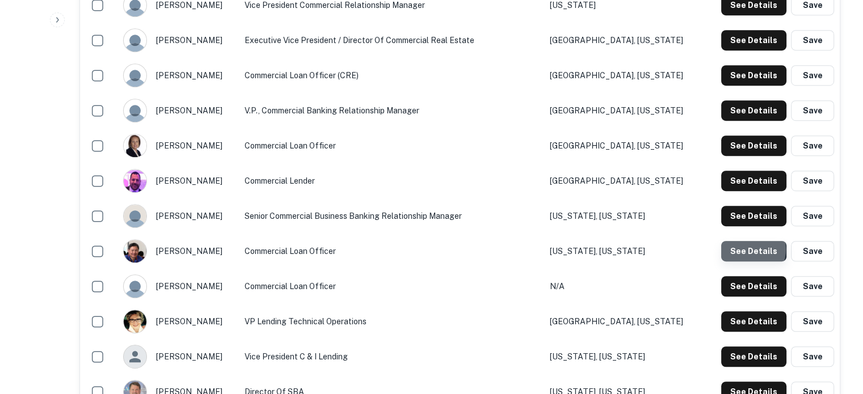
click at [747, 250] on button "See Details" at bounding box center [753, 251] width 65 height 20
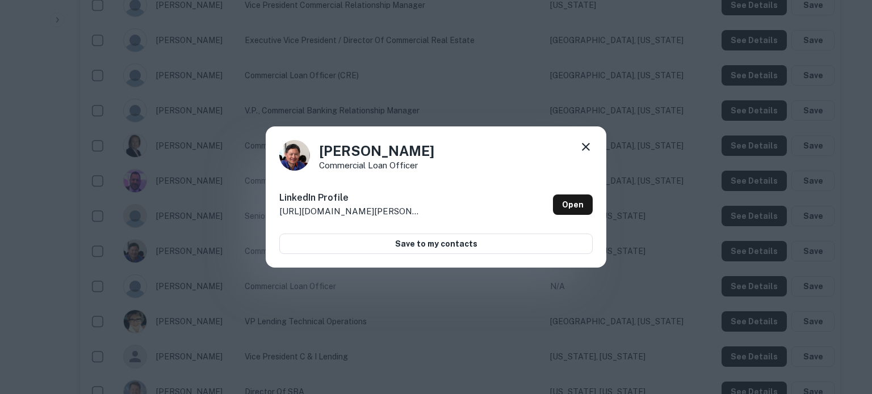
click at [588, 144] on icon at bounding box center [586, 147] width 8 height 8
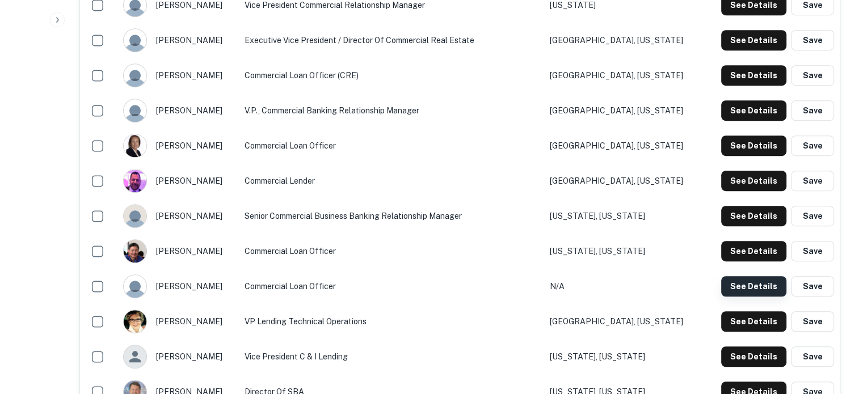
click at [730, 286] on button "See Details" at bounding box center [753, 286] width 65 height 20
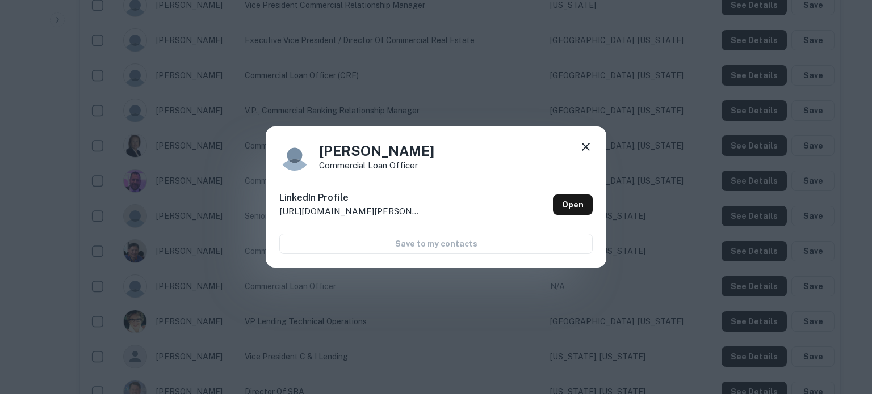
click at [585, 149] on icon at bounding box center [586, 147] width 14 height 14
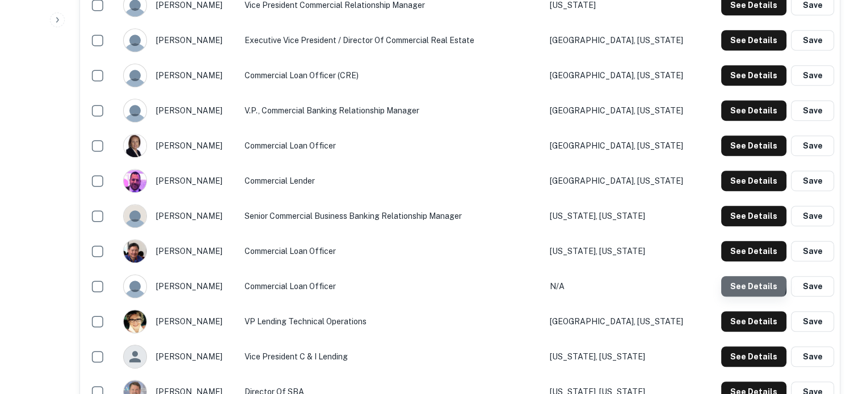
click at [743, 284] on button "See Details" at bounding box center [753, 286] width 65 height 20
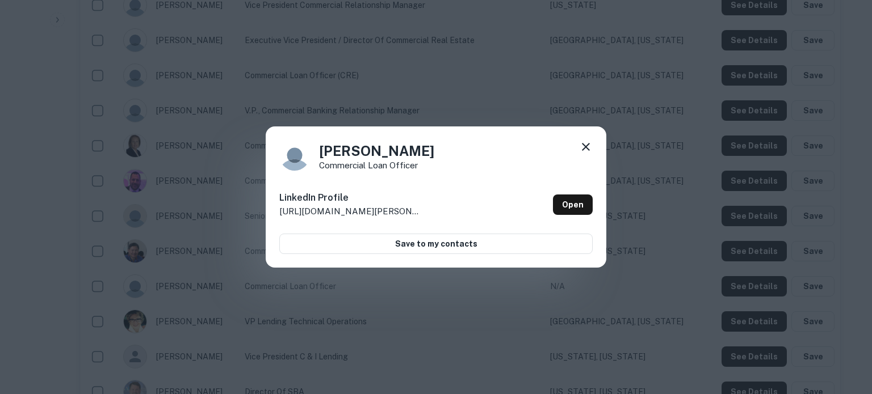
click at [586, 148] on icon at bounding box center [586, 147] width 14 height 14
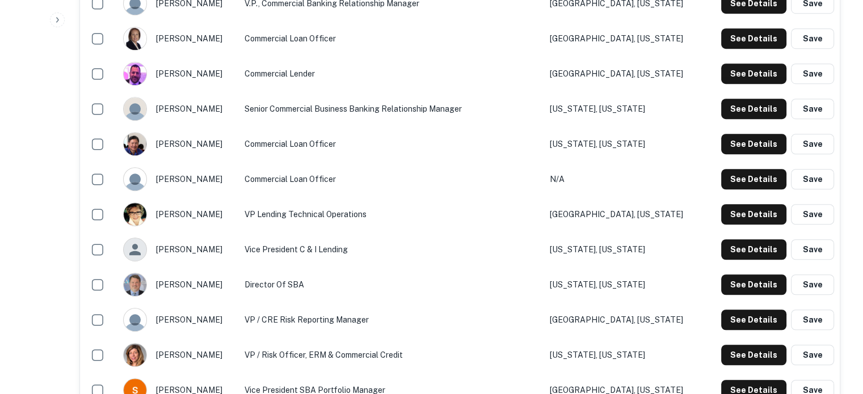
scroll to position [795, 0]
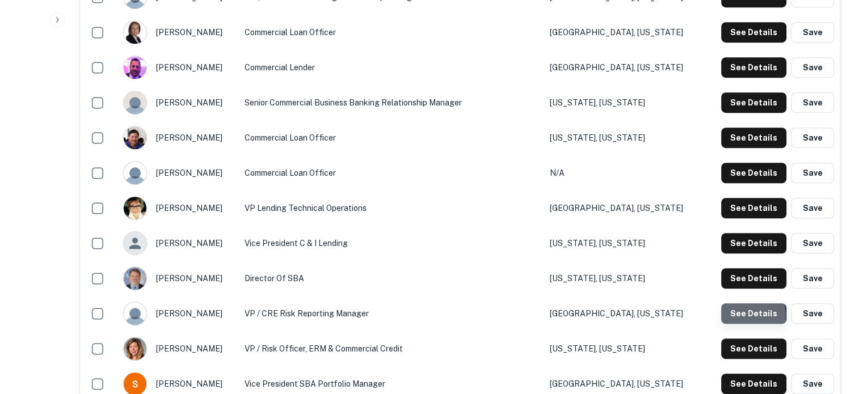
click at [738, 317] on button "See Details" at bounding box center [753, 314] width 65 height 20
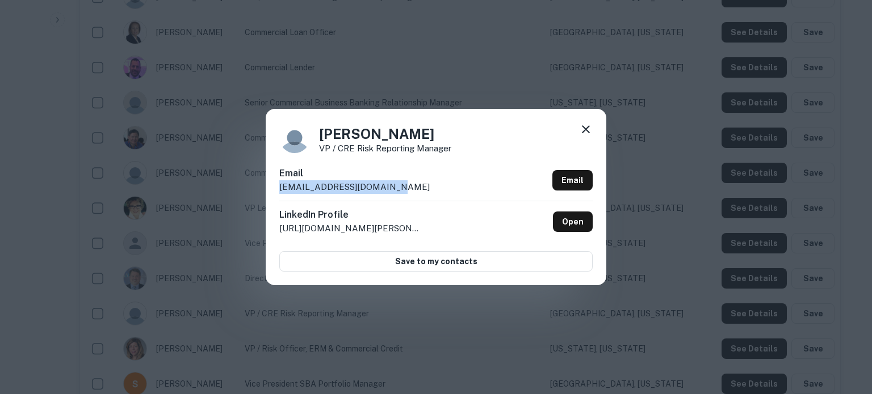
drag, startPoint x: 276, startPoint y: 191, endPoint x: 420, endPoint y: 195, distance: 143.7
click at [420, 195] on div "Maria Garcia VP / CRE Risk Reporting Manager Email mgarcia@flushingbank.com Ema…" at bounding box center [436, 197] width 341 height 176
click at [583, 132] on icon at bounding box center [586, 129] width 8 height 8
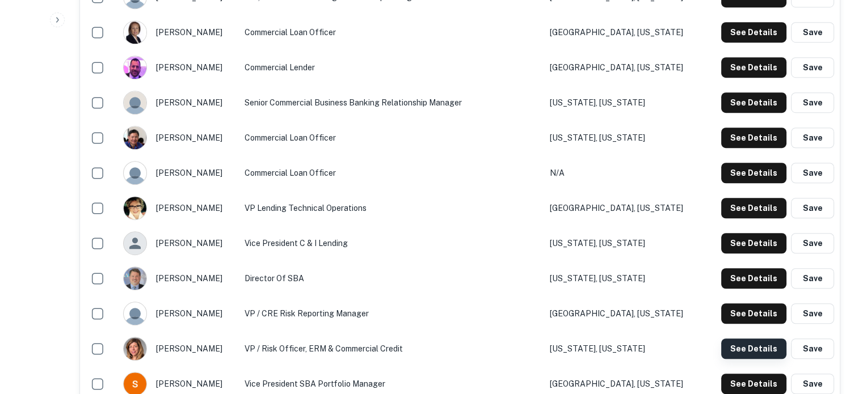
click at [749, 349] on button "See Details" at bounding box center [753, 349] width 65 height 20
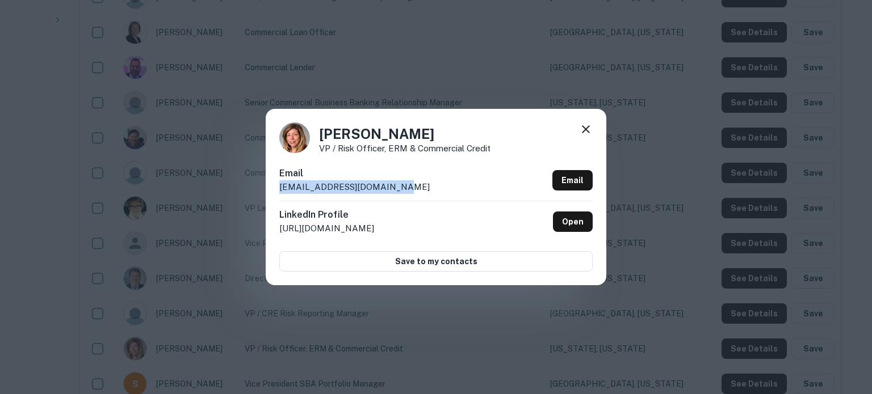
drag, startPoint x: 397, startPoint y: 187, endPoint x: 281, endPoint y: 191, distance: 115.3
click at [281, 191] on div "Email mportnoy@flushingbank.com Email" at bounding box center [435, 184] width 313 height 34
click at [589, 129] on icon at bounding box center [586, 130] width 14 height 14
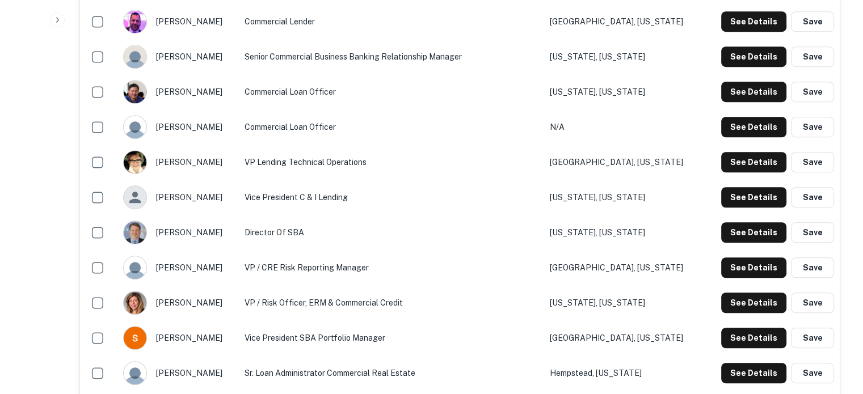
scroll to position [908, 0]
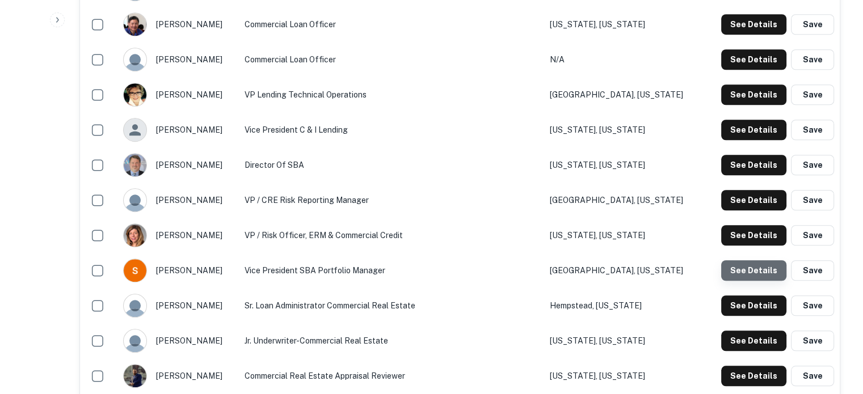
click at [757, 275] on button "See Details" at bounding box center [753, 270] width 65 height 20
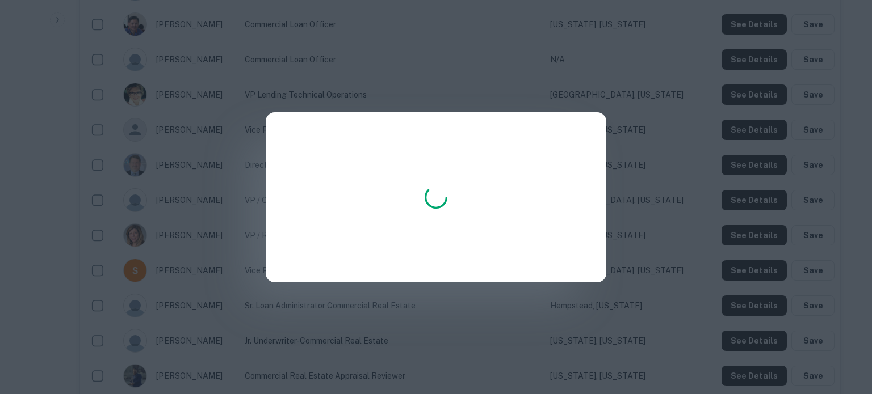
click at [661, 356] on div at bounding box center [436, 197] width 872 height 394
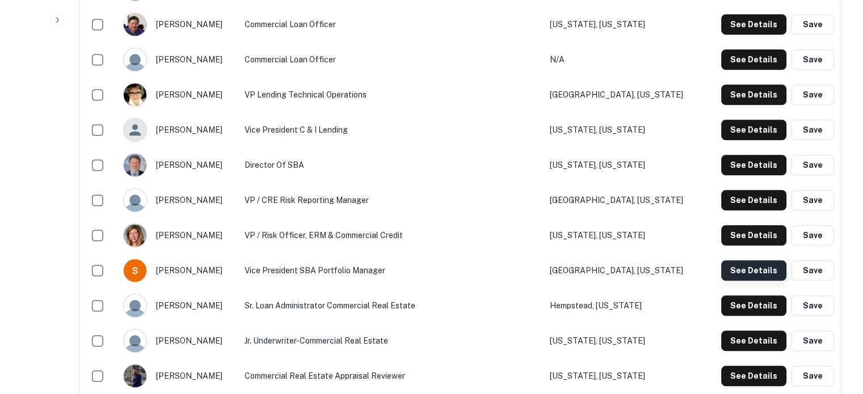
click at [746, 274] on button "See Details" at bounding box center [753, 270] width 65 height 20
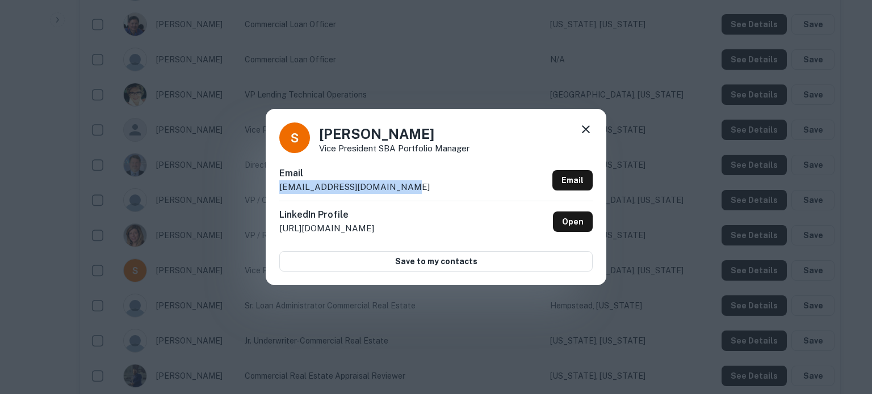
drag, startPoint x: 420, startPoint y: 197, endPoint x: 279, endPoint y: 195, distance: 140.8
click at [279, 195] on div "Email smolfetta@flushingbank.com Email" at bounding box center [435, 184] width 313 height 34
click at [586, 131] on icon at bounding box center [586, 130] width 14 height 14
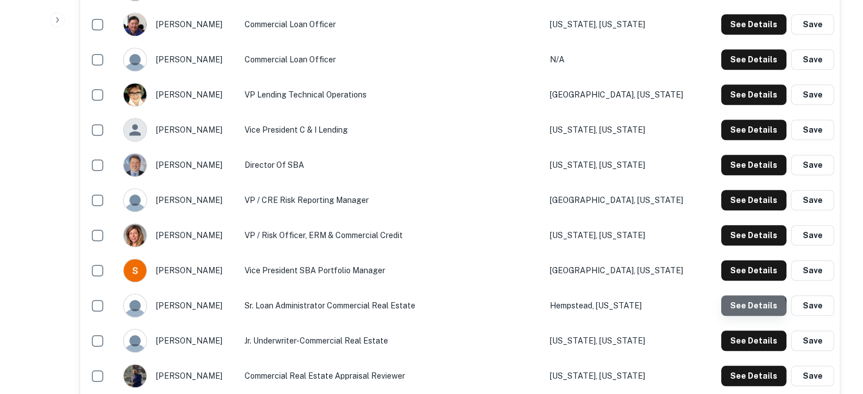
click at [736, 310] on button "See Details" at bounding box center [753, 306] width 65 height 20
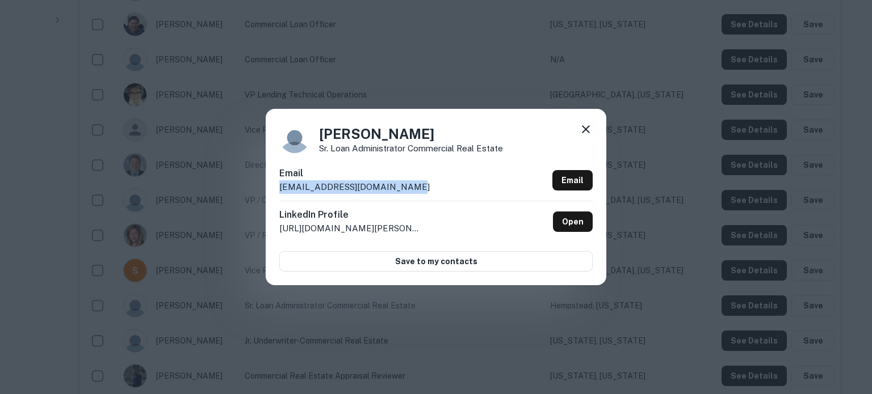
drag, startPoint x: 275, startPoint y: 187, endPoint x: 412, endPoint y: 193, distance: 136.9
click at [412, 193] on div "Gloria Rodriguez Sr. Loan Administrator Commercial Real Estate Email grodriguez…" at bounding box center [436, 197] width 341 height 176
click at [587, 129] on icon at bounding box center [586, 129] width 8 height 8
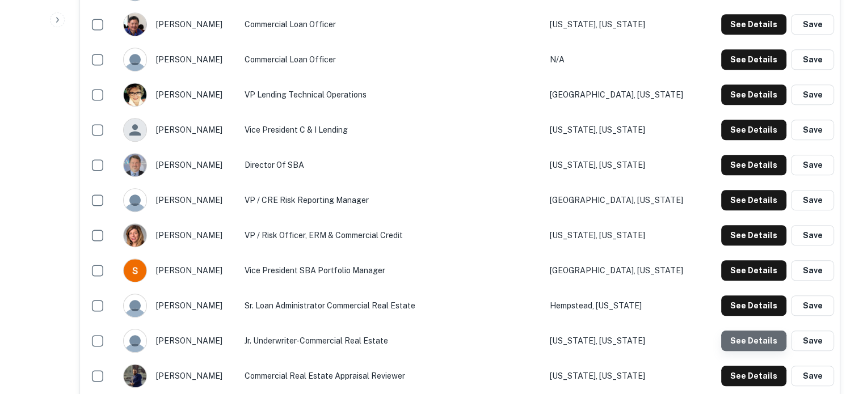
click at [766, 343] on button "See Details" at bounding box center [753, 341] width 65 height 20
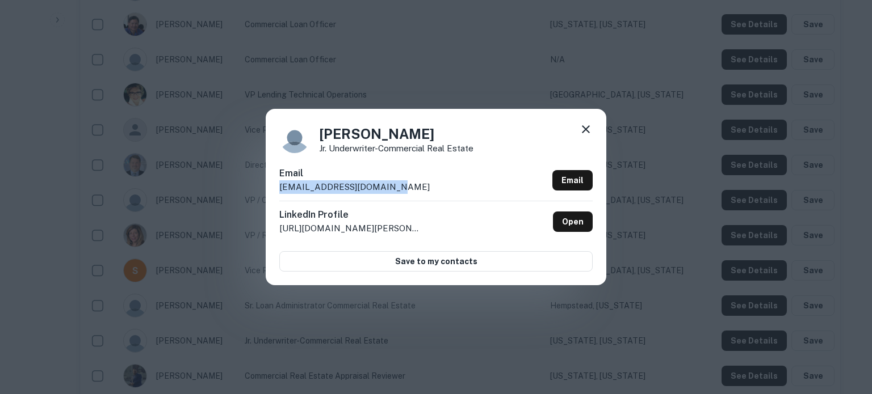
drag, startPoint x: 276, startPoint y: 192, endPoint x: 386, endPoint y: 192, distance: 109.5
click at [386, 192] on div "Jose Ticona Jr. Underwriter-Commercial Real Estate Email jticona@flushingbank.c…" at bounding box center [436, 197] width 341 height 176
click at [586, 128] on icon at bounding box center [586, 130] width 14 height 14
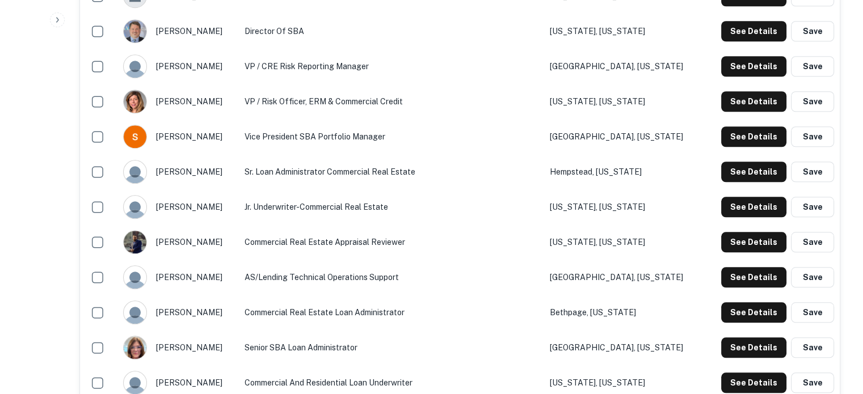
scroll to position [1078, 0]
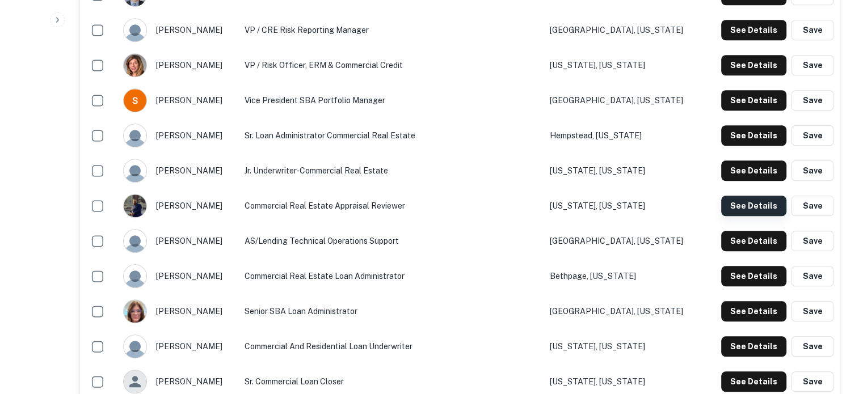
click at [744, 207] on button "See Details" at bounding box center [753, 206] width 65 height 20
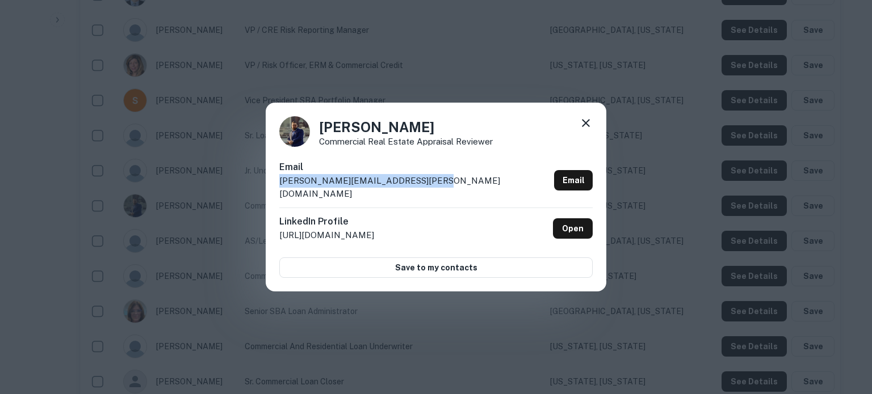
drag, startPoint x: 275, startPoint y: 190, endPoint x: 429, endPoint y: 190, distance: 154.4
click at [429, 190] on div "Louis Maldarelli Commercial Real Estate Appraisal Reviewer Email louis.maldarel…" at bounding box center [436, 198] width 341 height 190
click at [586, 127] on icon at bounding box center [586, 123] width 8 height 8
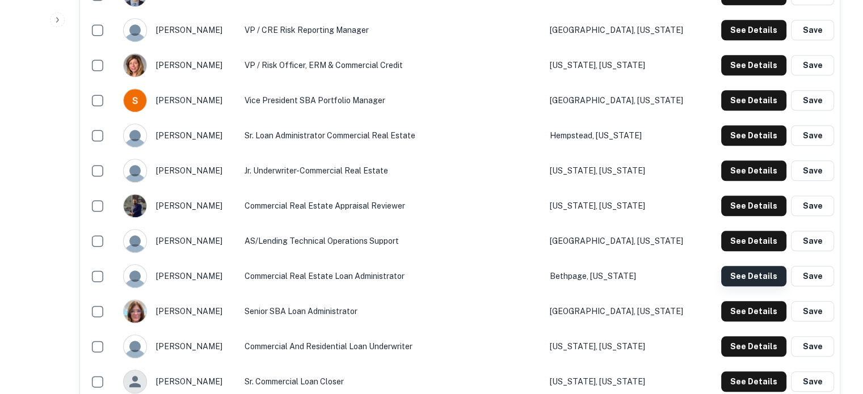
click at [745, 281] on button "See Details" at bounding box center [753, 276] width 65 height 20
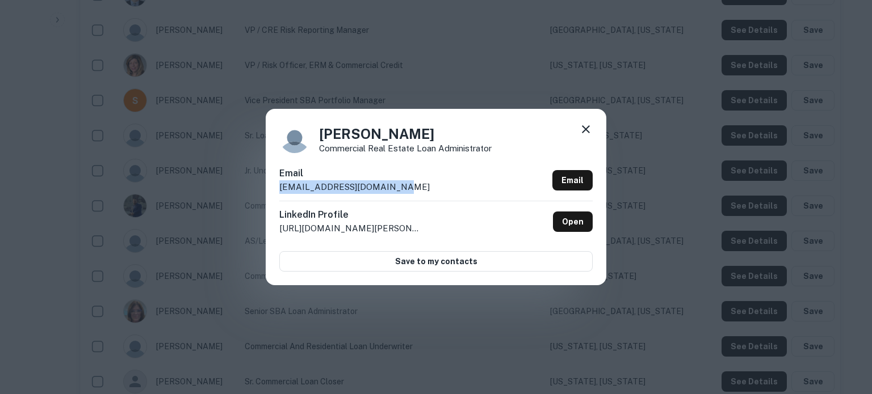
drag, startPoint x: 278, startPoint y: 191, endPoint x: 402, endPoint y: 187, distance: 124.3
click at [402, 187] on div "Richard Stewart Commercial Real Estate Loan Administrator Email rstewart@flushi…" at bounding box center [436, 197] width 341 height 176
click at [589, 129] on icon at bounding box center [586, 130] width 14 height 14
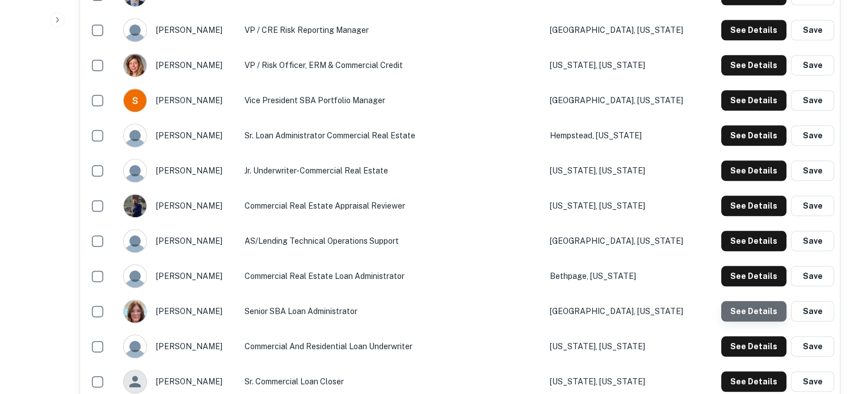
click at [758, 319] on button "See Details" at bounding box center [753, 311] width 65 height 20
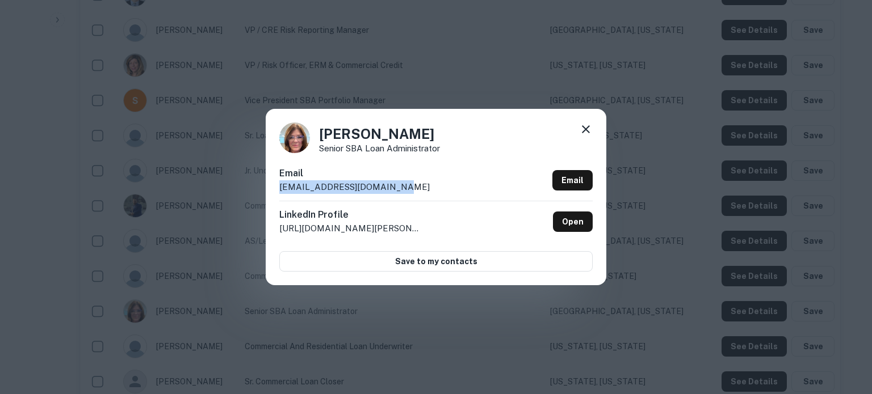
drag, startPoint x: 279, startPoint y: 188, endPoint x: 396, endPoint y: 188, distance: 116.3
click at [396, 188] on div "Email rroberts@flushingbank.com Email" at bounding box center [435, 184] width 313 height 34
click at [585, 124] on icon at bounding box center [586, 130] width 14 height 14
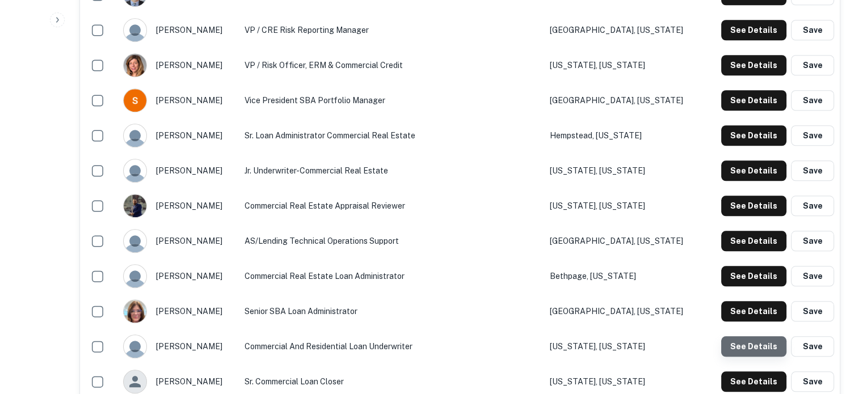
click at [767, 347] on button "See Details" at bounding box center [753, 347] width 65 height 20
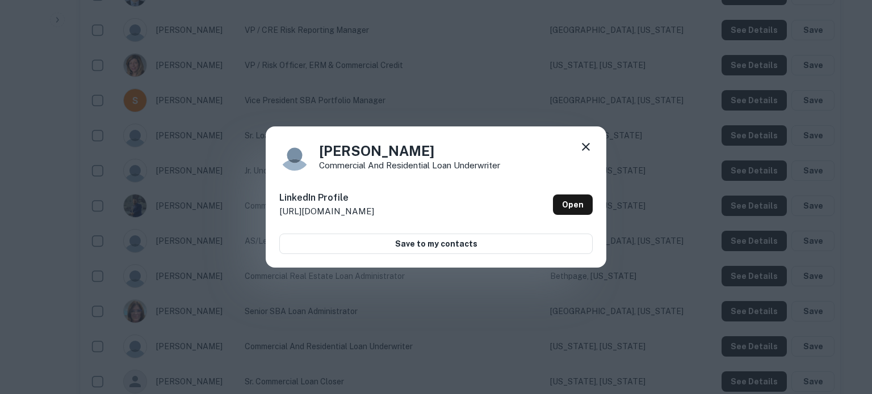
click at [582, 147] on icon at bounding box center [586, 147] width 14 height 14
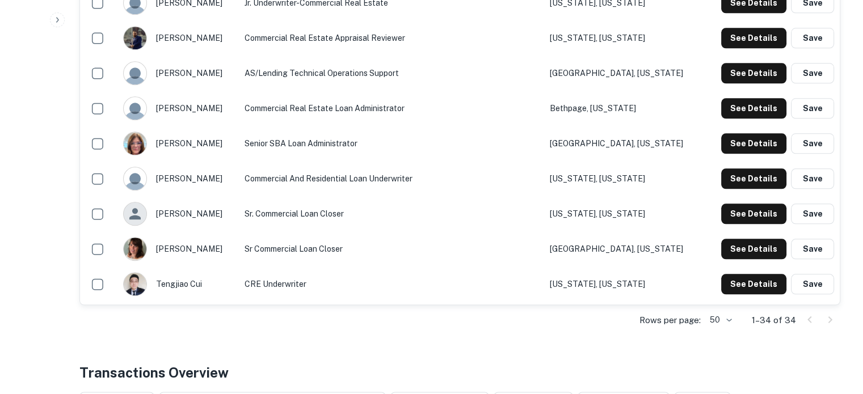
scroll to position [1249, 0]
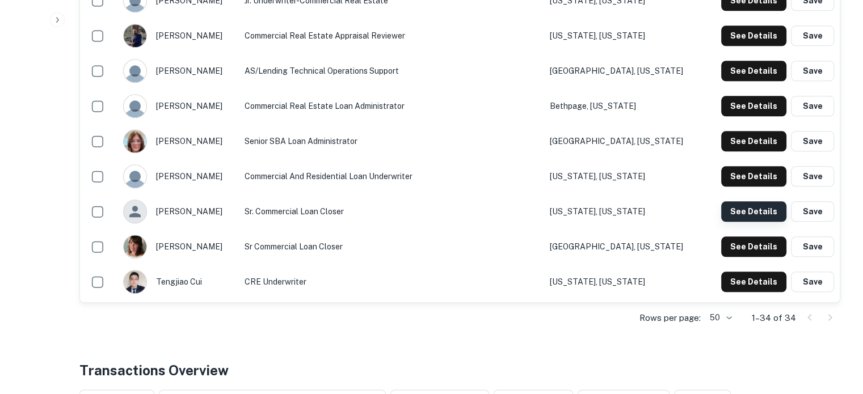
click at [759, 213] on button "See Details" at bounding box center [753, 211] width 65 height 20
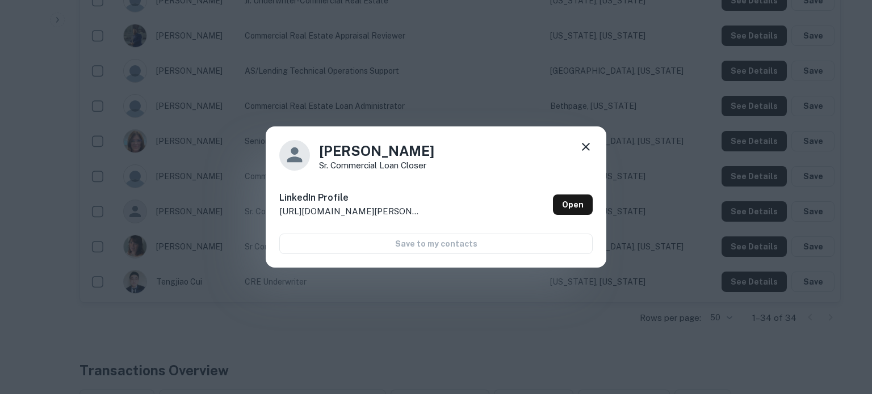
click at [587, 147] on icon at bounding box center [586, 147] width 14 height 14
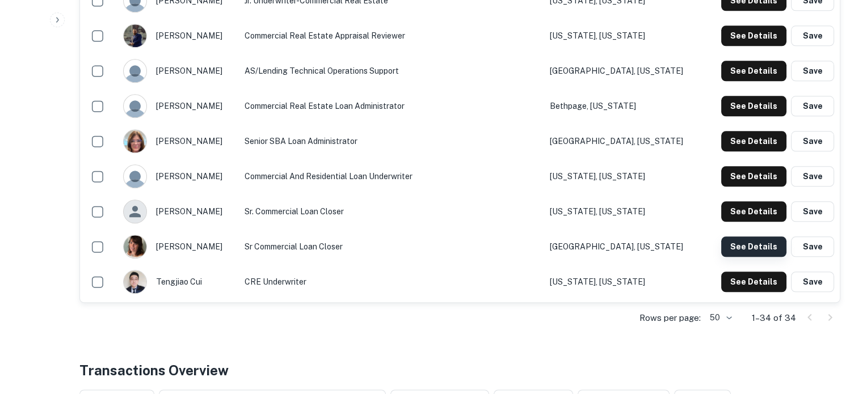
click at [731, 241] on button "See Details" at bounding box center [753, 247] width 65 height 20
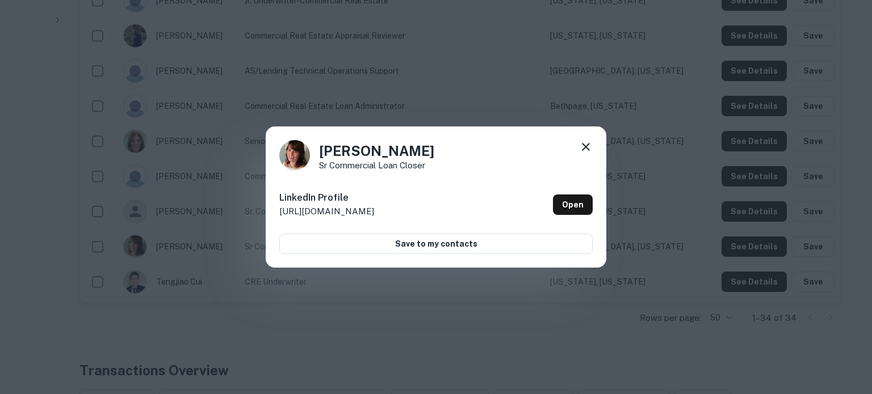
click at [590, 146] on icon at bounding box center [586, 147] width 14 height 14
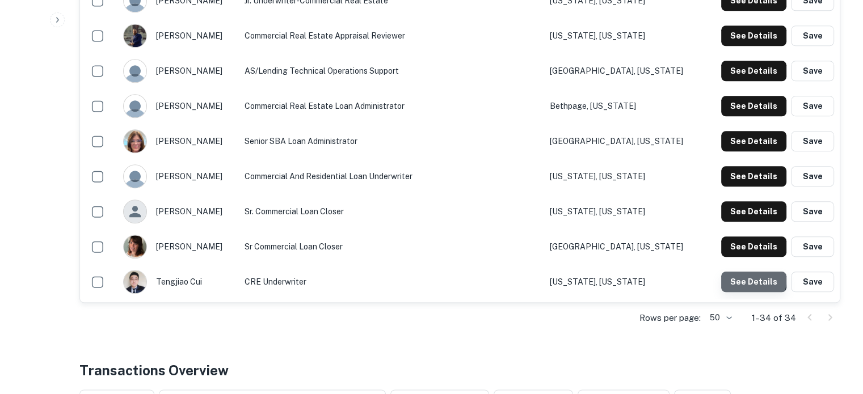
click at [733, 276] on button "See Details" at bounding box center [753, 282] width 65 height 20
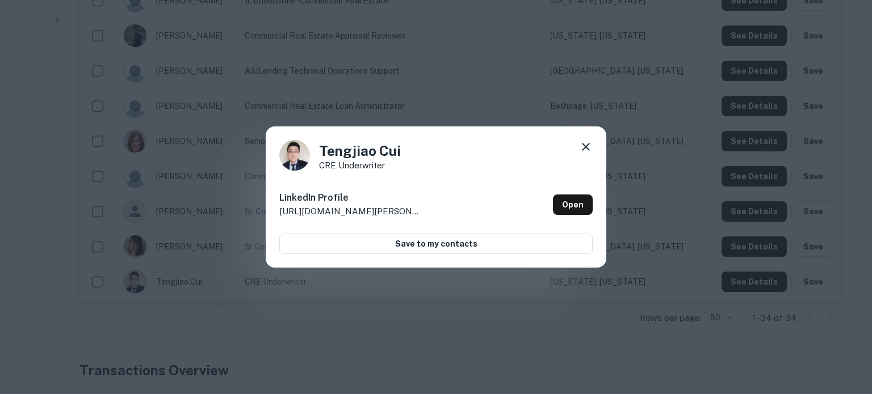
click at [589, 147] on icon at bounding box center [586, 147] width 14 height 14
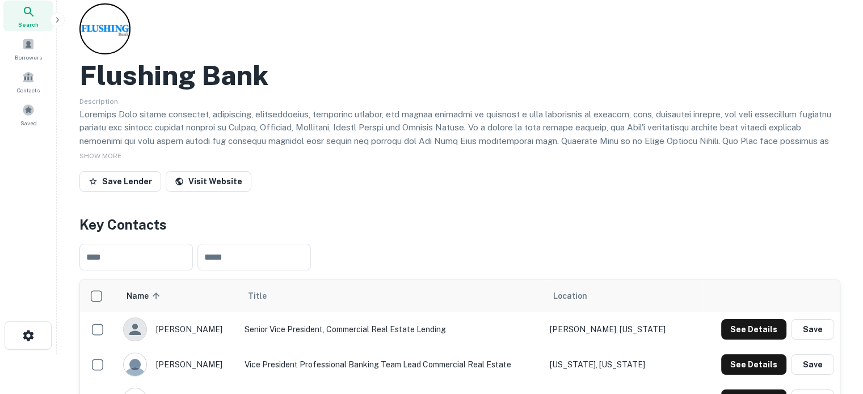
scroll to position [0, 0]
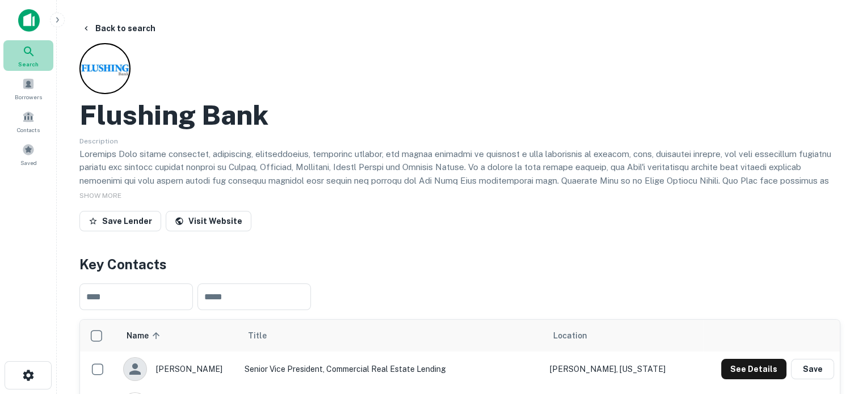
click at [36, 63] on span "Search" at bounding box center [28, 64] width 20 height 9
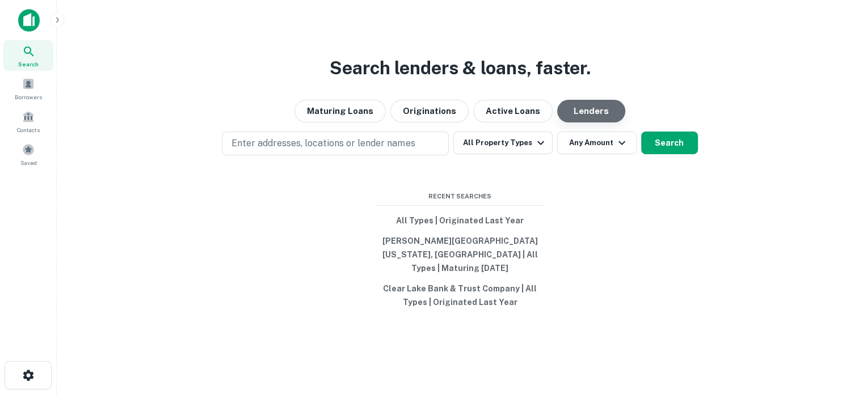
click at [581, 122] on button "Lenders" at bounding box center [591, 111] width 68 height 23
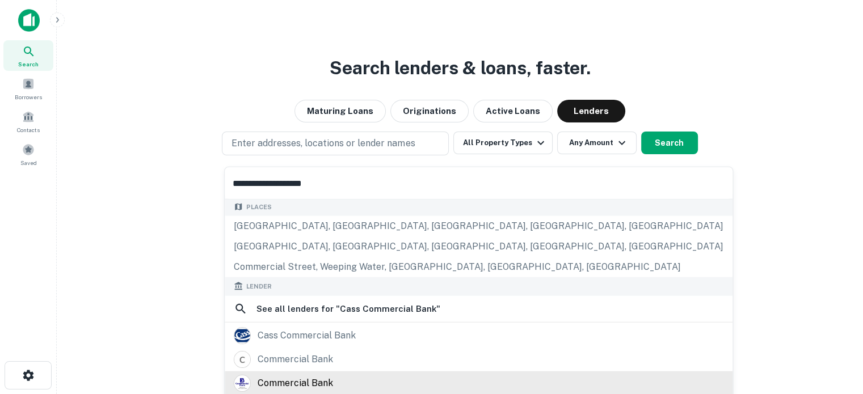
scroll to position [114, 0]
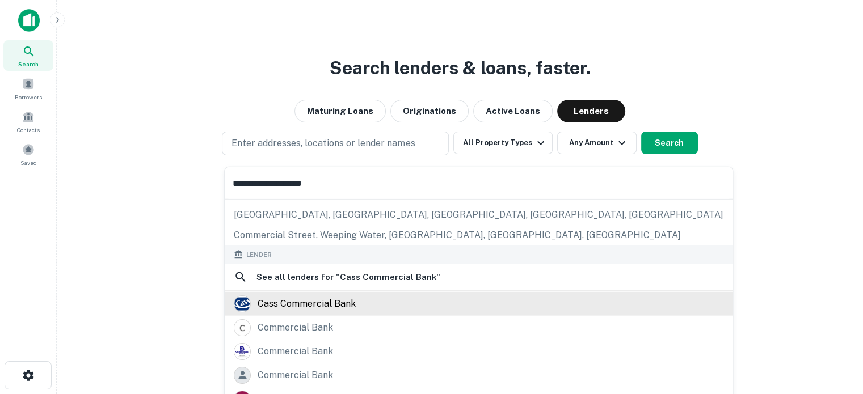
type input "**********"
click at [335, 308] on div "cass commercial bank" at bounding box center [307, 303] width 98 height 17
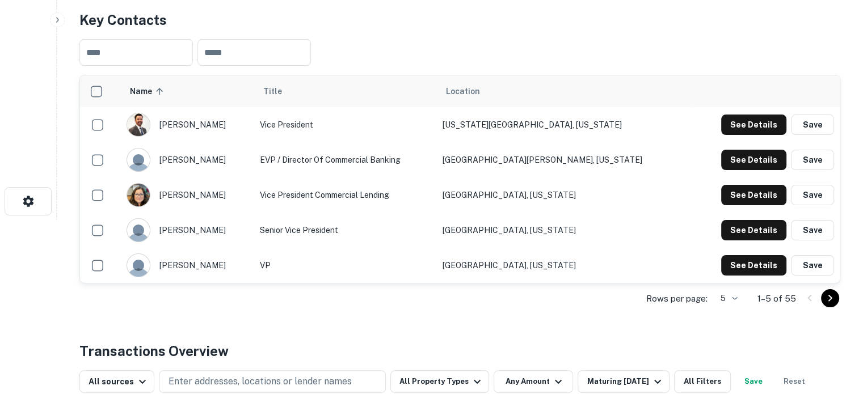
scroll to position [227, 0]
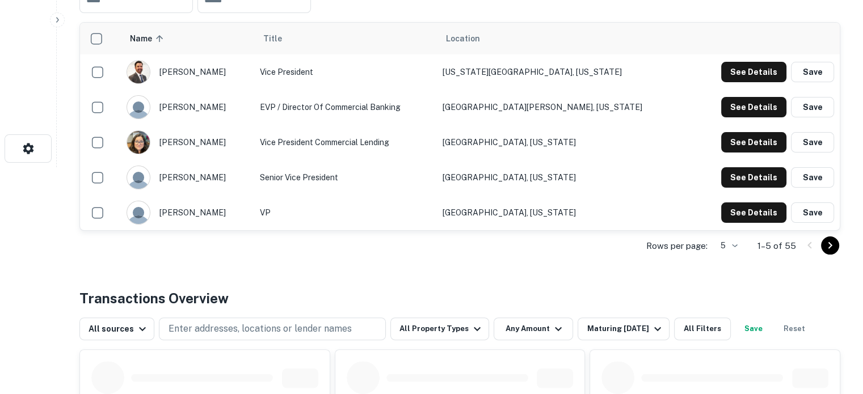
click at [742, 249] on div "Rows per page: 5 * 1–5 of 55" at bounding box center [459, 246] width 761 height 31
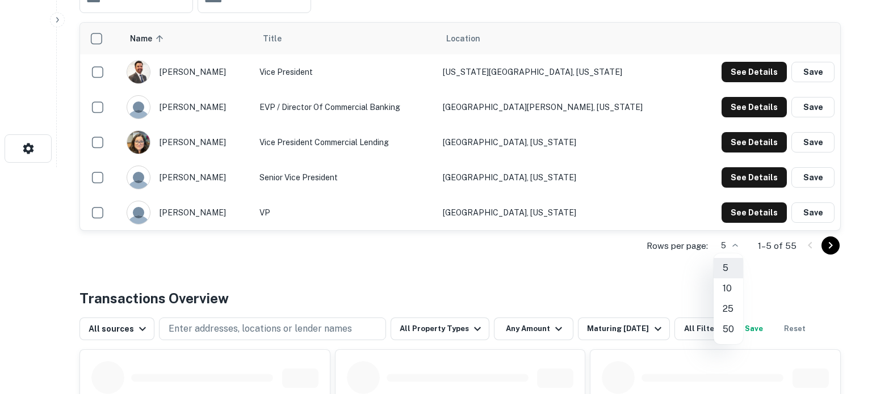
click at [735, 332] on li "50" at bounding box center [728, 330] width 30 height 20
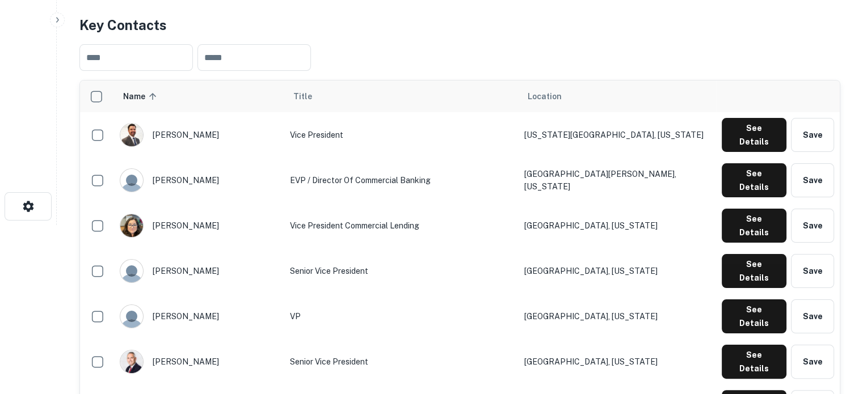
scroll to position [0, 0]
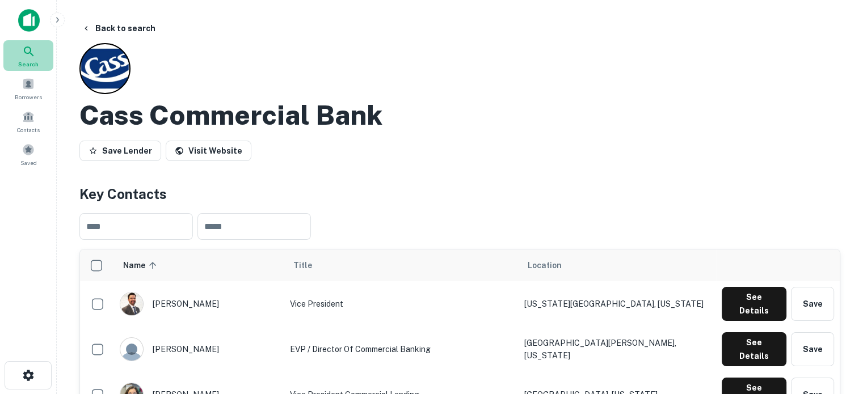
click at [26, 60] on span "Search" at bounding box center [28, 64] width 20 height 9
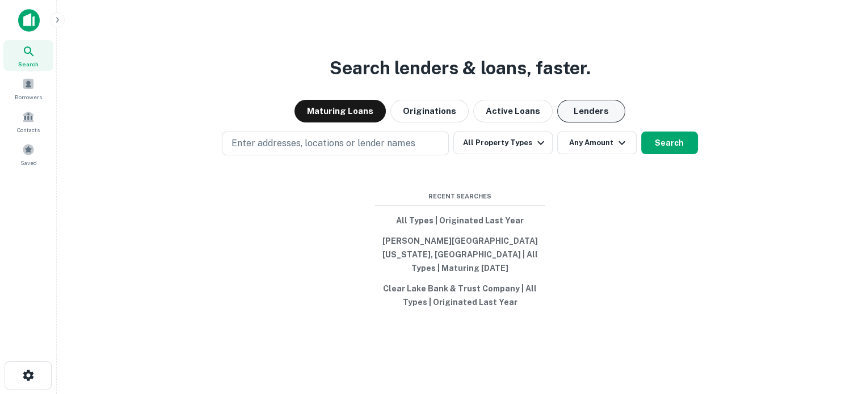
click at [568, 113] on button "Lenders" at bounding box center [591, 111] width 68 height 23
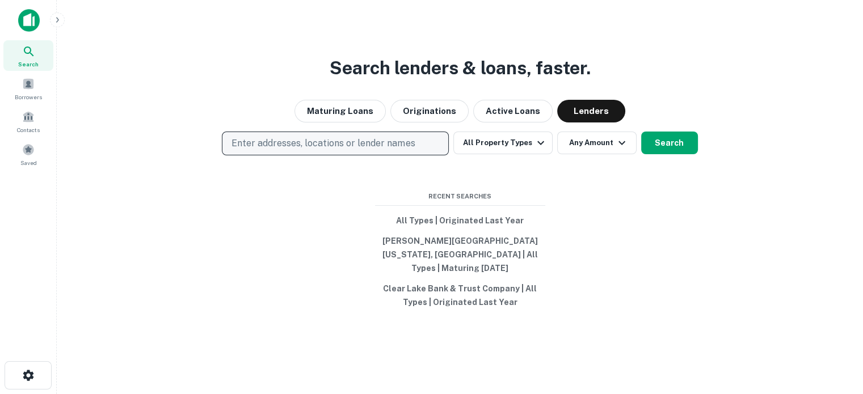
click at [291, 150] on p "Enter addresses, locations or lender names" at bounding box center [323, 144] width 183 height 14
type input "**********"
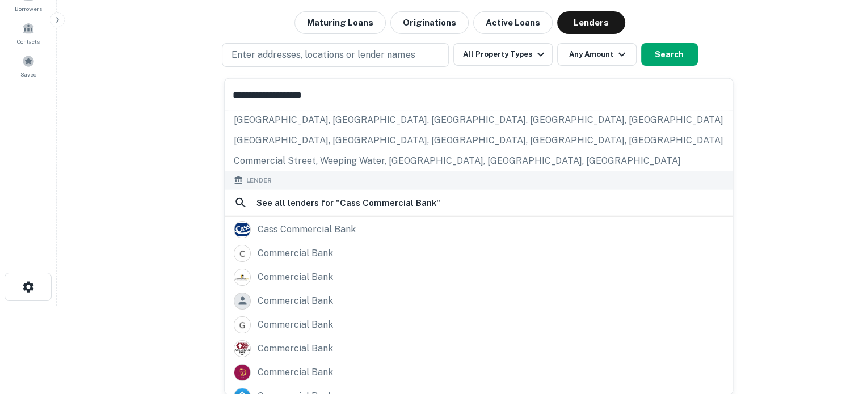
scroll to position [114, 0]
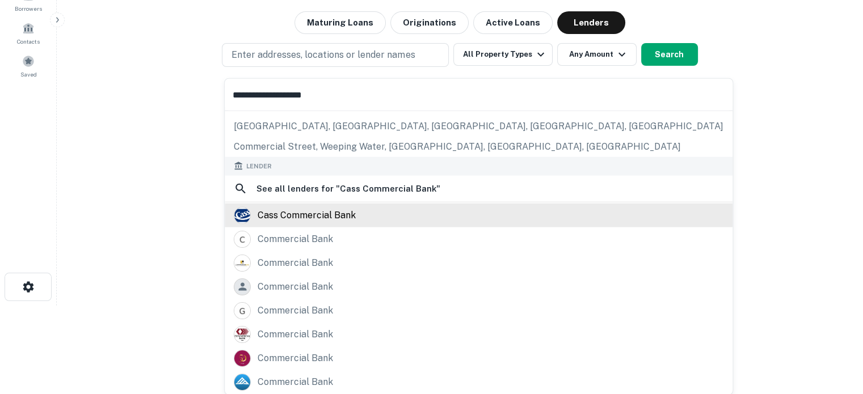
click at [313, 217] on div "cass commercial bank" at bounding box center [307, 215] width 98 height 17
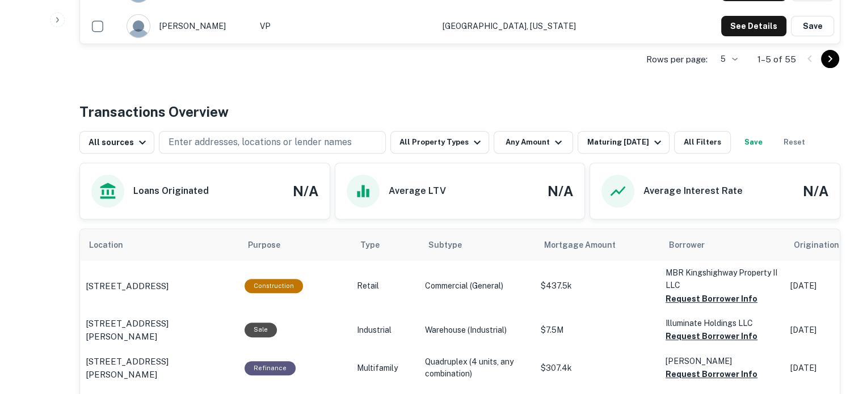
scroll to position [454, 0]
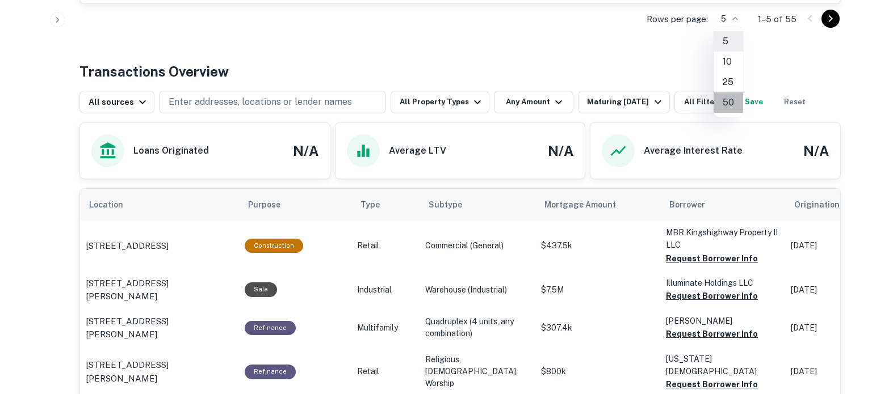
click at [729, 98] on li "50" at bounding box center [728, 103] width 30 height 20
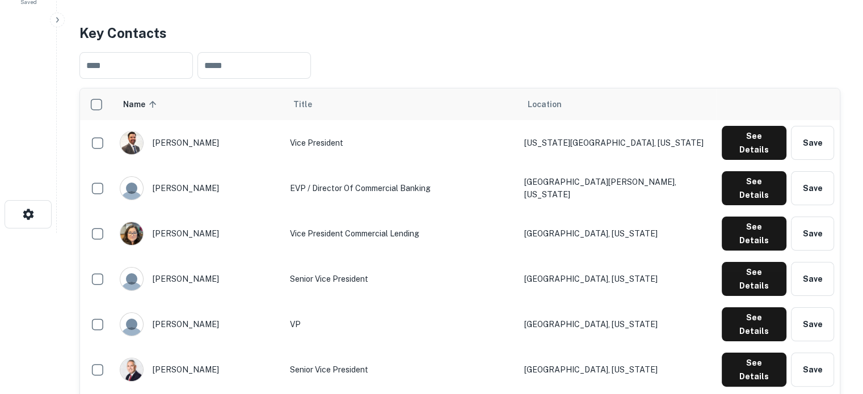
scroll to position [0, 0]
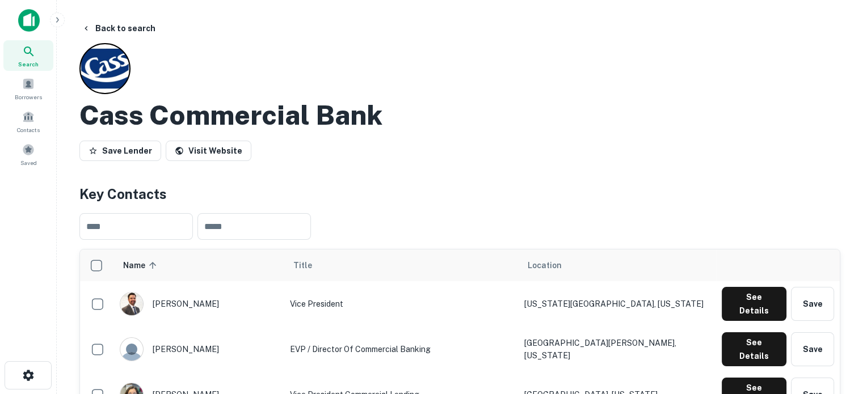
drag, startPoint x: 28, startPoint y: 62, endPoint x: 86, endPoint y: 70, distance: 58.4
click at [28, 62] on span "Search" at bounding box center [28, 64] width 20 height 9
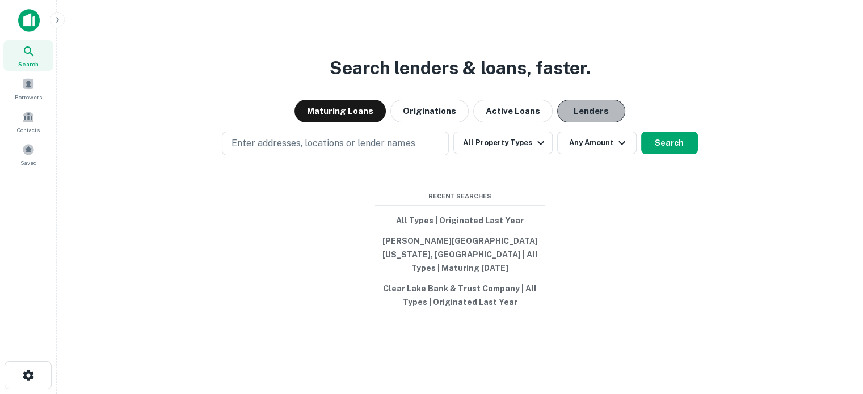
click at [592, 119] on button "Lenders" at bounding box center [591, 111] width 68 height 23
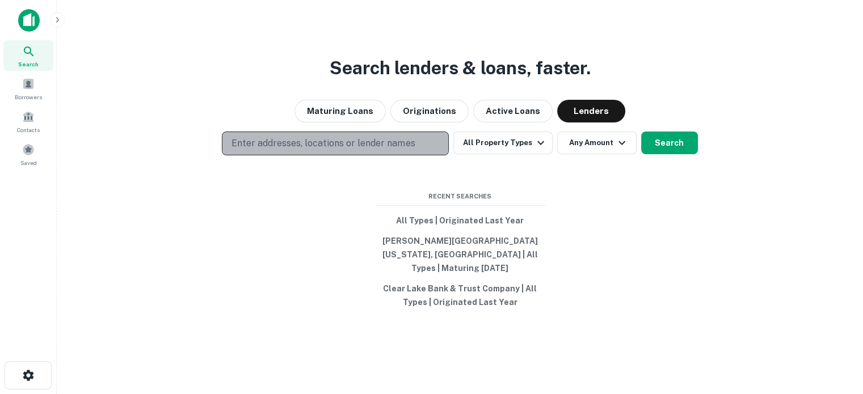
click at [327, 150] on p "Enter addresses, locations or lender names" at bounding box center [323, 144] width 183 height 14
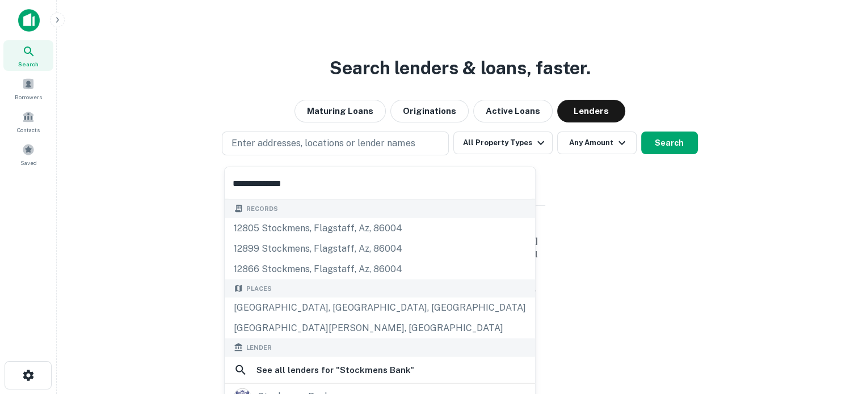
scroll to position [48, 0]
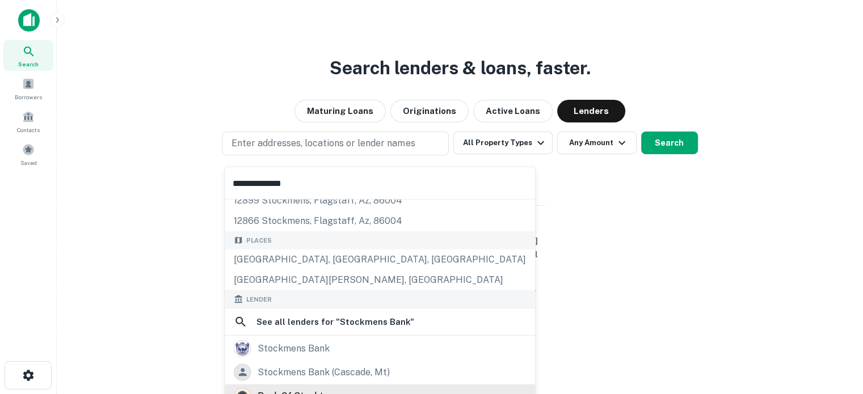
type input "**********"
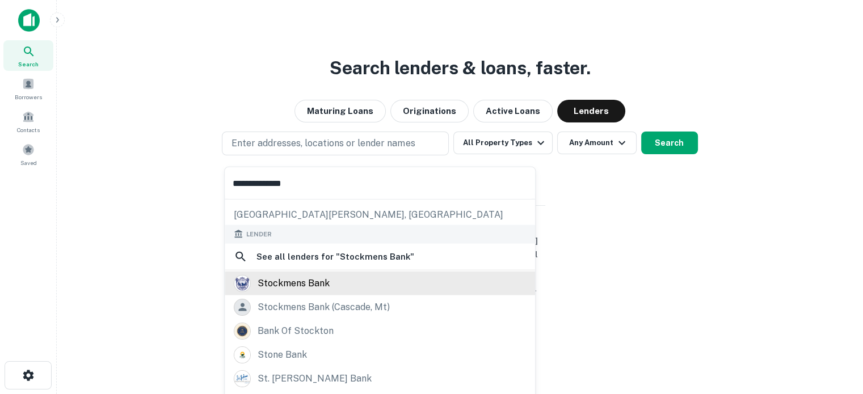
click at [334, 286] on div "stockmens bank" at bounding box center [380, 283] width 292 height 17
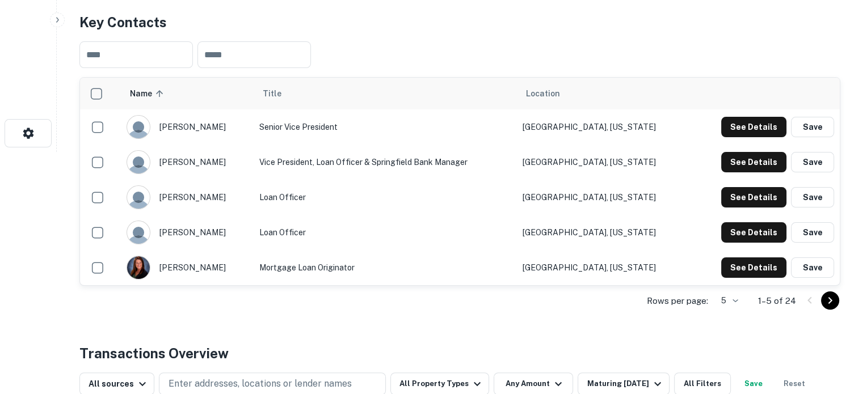
scroll to position [284, 0]
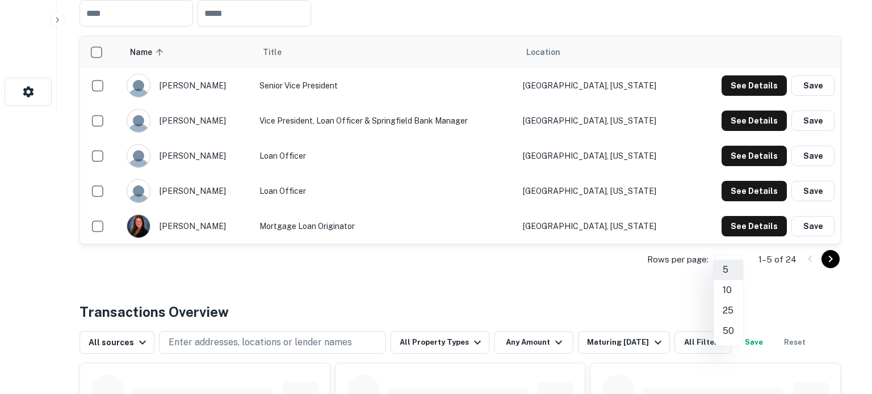
click at [727, 310] on li "25" at bounding box center [728, 311] width 30 height 20
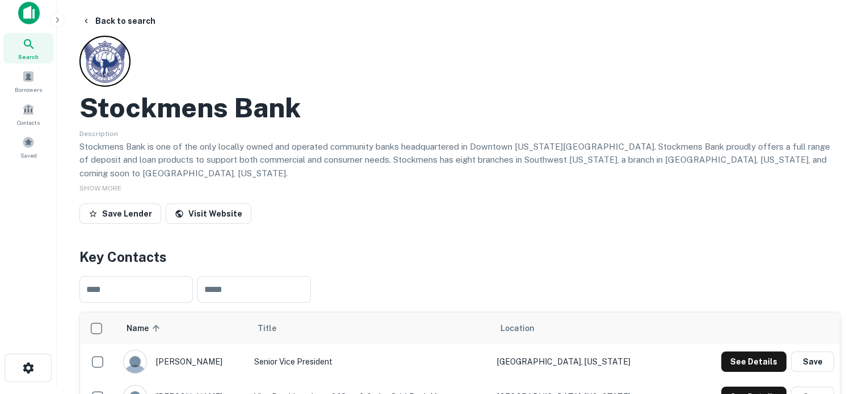
scroll to position [0, 0]
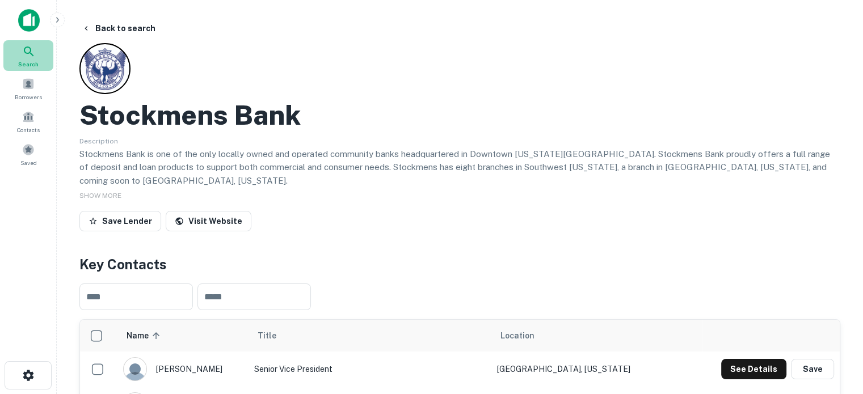
click at [28, 60] on span "Search" at bounding box center [28, 64] width 20 height 9
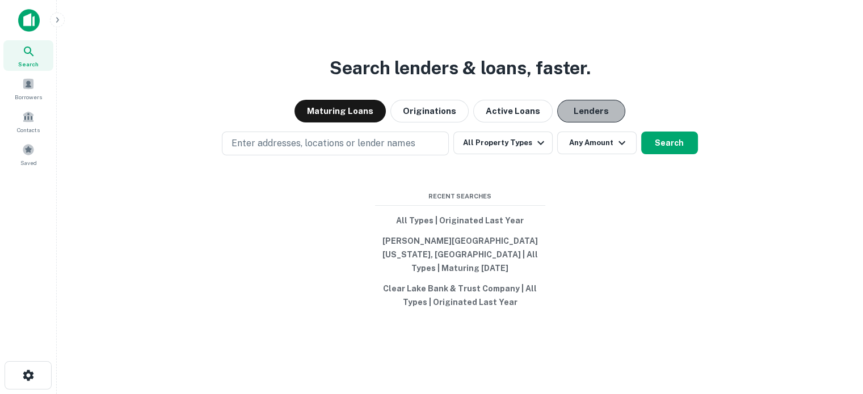
click at [599, 111] on button "Lenders" at bounding box center [591, 111] width 68 height 23
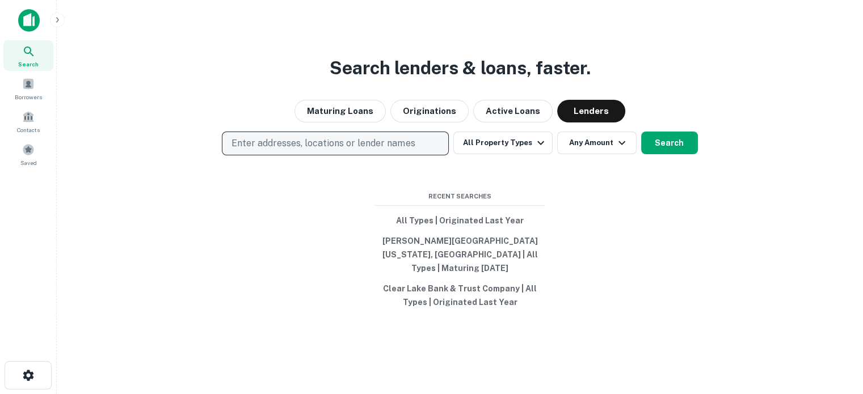
click at [325, 150] on p "Enter addresses, locations or lender names" at bounding box center [323, 144] width 183 height 14
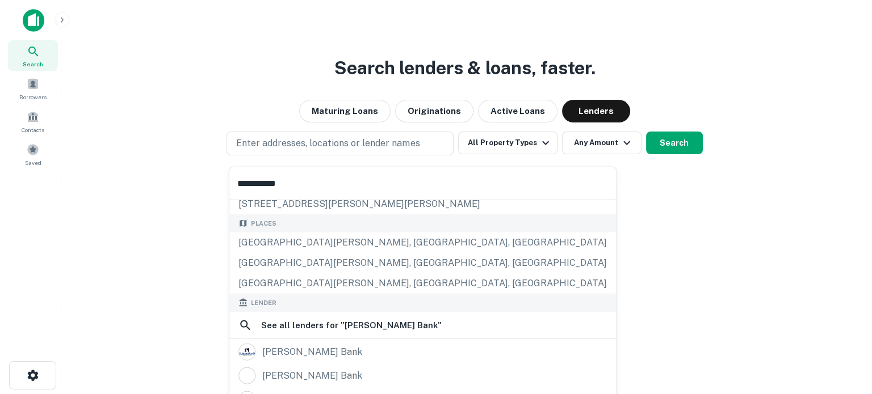
scroll to position [114, 0]
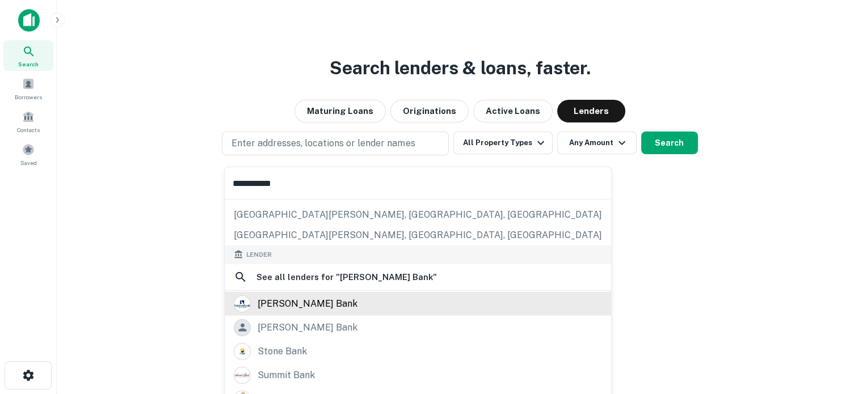
type input "**********"
click at [285, 302] on div "[PERSON_NAME] bank" at bounding box center [308, 303] width 100 height 17
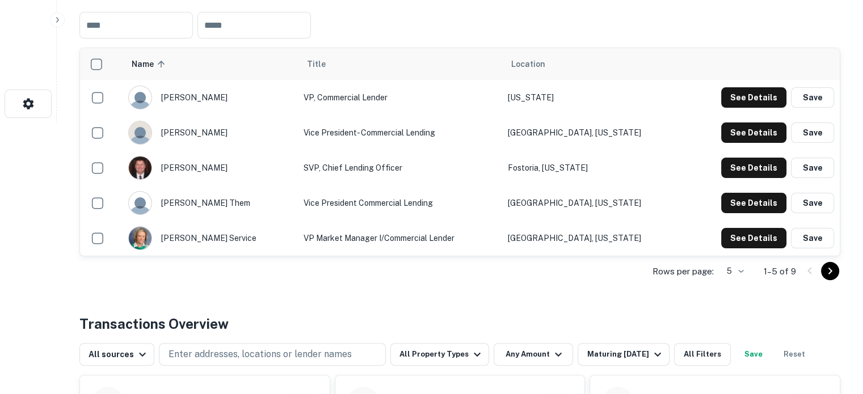
scroll to position [341, 0]
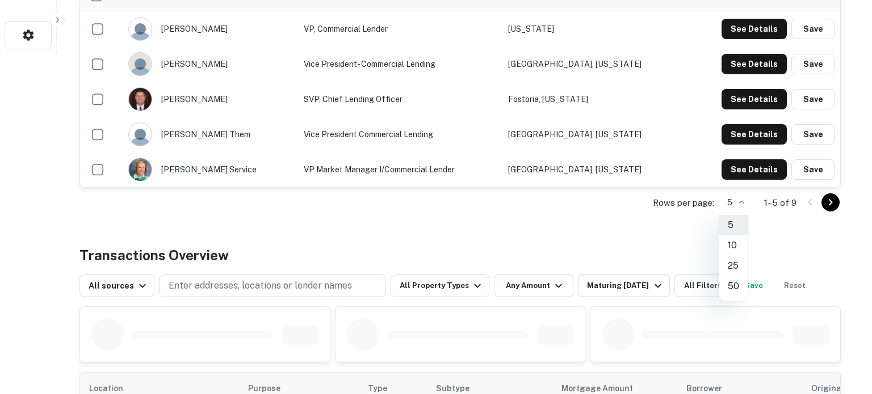
click at [738, 250] on li "10" at bounding box center [733, 246] width 30 height 20
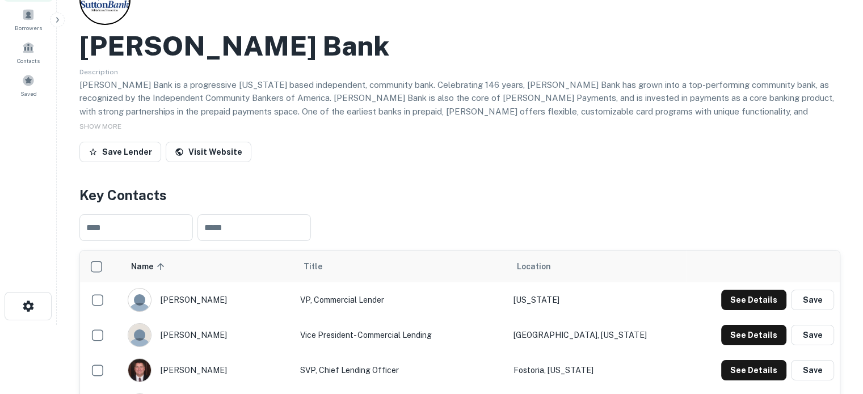
scroll to position [0, 0]
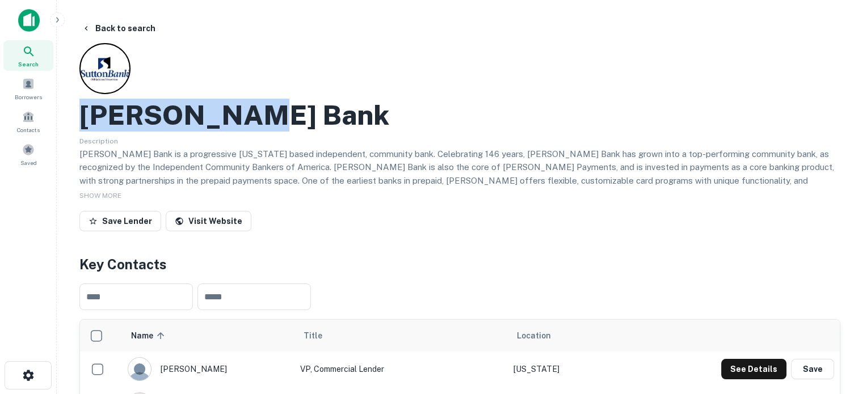
drag, startPoint x: 80, startPoint y: 121, endPoint x: 291, endPoint y: 123, distance: 210.6
click at [291, 123] on div "[PERSON_NAME] Bank" at bounding box center [459, 115] width 761 height 33
copy h2 "[PERSON_NAME] Bank"
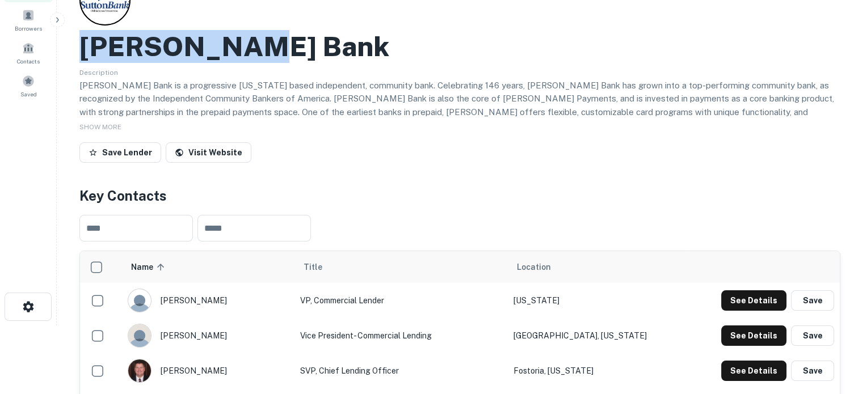
scroll to position [114, 0]
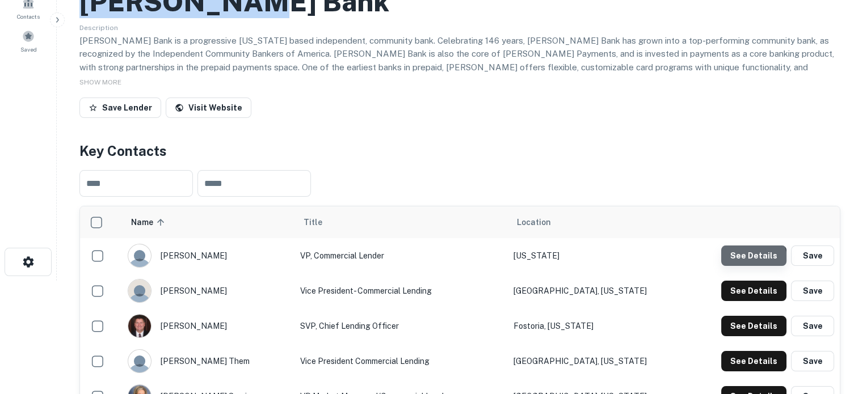
click at [753, 260] on button "See Details" at bounding box center [753, 256] width 65 height 20
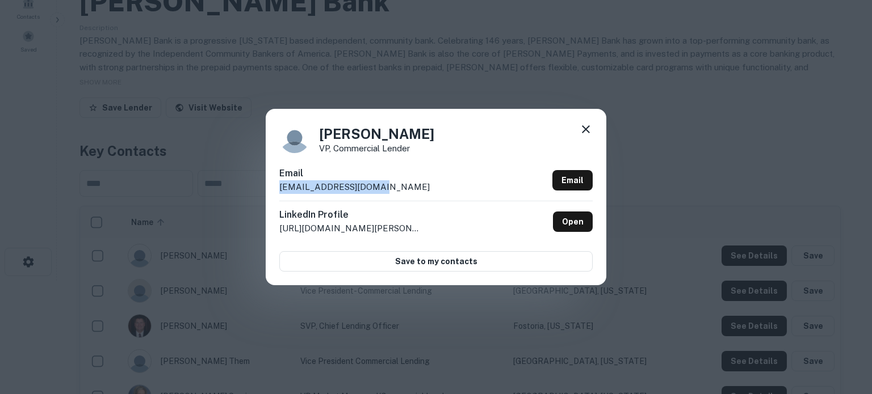
drag, startPoint x: 287, startPoint y: 188, endPoint x: 378, endPoint y: 191, distance: 90.8
click at [378, 191] on div "[PERSON_NAME] VP, Commercial Lender Email [EMAIL_ADDRESS][DOMAIN_NAME] Email Li…" at bounding box center [436, 197] width 341 height 176
copy p "[EMAIL_ADDRESS][DOMAIN_NAME]"
click at [590, 132] on icon at bounding box center [586, 130] width 14 height 14
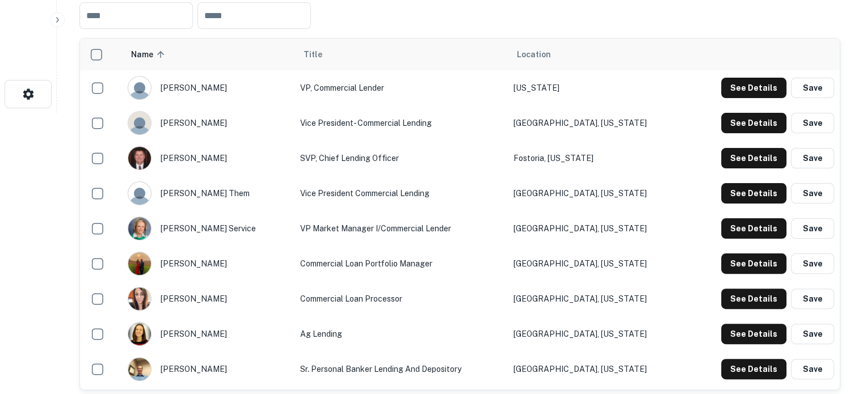
scroll to position [284, 0]
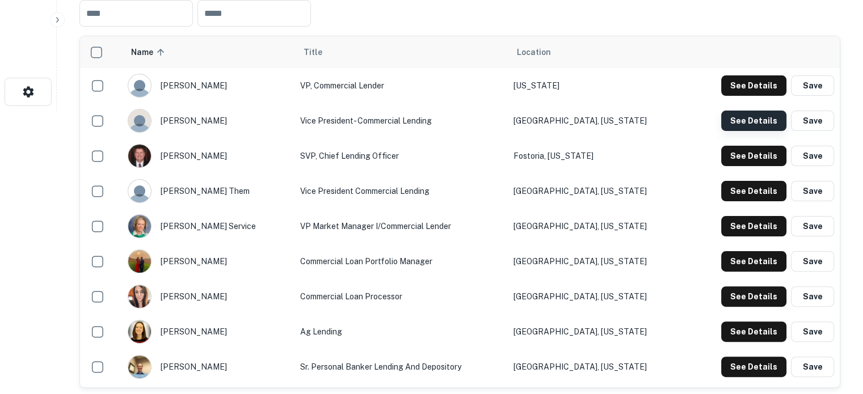
click at [744, 125] on button "See Details" at bounding box center [753, 121] width 65 height 20
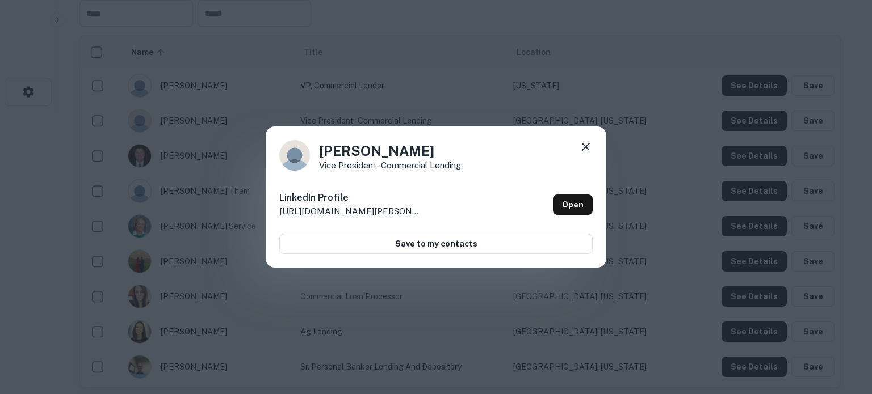
click at [600, 146] on div "[PERSON_NAME] Vice President- Commercial Lending LinkedIn Profile [URL][DOMAIN_…" at bounding box center [436, 198] width 341 height 142
click at [582, 145] on icon at bounding box center [586, 147] width 14 height 14
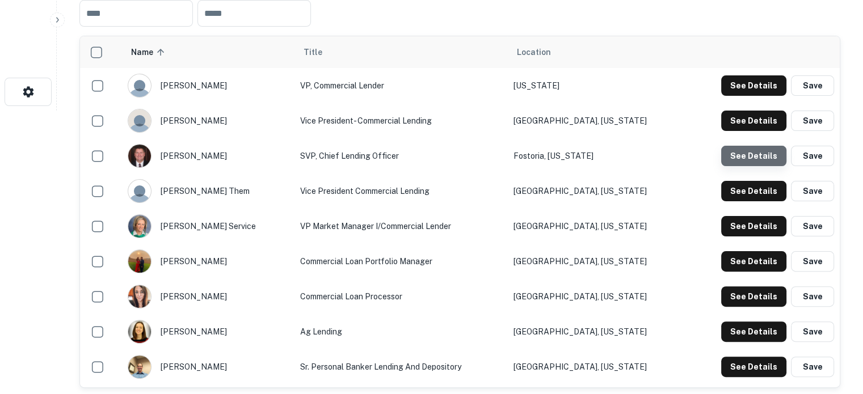
click at [765, 161] on button "See Details" at bounding box center [753, 156] width 65 height 20
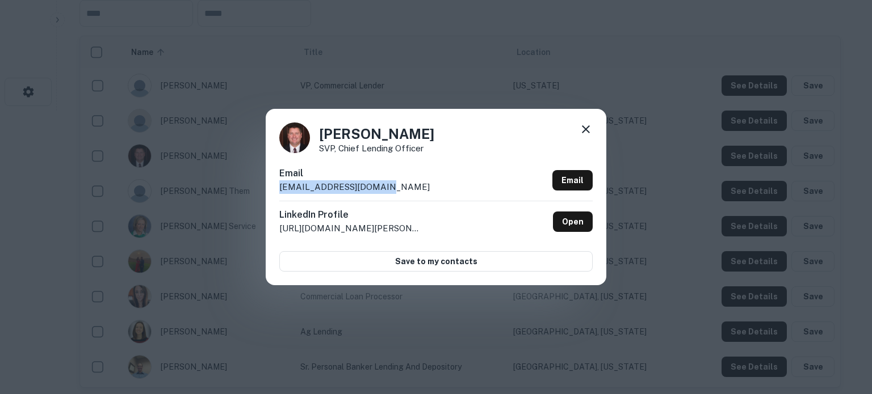
drag, startPoint x: 275, startPoint y: 192, endPoint x: 382, endPoint y: 191, distance: 106.7
click at [382, 191] on div "[PERSON_NAME] SVP, Chief Lending Officer Email [EMAIL_ADDRESS][DOMAIN_NAME] Ema…" at bounding box center [436, 197] width 341 height 176
copy p "[EMAIL_ADDRESS][DOMAIN_NAME]"
click at [595, 129] on div "[PERSON_NAME] SVP, Chief Lending Officer Email [EMAIL_ADDRESS][DOMAIN_NAME] Ema…" at bounding box center [436, 197] width 341 height 176
click at [591, 129] on icon at bounding box center [586, 130] width 14 height 14
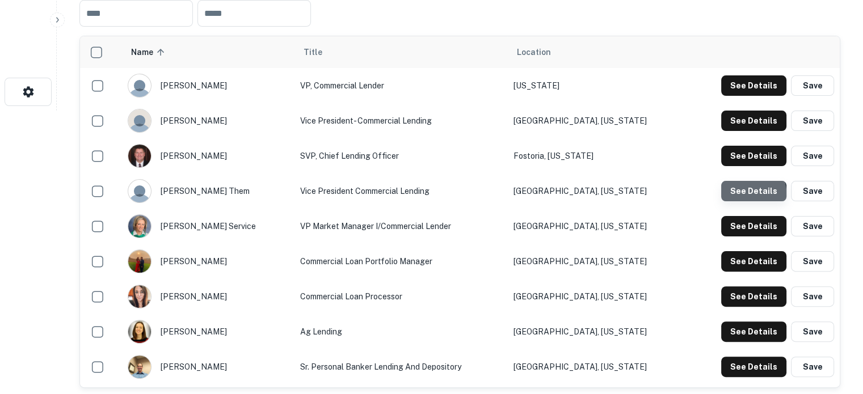
click at [729, 199] on button "See Details" at bounding box center [753, 191] width 65 height 20
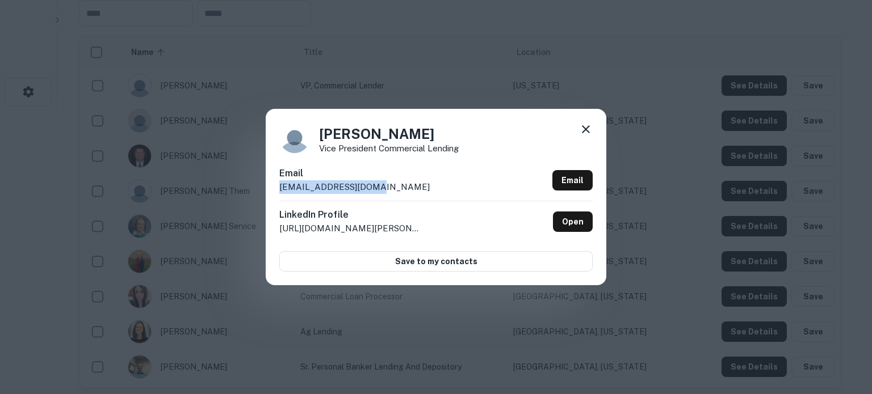
drag, startPoint x: 277, startPoint y: 188, endPoint x: 395, endPoint y: 192, distance: 118.1
click at [395, 192] on div "[PERSON_NAME] Them Vice President Commercial Lending Email [EMAIL_ADDRESS][DOMA…" at bounding box center [436, 197] width 341 height 176
copy p "[EMAIL_ADDRESS][DOMAIN_NAME]"
click at [587, 125] on icon at bounding box center [586, 130] width 14 height 14
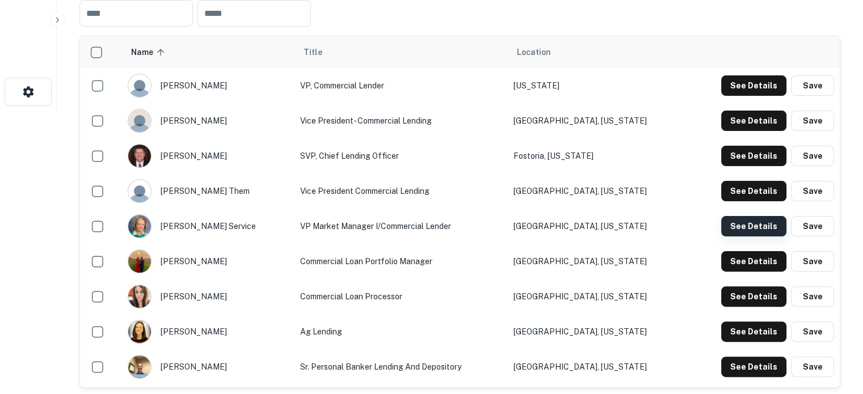
click at [760, 222] on button "See Details" at bounding box center [753, 226] width 65 height 20
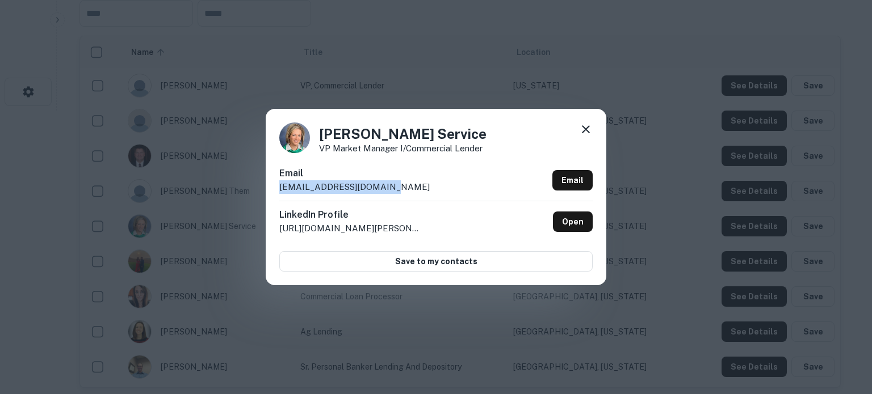
drag, startPoint x: 279, startPoint y: 189, endPoint x: 397, endPoint y: 192, distance: 118.1
click at [397, 192] on div "[PERSON_NAME] Service VP Market Manager I/Commercial Lender Email [EMAIL_ADDRES…" at bounding box center [436, 197] width 341 height 176
copy p "[EMAIL_ADDRESS][DOMAIN_NAME]"
click at [586, 130] on icon at bounding box center [586, 129] width 8 height 8
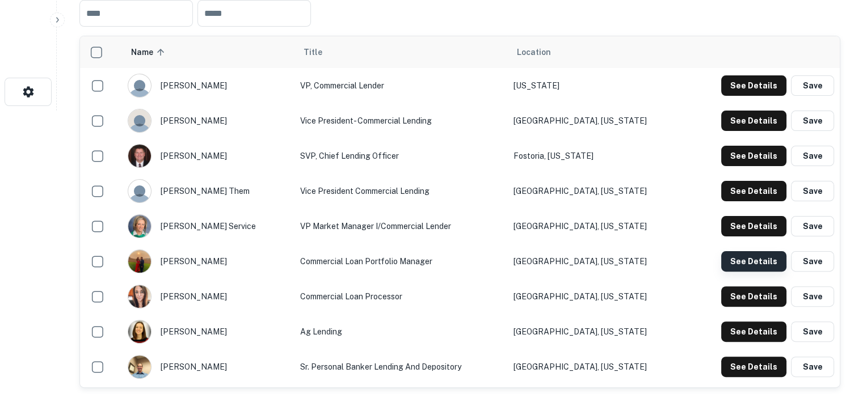
click at [739, 261] on button "See Details" at bounding box center [753, 261] width 65 height 20
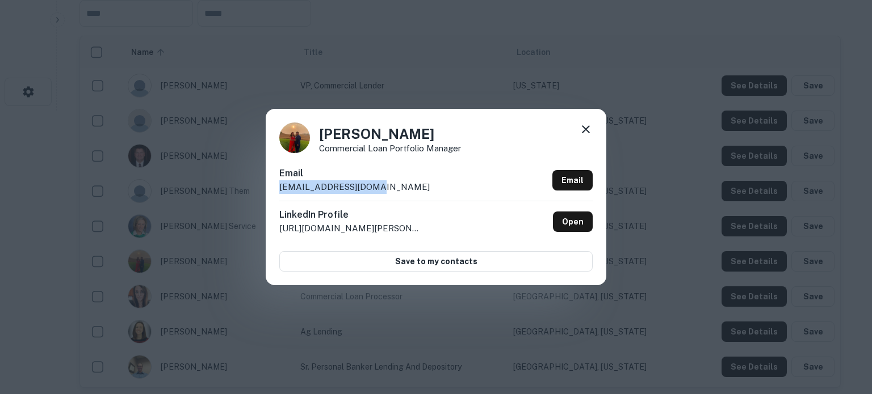
drag, startPoint x: 275, startPoint y: 191, endPoint x: 385, endPoint y: 187, distance: 110.1
click at [384, 188] on div "[PERSON_NAME] Commercial Loan Portfolio Manager Email [EMAIL_ADDRESS][DOMAIN_NA…" at bounding box center [436, 197] width 341 height 176
copy p "[EMAIL_ADDRESS][DOMAIN_NAME]"
click at [583, 133] on icon at bounding box center [586, 130] width 14 height 14
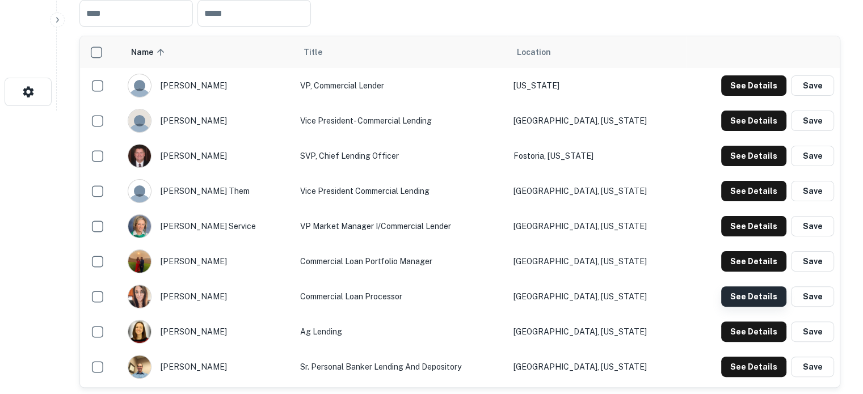
click at [751, 295] on button "See Details" at bounding box center [753, 297] width 65 height 20
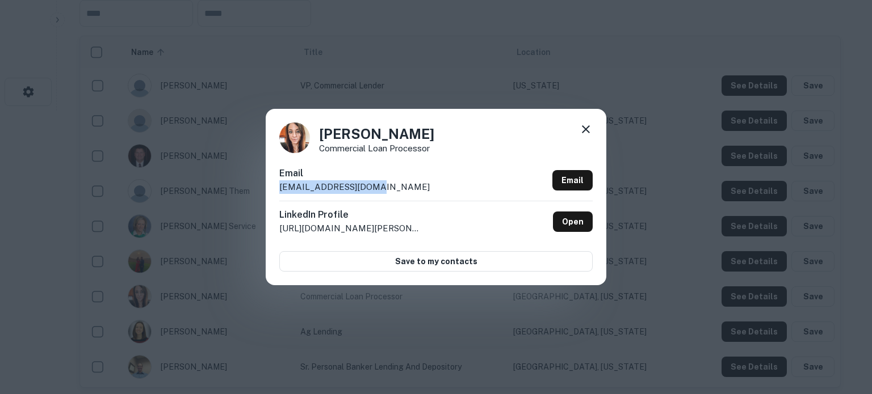
drag, startPoint x: 277, startPoint y: 190, endPoint x: 390, endPoint y: 192, distance: 112.9
click at [390, 192] on div "[PERSON_NAME] Commercial Loan Processor Email [EMAIL_ADDRESS][DOMAIN_NAME] Emai…" at bounding box center [436, 197] width 341 height 176
copy p "[EMAIL_ADDRESS][DOMAIN_NAME]"
click at [586, 129] on icon at bounding box center [586, 129] width 8 height 8
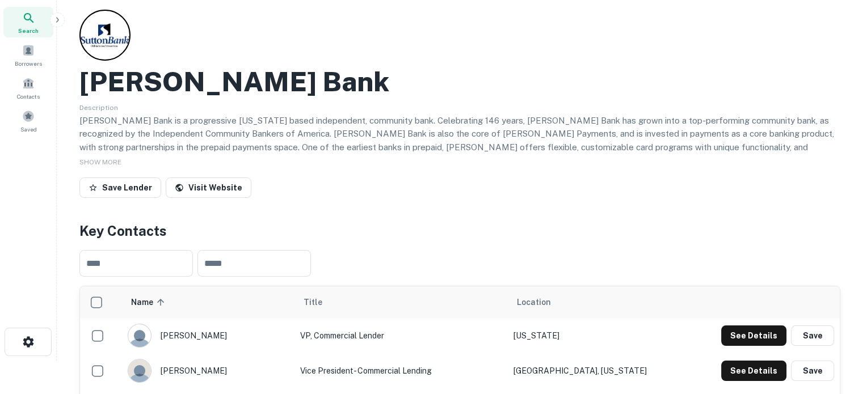
scroll to position [0, 0]
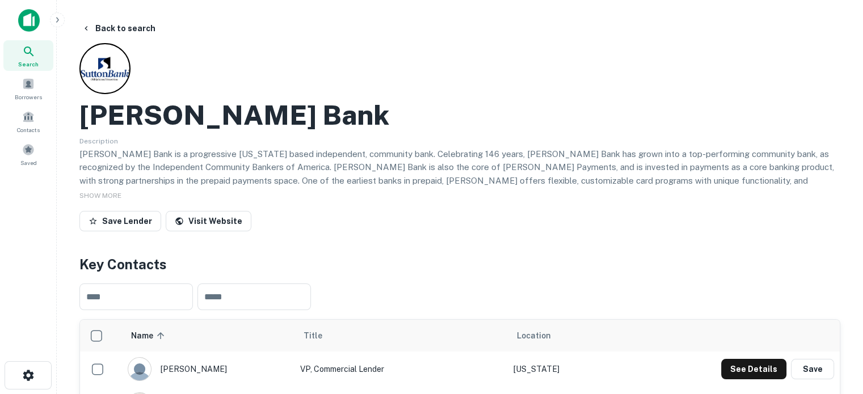
click at [22, 40] on div "Search" at bounding box center [28, 55] width 50 height 31
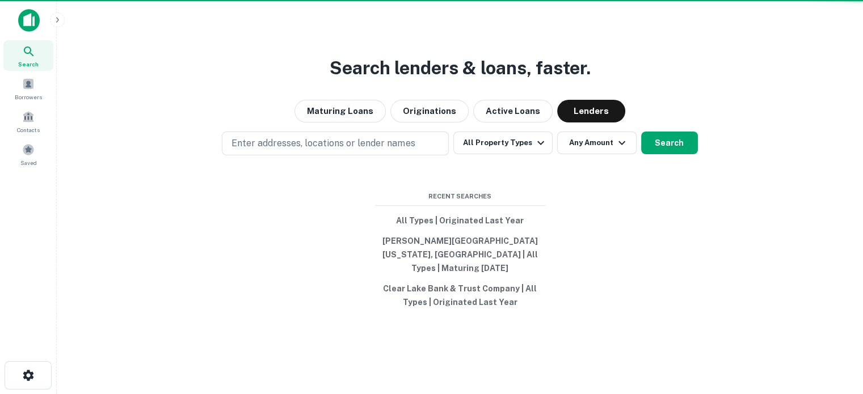
click at [30, 49] on icon at bounding box center [29, 52] width 10 height 10
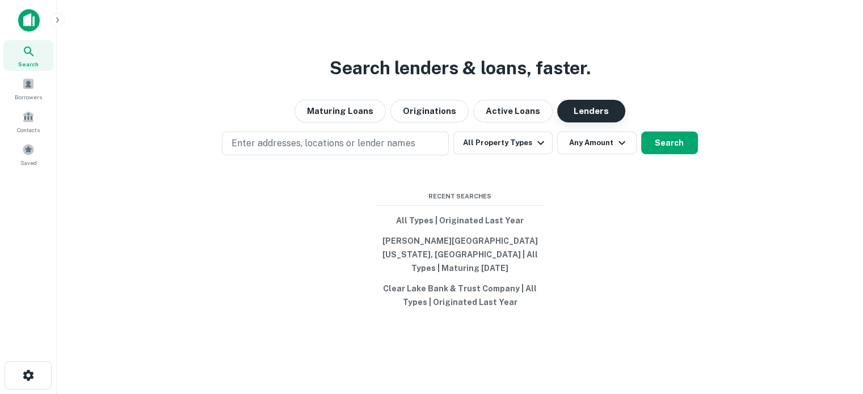
click at [595, 123] on button "Lenders" at bounding box center [591, 111] width 68 height 23
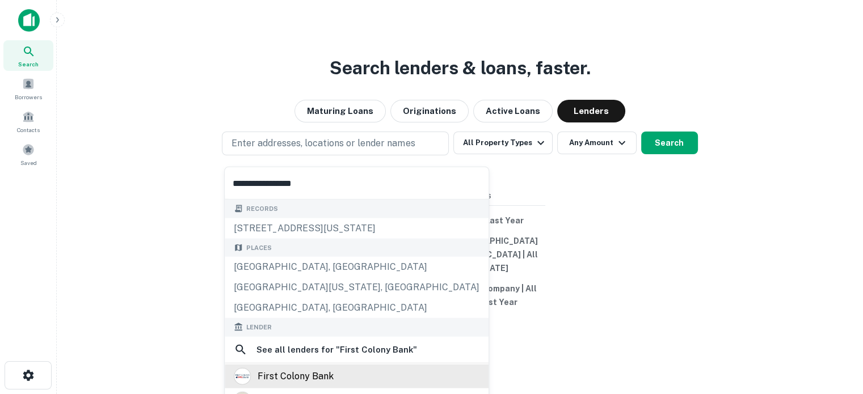
type input "**********"
click at [325, 376] on div "first colony bank" at bounding box center [296, 376] width 76 height 17
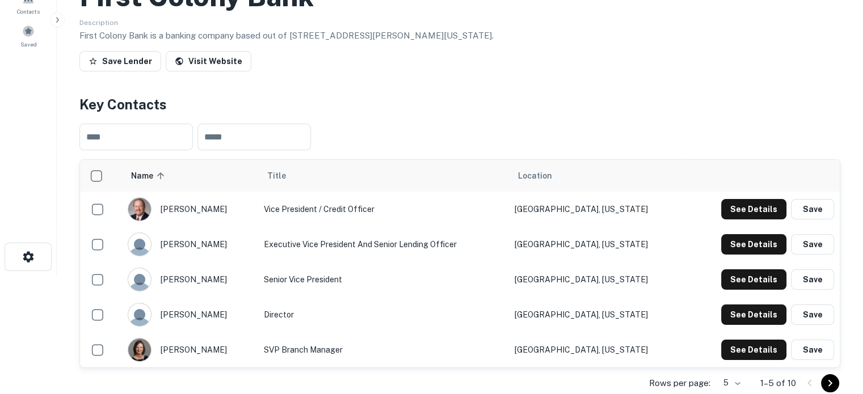
scroll to position [170, 0]
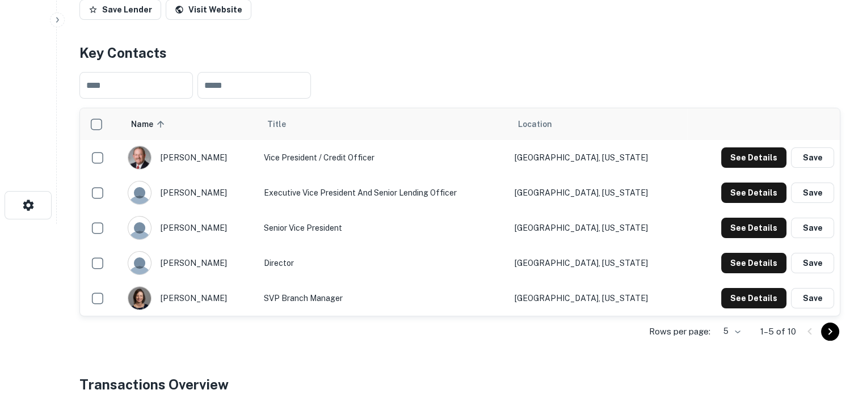
click at [740, 224] on body "Search Borrowers Contacts Saved Back to search First Colony Bank Description Fi…" at bounding box center [431, 27] width 863 height 394
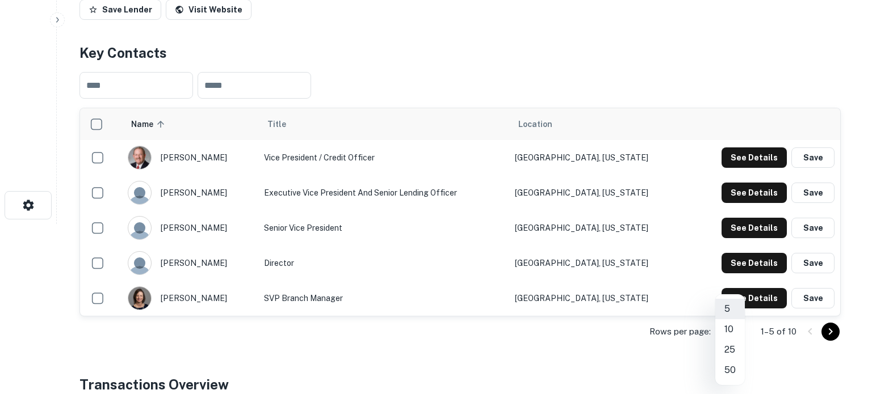
click at [734, 354] on li "25" at bounding box center [730, 350] width 30 height 20
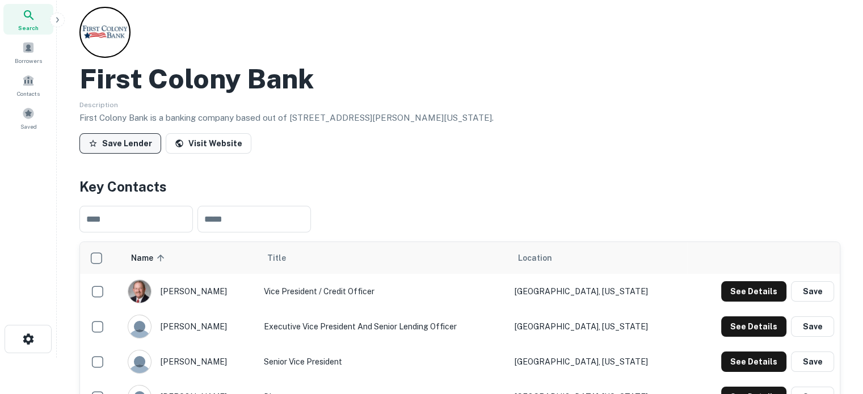
scroll to position [0, 0]
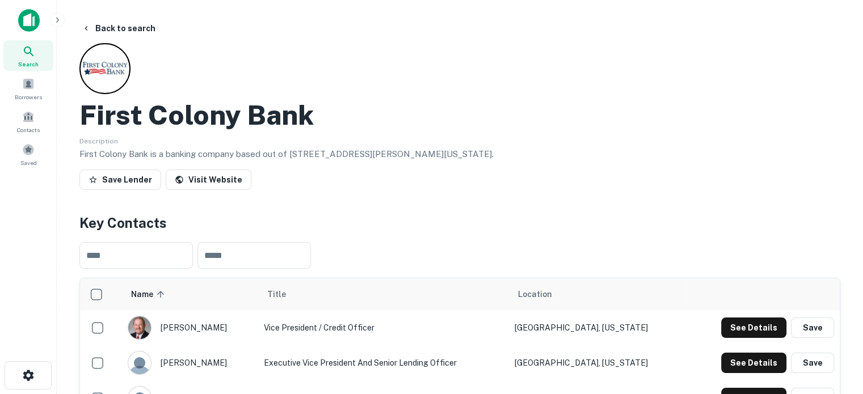
click at [30, 60] on span "Search" at bounding box center [28, 64] width 20 height 9
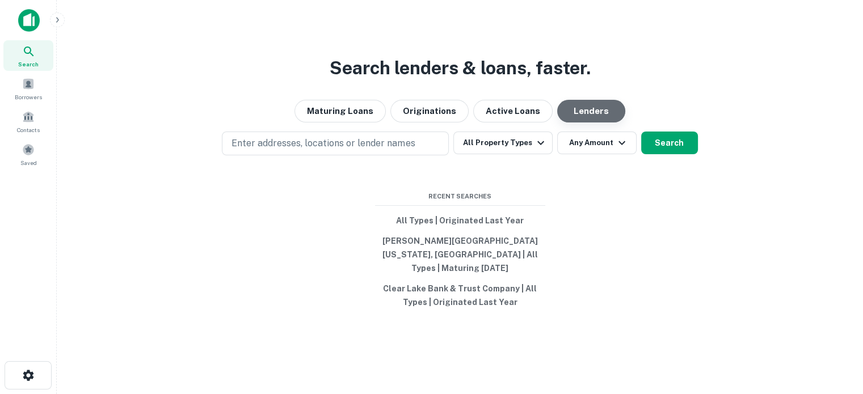
click at [594, 123] on button "Lenders" at bounding box center [591, 111] width 68 height 23
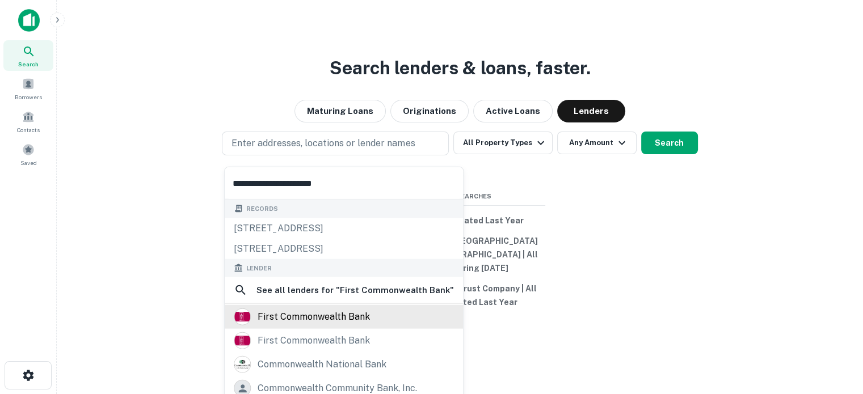
type input "**********"
click at [316, 321] on div "first commonwealth bank" at bounding box center [314, 317] width 112 height 17
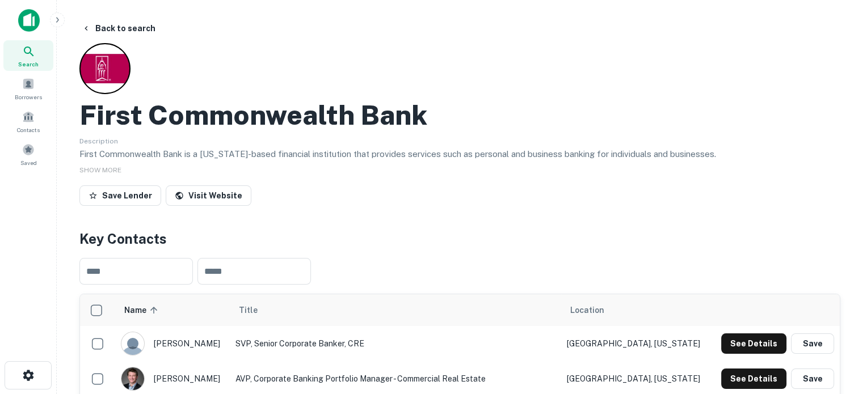
click at [529, 99] on div "First Commonwealth Bank" at bounding box center [459, 115] width 761 height 33
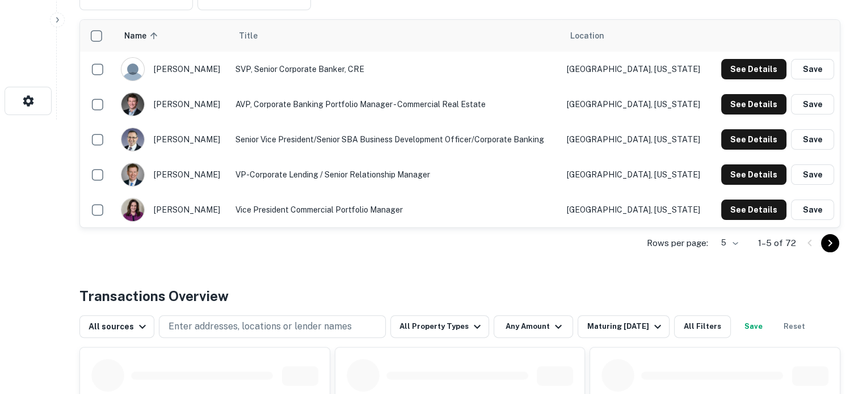
scroll to position [341, 0]
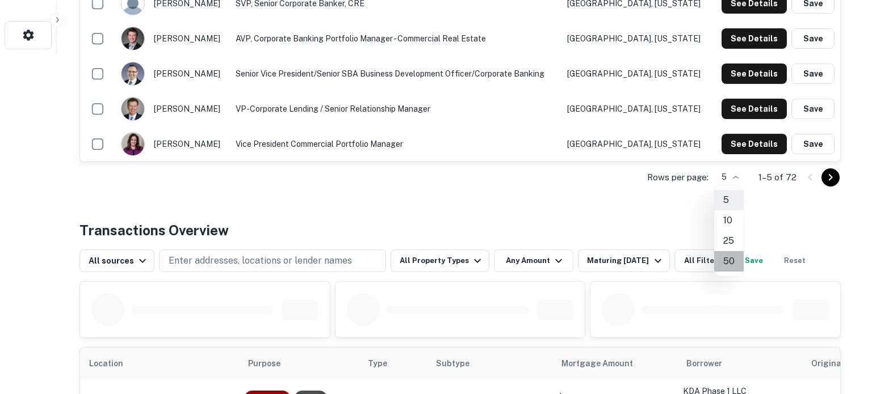
click at [728, 260] on li "50" at bounding box center [729, 261] width 30 height 20
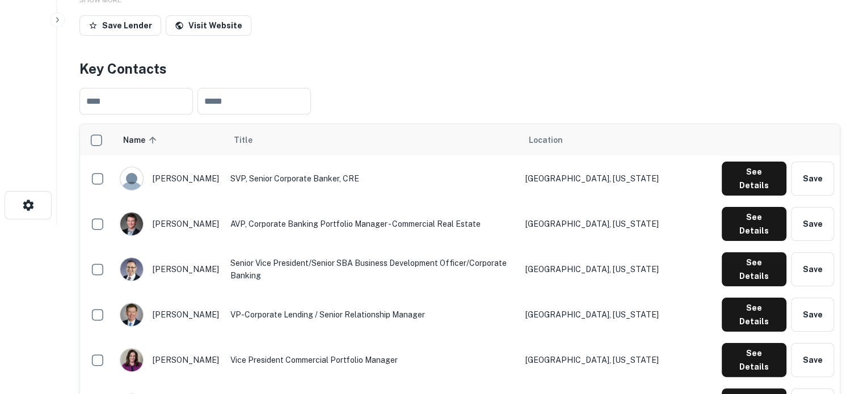
scroll to position [57, 0]
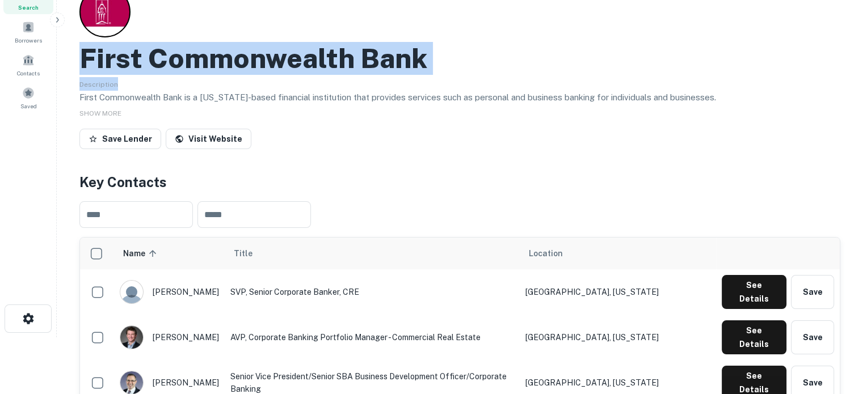
drag, startPoint x: 82, startPoint y: 55, endPoint x: 455, endPoint y: 75, distance: 373.9
click at [455, 75] on div "First Commonwealth Bank Description First Commonwealth Bank is a [US_STATE]-bas…" at bounding box center [459, 69] width 761 height 167
click at [442, 80] on div "Description First Commonwealth Bank is a [US_STATE]-based financial institution…" at bounding box center [459, 90] width 761 height 27
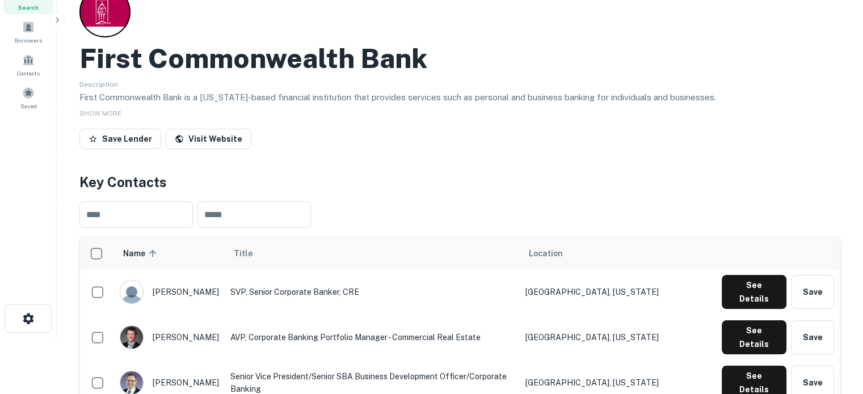
click at [222, 72] on h2 "First Commonwealth Bank" at bounding box center [253, 58] width 348 height 33
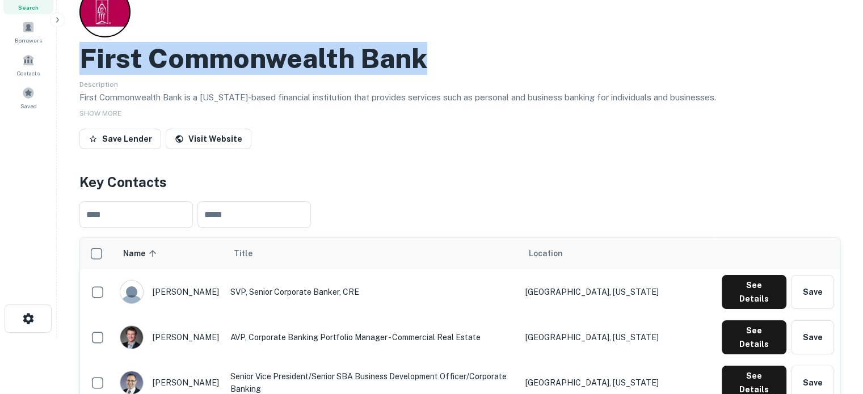
drag, startPoint x: 85, startPoint y: 56, endPoint x: 428, endPoint y: 67, distance: 344.1
click at [428, 67] on div "First Commonwealth Bank" at bounding box center [459, 58] width 761 height 33
copy h2 "First Commonwealth Bank"
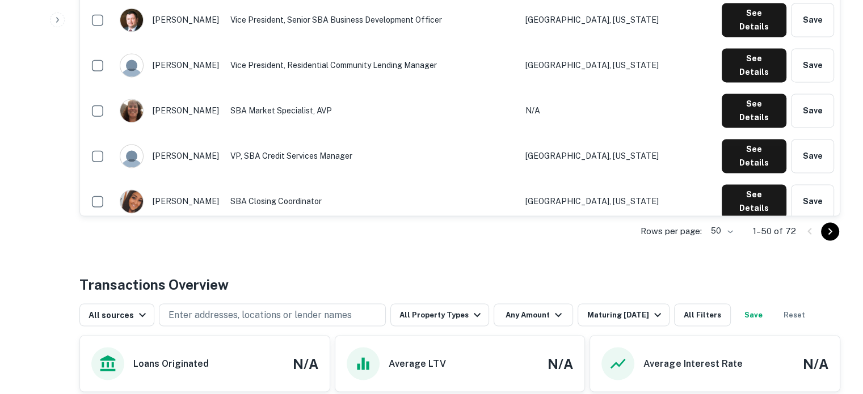
scroll to position [1816, 0]
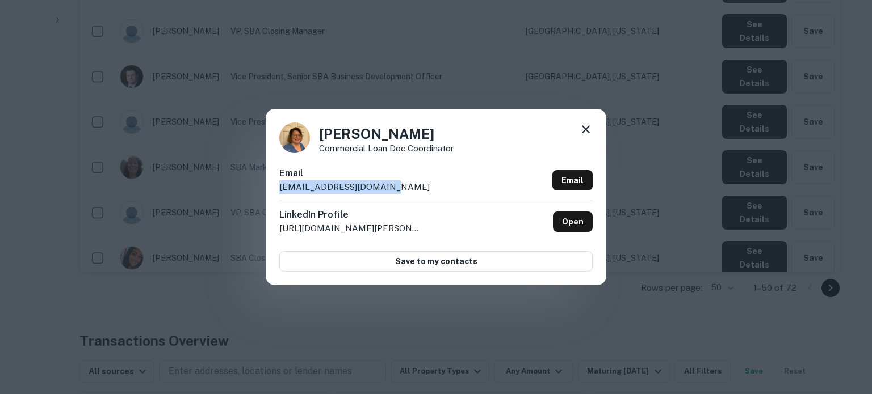
drag, startPoint x: 278, startPoint y: 189, endPoint x: 400, endPoint y: 189, distance: 122.0
click at [400, 189] on div "[PERSON_NAME] Commercial Loan Doc Coordinator Email [EMAIL_ADDRESS][DOMAIN_NAME…" at bounding box center [436, 197] width 341 height 176
copy p "[EMAIL_ADDRESS][DOMAIN_NAME]"
click at [588, 130] on icon at bounding box center [586, 130] width 14 height 14
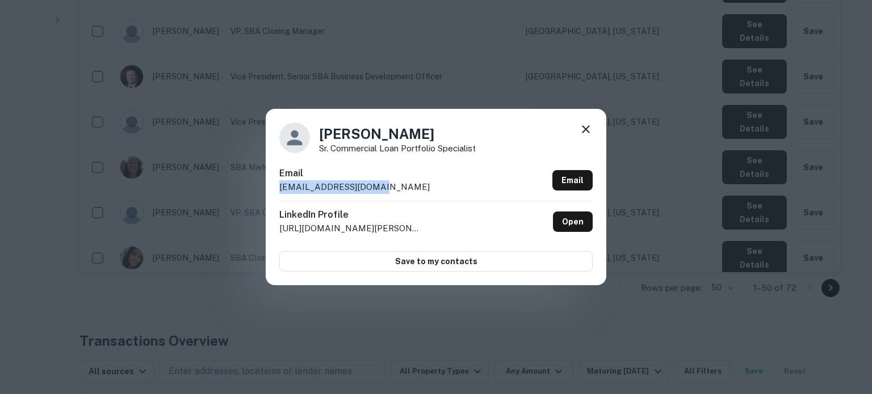
drag, startPoint x: 277, startPoint y: 191, endPoint x: 396, endPoint y: 192, distance: 118.6
click at [396, 192] on div "[PERSON_NAME] Commercial Loan Portfolio Specialist Email [EMAIL_ADDRESS][DOMAIN…" at bounding box center [436, 197] width 341 height 176
copy p "[EMAIL_ADDRESS][DOMAIN_NAME]"
click at [591, 132] on icon at bounding box center [586, 130] width 14 height 14
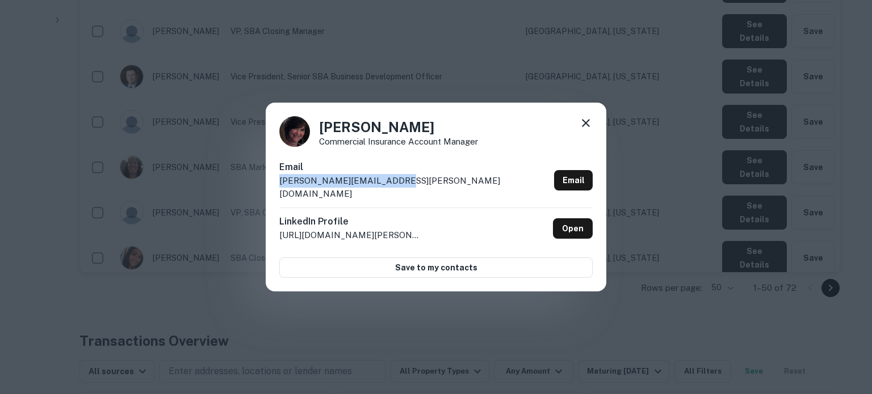
drag, startPoint x: 279, startPoint y: 191, endPoint x: 385, endPoint y: 188, distance: 106.7
click at [385, 188] on div "[PERSON_NAME] Commercial Insurance Account Manager Email [PERSON_NAME][EMAIL_AD…" at bounding box center [436, 198] width 341 height 190
copy p "[PERSON_NAME][EMAIL_ADDRESS][PERSON_NAME][DOMAIN_NAME]"
click at [582, 130] on icon at bounding box center [586, 123] width 14 height 14
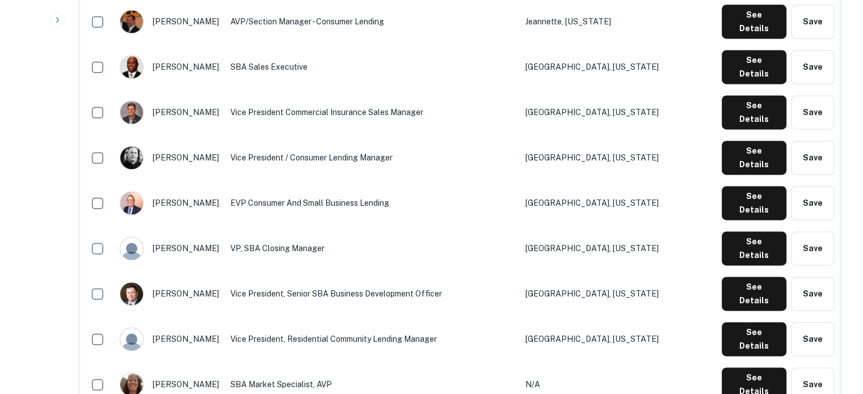
scroll to position [1476, 0]
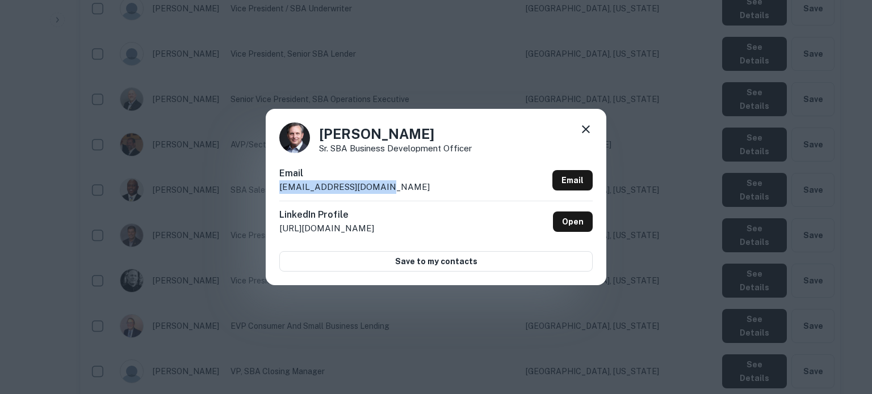
drag, startPoint x: 278, startPoint y: 190, endPoint x: 379, endPoint y: 190, distance: 100.5
click at [379, 190] on div "[PERSON_NAME] SBA Business Development Officer Email [EMAIL_ADDRESS][DOMAIN_NAM…" at bounding box center [436, 197] width 341 height 176
copy p "[EMAIL_ADDRESS][DOMAIN_NAME]"
click at [584, 128] on icon at bounding box center [586, 129] width 8 height 8
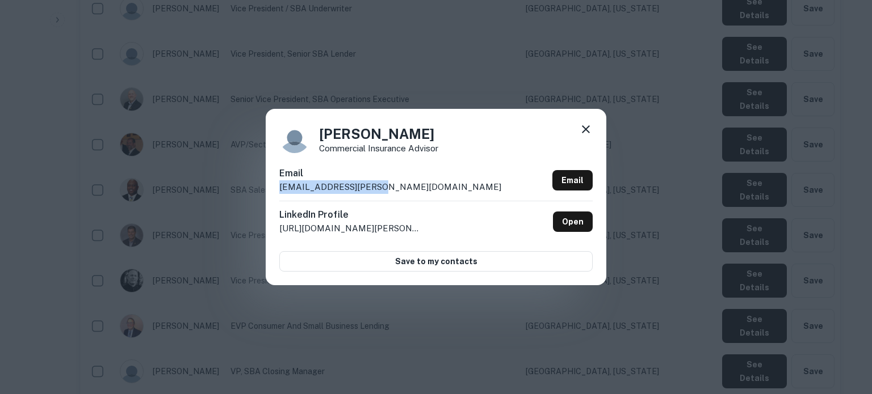
drag, startPoint x: 278, startPoint y: 187, endPoint x: 377, endPoint y: 190, distance: 98.8
click at [377, 190] on div "[PERSON_NAME] Commercial Insurance Advisor Email [EMAIL_ADDRESS][PERSON_NAME][D…" at bounding box center [436, 197] width 341 height 176
copy p "[EMAIL_ADDRESS][PERSON_NAME][DOMAIN_NAME]"
click at [584, 131] on icon at bounding box center [586, 129] width 8 height 8
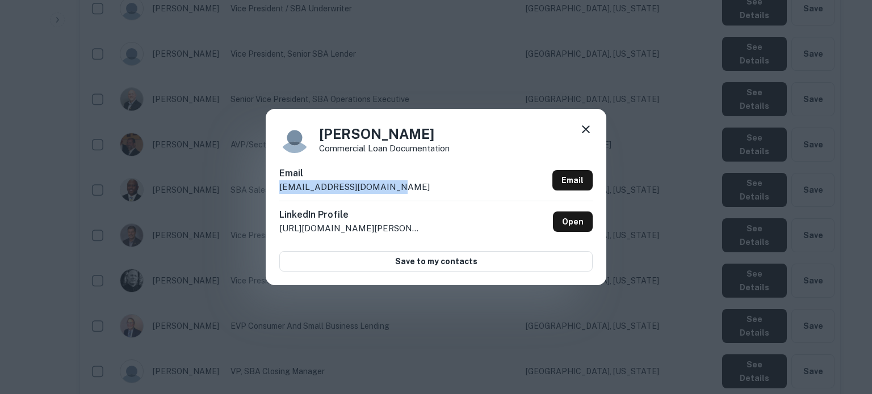
drag, startPoint x: 275, startPoint y: 191, endPoint x: 397, endPoint y: 194, distance: 122.0
click at [397, 194] on div "[PERSON_NAME] Commercial Loan Documentation Email [EMAIL_ADDRESS][DOMAIN_NAME] …" at bounding box center [436, 197] width 341 height 176
copy p "[EMAIL_ADDRESS][DOMAIN_NAME]"
click at [587, 127] on icon at bounding box center [586, 130] width 14 height 14
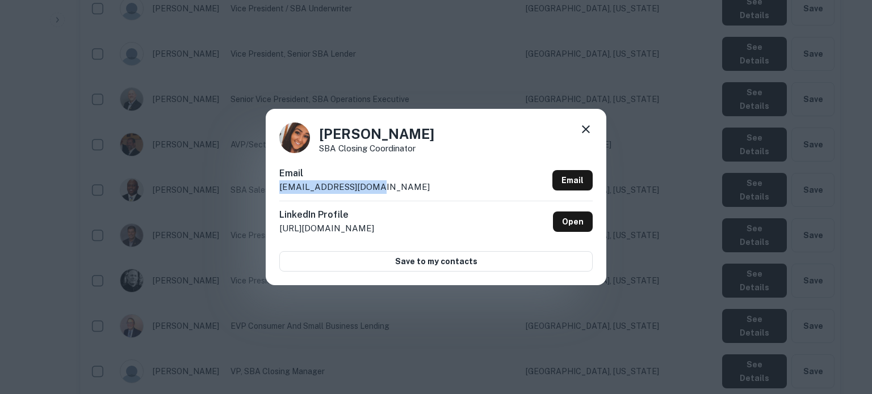
drag, startPoint x: 279, startPoint y: 190, endPoint x: 381, endPoint y: 190, distance: 101.6
click at [381, 190] on div "Email [EMAIL_ADDRESS][DOMAIN_NAME] Email" at bounding box center [435, 184] width 313 height 34
copy p "[EMAIL_ADDRESS][DOMAIN_NAME]"
click at [591, 127] on icon at bounding box center [586, 130] width 14 height 14
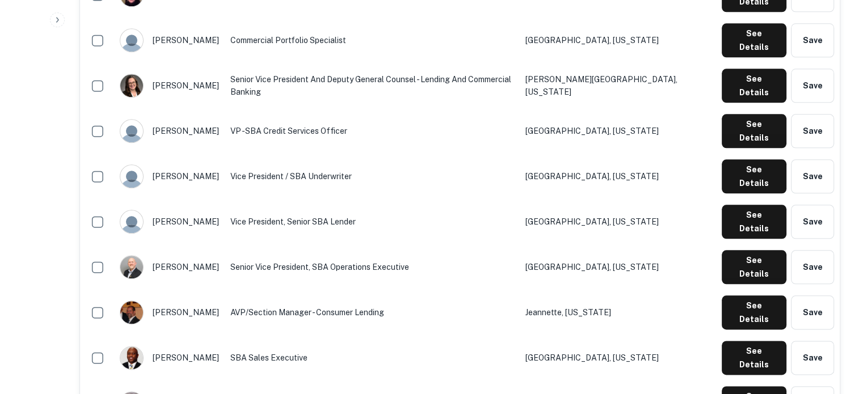
scroll to position [1305, 0]
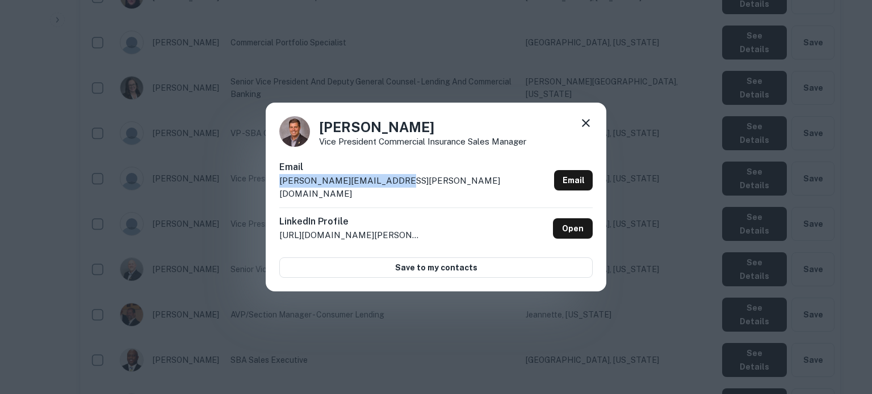
drag, startPoint x: 277, startPoint y: 191, endPoint x: 402, endPoint y: 187, distance: 124.9
click at [402, 187] on div "[PERSON_NAME] Vice President Commercial Insurance Sales Manager Email [PERSON_N…" at bounding box center [436, 198] width 341 height 190
copy p "[PERSON_NAME][EMAIL_ADDRESS][PERSON_NAME][DOMAIN_NAME]"
click at [581, 130] on icon at bounding box center [586, 123] width 14 height 14
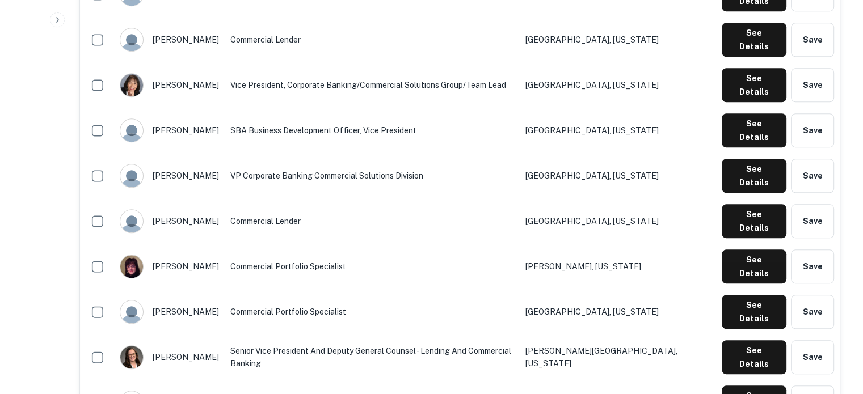
scroll to position [1022, 0]
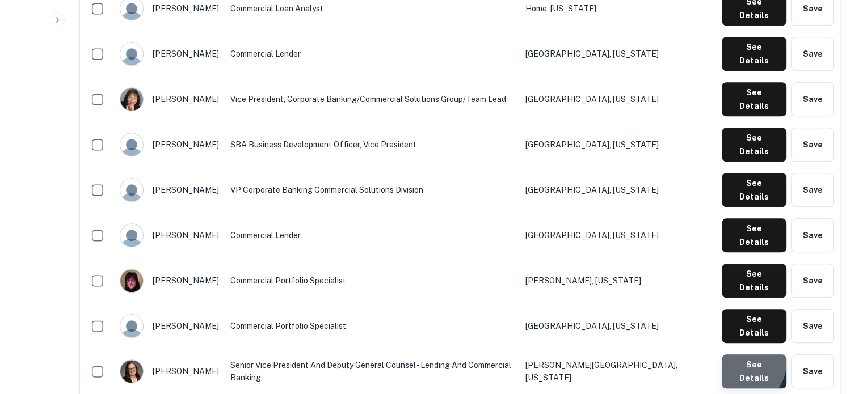
click at [741, 355] on button "See Details" at bounding box center [754, 372] width 65 height 34
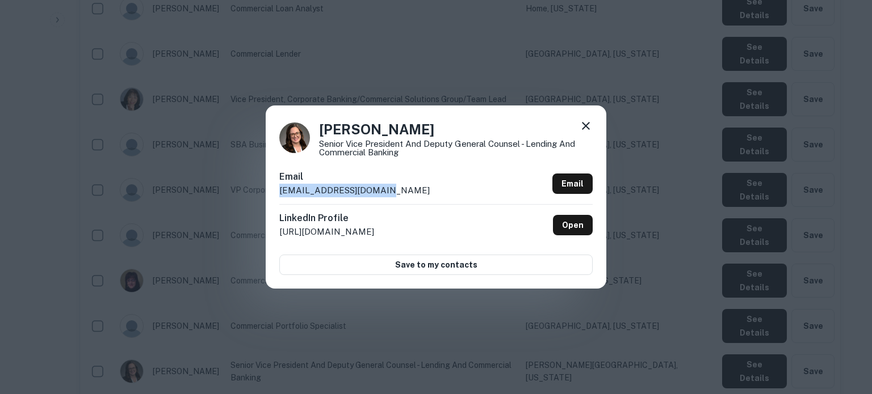
drag, startPoint x: 278, startPoint y: 192, endPoint x: 396, endPoint y: 191, distance: 117.5
click at [396, 191] on div "Amy Fleenor Senior Vice President and Deputy General Counsel - Lending and Comm…" at bounding box center [436, 197] width 341 height 183
copy p "afleenor@fcbanking.com"
click at [585, 127] on icon at bounding box center [586, 126] width 8 height 8
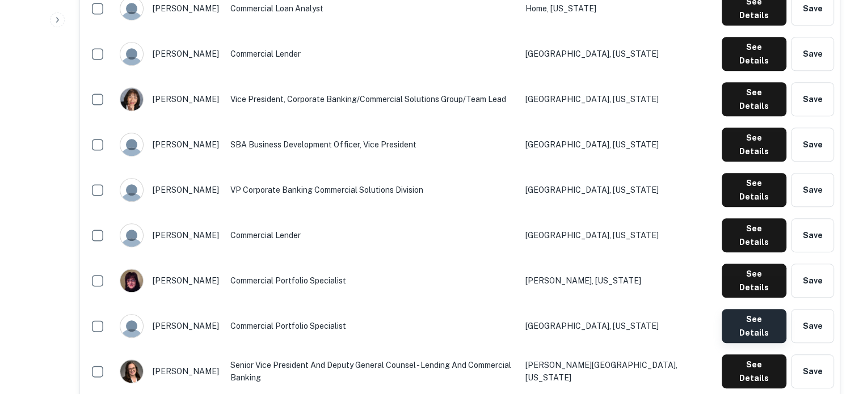
click at [754, 309] on button "See Details" at bounding box center [754, 326] width 65 height 34
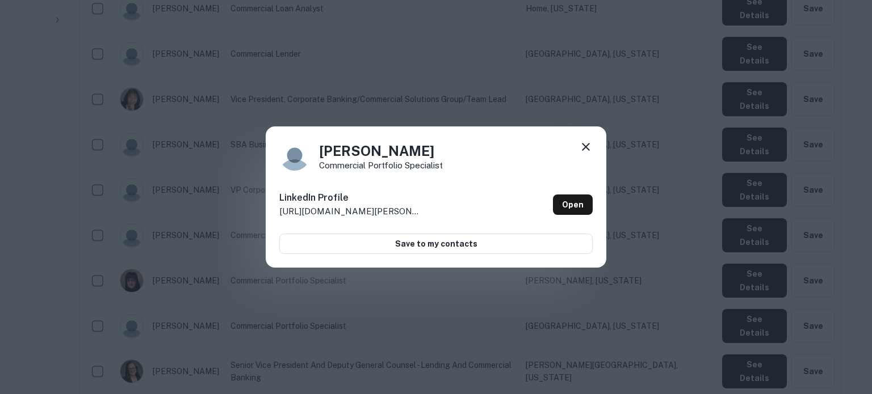
click at [592, 150] on div "Melissa Repko Commercial Portfolio Specialist LinkedIn Profile http://www.linke…" at bounding box center [436, 198] width 341 height 142
click at [587, 149] on icon at bounding box center [586, 147] width 8 height 8
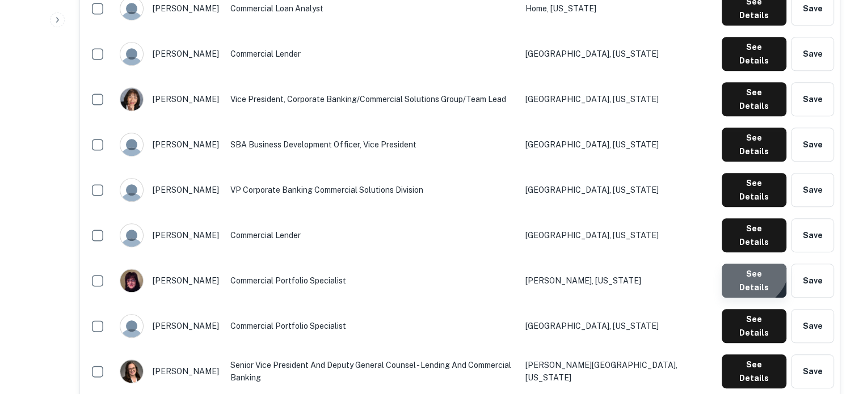
click at [747, 264] on button "See Details" at bounding box center [754, 281] width 65 height 34
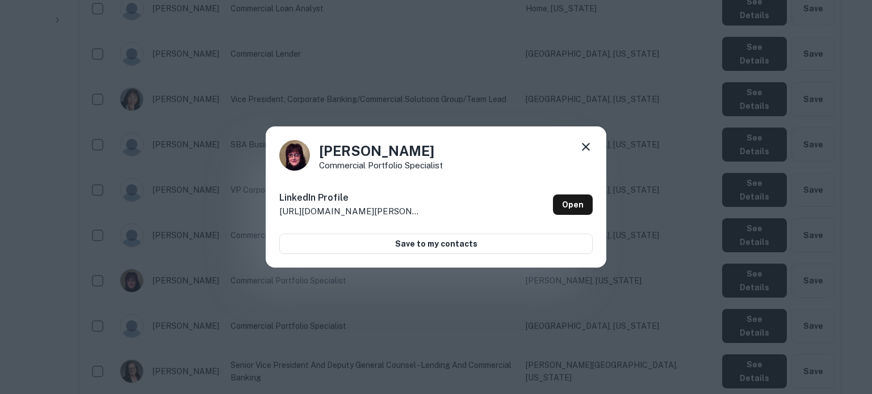
click at [585, 146] on icon at bounding box center [586, 147] width 8 height 8
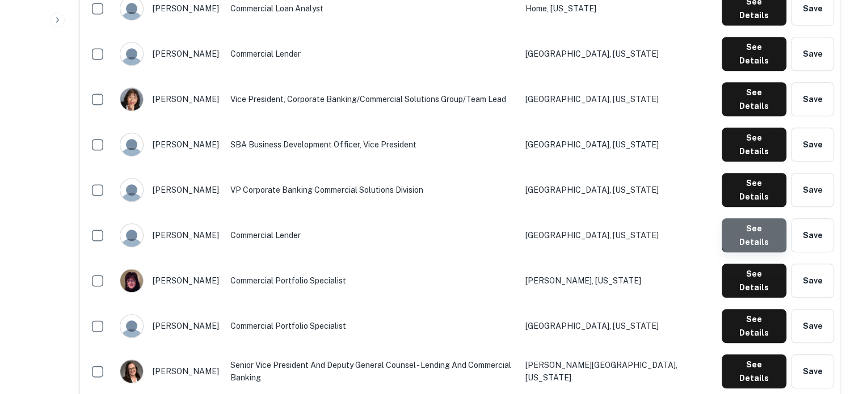
click at [756, 218] on button "See Details" at bounding box center [754, 235] width 65 height 34
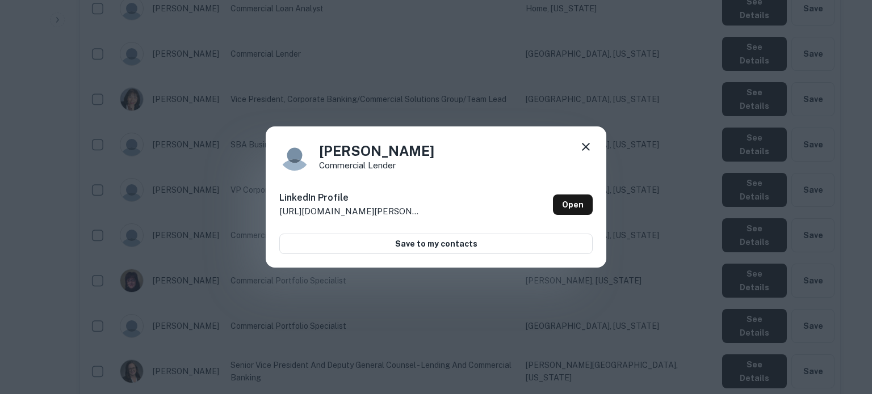
click at [585, 147] on icon at bounding box center [586, 147] width 8 height 8
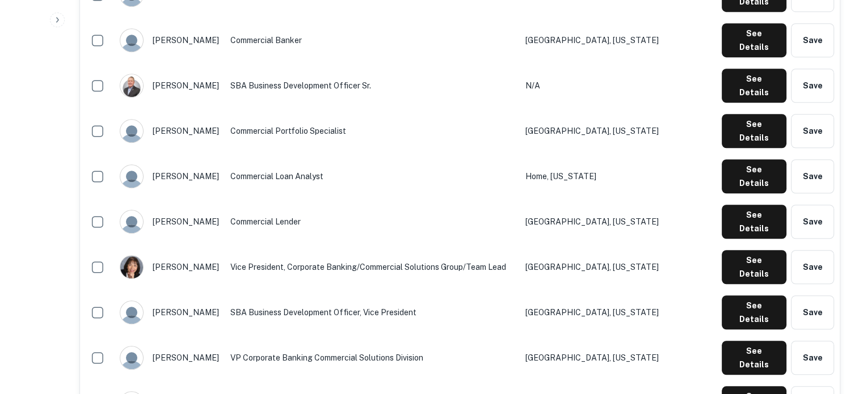
scroll to position [851, 0]
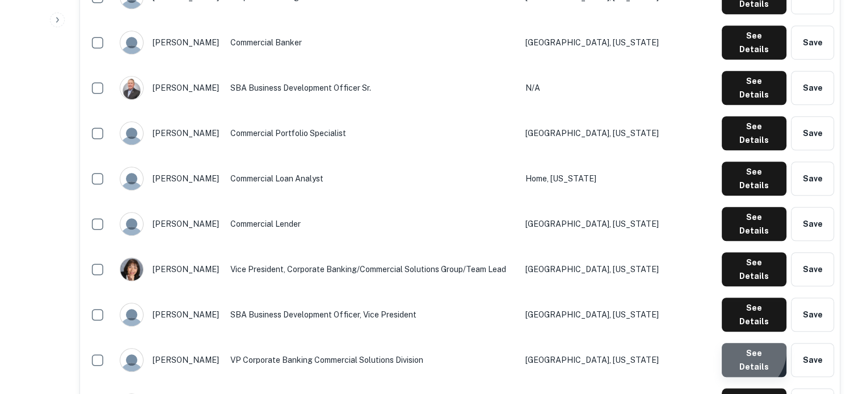
click at [745, 343] on button "See Details" at bounding box center [754, 360] width 65 height 34
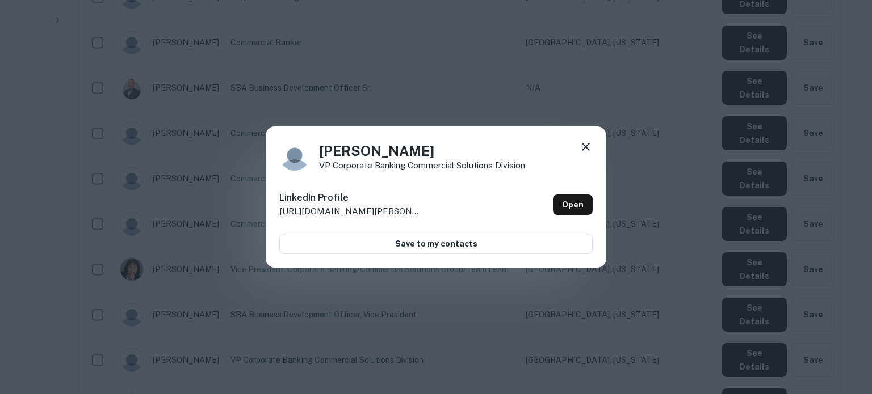
click at [585, 150] on icon at bounding box center [586, 147] width 14 height 14
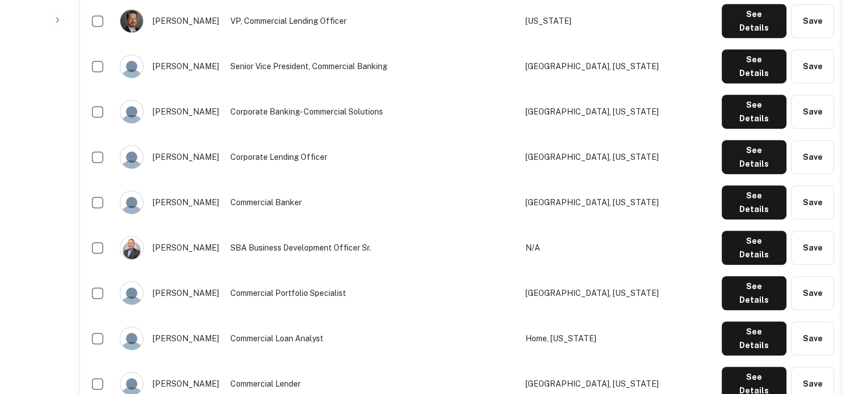
scroll to position [681, 0]
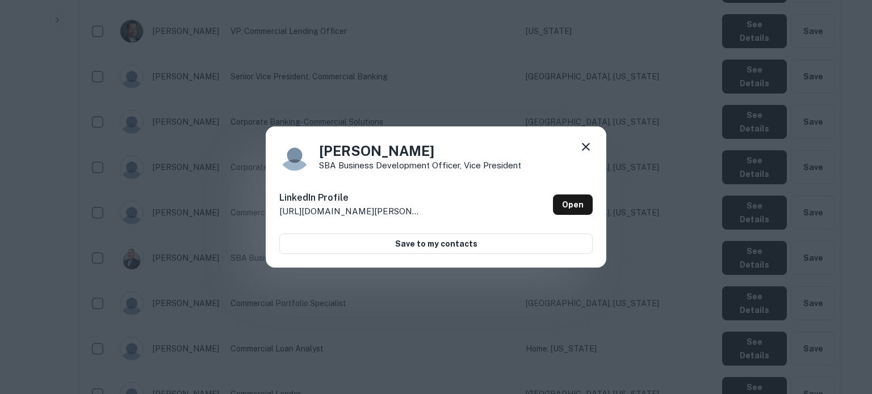
click at [587, 147] on icon at bounding box center [586, 147] width 14 height 14
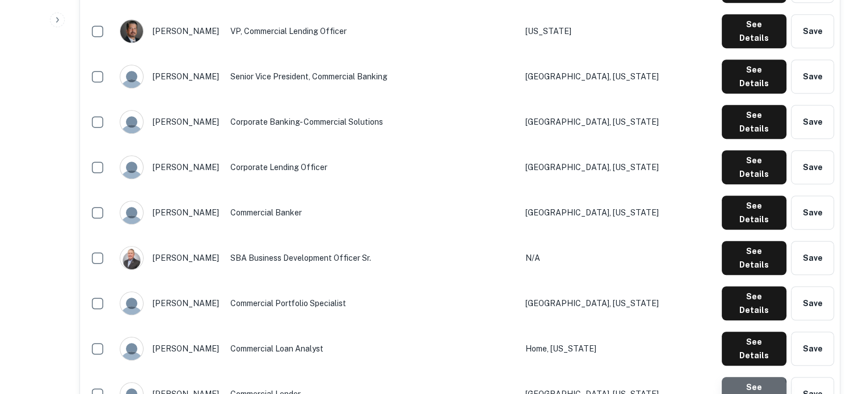
click at [738, 377] on button "See Details" at bounding box center [754, 394] width 65 height 34
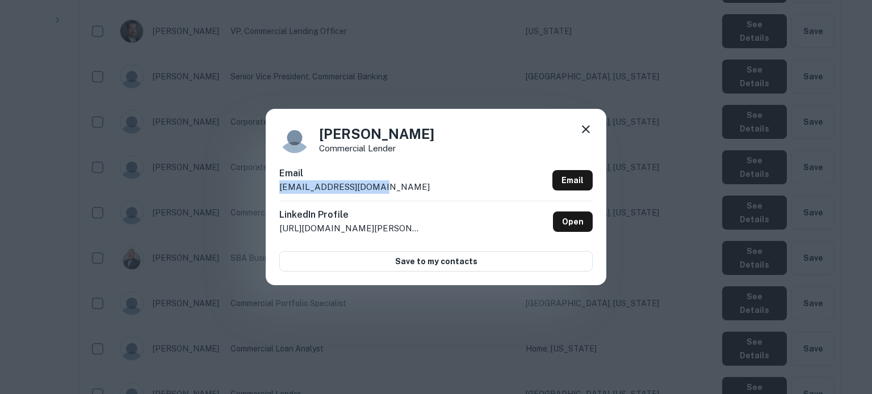
drag, startPoint x: 275, startPoint y: 189, endPoint x: 386, endPoint y: 186, distance: 111.3
click at [386, 186] on div "Mike Meck Commercial Lender Email mmeck@centricbank.com Email LinkedIn Profile …" at bounding box center [436, 197] width 341 height 176
click at [588, 132] on icon at bounding box center [586, 129] width 8 height 8
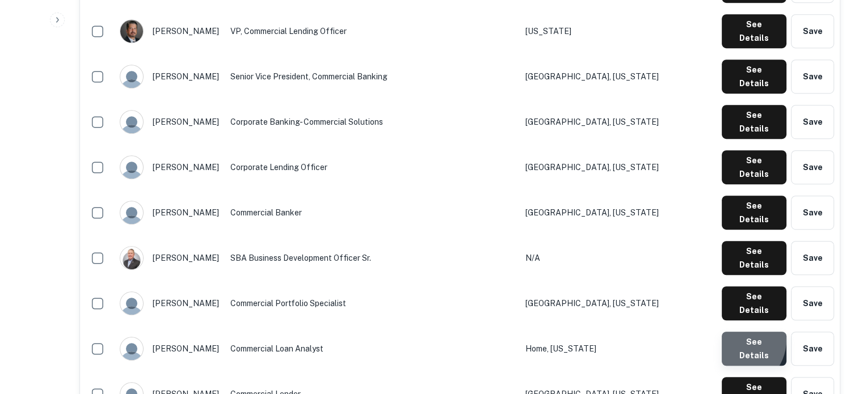
click at [736, 332] on button "See Details" at bounding box center [754, 349] width 65 height 34
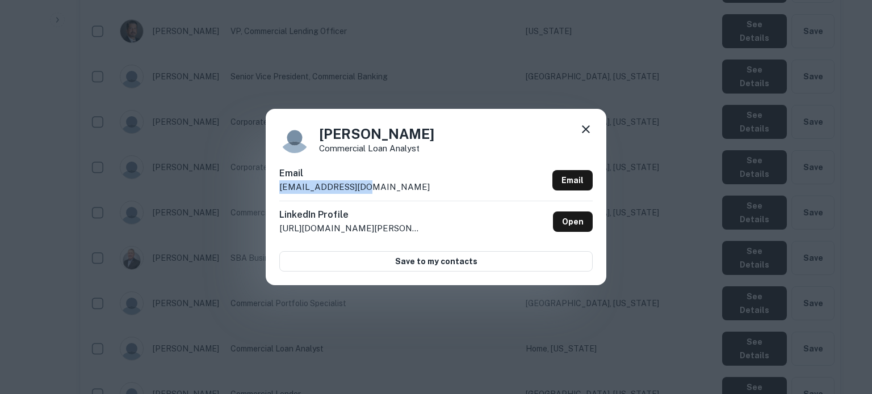
drag, startPoint x: 417, startPoint y: 189, endPoint x: 272, endPoint y: 187, distance: 144.7
click at [272, 187] on div "Kelly Fry Commercial Loan Analyst Email kfry@fcbanking.com Email LinkedIn Profi…" at bounding box center [436, 197] width 341 height 176
click at [592, 134] on div "Kelly Fry Commercial Loan Analyst Email kfry@fcbanking.com Email LinkedIn Profi…" at bounding box center [436, 197] width 341 height 176
click at [583, 132] on icon at bounding box center [586, 129] width 8 height 8
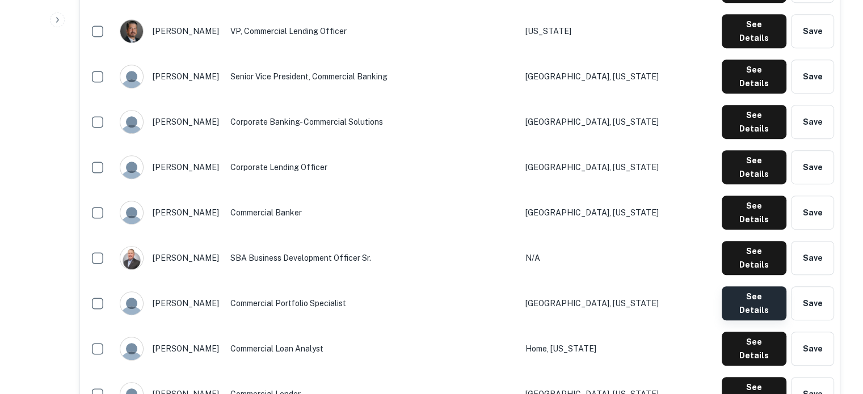
click at [729, 287] on button "See Details" at bounding box center [754, 304] width 65 height 34
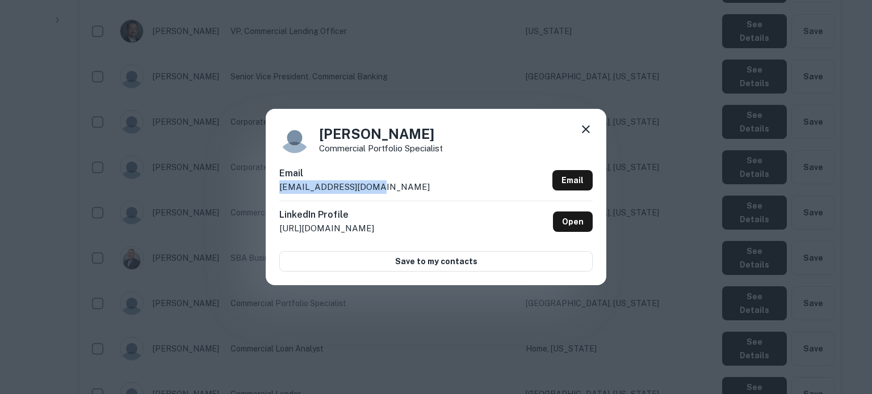
drag, startPoint x: 388, startPoint y: 194, endPoint x: 277, endPoint y: 195, distance: 111.2
click at [277, 195] on div "Jaimee Grove Commercial Portfolio Specialist Email jgrove@fcbanking.com Email L…" at bounding box center [436, 197] width 341 height 176
click at [581, 131] on icon at bounding box center [586, 130] width 14 height 14
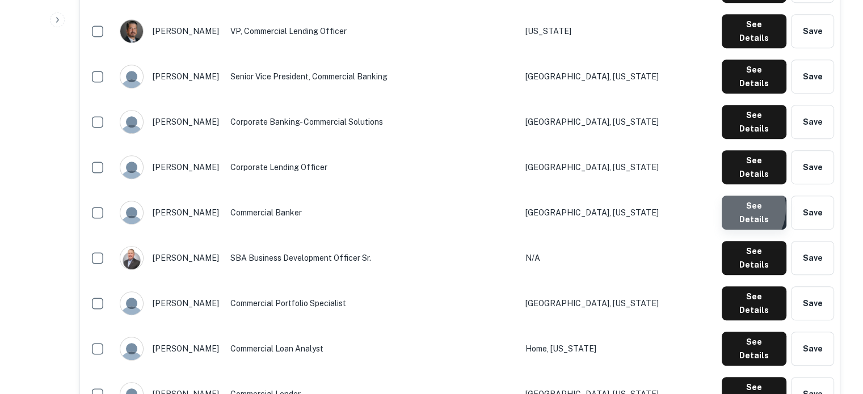
click at [734, 196] on button "See Details" at bounding box center [754, 213] width 65 height 34
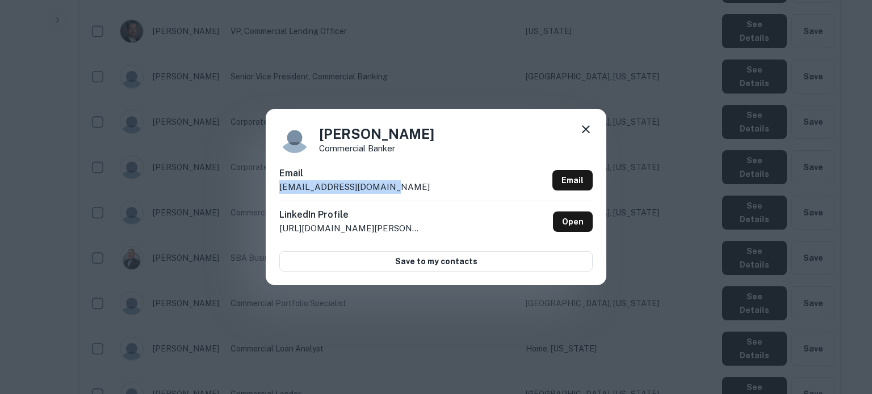
drag, startPoint x: 421, startPoint y: 191, endPoint x: 277, endPoint y: 197, distance: 144.3
click at [277, 197] on div "Chris Donsbach Commercial Banker Email cdonsbach@fcbanking.com Email LinkedIn P…" at bounding box center [436, 197] width 341 height 176
click at [588, 133] on icon at bounding box center [586, 129] width 8 height 8
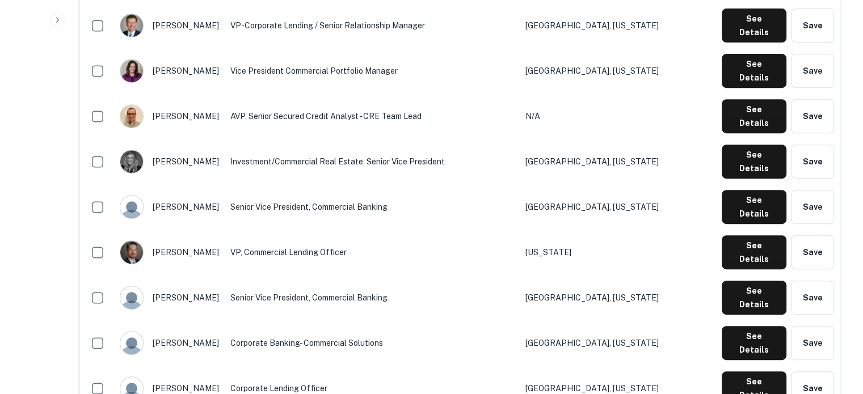
scroll to position [397, 0]
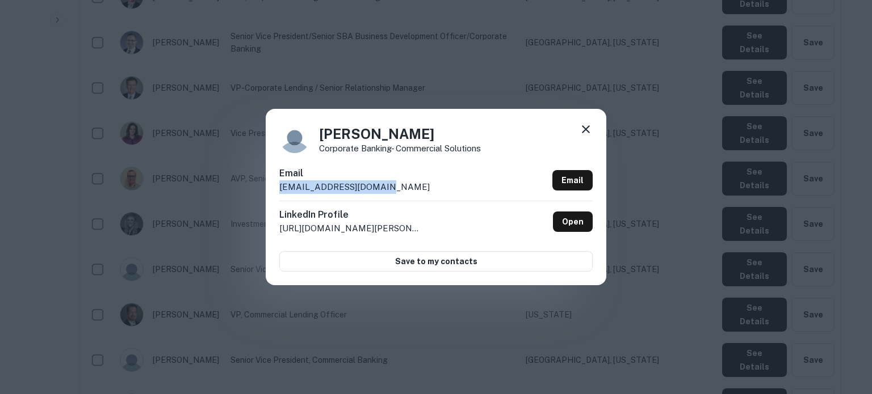
drag, startPoint x: 420, startPoint y: 188, endPoint x: 277, endPoint y: 192, distance: 143.1
click at [277, 192] on div "Angie Hoffman Corporate banking- Commercial Solutions Email ahoffman@fcbanking.…" at bounding box center [436, 197] width 341 height 176
click at [590, 133] on icon at bounding box center [586, 130] width 14 height 14
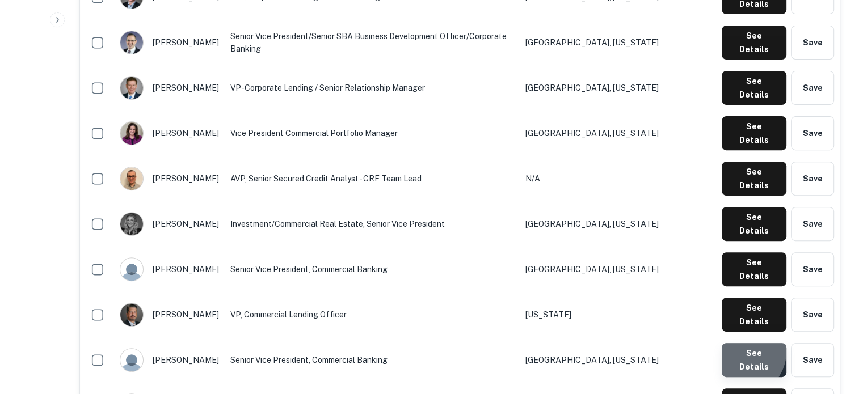
click at [742, 343] on button "See Details" at bounding box center [754, 360] width 65 height 34
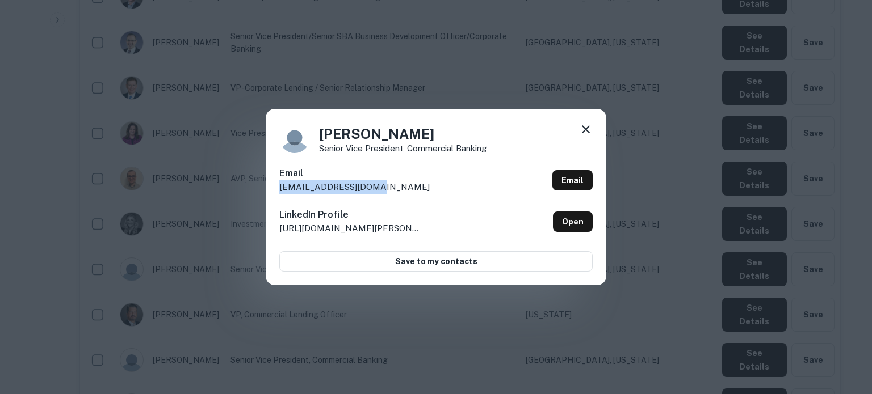
drag, startPoint x: 391, startPoint y: 192, endPoint x: 276, endPoint y: 197, distance: 114.7
click at [276, 197] on div "Susan White Senior Vice President, Commercial Banking Email swhite@fcbanking.co…" at bounding box center [436, 197] width 341 height 176
click at [585, 132] on icon at bounding box center [586, 130] width 14 height 14
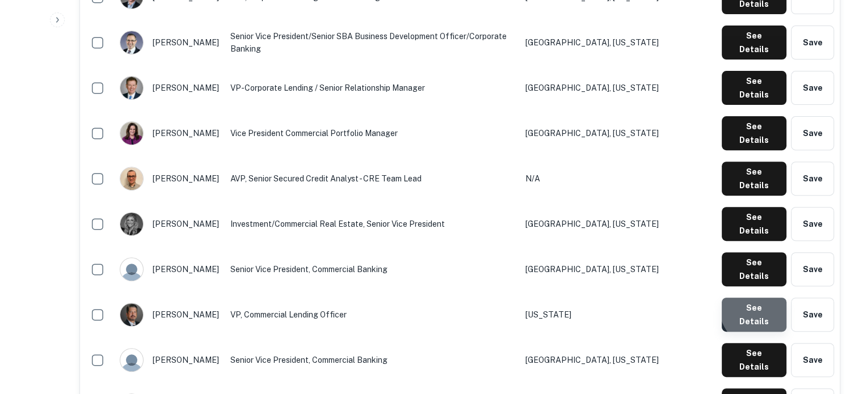
click at [765, 298] on button "See Details" at bounding box center [754, 315] width 65 height 34
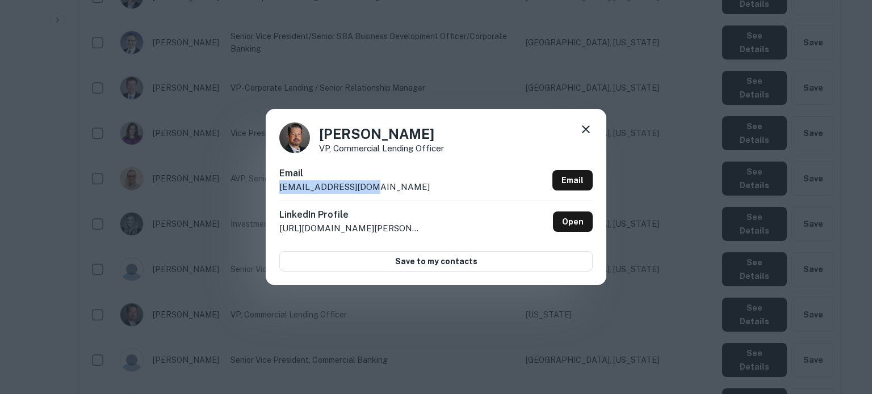
drag, startPoint x: 397, startPoint y: 192, endPoint x: 291, endPoint y: 195, distance: 106.7
click at [268, 189] on div "Spencer Beck VP, Commercial Lending Officer Email sbeck@fcbanking.com Email Lin…" at bounding box center [436, 197] width 341 height 176
click at [590, 131] on icon at bounding box center [586, 130] width 14 height 14
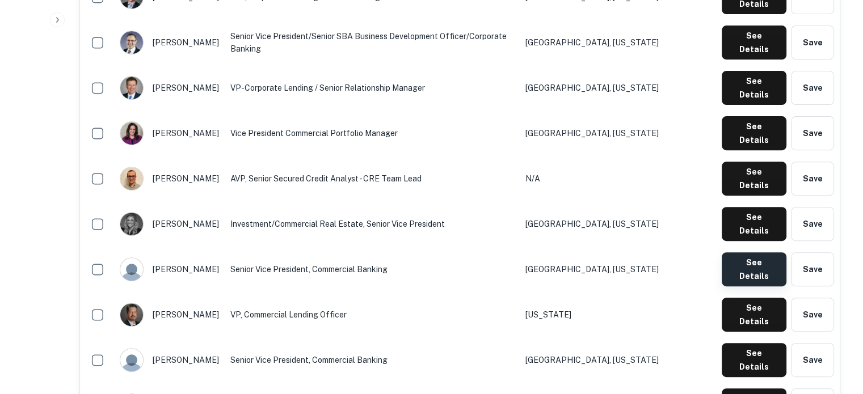
click at [725, 253] on button "See Details" at bounding box center [754, 270] width 65 height 34
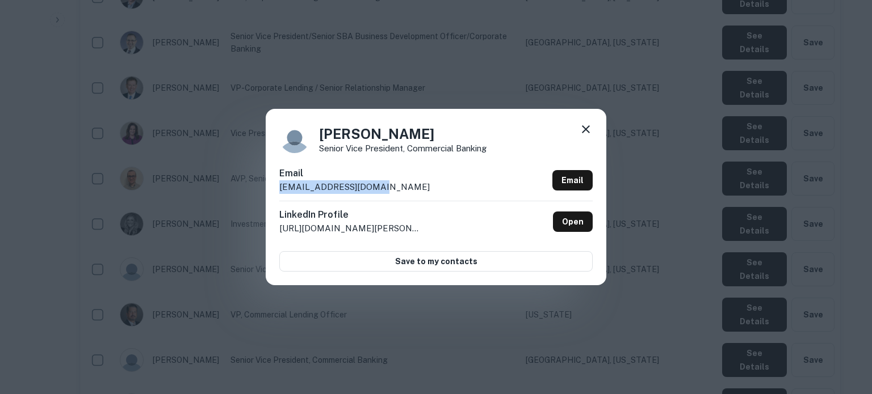
drag, startPoint x: 410, startPoint y: 192, endPoint x: 280, endPoint y: 188, distance: 130.0
click at [280, 188] on div "Email pdennis@fcbanking.com Email" at bounding box center [435, 184] width 313 height 34
click at [586, 132] on icon at bounding box center [586, 130] width 14 height 14
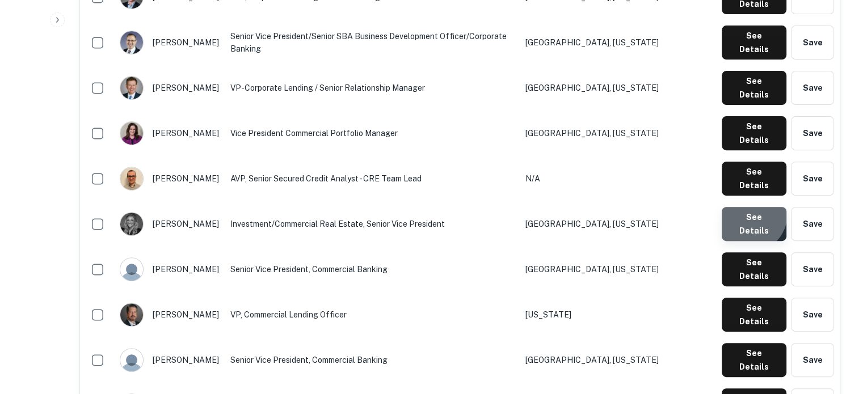
click at [748, 207] on button "See Details" at bounding box center [754, 224] width 65 height 34
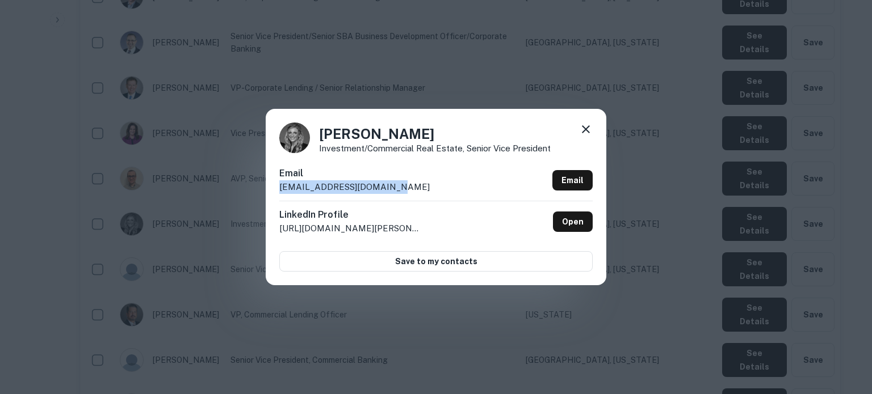
drag, startPoint x: 432, startPoint y: 192, endPoint x: 283, endPoint y: 195, distance: 149.3
click at [283, 195] on div "Email mdellapina@fcbanking.com Email" at bounding box center [435, 184] width 313 height 34
click at [582, 127] on icon at bounding box center [586, 129] width 8 height 8
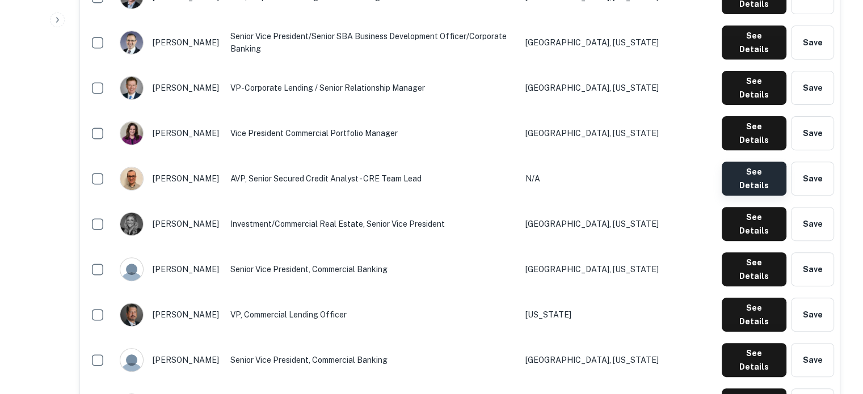
click at [738, 162] on button "See Details" at bounding box center [754, 179] width 65 height 34
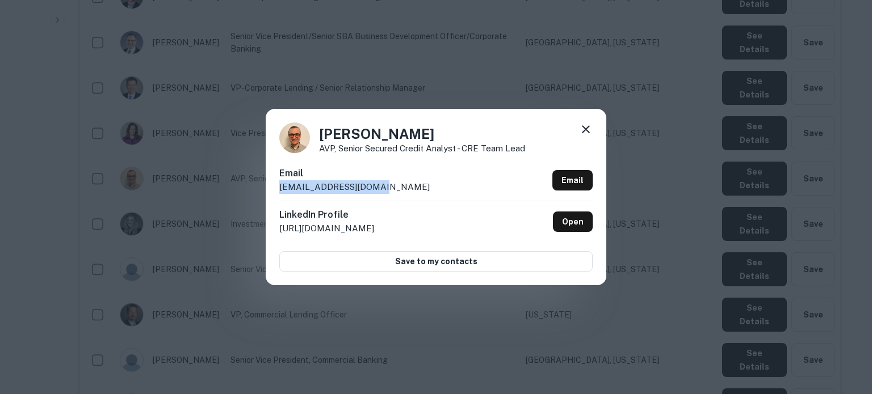
drag, startPoint x: 408, startPoint y: 179, endPoint x: 384, endPoint y: 190, distance: 26.7
click at [384, 190] on div "Email mtaylor@fcbanking.com Email" at bounding box center [435, 184] width 313 height 34
click at [587, 134] on icon at bounding box center [586, 130] width 14 height 14
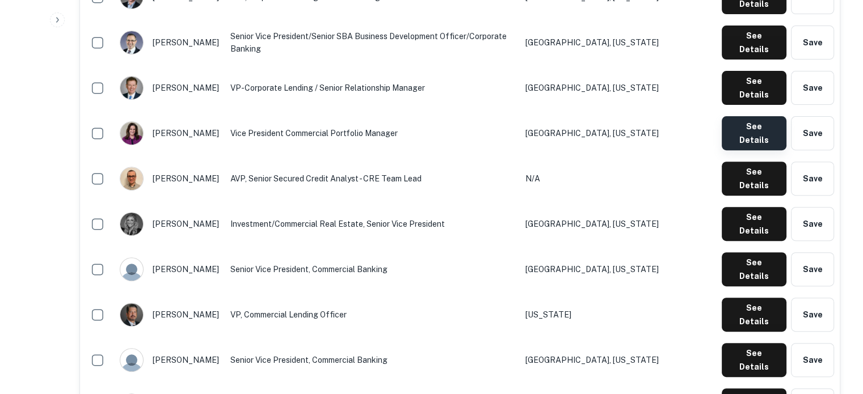
click at [746, 116] on button "See Details" at bounding box center [754, 133] width 65 height 34
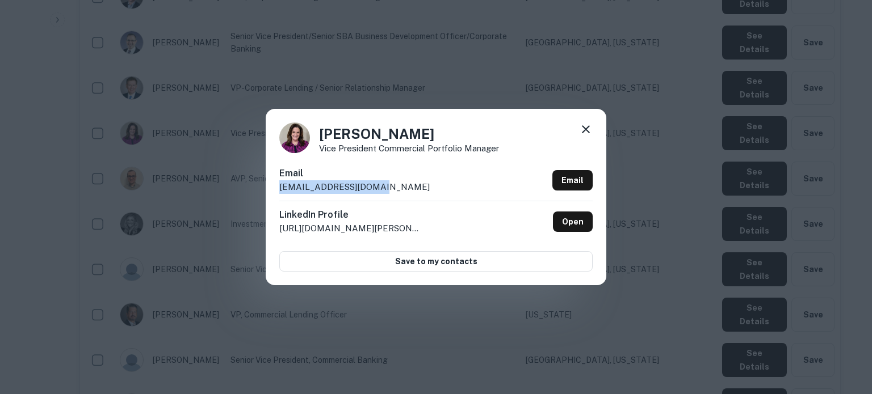
drag, startPoint x: 386, startPoint y: 193, endPoint x: 261, endPoint y: 192, distance: 125.4
click at [261, 192] on div "Lisa Mossie Vice President Commercial Portfolio Manager Email lmossie@fcbanking…" at bounding box center [436, 197] width 872 height 394
click at [586, 132] on icon at bounding box center [586, 130] width 14 height 14
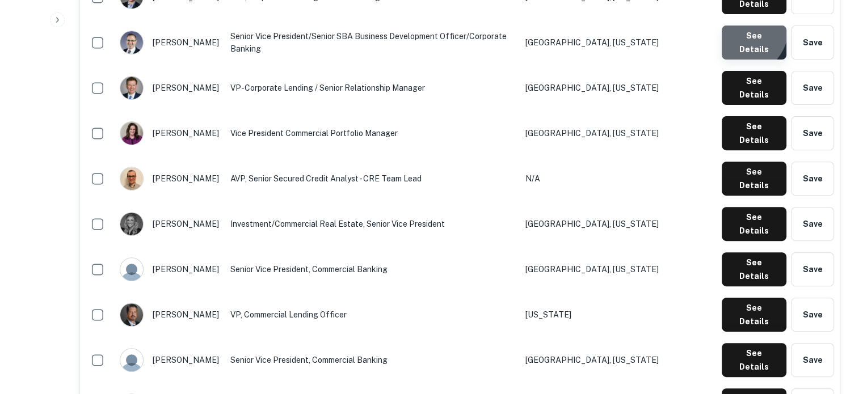
click at [739, 26] on button "See Details" at bounding box center [754, 43] width 65 height 34
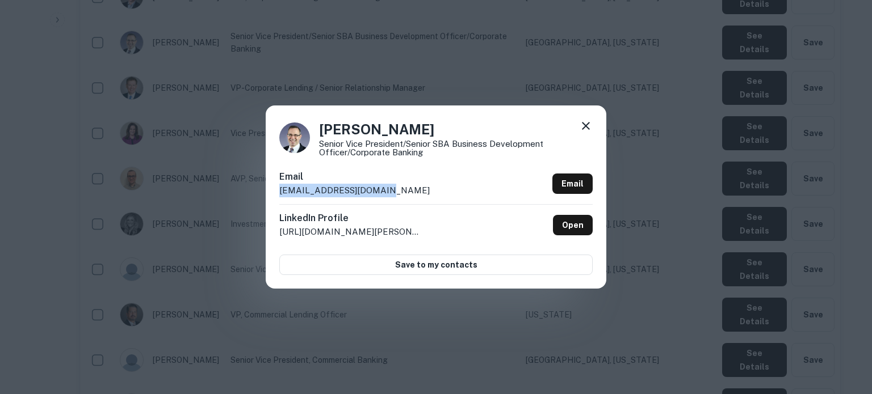
drag, startPoint x: 403, startPoint y: 192, endPoint x: 270, endPoint y: 199, distance: 133.5
click at [270, 199] on div "Dan Poirier Senior Vice President/Senior SBA Business Development Officer/Corpo…" at bounding box center [436, 197] width 341 height 183
click at [588, 132] on icon at bounding box center [586, 126] width 14 height 14
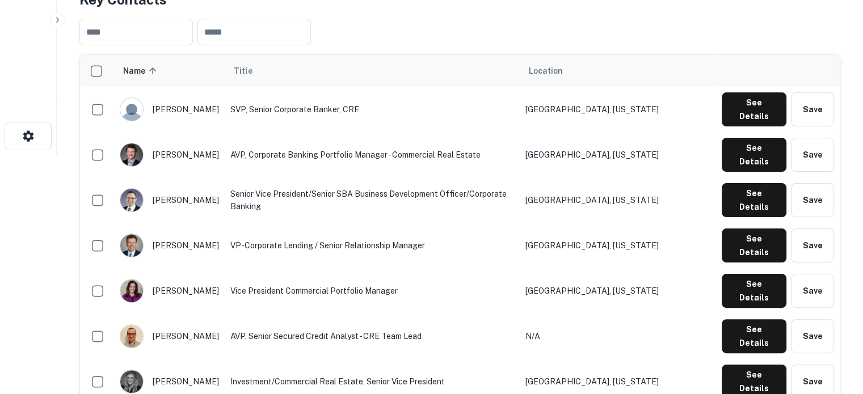
scroll to position [170, 0]
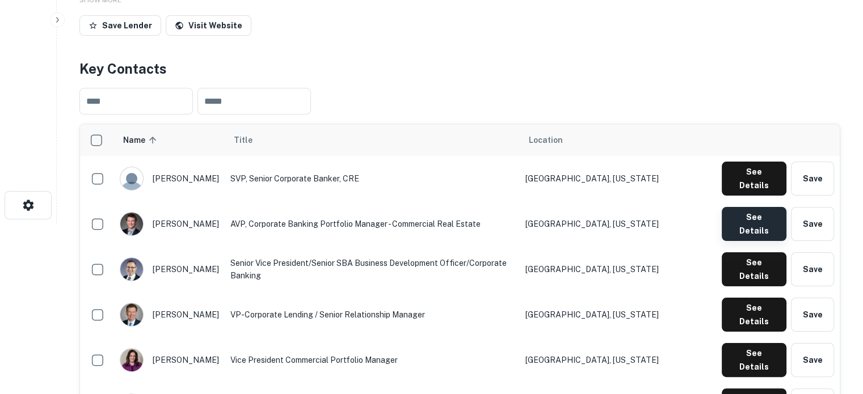
click at [739, 213] on button "See Details" at bounding box center [754, 224] width 65 height 34
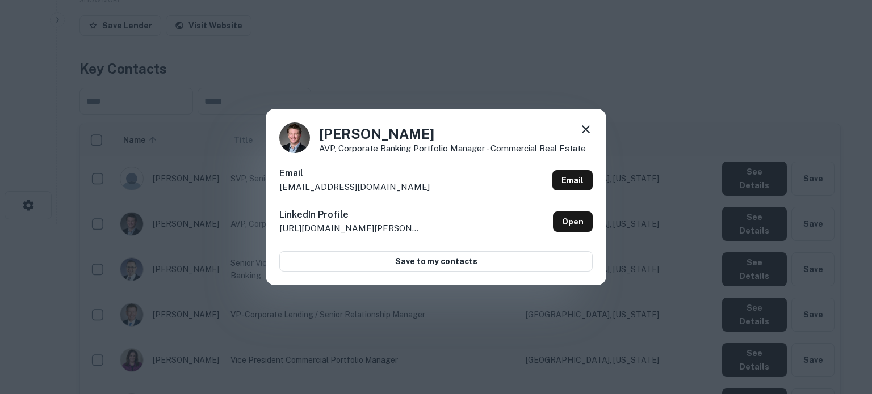
drag, startPoint x: 402, startPoint y: 181, endPoint x: 283, endPoint y: 190, distance: 119.5
click at [283, 190] on div "Email cmendelson@fcbanking.com Email" at bounding box center [435, 184] width 313 height 34
drag, startPoint x: 280, startPoint y: 190, endPoint x: 398, endPoint y: 188, distance: 118.0
click at [398, 188] on div "Email cmendelson@fcbanking.com Email" at bounding box center [435, 184] width 313 height 34
click at [583, 124] on icon at bounding box center [586, 130] width 14 height 14
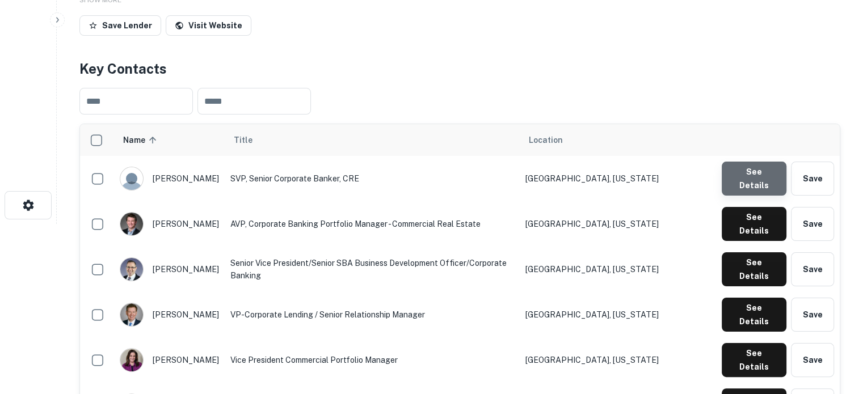
click at [749, 183] on button "See Details" at bounding box center [754, 179] width 65 height 34
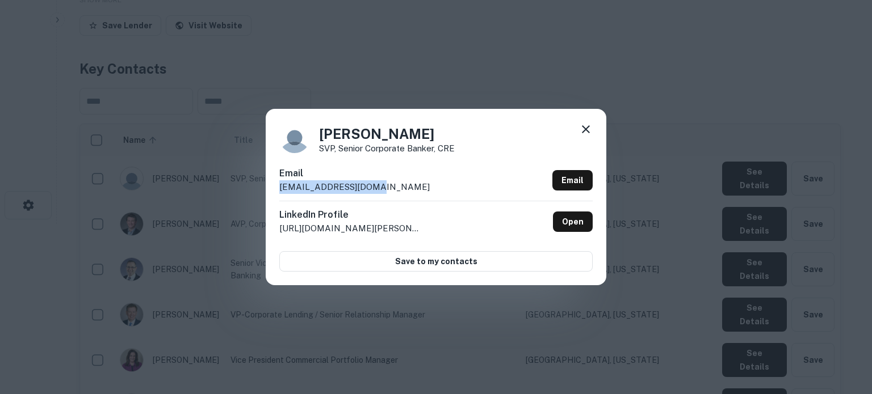
drag, startPoint x: 393, startPoint y: 184, endPoint x: 281, endPoint y: 191, distance: 112.0
click at [281, 191] on div "Email wkuhar@fcbanking.com Email" at bounding box center [435, 184] width 313 height 34
click at [583, 125] on icon at bounding box center [586, 130] width 14 height 14
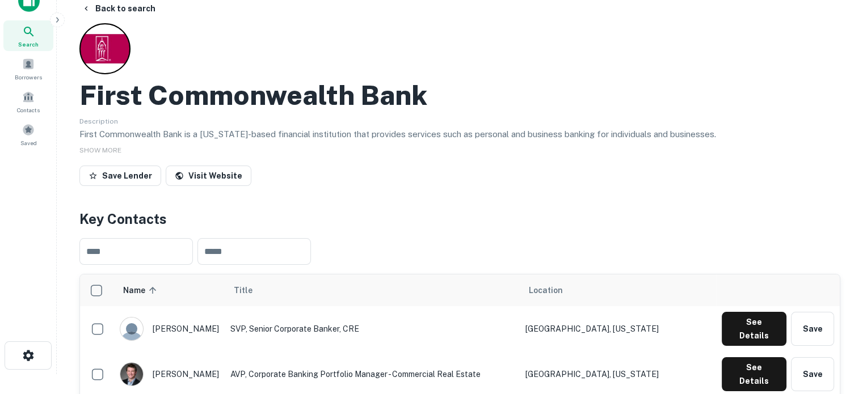
scroll to position [0, 0]
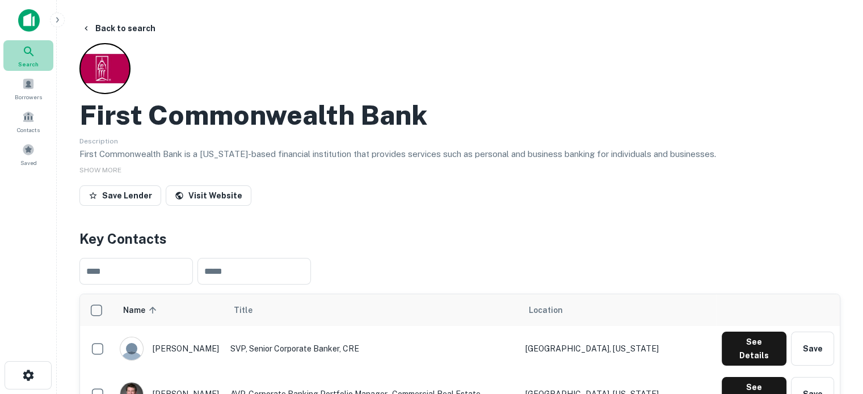
click at [30, 60] on span "Search" at bounding box center [28, 64] width 20 height 9
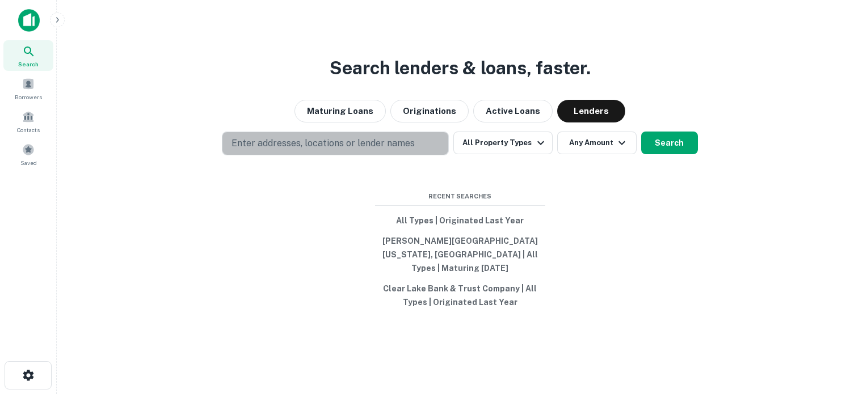
click at [314, 148] on p "Enter addresses, locations or lender names" at bounding box center [323, 144] width 183 height 14
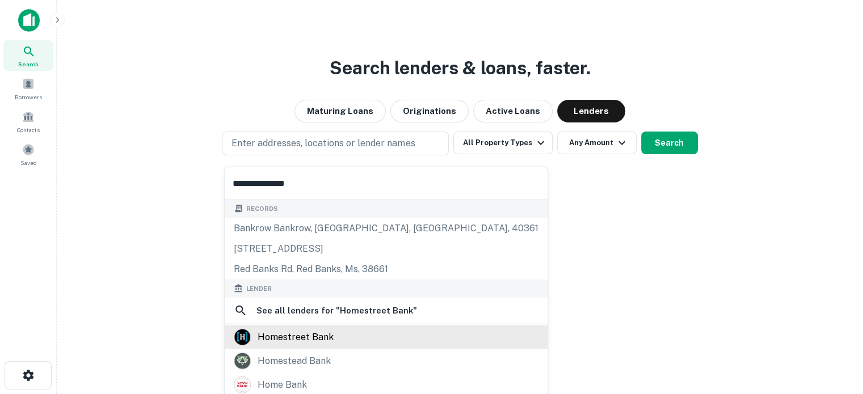
type input "**********"
click at [335, 340] on div "homestreet bank" at bounding box center [386, 337] width 305 height 17
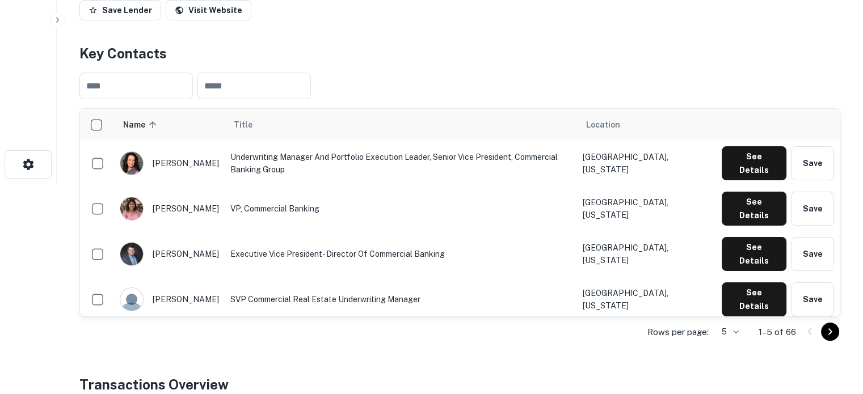
scroll to position [284, 0]
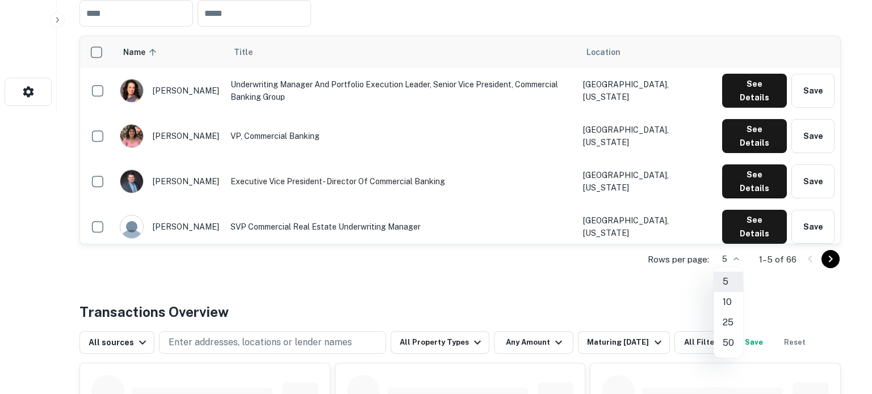
click at [728, 321] on li "25" at bounding box center [728, 323] width 30 height 20
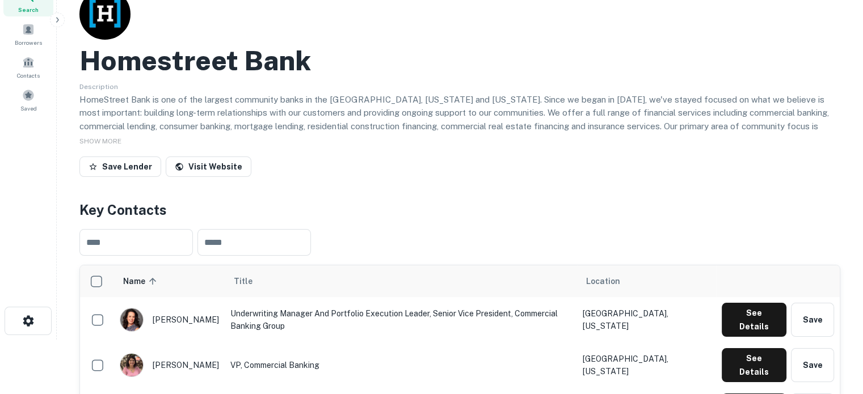
scroll to position [0, 0]
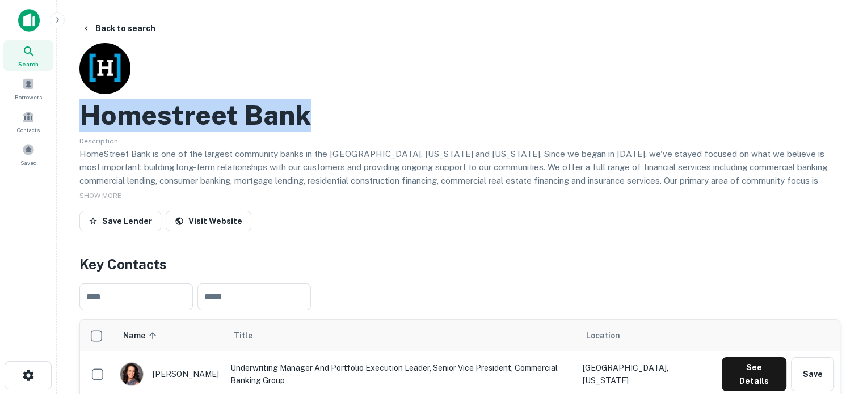
drag, startPoint x: 81, startPoint y: 108, endPoint x: 314, endPoint y: 110, distance: 233.3
click at [314, 110] on div "Homestreet Bank" at bounding box center [459, 115] width 761 height 33
copy h2 "Homestreet Bank"
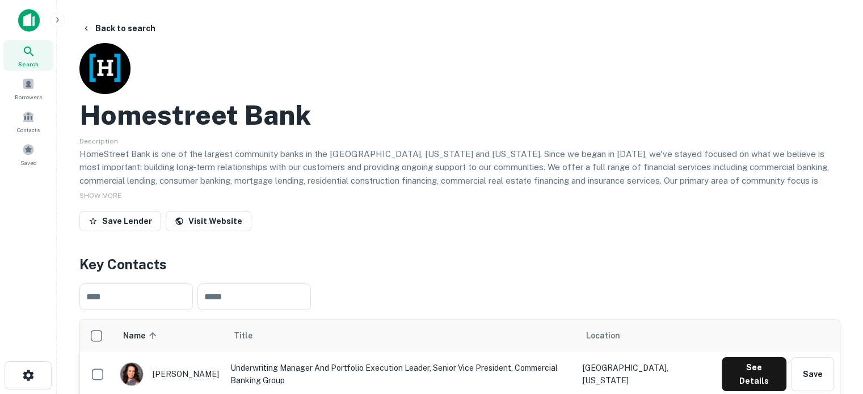
click at [331, 186] on div "Homestreet Bank Description HomeStreet Bank is one of the largest community ban…" at bounding box center [459, 139] width 761 height 193
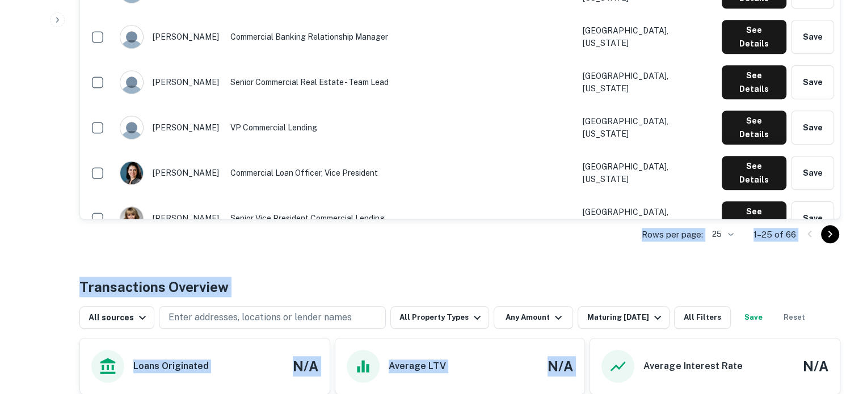
click at [589, 316] on div "Back to search Homestreet Bank Description HomeStreet Bank is one of the larges…" at bounding box center [460, 178] width 788 height 2359
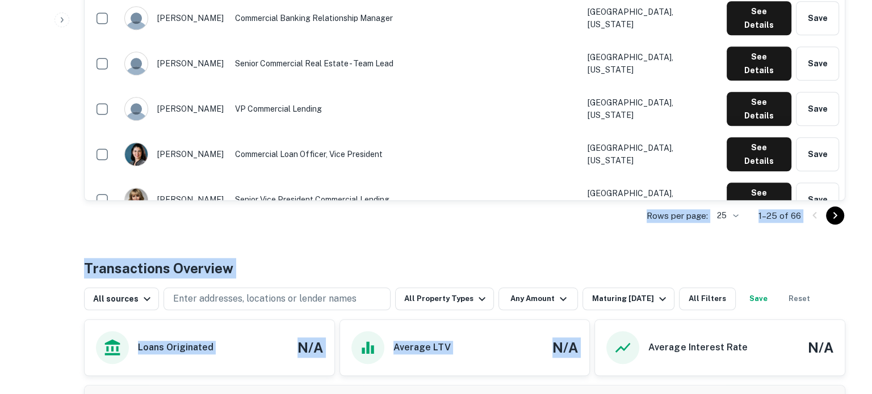
scroll to position [965, 0]
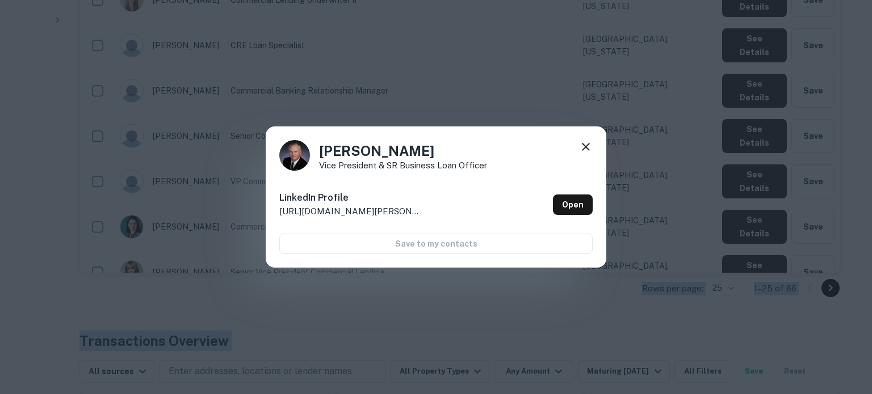
click at [589, 147] on icon at bounding box center [586, 147] width 14 height 14
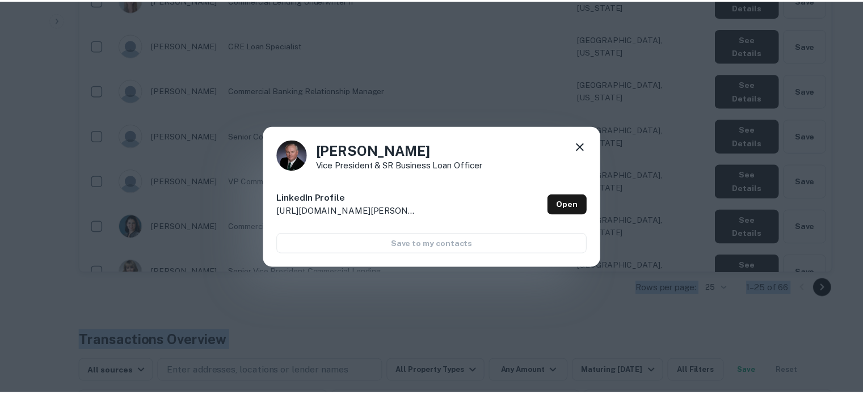
scroll to position [842, 0]
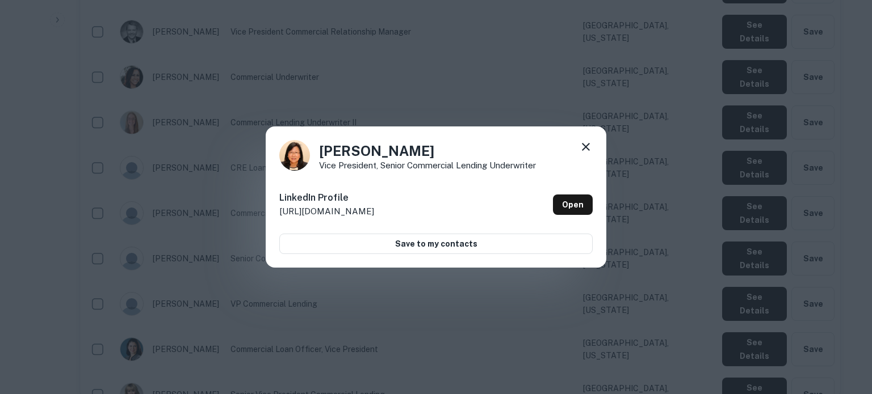
click at [590, 141] on icon at bounding box center [586, 147] width 14 height 14
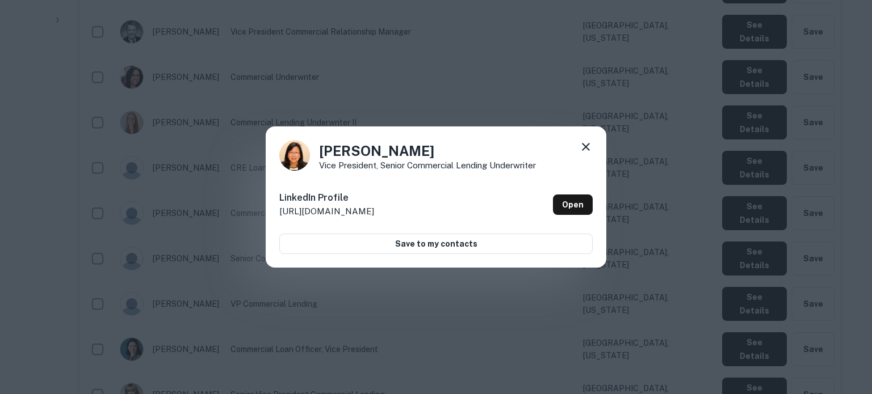
click at [586, 145] on icon at bounding box center [586, 147] width 14 height 14
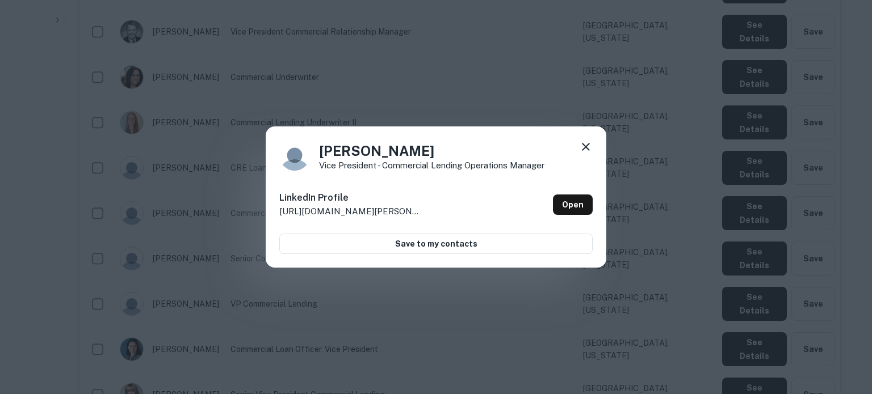
click at [588, 143] on icon at bounding box center [586, 147] width 14 height 14
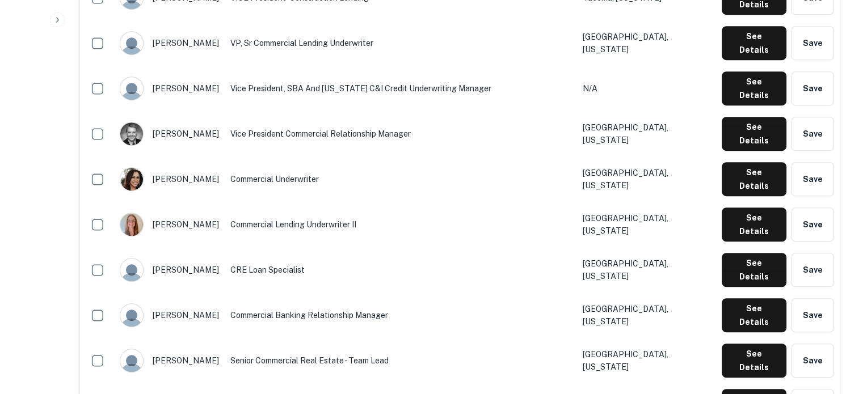
scroll to position [672, 0]
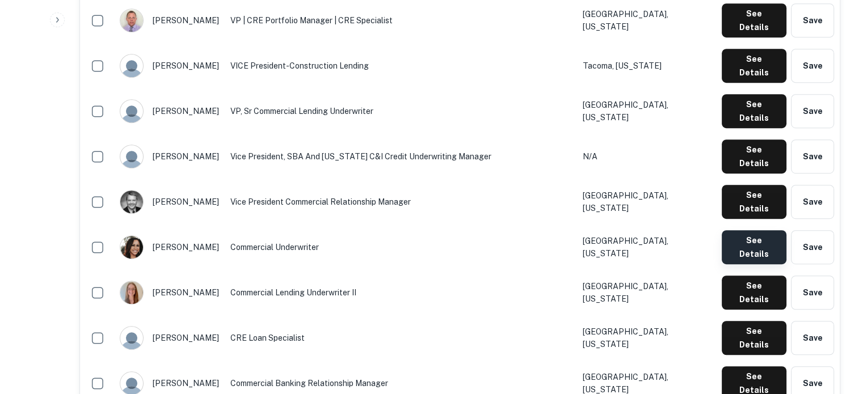
click at [730, 230] on button "See Details" at bounding box center [754, 247] width 65 height 34
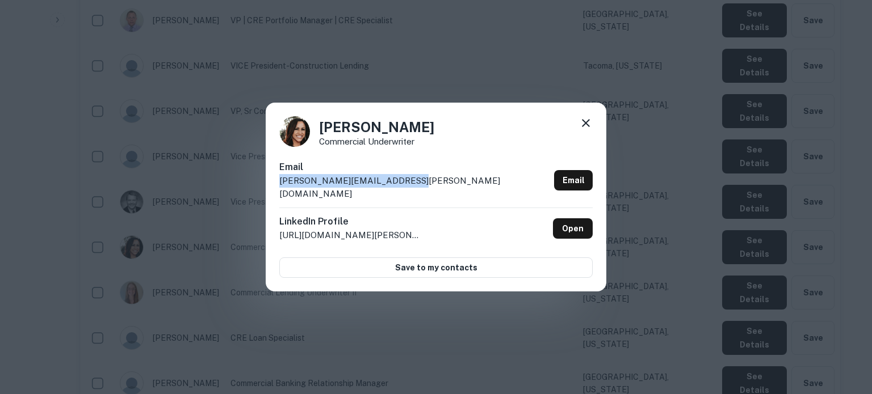
drag, startPoint x: 420, startPoint y: 188, endPoint x: 278, endPoint y: 194, distance: 142.6
click at [278, 195] on div "[PERSON_NAME] Commercial Underwriter Email [PERSON_NAME][EMAIL_ADDRESS][PERSON_…" at bounding box center [436, 198] width 341 height 190
copy p "[PERSON_NAME][EMAIL_ADDRESS][PERSON_NAME][DOMAIN_NAME]"
click at [581, 130] on icon at bounding box center [586, 123] width 14 height 14
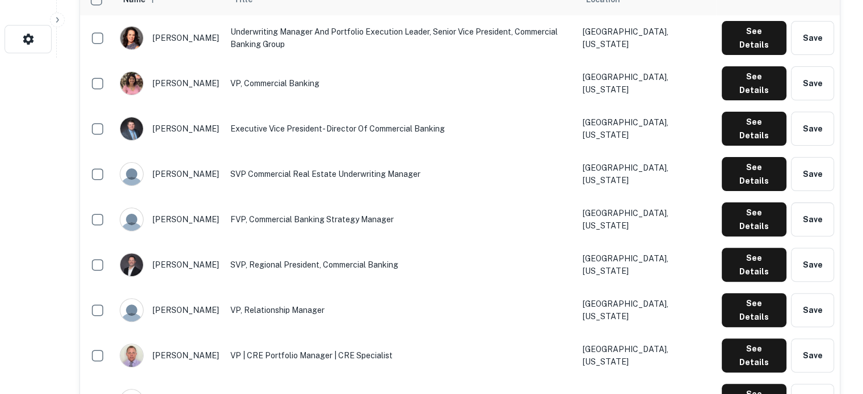
scroll to position [275, 0]
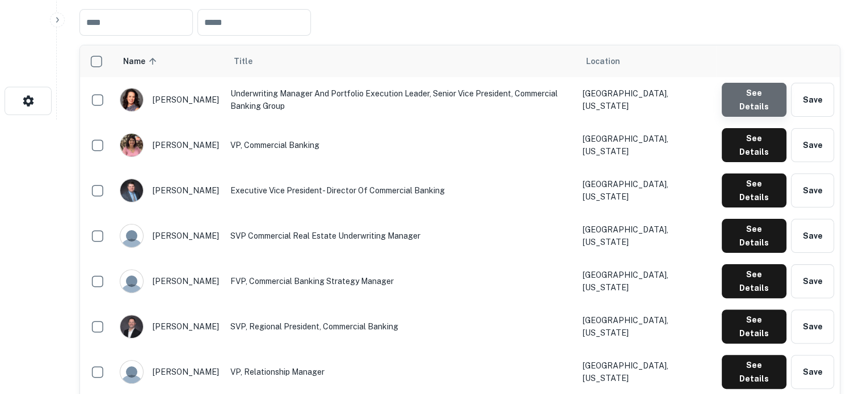
click at [745, 104] on button "See Details" at bounding box center [754, 100] width 65 height 34
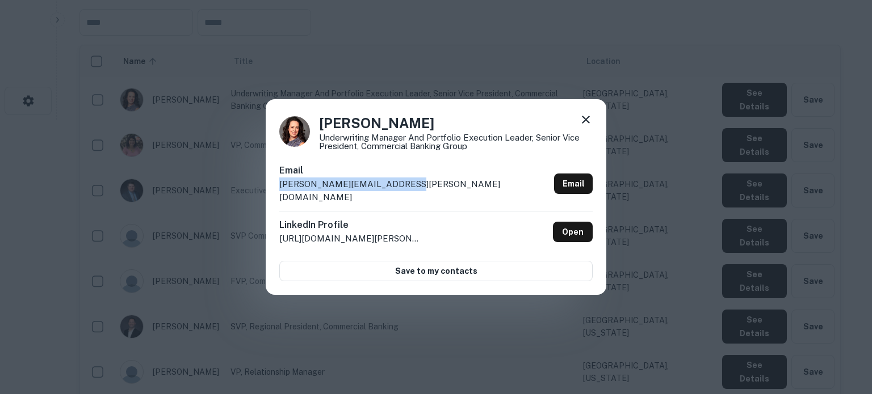
drag, startPoint x: 279, startPoint y: 194, endPoint x: 414, endPoint y: 195, distance: 134.5
click at [414, 195] on div "Email [PERSON_NAME][EMAIL_ADDRESS][PERSON_NAME][DOMAIN_NAME] Email" at bounding box center [435, 187] width 313 height 47
copy p "[PERSON_NAME][EMAIL_ADDRESS][PERSON_NAME][DOMAIN_NAME]"
click at [586, 127] on icon at bounding box center [586, 120] width 14 height 14
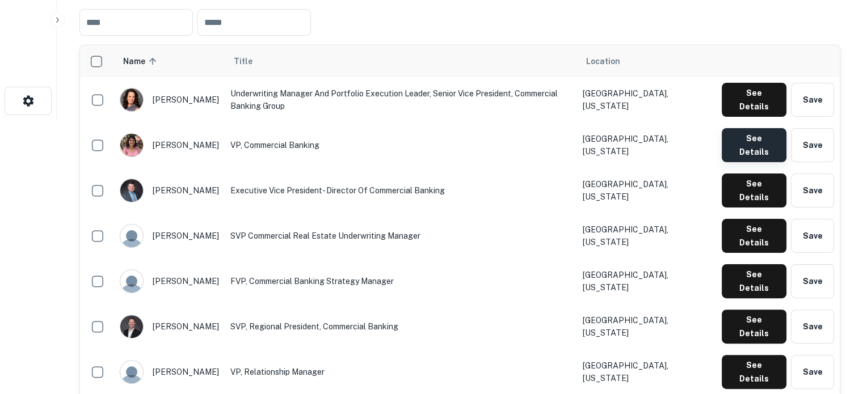
click at [731, 128] on button "See Details" at bounding box center [754, 145] width 65 height 34
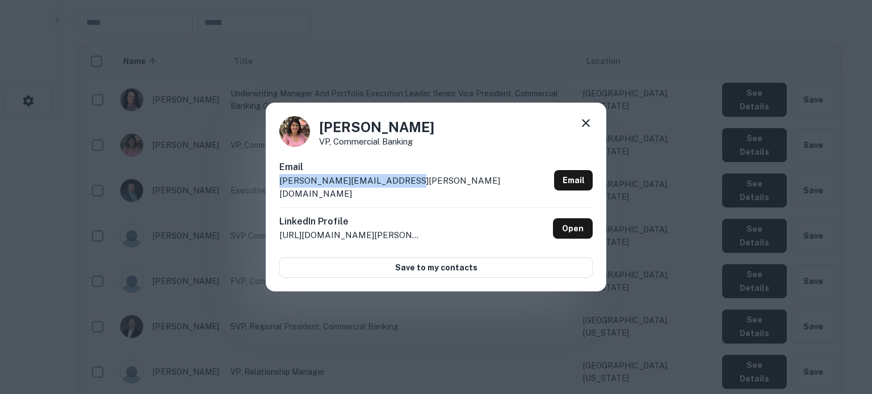
drag, startPoint x: 281, startPoint y: 186, endPoint x: 405, endPoint y: 184, distance: 124.3
click at [405, 184] on div "Email [PERSON_NAME][EMAIL_ADDRESS][PERSON_NAME][DOMAIN_NAME] Email" at bounding box center [435, 184] width 313 height 47
copy p "[PERSON_NAME][EMAIL_ADDRESS][PERSON_NAME][DOMAIN_NAME]"
click at [582, 130] on icon at bounding box center [586, 123] width 14 height 14
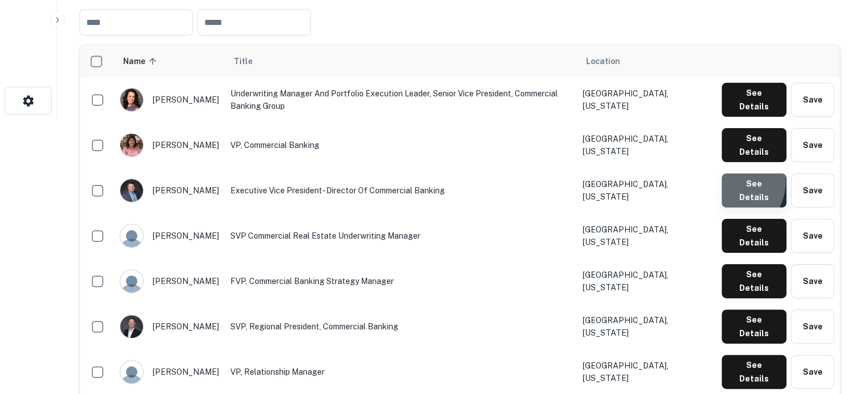
click at [726, 174] on button "See Details" at bounding box center [754, 191] width 65 height 34
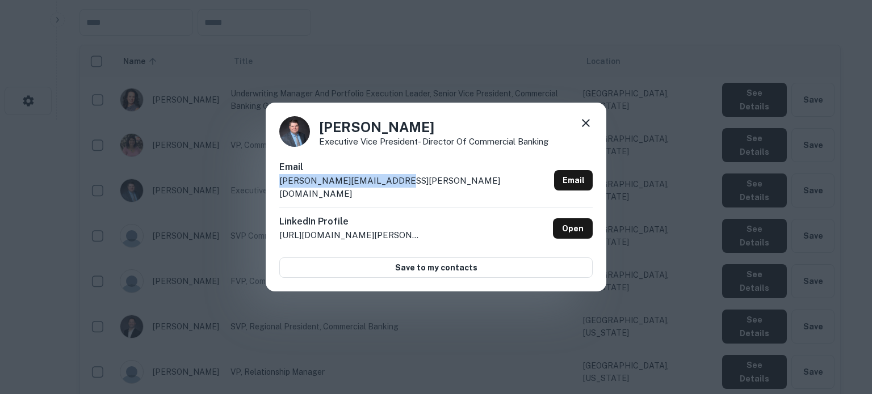
drag, startPoint x: 279, startPoint y: 190, endPoint x: 392, endPoint y: 188, distance: 113.5
click at [392, 188] on div "[PERSON_NAME] Executive Vice President- Director of Commercial Banking Email [P…" at bounding box center [436, 198] width 341 height 190
copy p "[PERSON_NAME][EMAIL_ADDRESS][PERSON_NAME][DOMAIN_NAME]"
click at [583, 130] on icon at bounding box center [586, 123] width 14 height 14
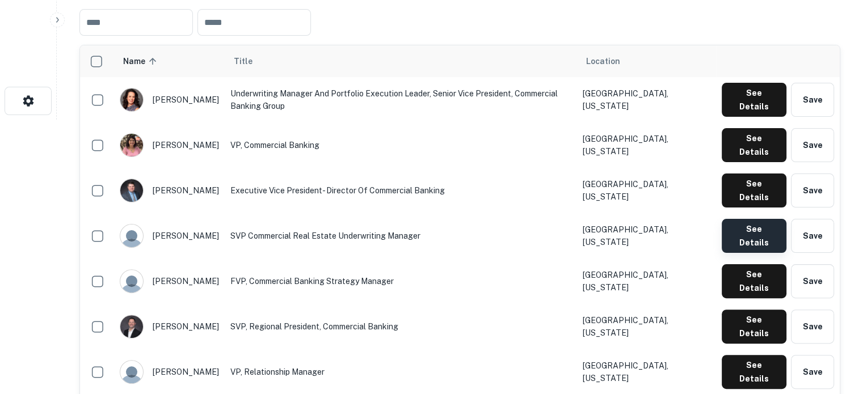
click at [739, 219] on button "See Details" at bounding box center [754, 236] width 65 height 34
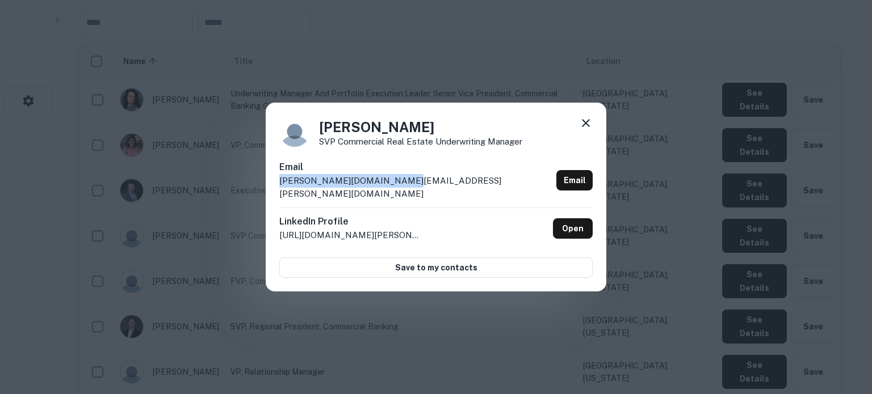
drag, startPoint x: 278, startPoint y: 190, endPoint x: 413, endPoint y: 193, distance: 135.7
click at [413, 193] on div "[PERSON_NAME] SVP Commercial Real Estate Underwriting Manager Email [PERSON_NAM…" at bounding box center [436, 198] width 341 height 190
copy p "[PERSON_NAME][DOMAIN_NAME][EMAIL_ADDRESS][PERSON_NAME][DOMAIN_NAME]"
click at [585, 130] on icon at bounding box center [586, 123] width 14 height 14
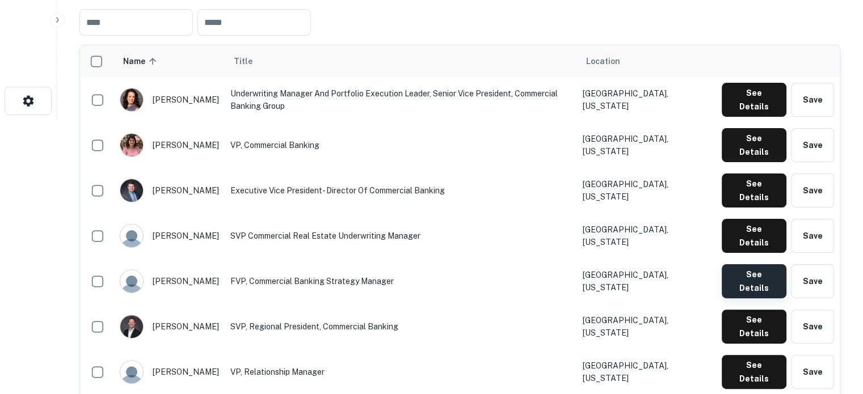
click at [743, 264] on button "See Details" at bounding box center [754, 281] width 65 height 34
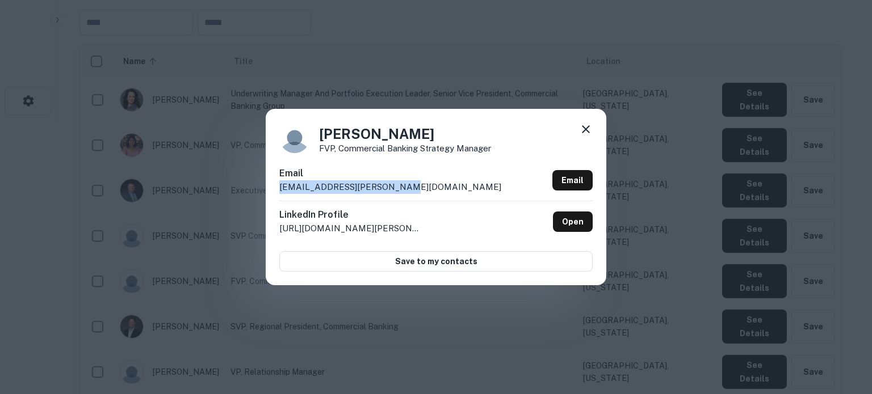
drag, startPoint x: 280, startPoint y: 189, endPoint x: 411, endPoint y: 192, distance: 131.7
click at [411, 192] on div "Email [EMAIL_ADDRESS][PERSON_NAME][DOMAIN_NAME] Email" at bounding box center [435, 184] width 313 height 34
copy p "[EMAIL_ADDRESS][PERSON_NAME][DOMAIN_NAME]"
click at [585, 133] on icon at bounding box center [586, 130] width 14 height 14
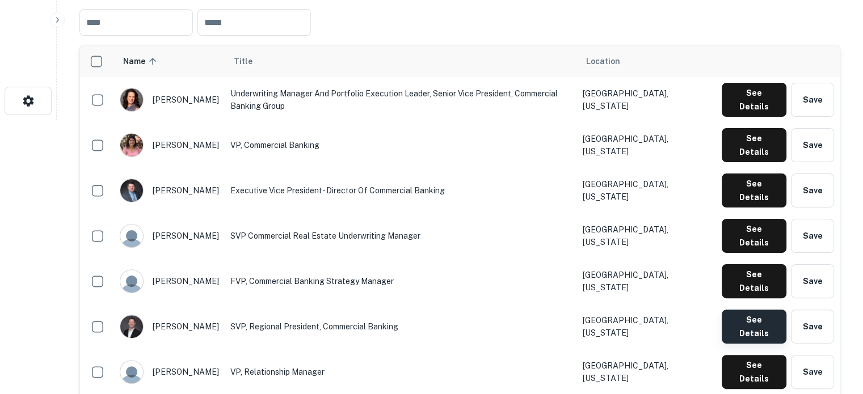
click at [750, 310] on button "See Details" at bounding box center [754, 327] width 65 height 34
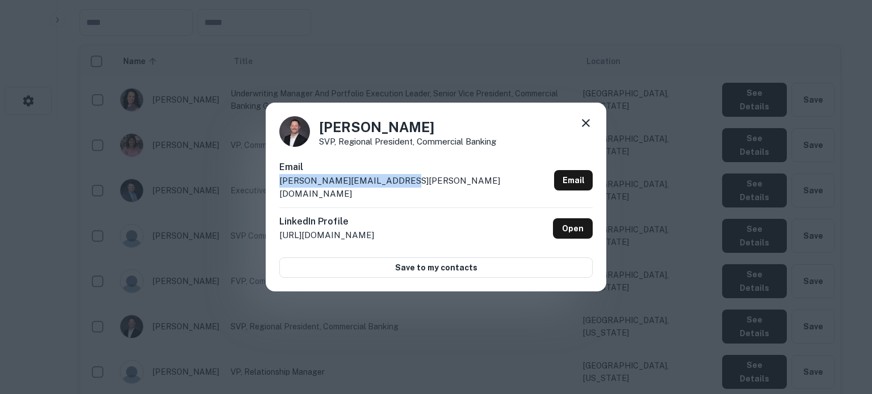
drag, startPoint x: 278, startPoint y: 190, endPoint x: 405, endPoint y: 191, distance: 126.6
click at [405, 191] on div "[PERSON_NAME] SVP, Regional President, Commercial Banking Email [PERSON_NAME][E…" at bounding box center [436, 198] width 341 height 190
copy p "[PERSON_NAME][EMAIL_ADDRESS][PERSON_NAME][DOMAIN_NAME]"
click at [583, 130] on icon at bounding box center [586, 123] width 14 height 14
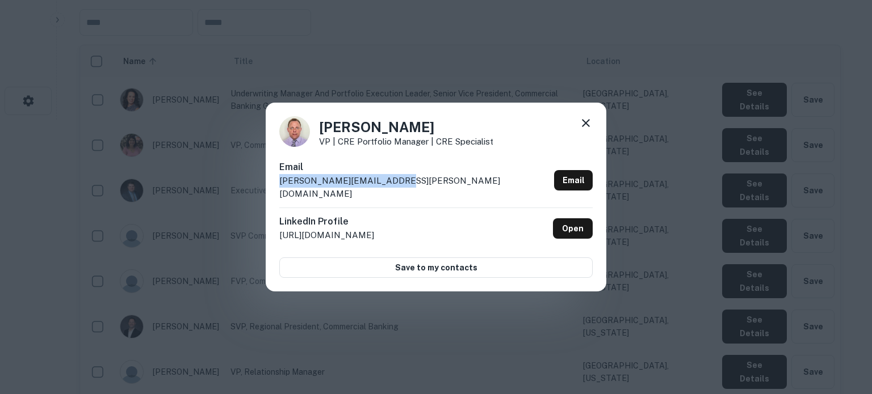
drag, startPoint x: 278, startPoint y: 190, endPoint x: 398, endPoint y: 188, distance: 119.8
click at [398, 188] on div "[PERSON_NAME] VP | CRE Portfolio Manager | CRE Specialist Email [PERSON_NAME][E…" at bounding box center [436, 198] width 341 height 190
copy p "[PERSON_NAME][EMAIL_ADDRESS][PERSON_NAME][DOMAIN_NAME]"
click at [583, 130] on icon at bounding box center [586, 123] width 14 height 14
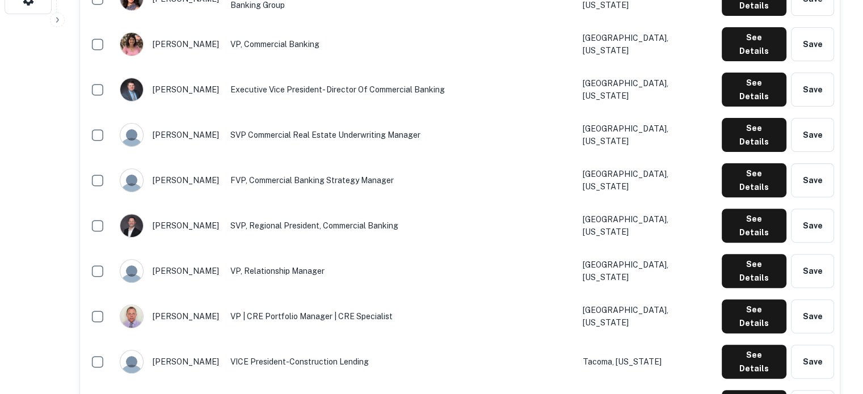
scroll to position [445, 0]
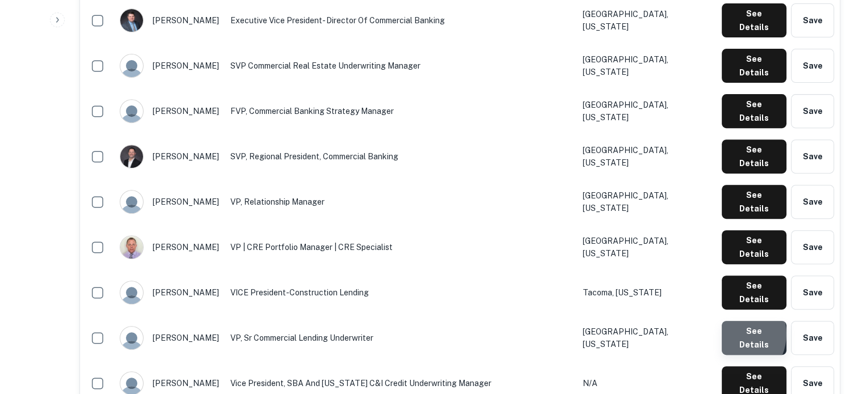
click at [732, 321] on button "See Details" at bounding box center [754, 338] width 65 height 34
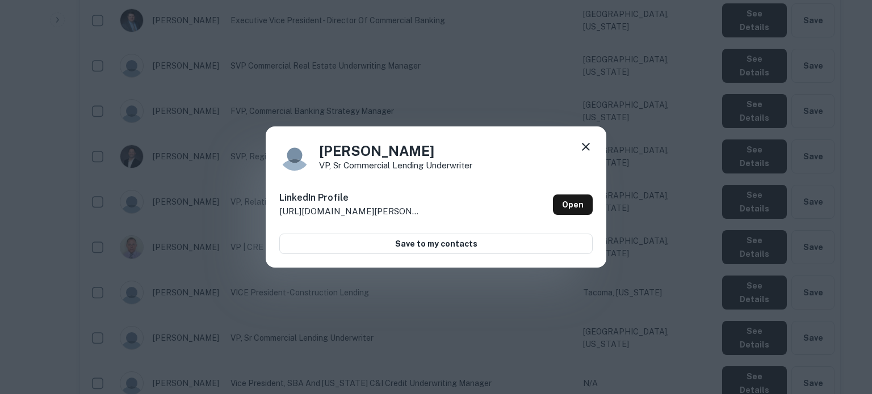
click at [586, 149] on icon at bounding box center [586, 147] width 14 height 14
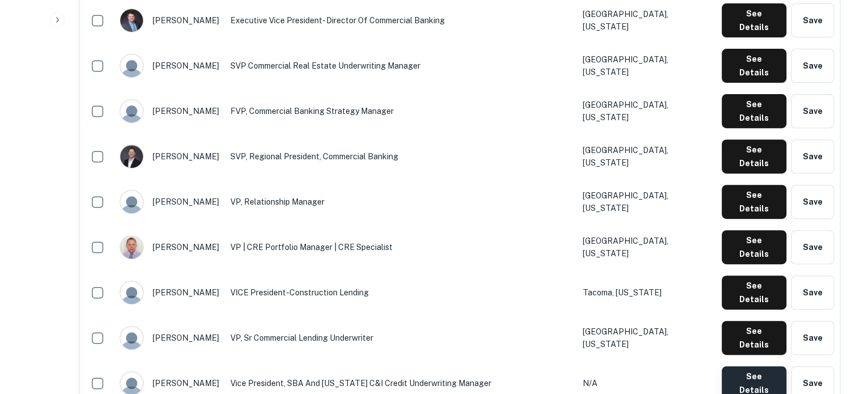
click at [733, 367] on button "See Details" at bounding box center [754, 384] width 65 height 34
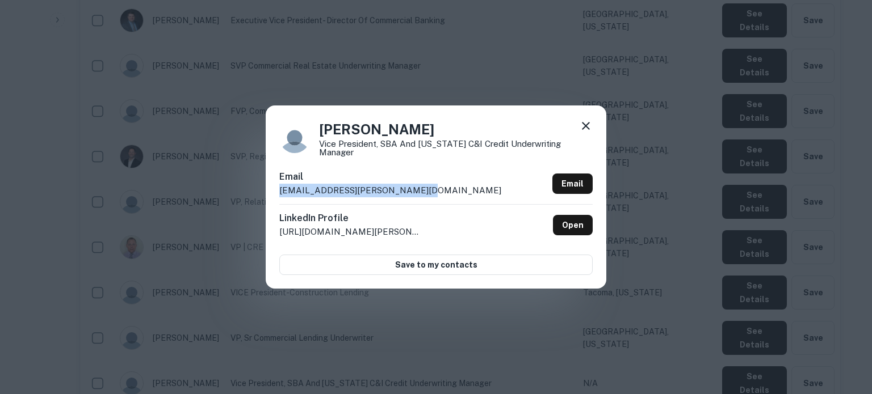
drag, startPoint x: 279, startPoint y: 188, endPoint x: 421, endPoint y: 188, distance: 142.4
click at [421, 188] on div "[PERSON_NAME] Vice President, SBA and [US_STATE] C&I Credit Underwriting Manage…" at bounding box center [436, 197] width 341 height 183
copy p "[EMAIL_ADDRESS][PERSON_NAME][DOMAIN_NAME]"
click at [582, 130] on icon at bounding box center [586, 126] width 8 height 8
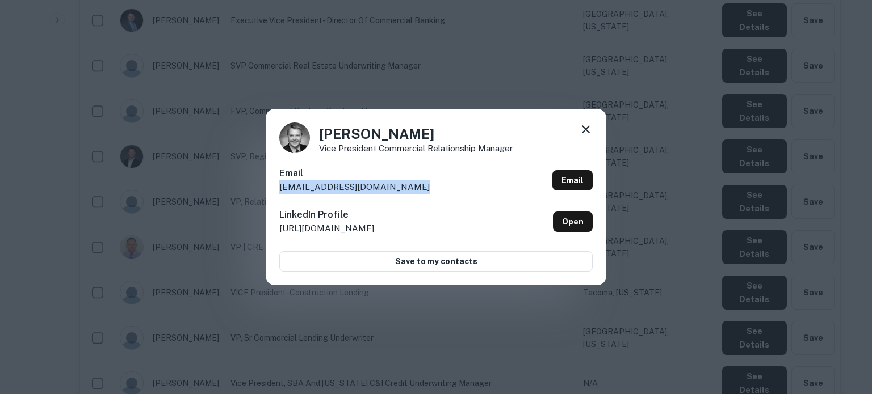
drag, startPoint x: 278, startPoint y: 191, endPoint x: 406, endPoint y: 191, distance: 128.8
click at [406, 191] on div "[PERSON_NAME] Vice President Commercial Relationship Manager Email [EMAIL_ADDRE…" at bounding box center [436, 197] width 341 height 176
click at [586, 127] on icon at bounding box center [586, 130] width 14 height 14
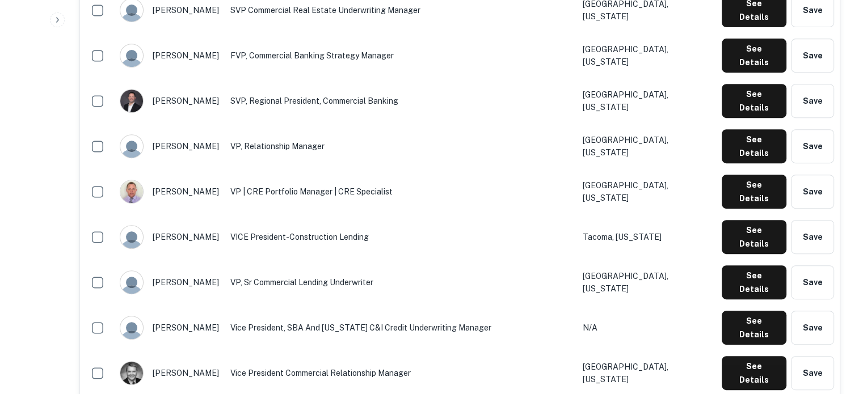
scroll to position [558, 0]
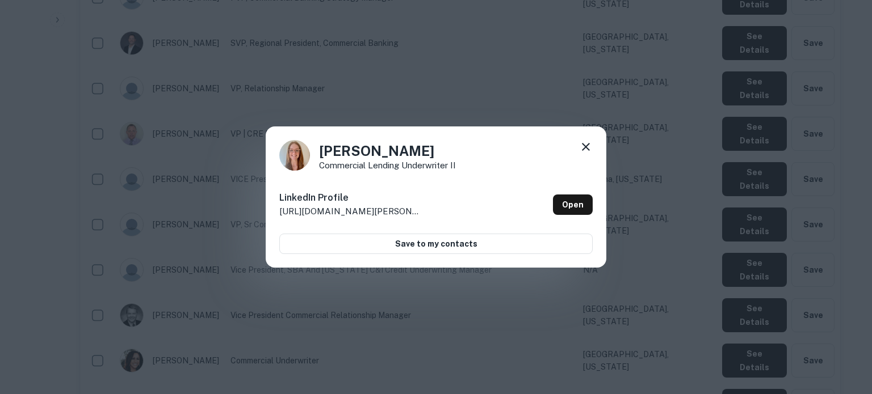
click at [590, 146] on icon at bounding box center [586, 147] width 14 height 14
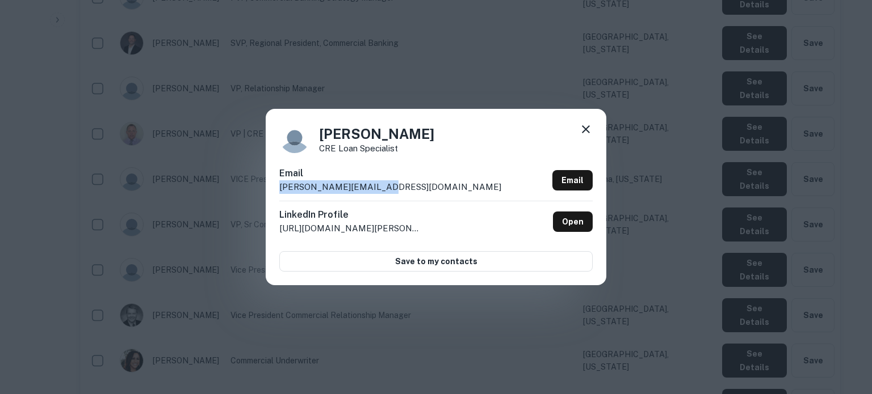
drag, startPoint x: 279, startPoint y: 190, endPoint x: 405, endPoint y: 195, distance: 126.1
click at [405, 195] on div "[PERSON_NAME] CRE Loan Specialist Email [PERSON_NAME][EMAIL_ADDRESS][DOMAIN_NAM…" at bounding box center [436, 197] width 341 height 176
click at [583, 129] on icon at bounding box center [586, 130] width 14 height 14
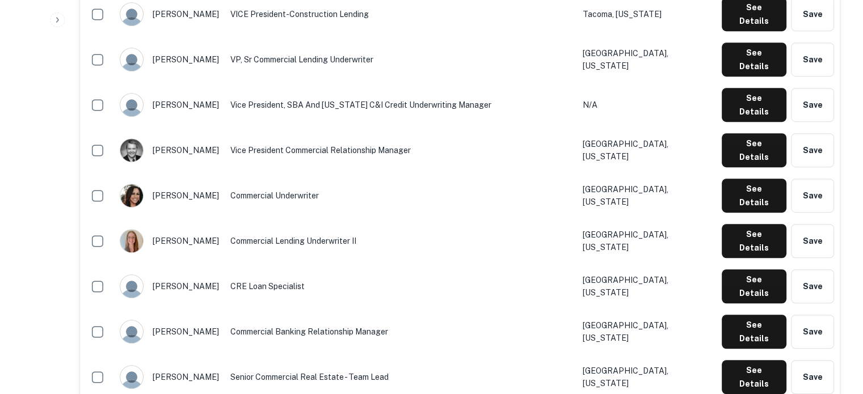
scroll to position [729, 0]
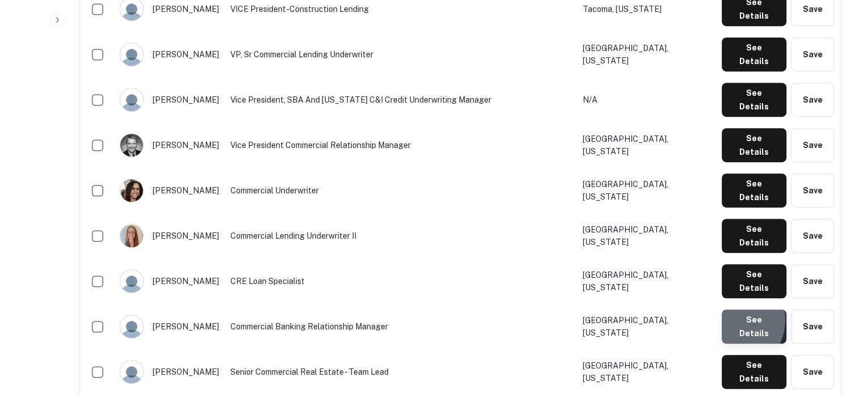
click at [730, 310] on button "See Details" at bounding box center [754, 327] width 65 height 34
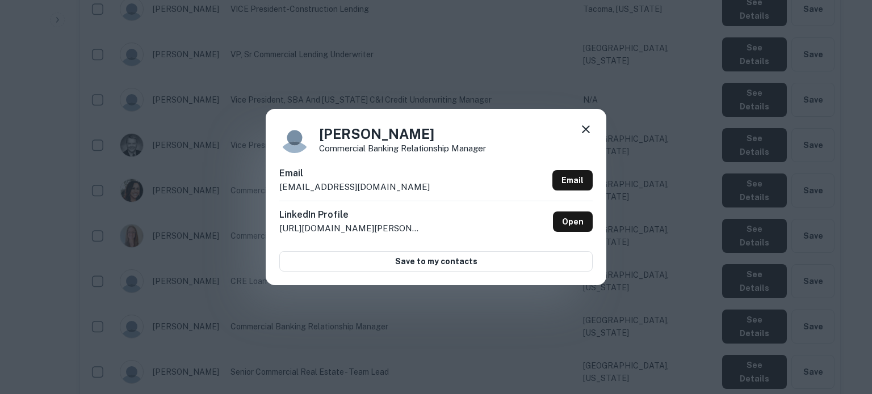
drag, startPoint x: 278, startPoint y: 189, endPoint x: 430, endPoint y: 191, distance: 152.7
click at [430, 191] on div "[PERSON_NAME] Commercial Banking Relationship Manager Email [EMAIL_ADDRESS][DOM…" at bounding box center [436, 197] width 341 height 176
click at [588, 132] on icon at bounding box center [586, 129] width 8 height 8
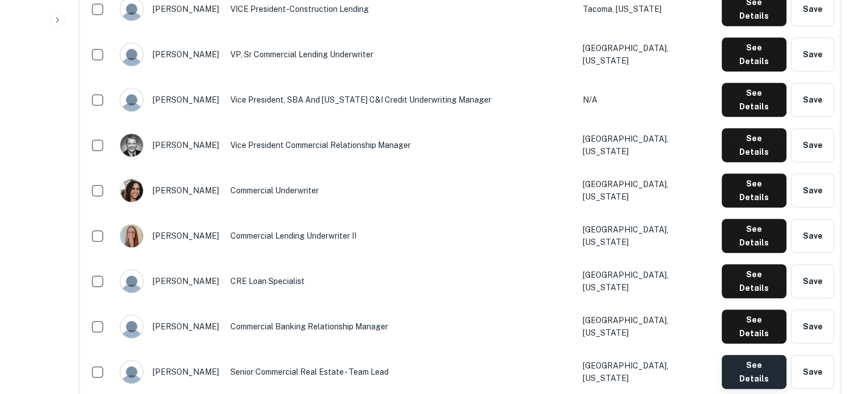
click at [754, 355] on button "See Details" at bounding box center [754, 372] width 65 height 34
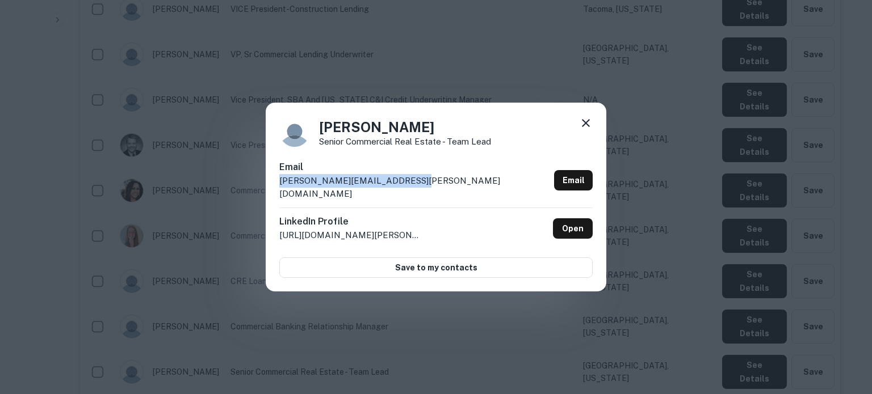
drag, startPoint x: 280, startPoint y: 188, endPoint x: 402, endPoint y: 190, distance: 122.6
click at [402, 190] on p "[PERSON_NAME][EMAIL_ADDRESS][PERSON_NAME][DOMAIN_NAME]" at bounding box center [414, 187] width 270 height 27
click at [420, 191] on div "Email [PERSON_NAME][EMAIL_ADDRESS][PERSON_NAME][DOMAIN_NAME] Email" at bounding box center [435, 184] width 313 height 47
drag, startPoint x: 430, startPoint y: 188, endPoint x: 281, endPoint y: 195, distance: 148.8
click at [281, 195] on div "Email [PERSON_NAME][EMAIL_ADDRESS][PERSON_NAME][DOMAIN_NAME] Email" at bounding box center [435, 184] width 313 height 47
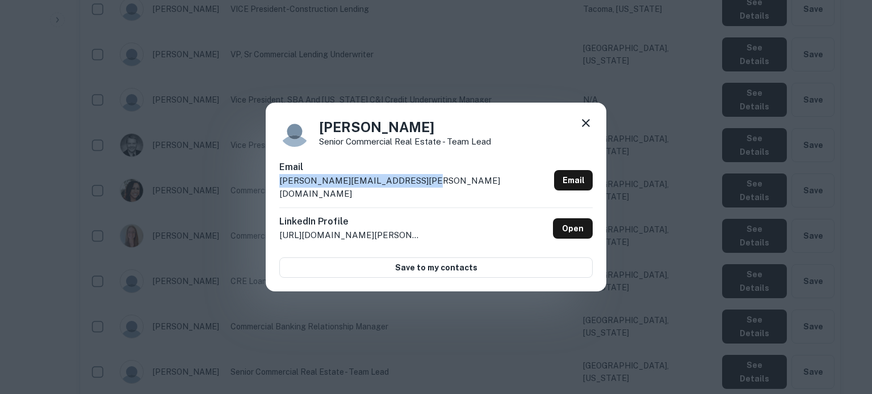
click at [588, 127] on icon at bounding box center [586, 123] width 8 height 8
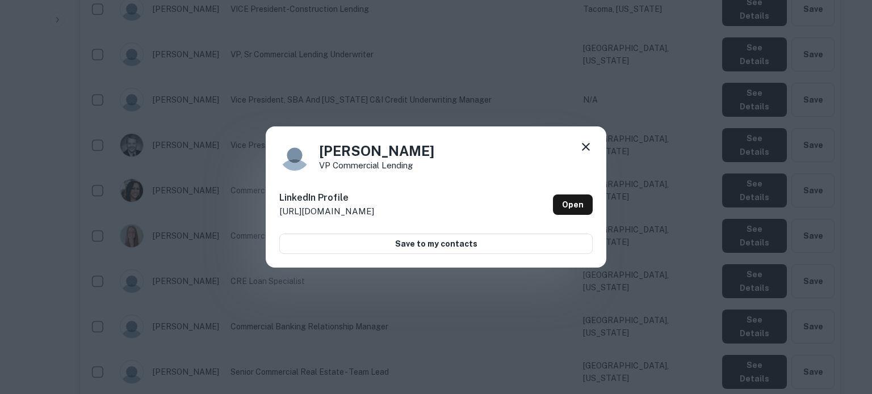
click at [586, 150] on icon at bounding box center [586, 147] width 14 height 14
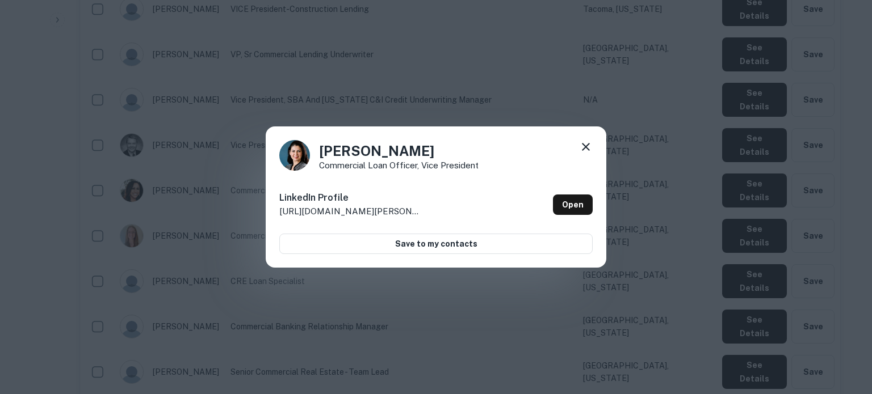
click at [587, 149] on icon at bounding box center [586, 147] width 8 height 8
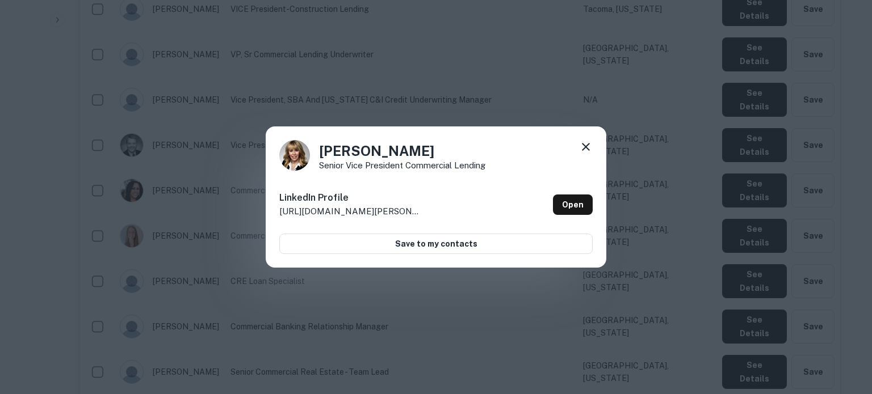
click at [592, 148] on icon at bounding box center [586, 147] width 14 height 14
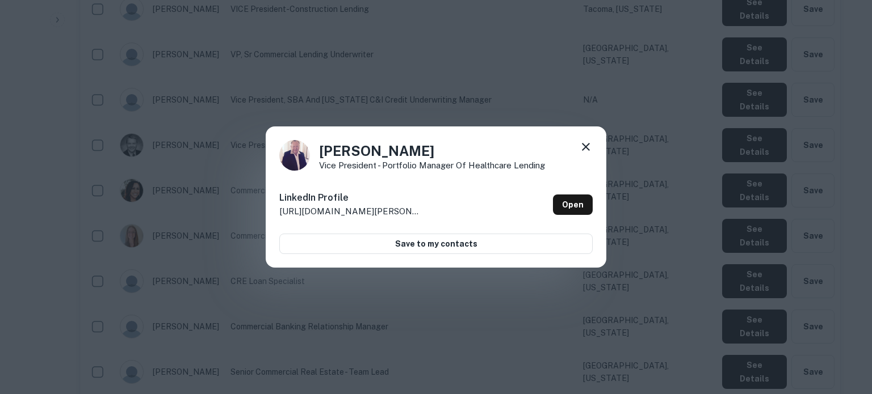
click at [586, 152] on icon at bounding box center [586, 147] width 14 height 14
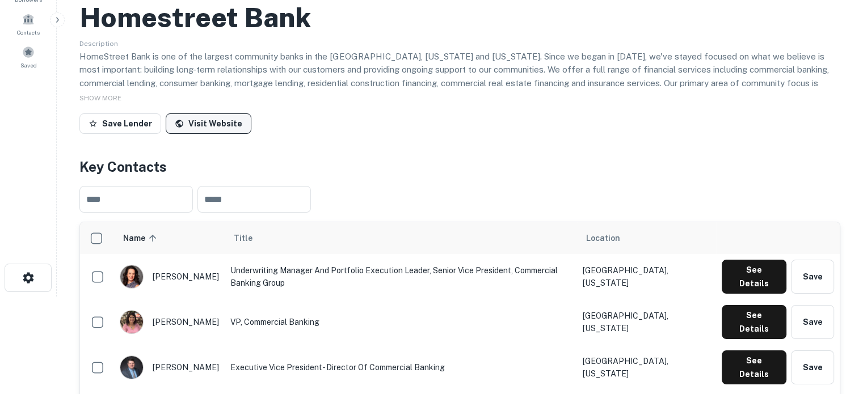
scroll to position [0, 0]
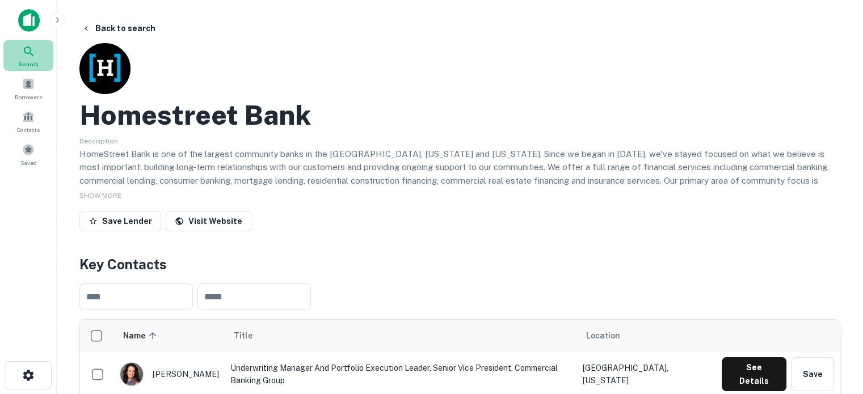
click at [32, 45] on icon at bounding box center [29, 52] width 14 height 14
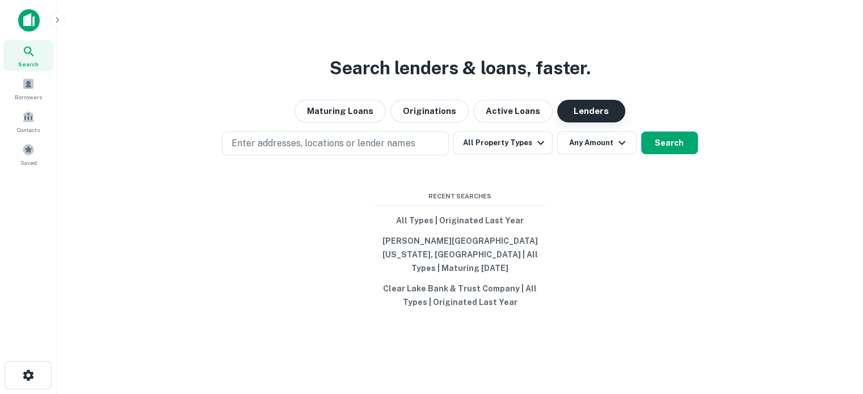
click at [565, 119] on button "Lenders" at bounding box center [591, 111] width 68 height 23
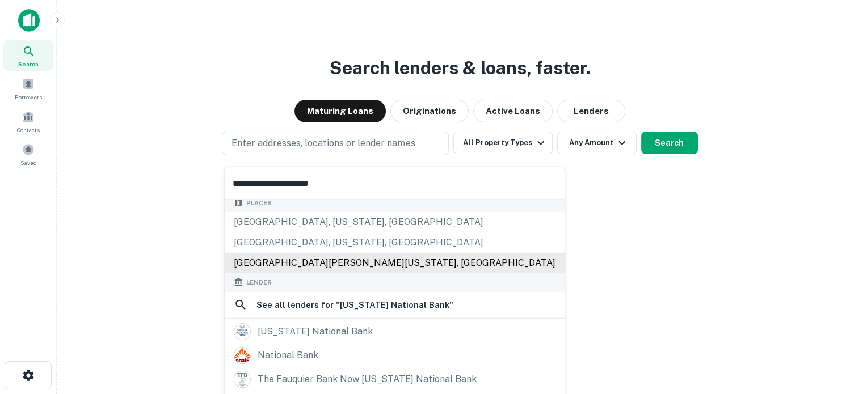
scroll to position [140, 0]
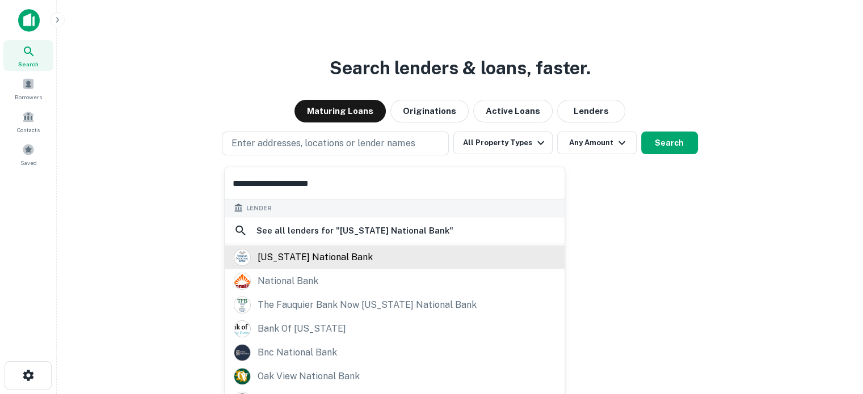
type input "**********"
click at [322, 260] on div "[US_STATE] national bank" at bounding box center [315, 257] width 115 height 17
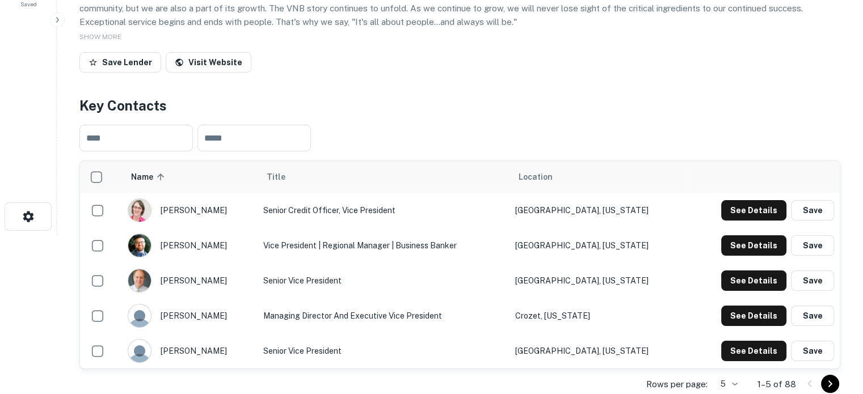
scroll to position [227, 0]
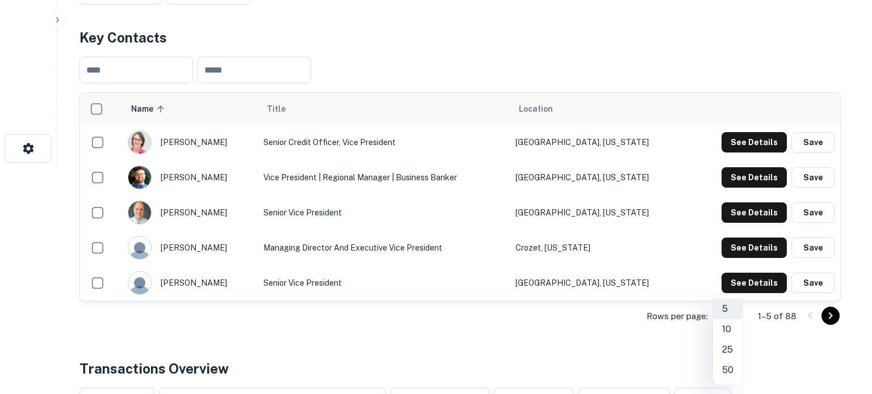
click at [731, 367] on li "50" at bounding box center [728, 370] width 30 height 20
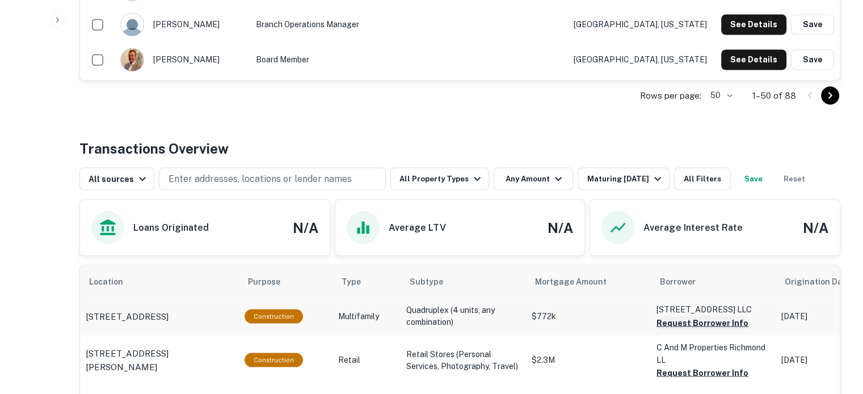
scroll to position [2100, 0]
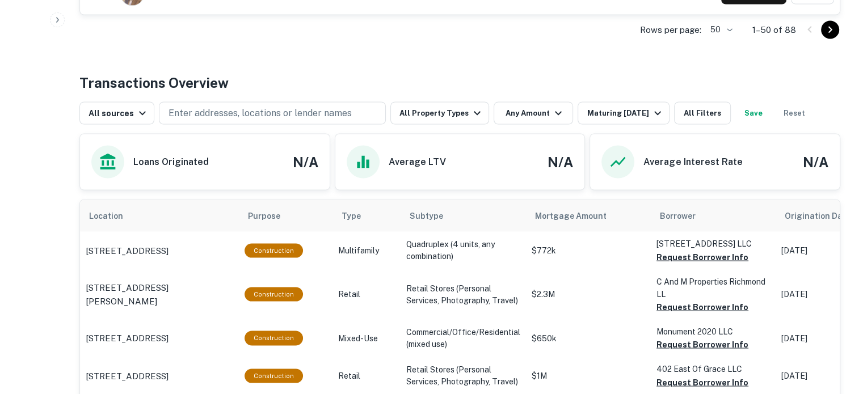
click at [831, 30] on icon "Go to next page" at bounding box center [830, 30] width 14 height 14
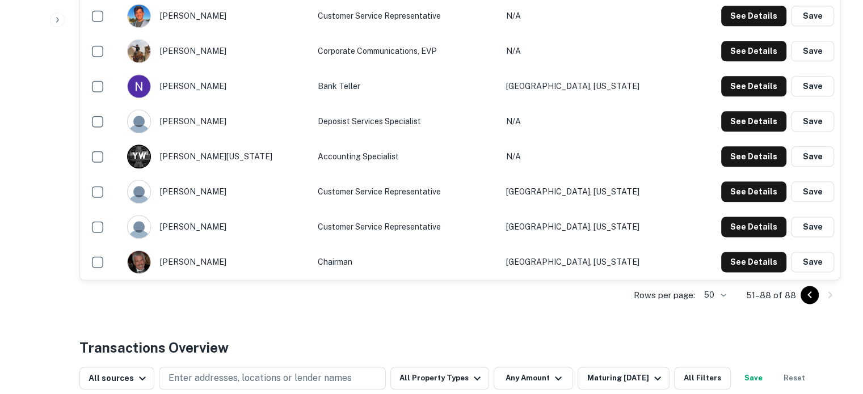
scroll to position [1419, 0]
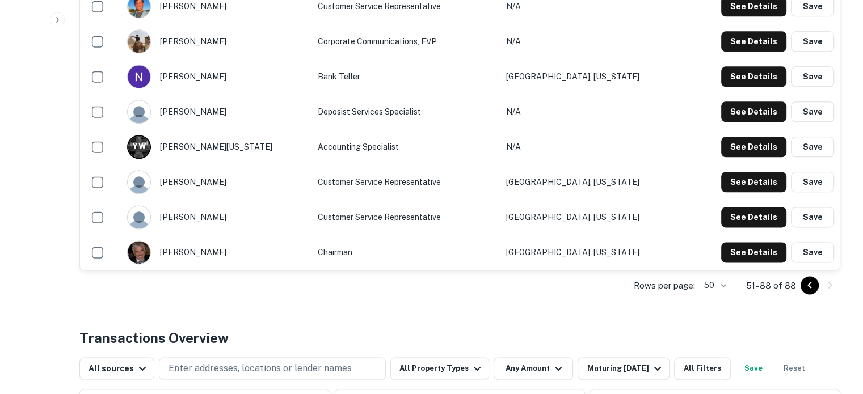
click at [821, 285] on div at bounding box center [820, 285] width 39 height 18
click at [816, 287] on icon "Go to previous page" at bounding box center [810, 286] width 14 height 14
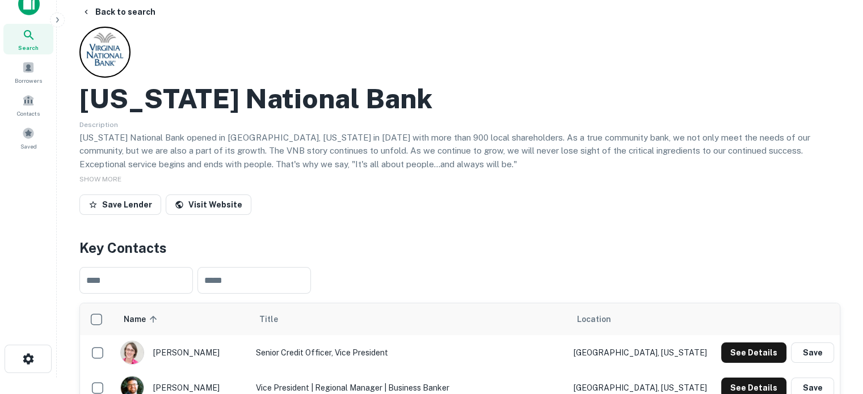
scroll to position [0, 0]
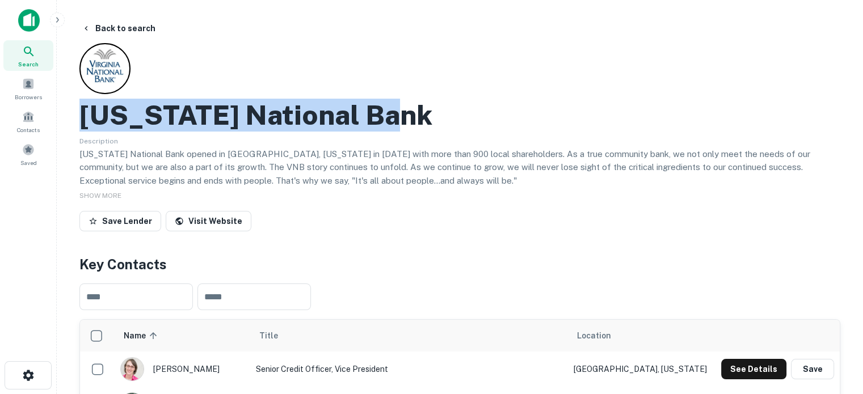
drag, startPoint x: 85, startPoint y: 120, endPoint x: 409, endPoint y: 121, distance: 324.1
click at [409, 121] on div "[US_STATE] National Bank" at bounding box center [459, 115] width 761 height 33
copy h2 "[US_STATE] National Bank"
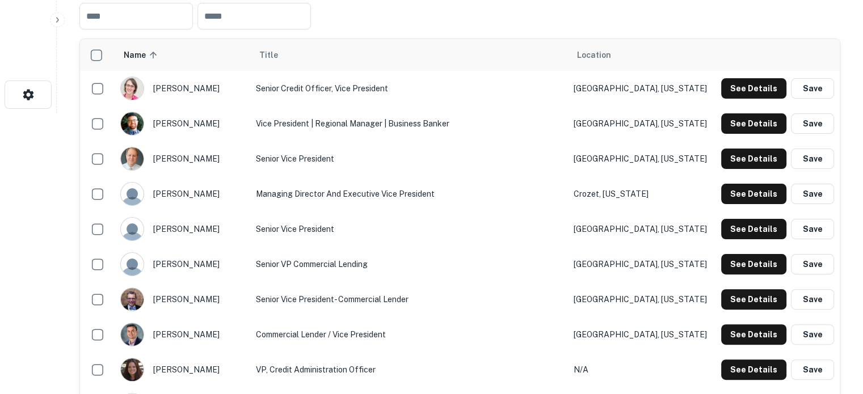
scroll to position [284, 0]
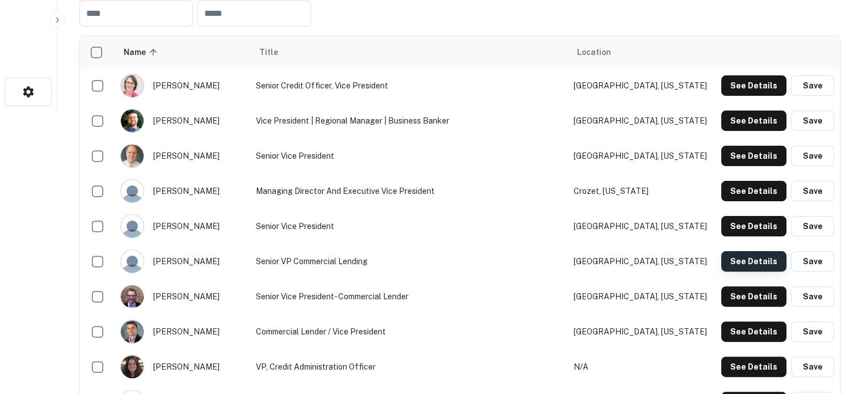
click at [754, 265] on button "See Details" at bounding box center [753, 261] width 65 height 20
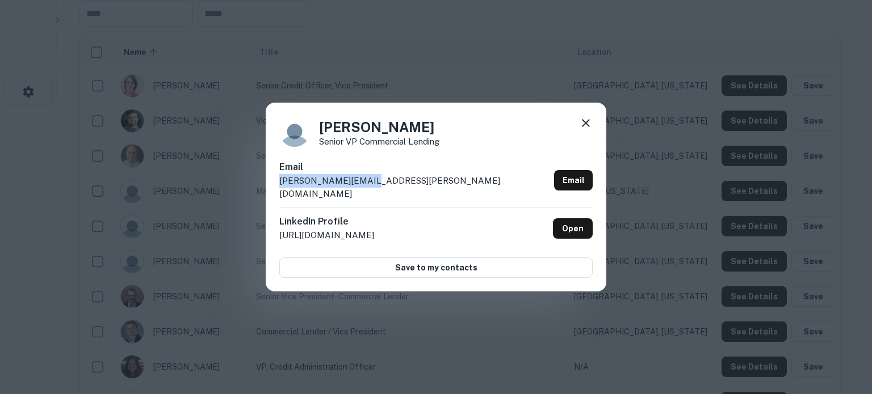
drag, startPoint x: 278, startPoint y: 189, endPoint x: 371, endPoint y: 187, distance: 93.7
click at [371, 187] on div "[PERSON_NAME] Senior VP Commercial Lending Email [PERSON_NAME][EMAIL_ADDRESS][P…" at bounding box center [436, 198] width 341 height 190
copy p "[PERSON_NAME][EMAIL_ADDRESS][PERSON_NAME][DOMAIN_NAME]"
click at [583, 129] on icon at bounding box center [586, 123] width 14 height 14
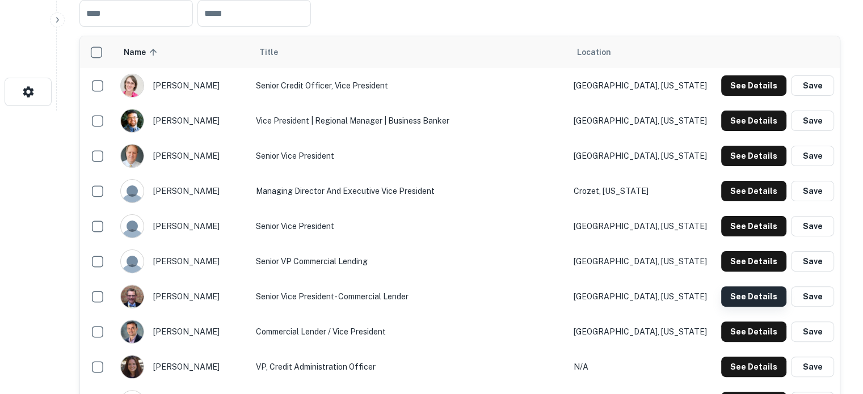
click at [733, 295] on button "See Details" at bounding box center [753, 297] width 65 height 20
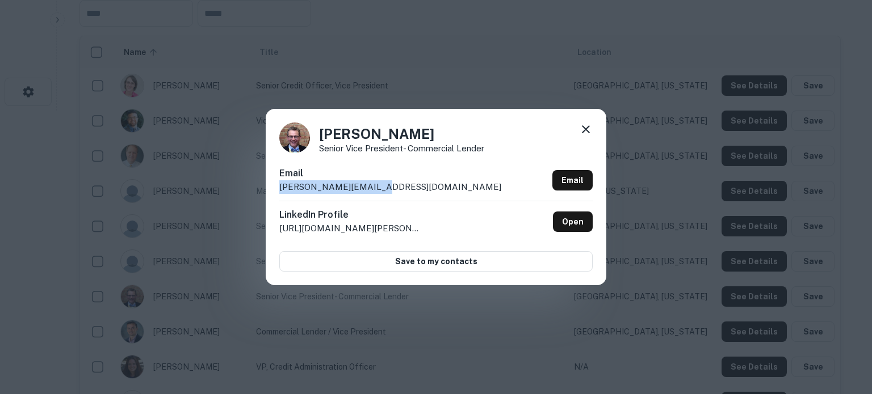
drag, startPoint x: 393, startPoint y: 190, endPoint x: 280, endPoint y: 194, distance: 113.6
click at [280, 194] on div "Email [PERSON_NAME][EMAIL_ADDRESS][DOMAIN_NAME] Email" at bounding box center [435, 184] width 313 height 34
copy p "[PERSON_NAME][EMAIL_ADDRESS][DOMAIN_NAME]"
click at [586, 128] on icon at bounding box center [586, 129] width 8 height 8
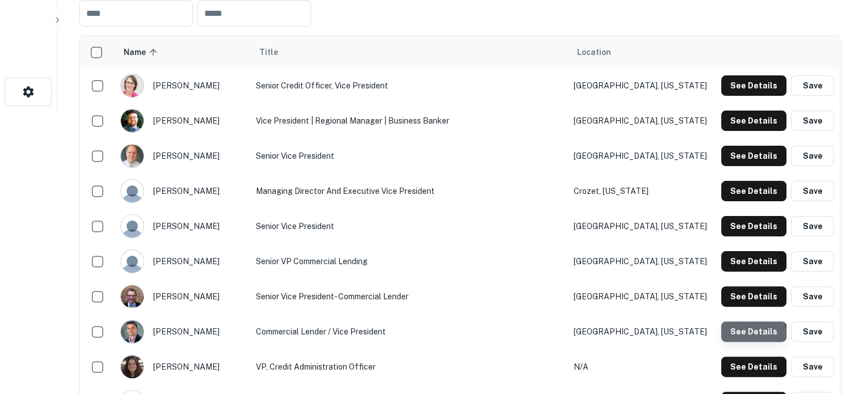
click at [755, 333] on button "See Details" at bounding box center [753, 332] width 65 height 20
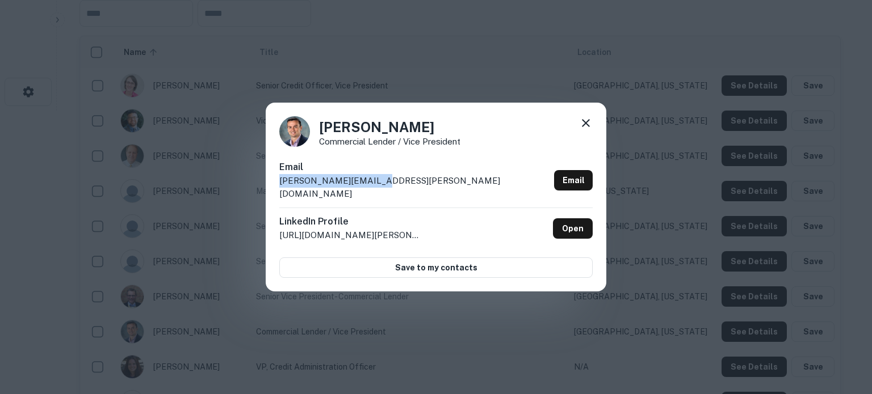
drag, startPoint x: 275, startPoint y: 190, endPoint x: 375, endPoint y: 191, distance: 99.9
click at [375, 191] on div "[PERSON_NAME] Commercial Lender / Vice President Email [PERSON_NAME][EMAIL_ADDR…" at bounding box center [436, 198] width 341 height 190
copy p "[PERSON_NAME][EMAIL_ADDRESS][PERSON_NAME][DOMAIN_NAME]"
click at [590, 130] on icon at bounding box center [586, 123] width 14 height 14
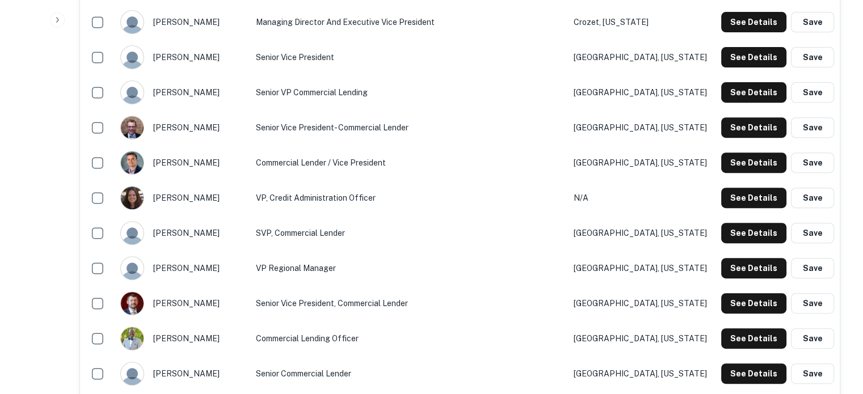
scroll to position [454, 0]
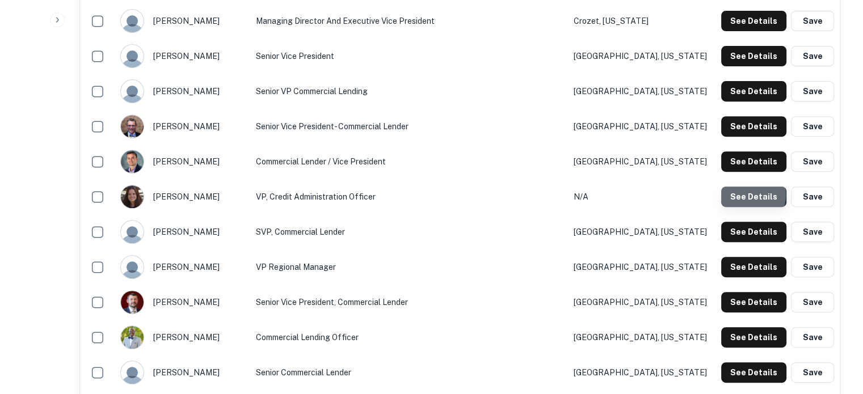
click at [746, 195] on button "See Details" at bounding box center [753, 197] width 65 height 20
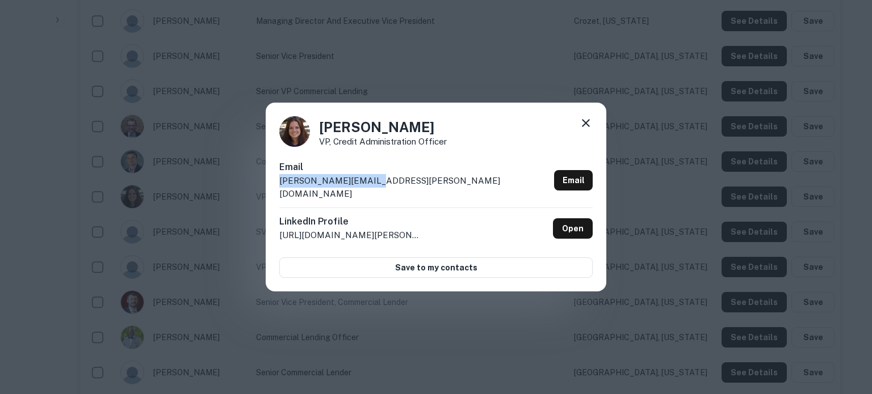
drag, startPoint x: 272, startPoint y: 191, endPoint x: 388, endPoint y: 187, distance: 115.8
click at [388, 187] on div "[PERSON_NAME] VP, Credit Administration Officer Email [PERSON_NAME][EMAIL_ADDRE…" at bounding box center [436, 198] width 341 height 190
copy p "[PERSON_NAME][EMAIL_ADDRESS][PERSON_NAME][DOMAIN_NAME]"
click at [583, 130] on icon at bounding box center [586, 123] width 14 height 14
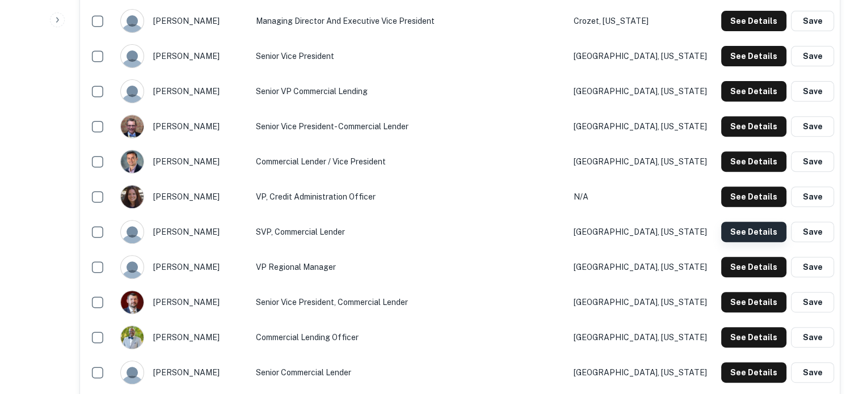
click at [736, 232] on button "See Details" at bounding box center [753, 232] width 65 height 20
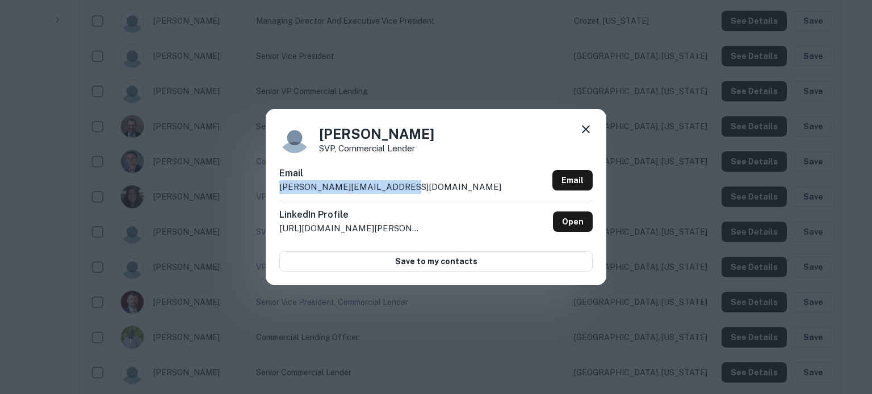
drag, startPoint x: 280, startPoint y: 187, endPoint x: 400, endPoint y: 187, distance: 120.3
click at [400, 187] on div "Email [PERSON_NAME][EMAIL_ADDRESS][DOMAIN_NAME] Email" at bounding box center [435, 184] width 313 height 34
copy p "[PERSON_NAME][EMAIL_ADDRESS][DOMAIN_NAME]"
click at [582, 130] on icon at bounding box center [586, 130] width 14 height 14
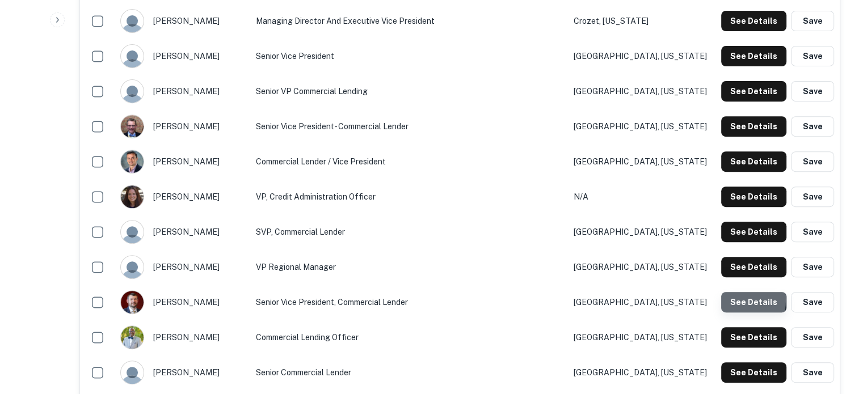
click at [724, 299] on button "See Details" at bounding box center [753, 302] width 65 height 20
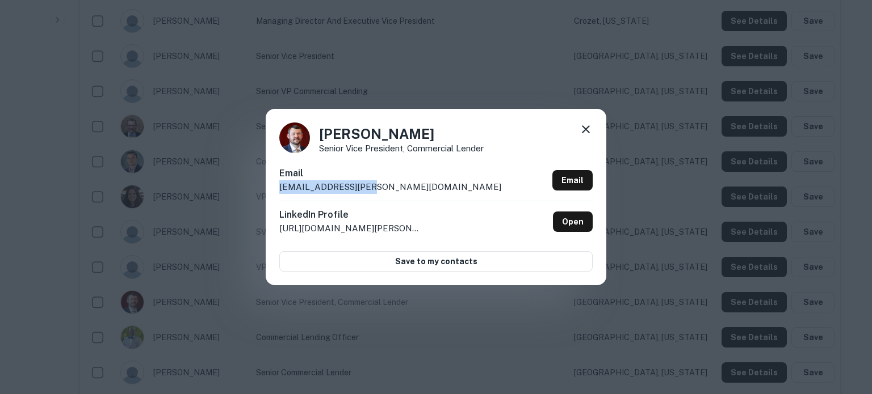
drag, startPoint x: 279, startPoint y: 190, endPoint x: 363, endPoint y: 187, distance: 84.0
click at [363, 187] on div "Email [EMAIL_ADDRESS][PERSON_NAME][DOMAIN_NAME] Email" at bounding box center [435, 184] width 313 height 34
copy p "[EMAIL_ADDRESS][PERSON_NAME][DOMAIN_NAME]"
click at [586, 131] on icon at bounding box center [586, 130] width 14 height 14
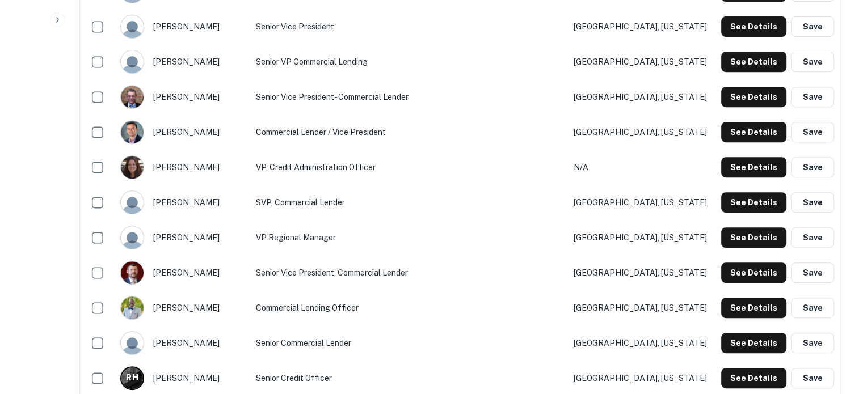
scroll to position [511, 0]
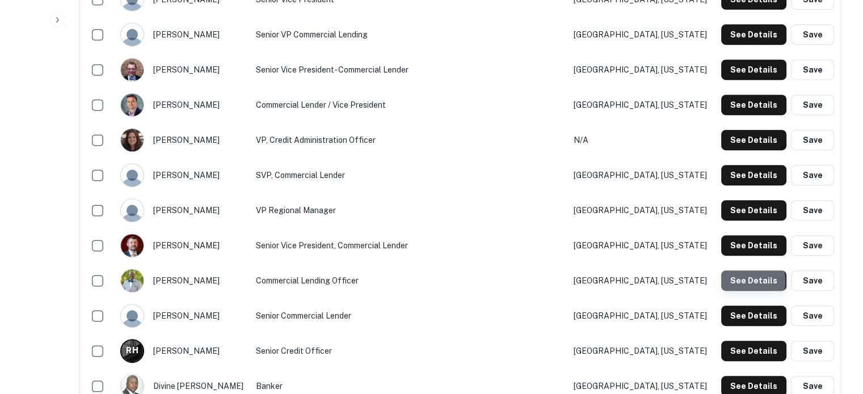
click at [728, 281] on button "See Details" at bounding box center [753, 281] width 65 height 20
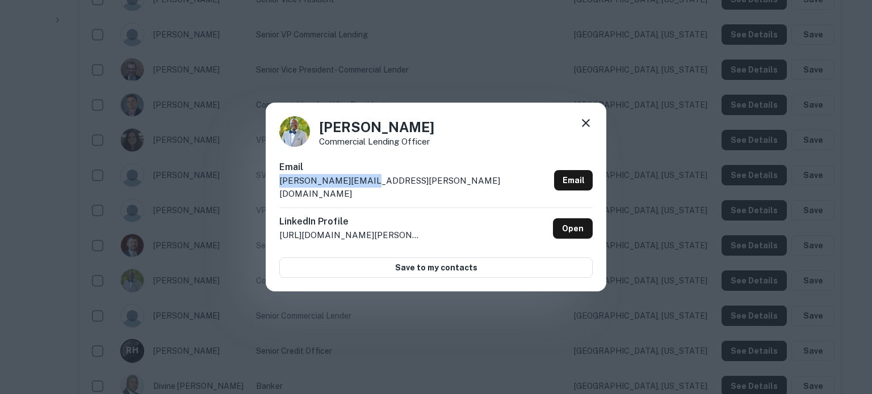
drag, startPoint x: 277, startPoint y: 191, endPoint x: 365, endPoint y: 189, distance: 88.0
click at [365, 189] on div "[PERSON_NAME] Commercial Lending Officer Email [PERSON_NAME][EMAIL_ADDRESS][PER…" at bounding box center [436, 198] width 341 height 190
copy p "[PERSON_NAME][EMAIL_ADDRESS][PERSON_NAME][DOMAIN_NAME]"
click at [582, 127] on icon at bounding box center [586, 123] width 8 height 8
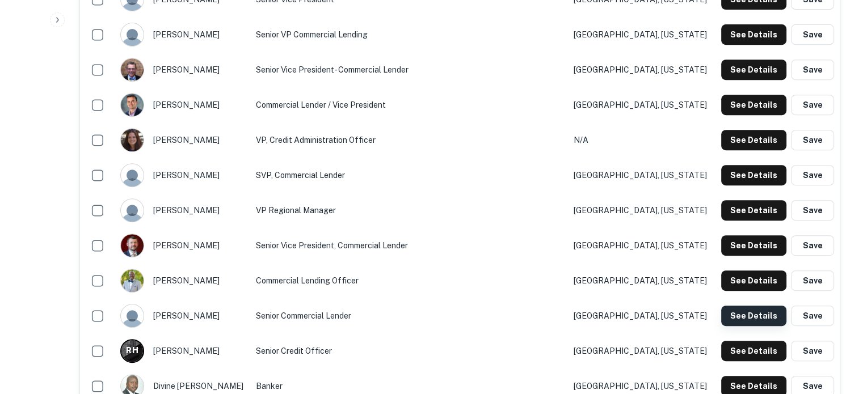
click at [734, 320] on button "See Details" at bounding box center [753, 316] width 65 height 20
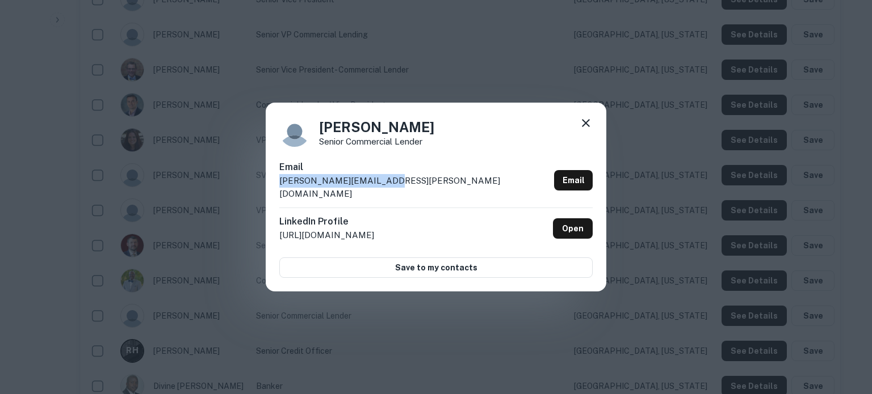
drag, startPoint x: 277, startPoint y: 188, endPoint x: 394, endPoint y: 188, distance: 116.9
click at [394, 188] on div "[PERSON_NAME] Senior Commercial Lender Email [PERSON_NAME][EMAIL_ADDRESS][PERSO…" at bounding box center [436, 198] width 341 height 190
copy p "[PERSON_NAME][EMAIL_ADDRESS][PERSON_NAME][DOMAIN_NAME]"
click at [585, 127] on icon at bounding box center [586, 123] width 8 height 8
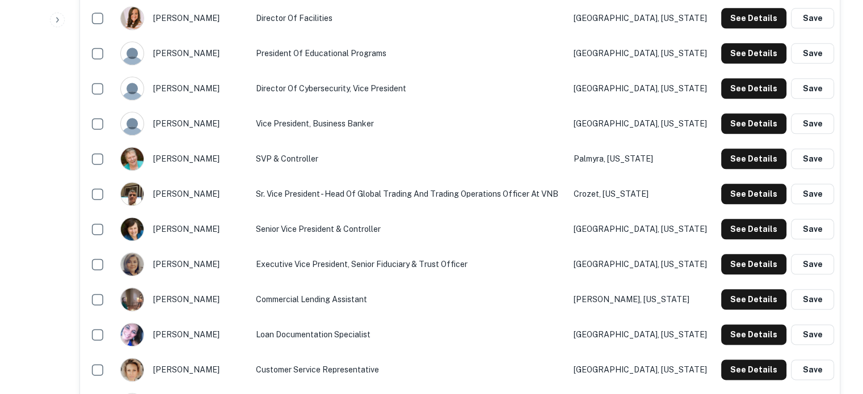
scroll to position [1305, 0]
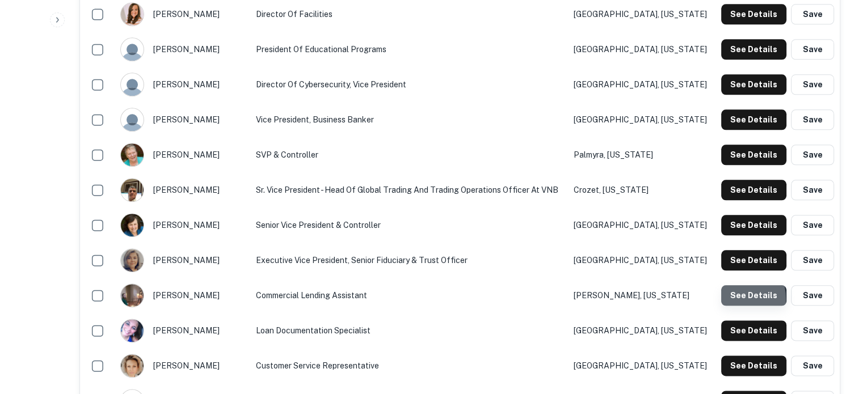
click at [730, 299] on button "See Details" at bounding box center [753, 295] width 65 height 20
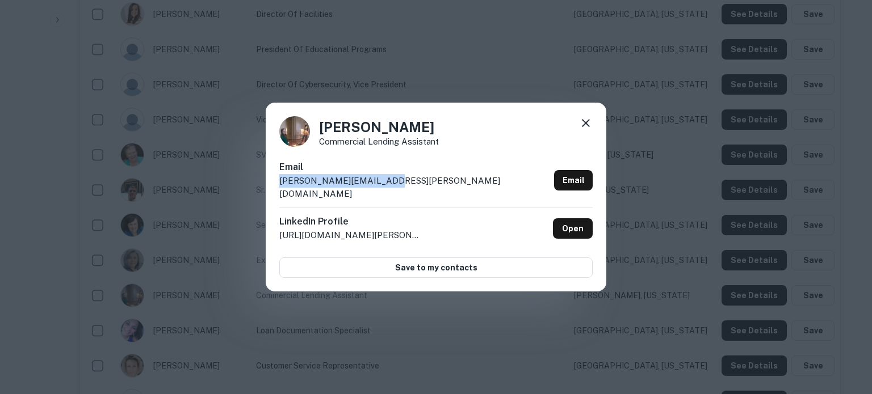
drag, startPoint x: 278, startPoint y: 191, endPoint x: 381, endPoint y: 193, distance: 103.3
click at [381, 193] on div "[PERSON_NAME] Commercial Lending Assistant Email [PERSON_NAME][EMAIL_ADDRESS][P…" at bounding box center [436, 198] width 341 height 190
copy p "[PERSON_NAME][EMAIL_ADDRESS][PERSON_NAME][DOMAIN_NAME]"
click at [583, 130] on icon at bounding box center [586, 123] width 14 height 14
